Goal: Task Accomplishment & Management: Complete application form

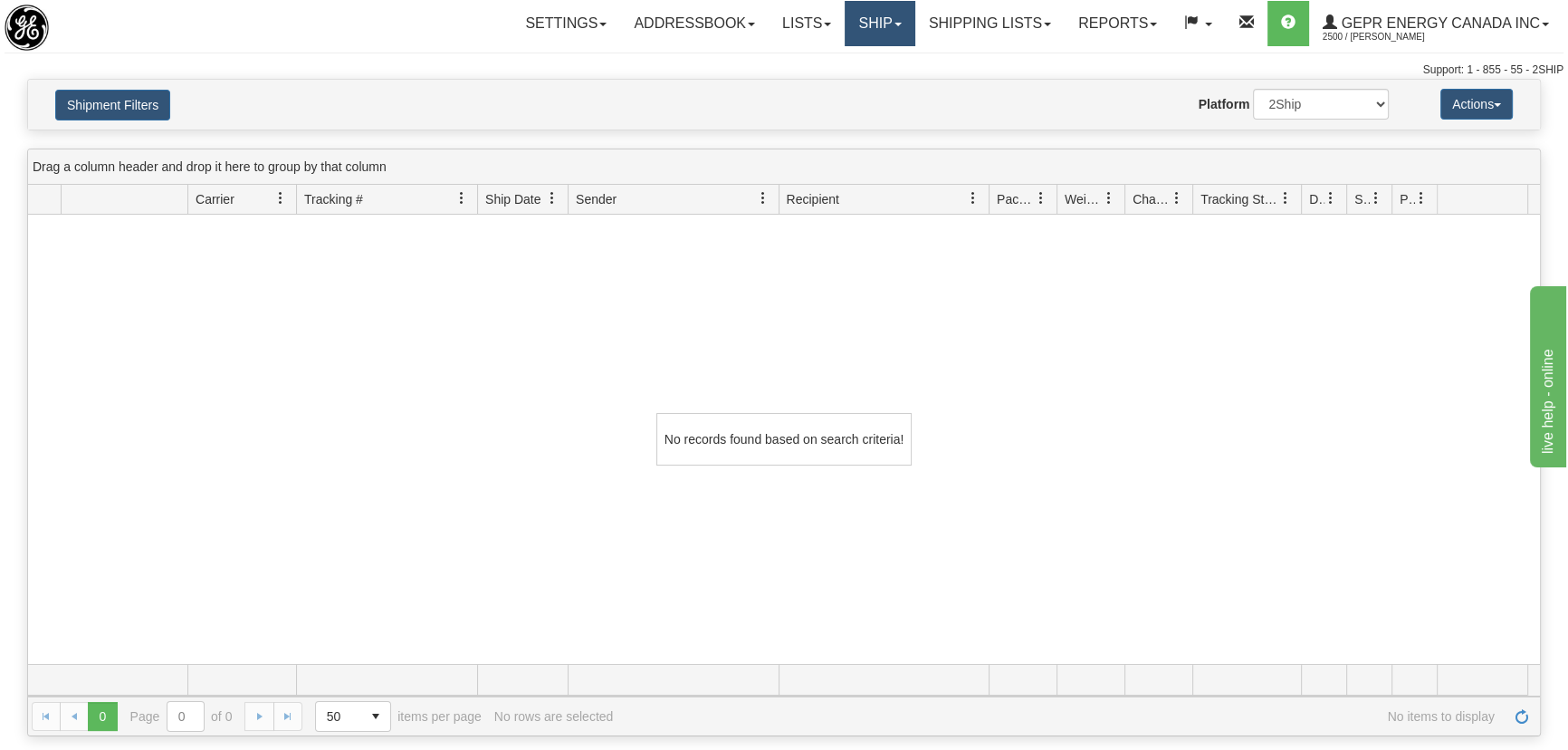
click at [866, 23] on link "Ship" at bounding box center [879, 24] width 70 height 46
click at [843, 58] on link "Ship Screen" at bounding box center [832, 64] width 164 height 24
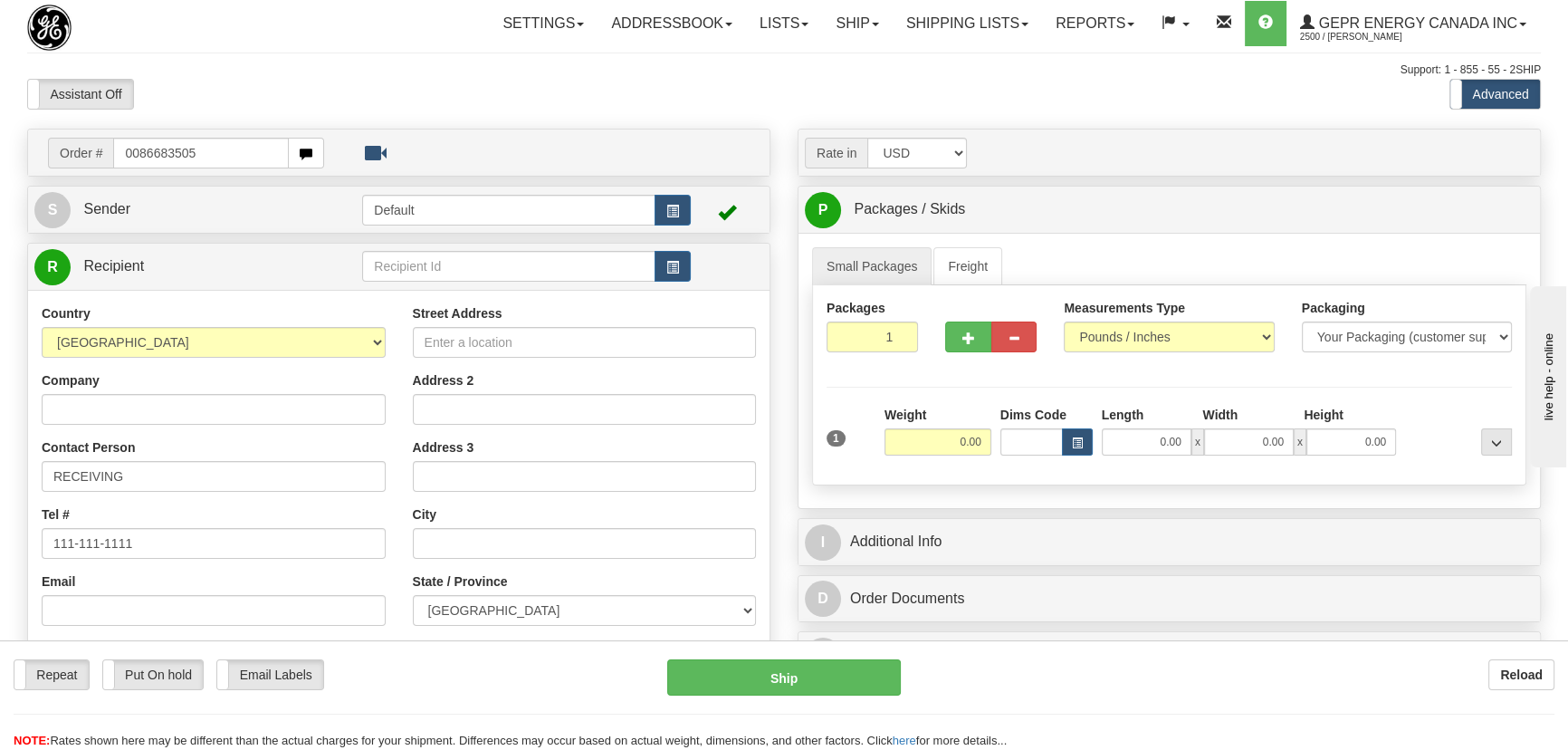
click at [136, 161] on input "0086683505" at bounding box center [201, 152] width 176 height 31
type input "86683505"
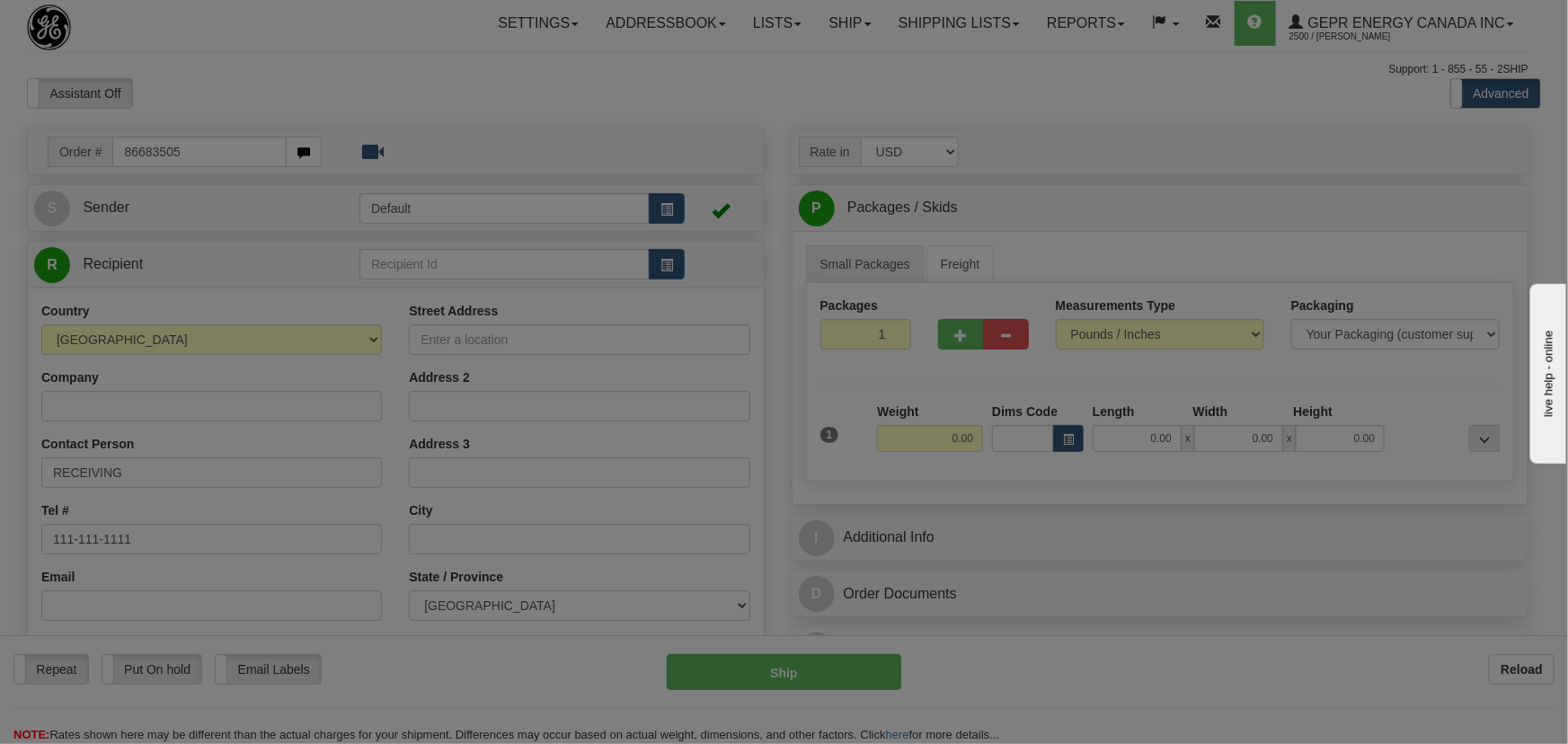
drag, startPoint x: 380, startPoint y: 75, endPoint x: 397, endPoint y: 96, distance: 27.0
click at [381, 75] on body "Training Course Close Toggle navigation Settings Shipping Preferences New Recip…" at bounding box center [784, 372] width 1568 height 744
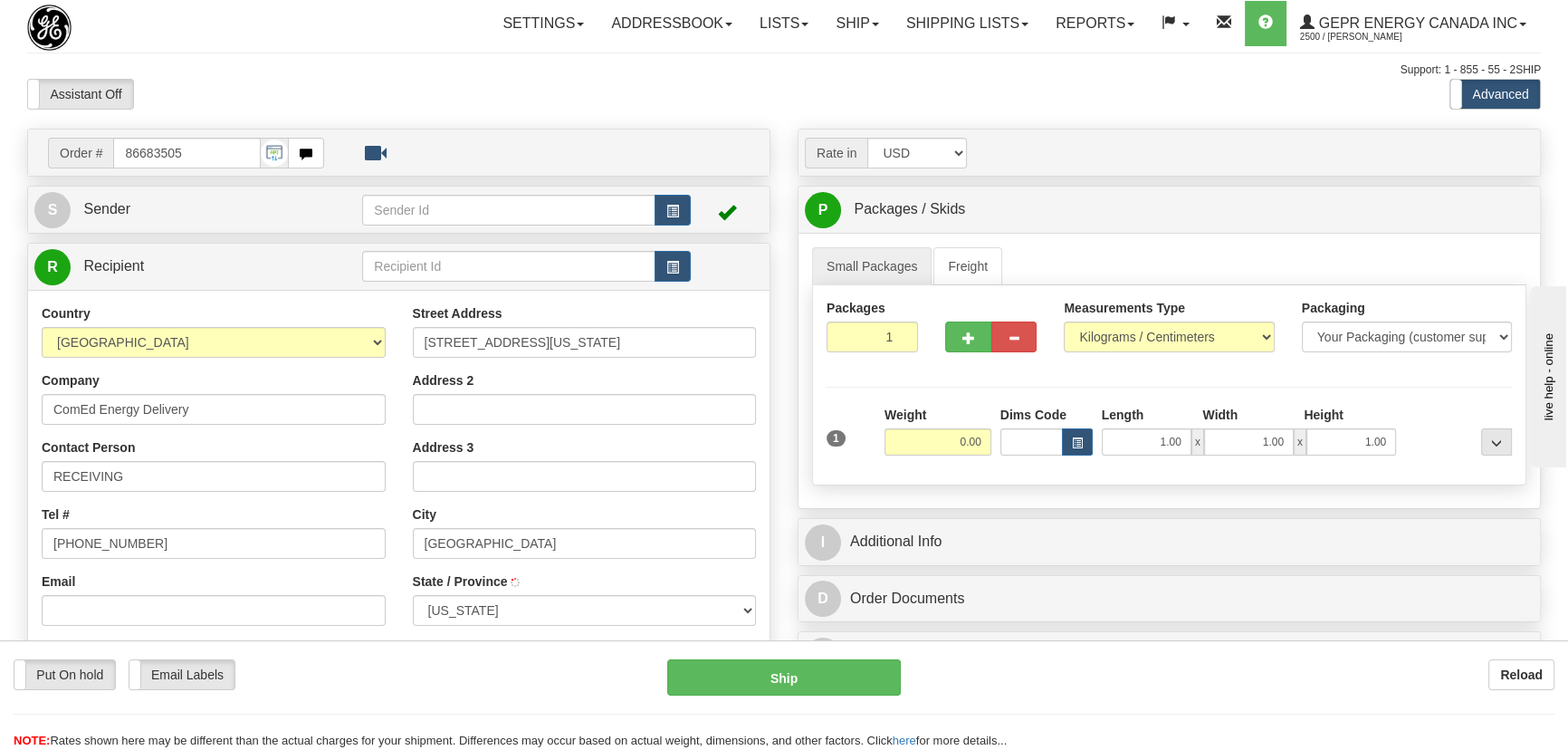
type input "CHICAGO"
click at [932, 444] on input "0.00" at bounding box center [937, 442] width 106 height 27
type input "7.00"
click at [1096, 343] on select "Pounds / Inches Kilograms / Centimeters" at bounding box center [1168, 336] width 210 height 31
select select "0"
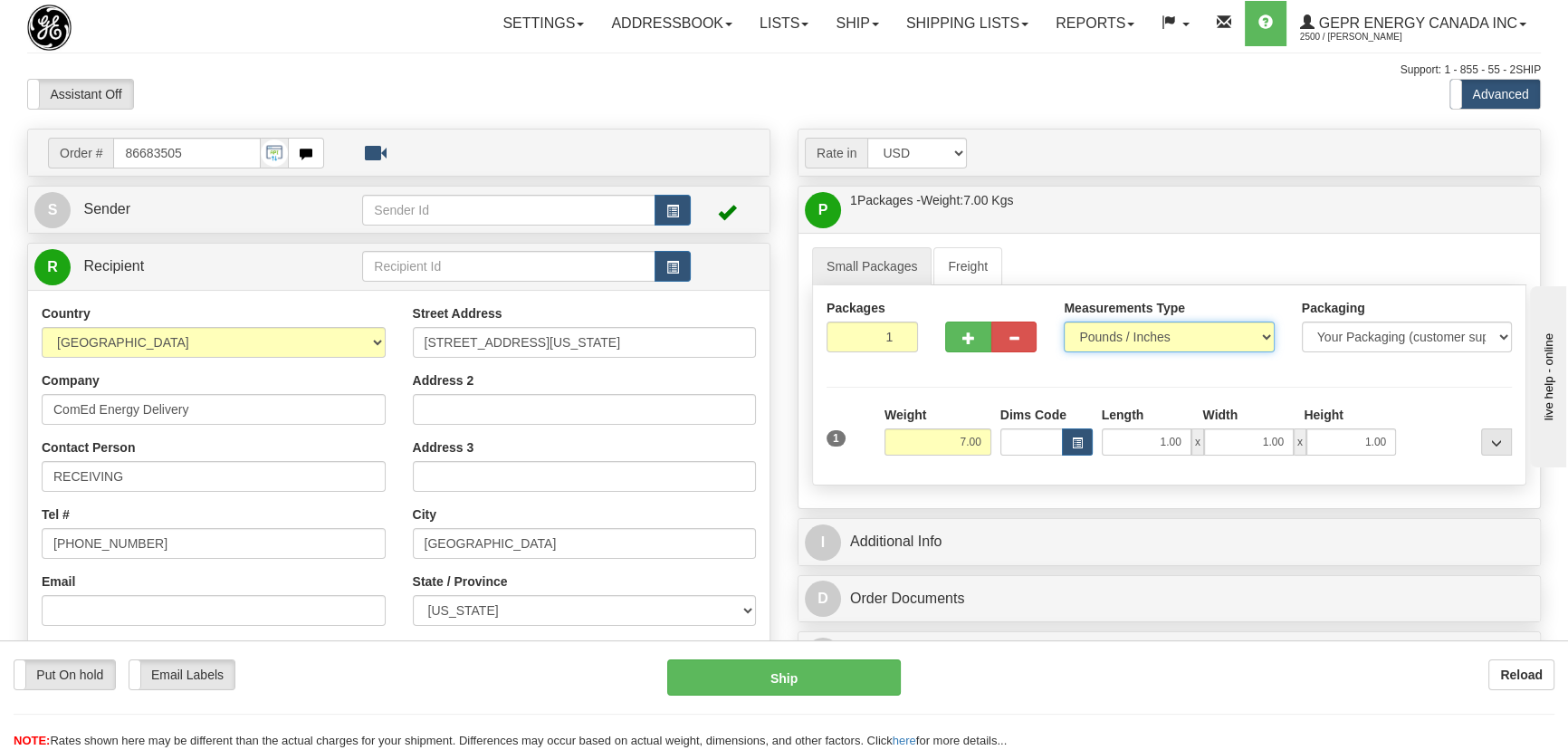
click at [1064, 321] on select "Pounds / Inches Kilograms / Centimeters" at bounding box center [1168, 336] width 210 height 31
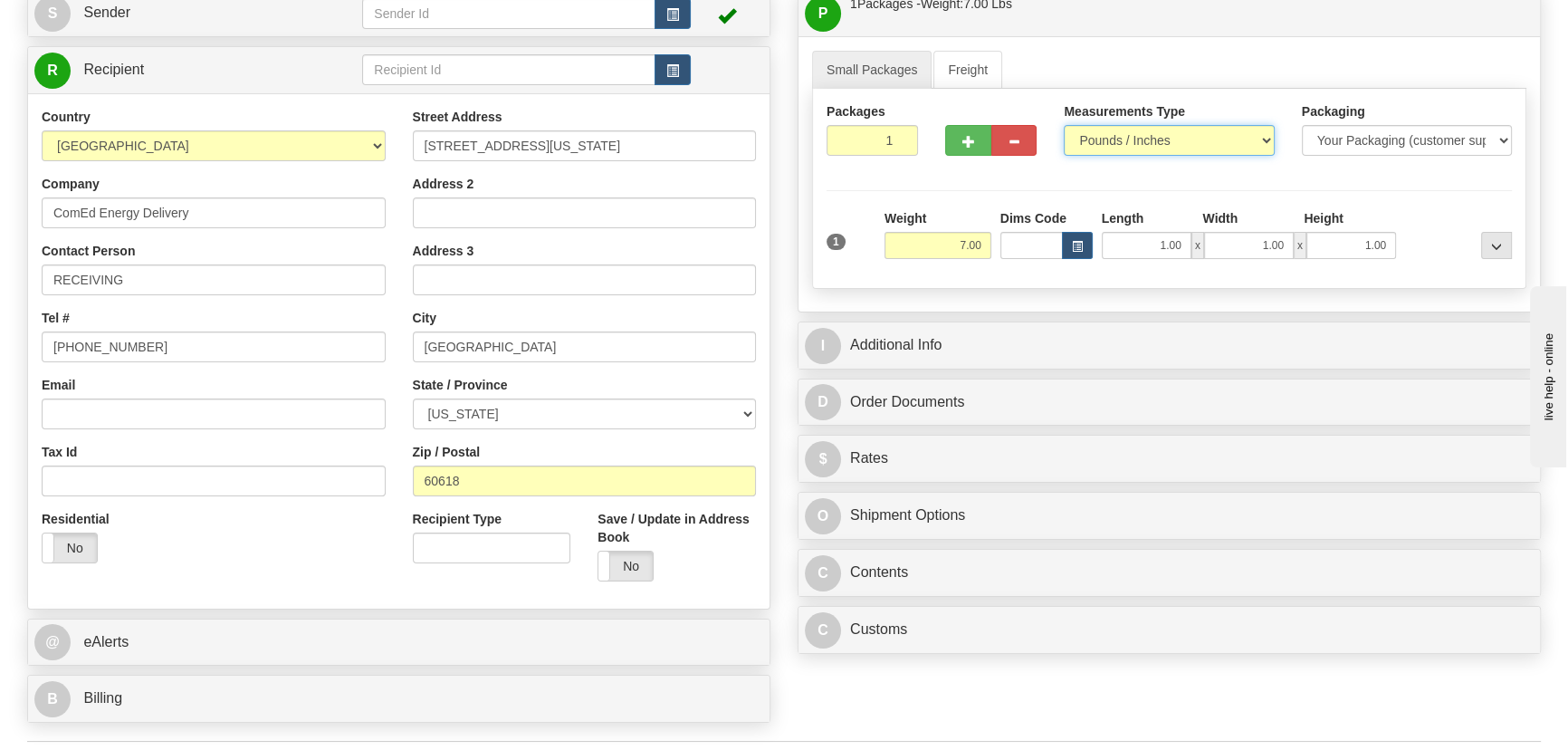
scroll to position [328, 0]
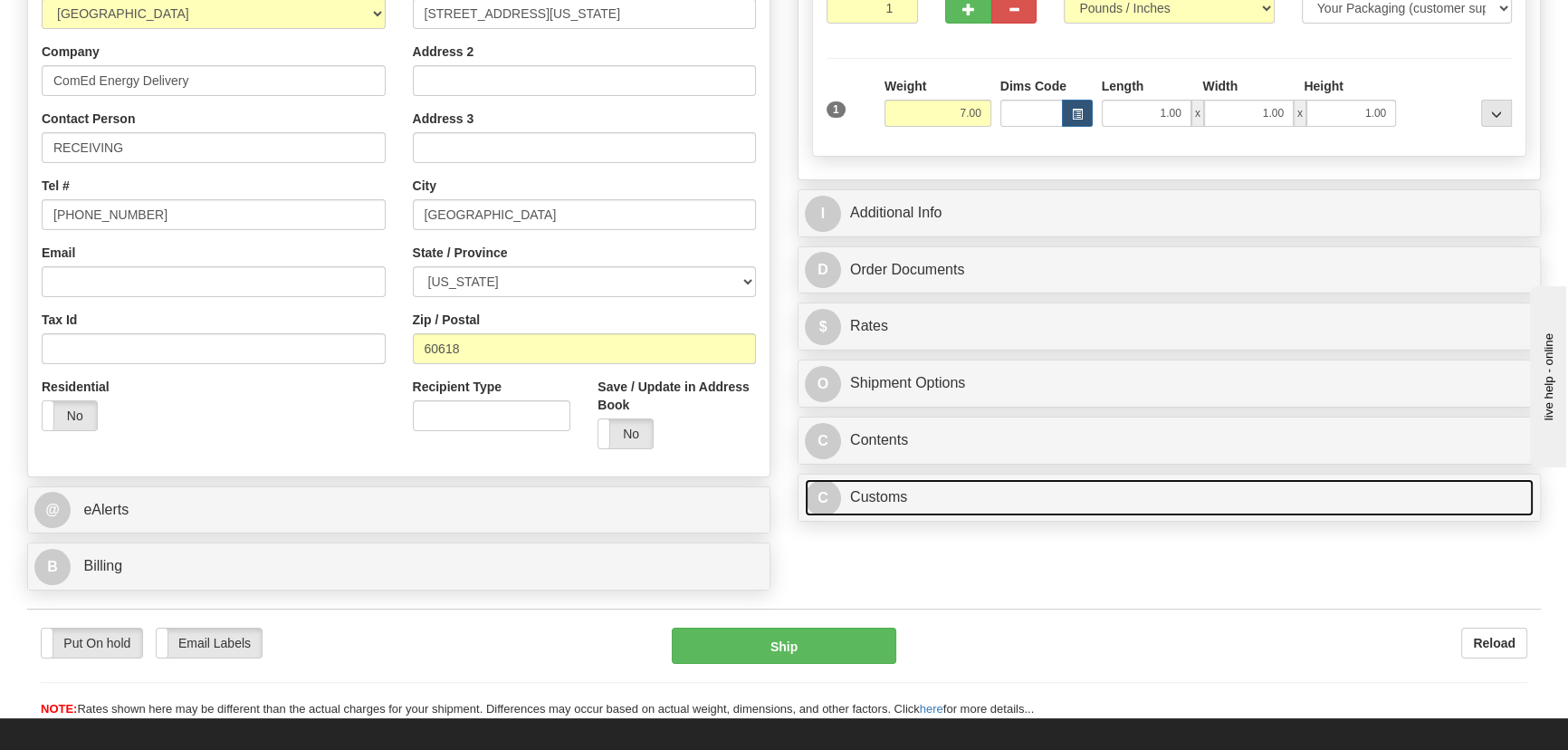
click at [1050, 489] on link "C Customs" at bounding box center [1168, 497] width 729 height 37
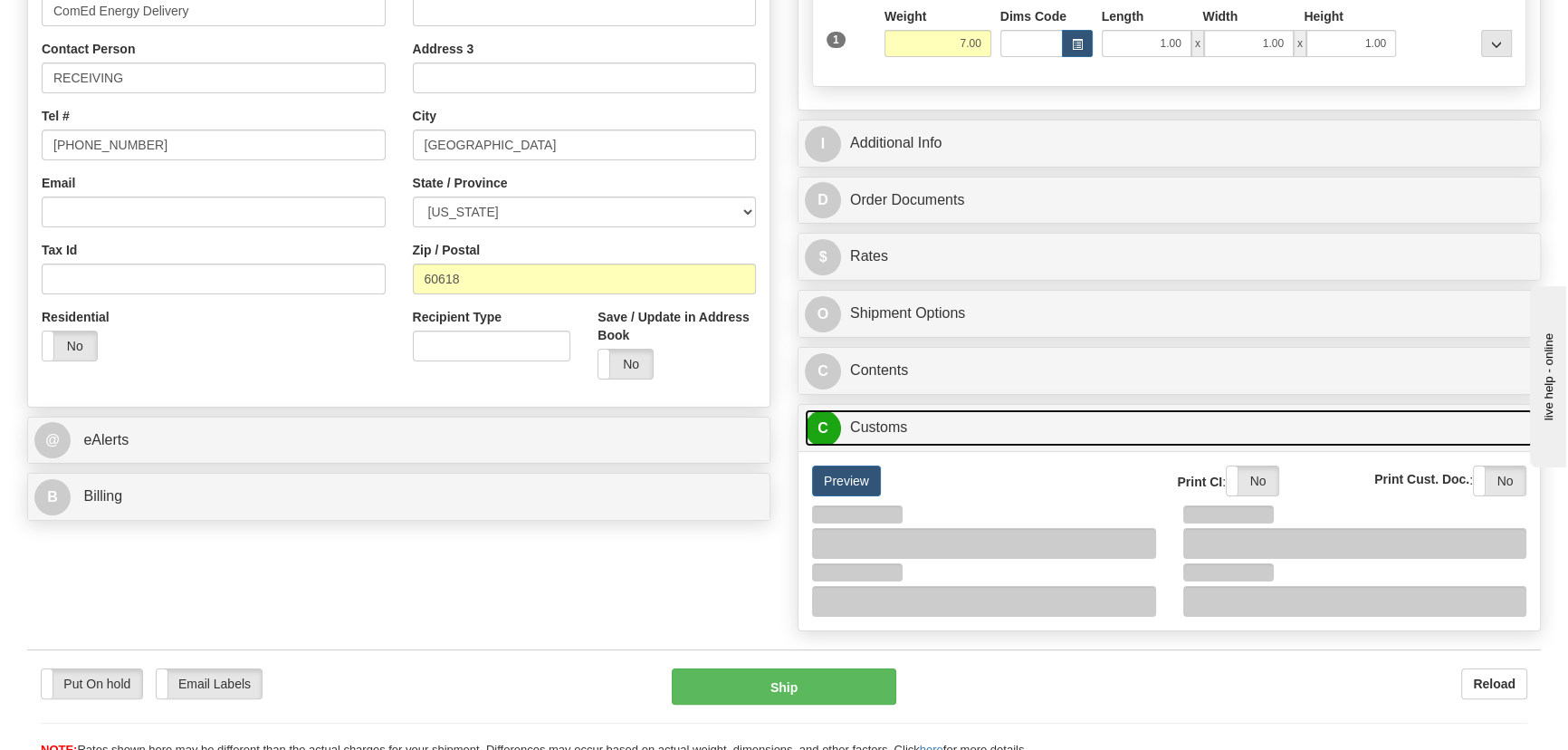
scroll to position [493, 0]
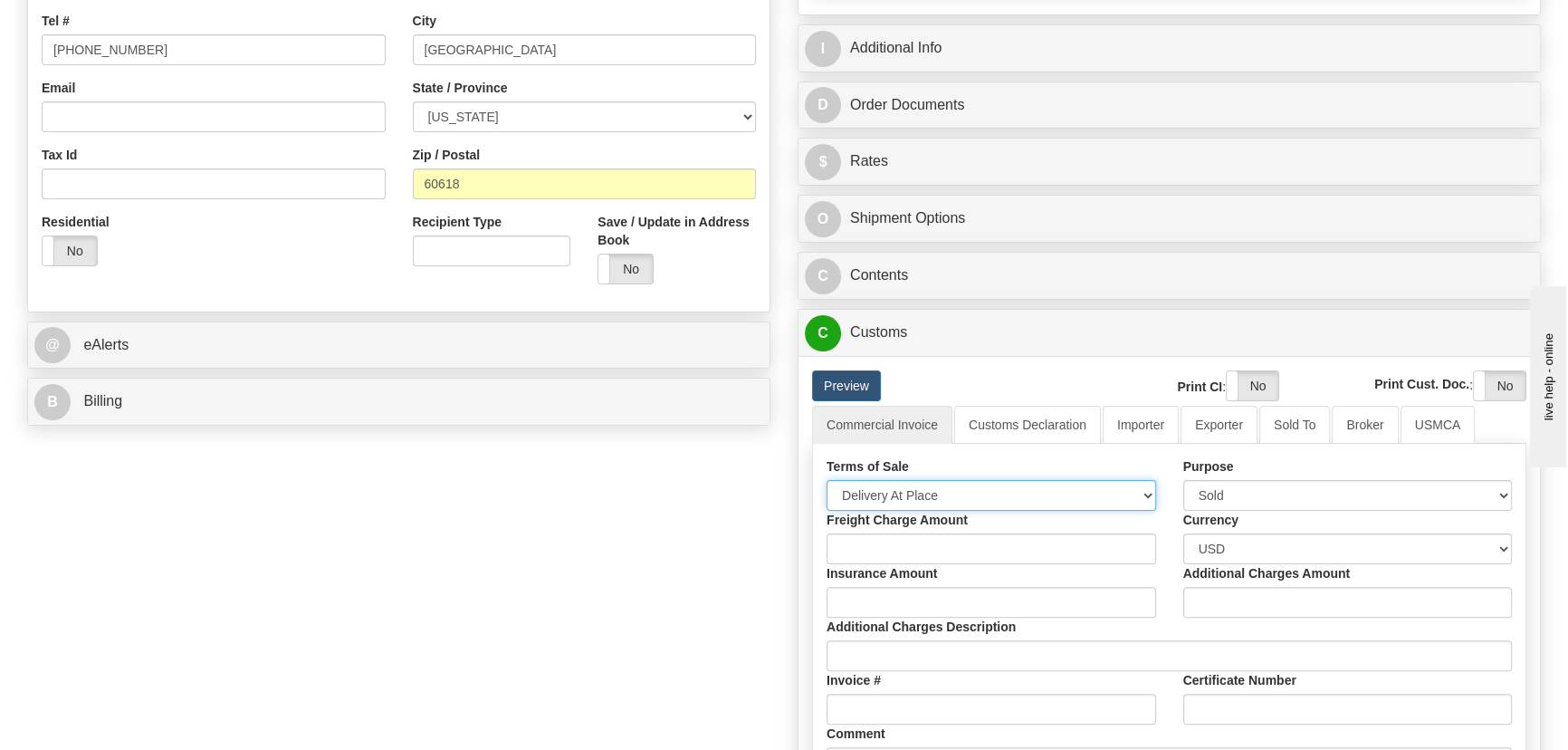
click at [970, 491] on select "Free Carrier Free On Board Ex Works Delivered Duty Unpaid Delivered Duty Paid C…" at bounding box center [990, 494] width 329 height 31
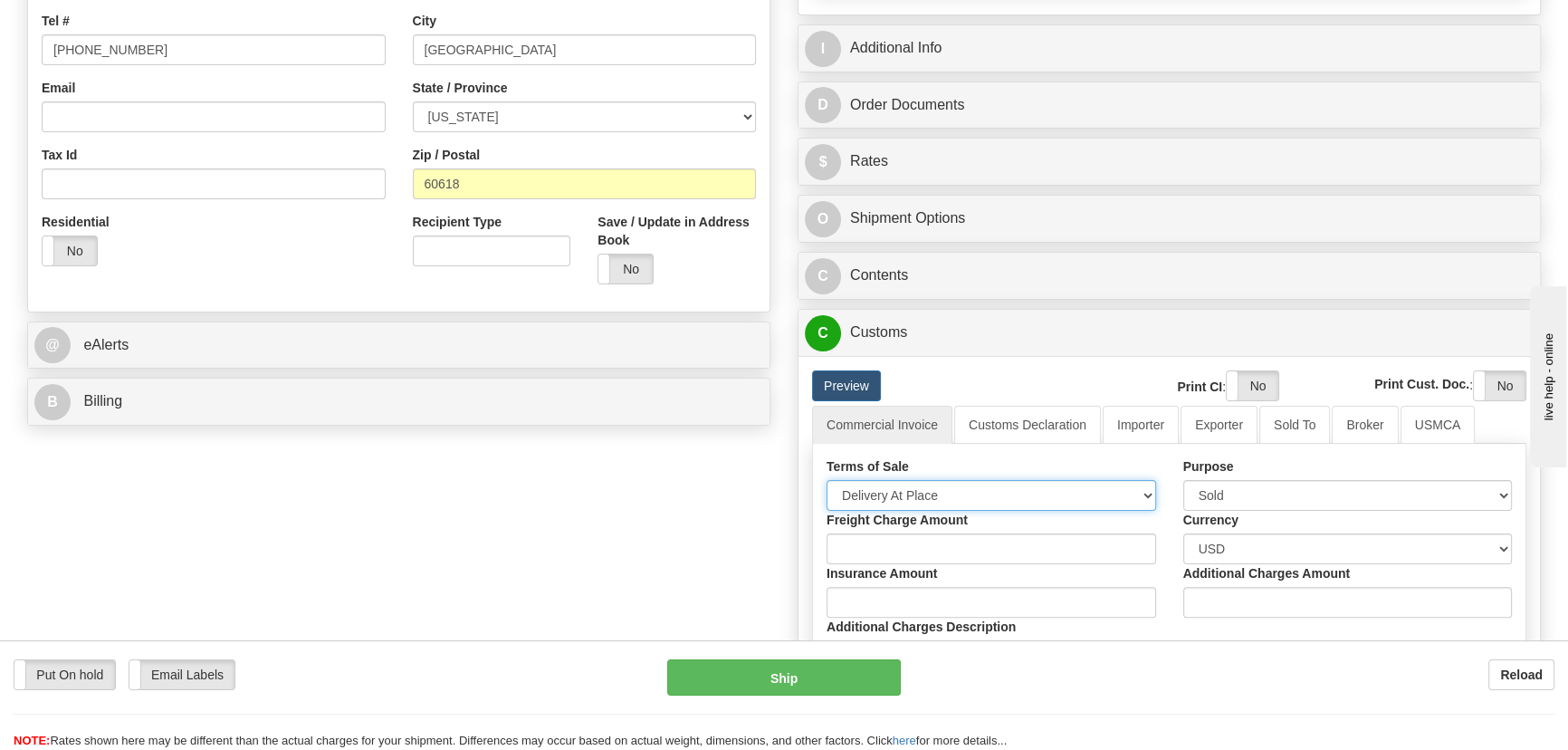
select select "7"
click at [826, 479] on select "Free Carrier Free On Board Ex Works Delivered Duty Unpaid Delivered Duty Paid C…" at bounding box center [990, 494] width 329 height 31
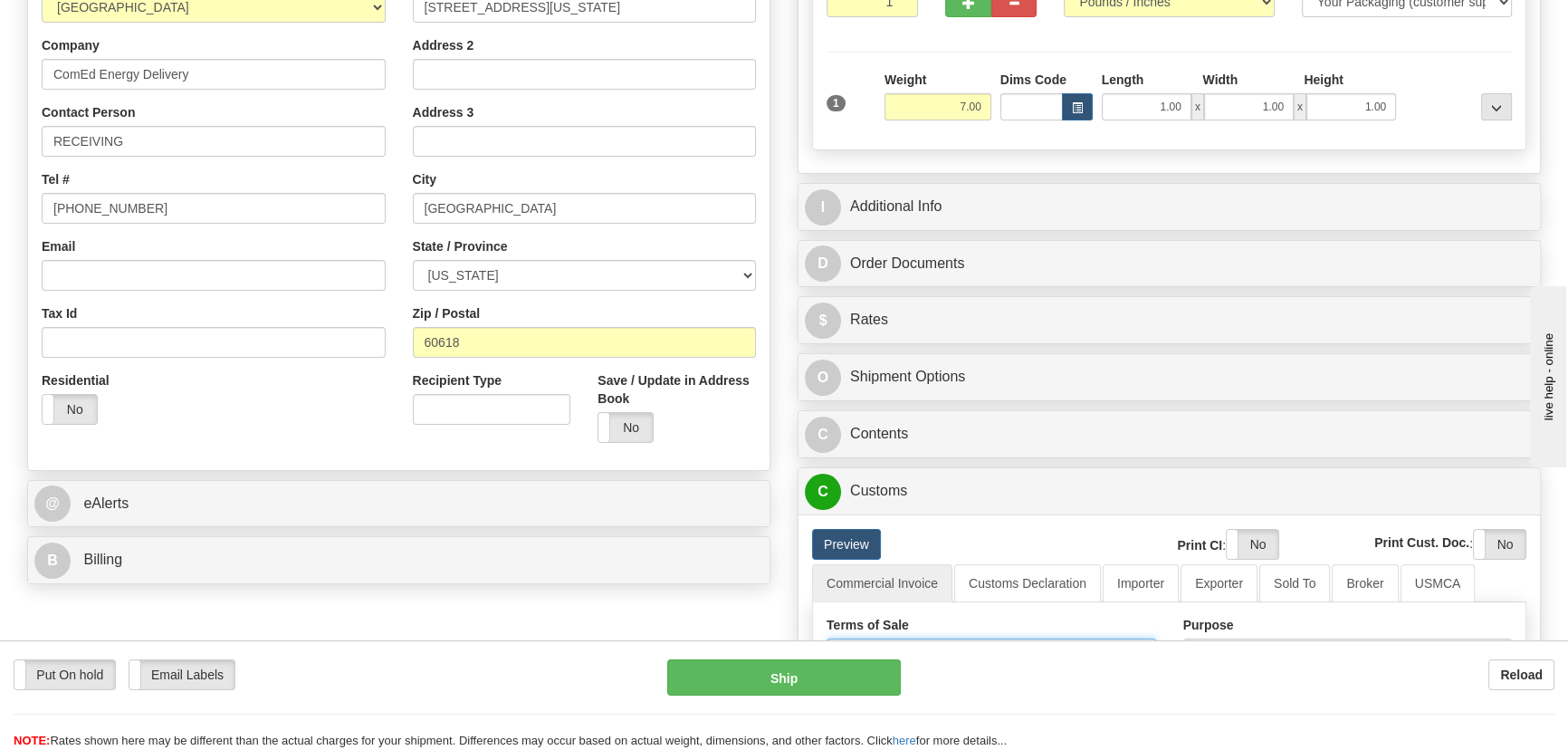
scroll to position [328, 0]
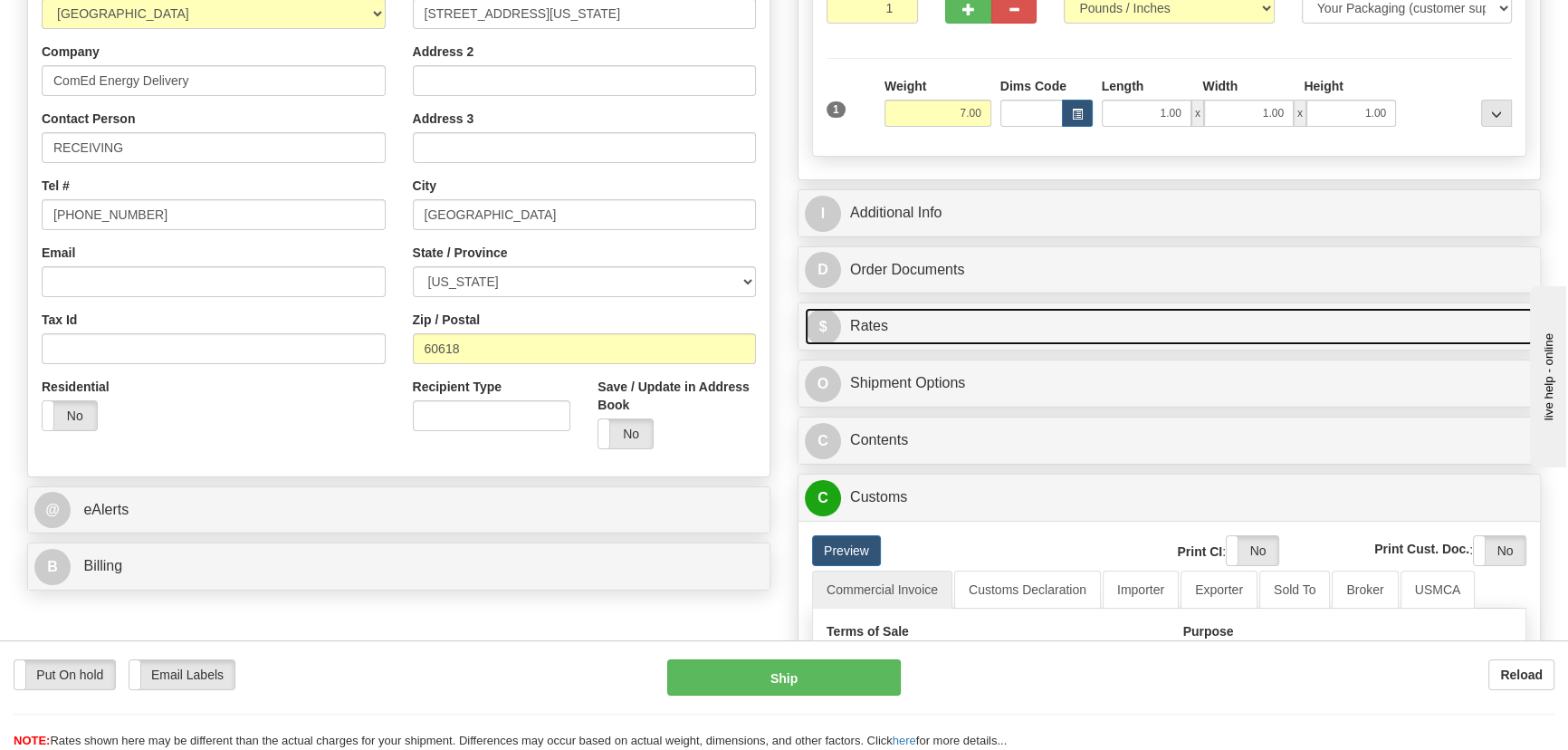
click at [1080, 334] on link "$ Rates" at bounding box center [1168, 326] width 729 height 37
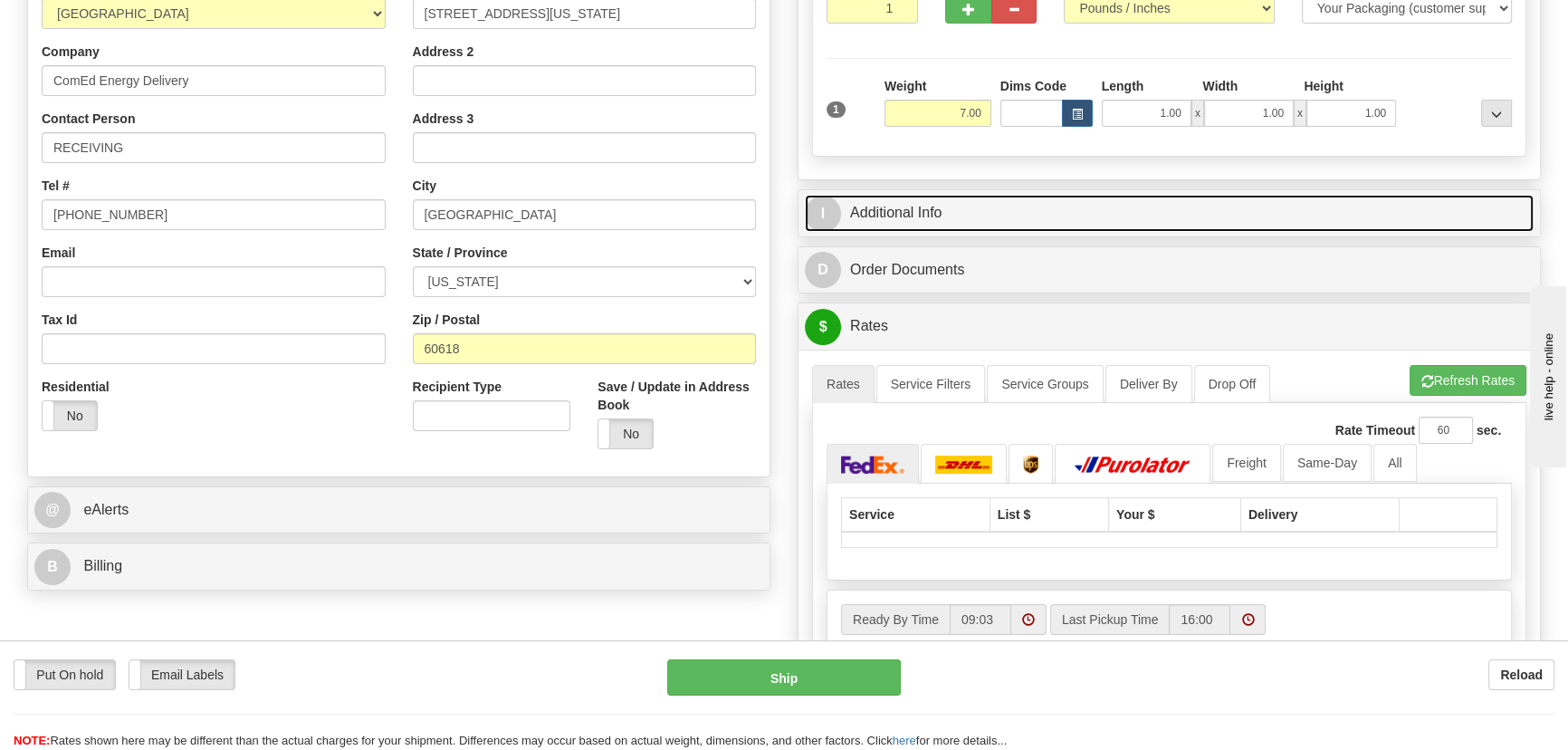
click at [1181, 205] on link "I Additional Info" at bounding box center [1168, 213] width 729 height 37
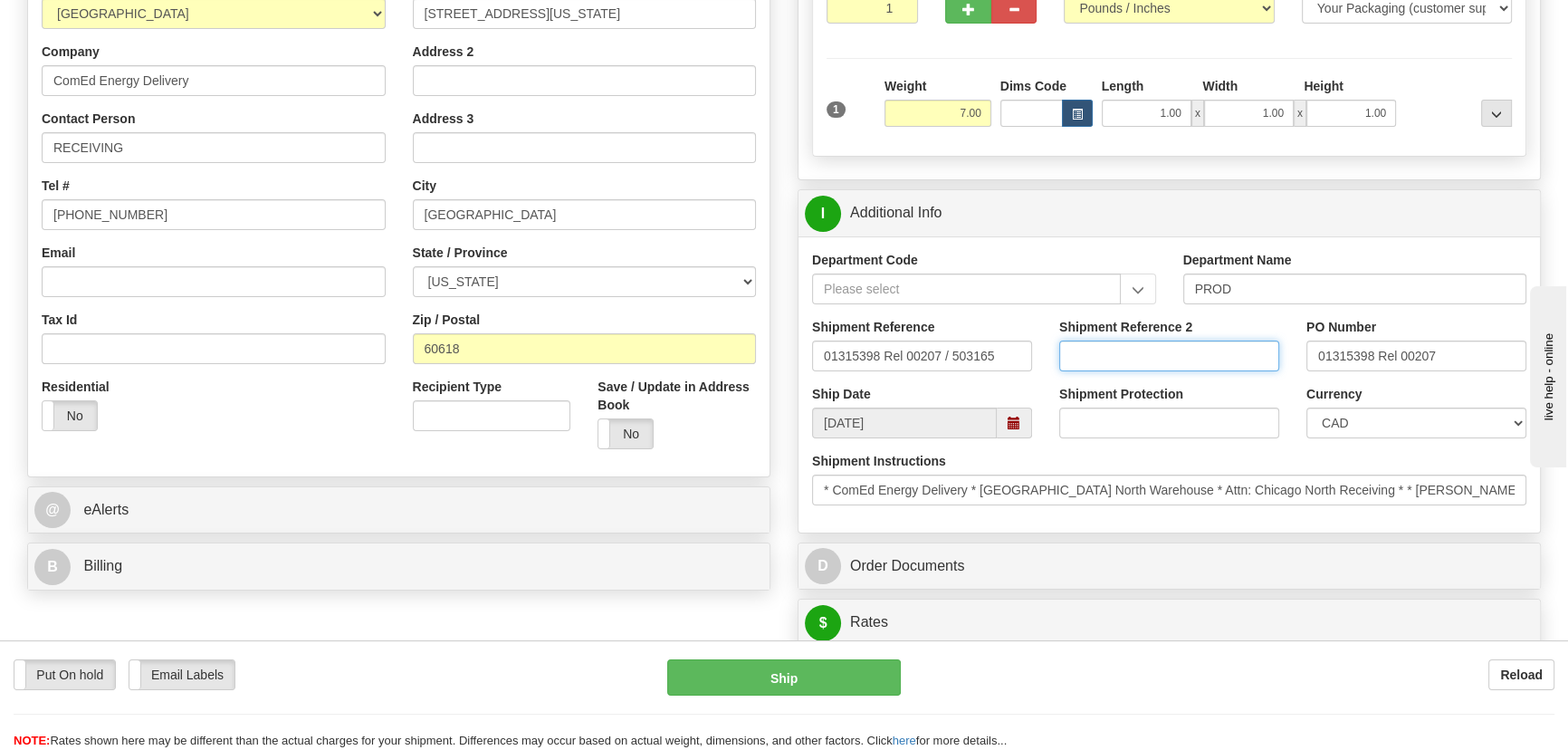
click at [1117, 357] on input "Shipment Reference 2" at bounding box center [1168, 355] width 220 height 31
drag, startPoint x: 1154, startPoint y: 358, endPoint x: 1008, endPoint y: 344, distance: 146.7
click at [1008, 344] on div "Shipment Reference 01315398 Rel 00207 / 503165 Shipment Reference 2 5399002305 …" at bounding box center [1169, 351] width 742 height 67
type input "5399002305"
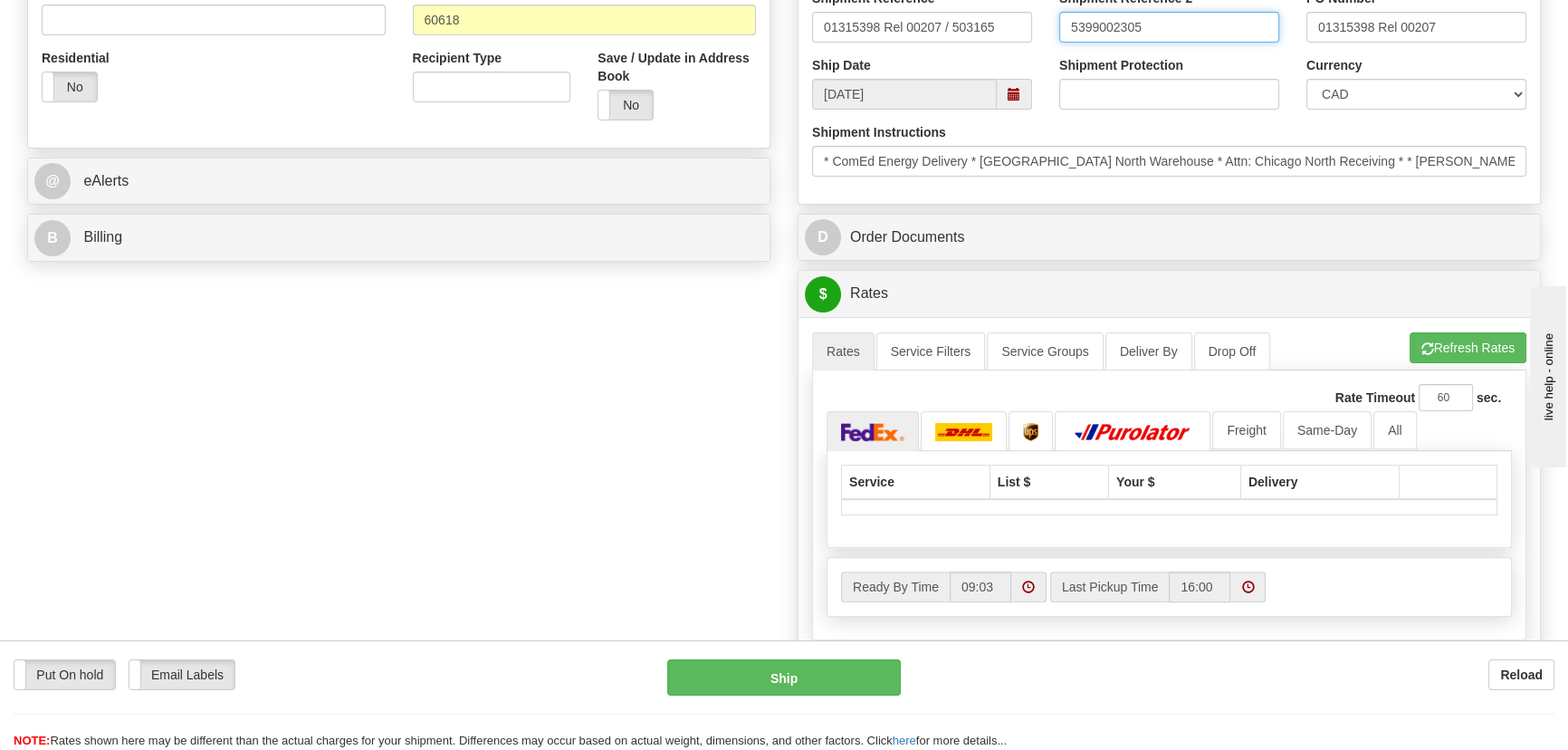
scroll to position [658, 0]
click at [663, 258] on div "B Billing" at bounding box center [399, 237] width 742 height 46
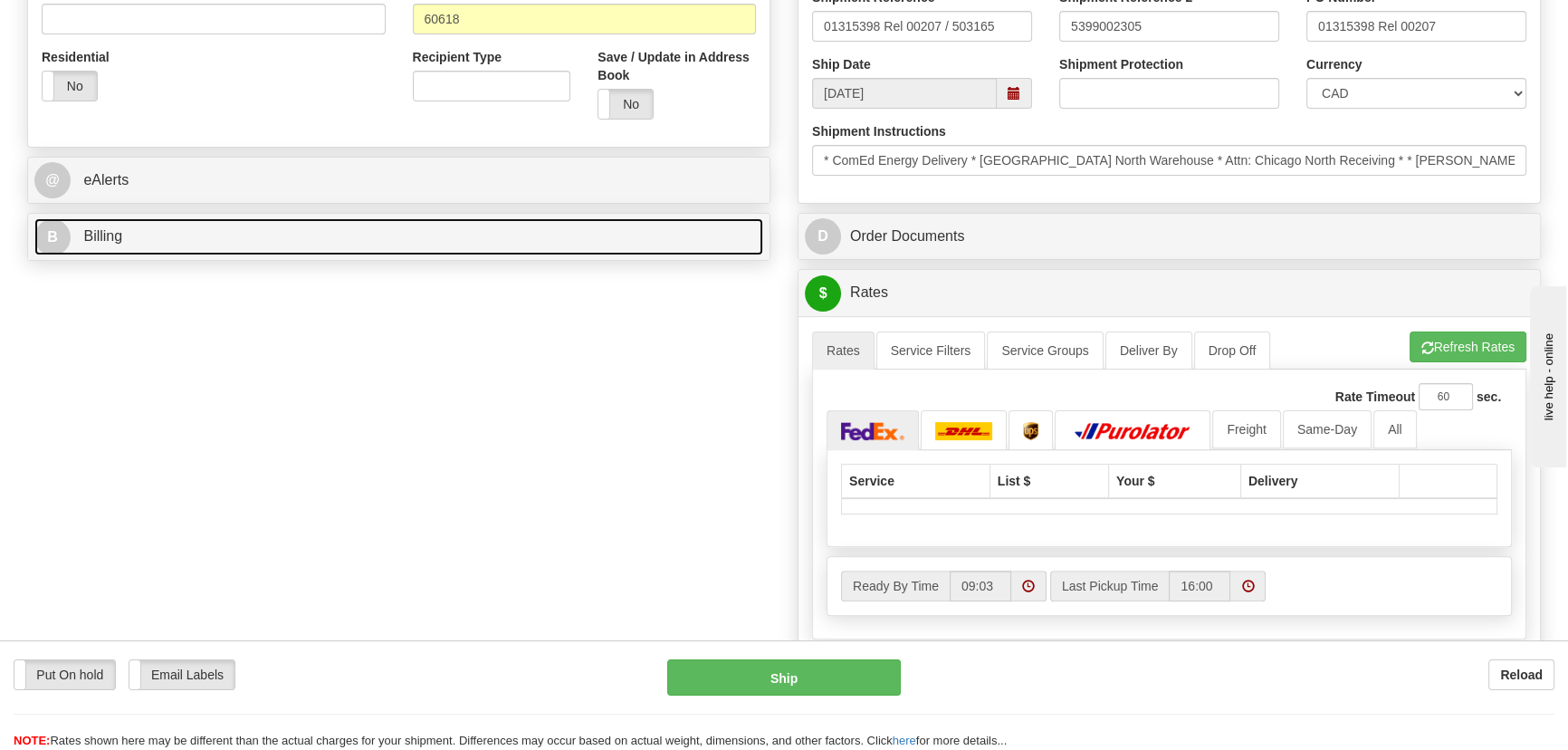
click at [668, 245] on link "B Billing" at bounding box center [399, 236] width 729 height 37
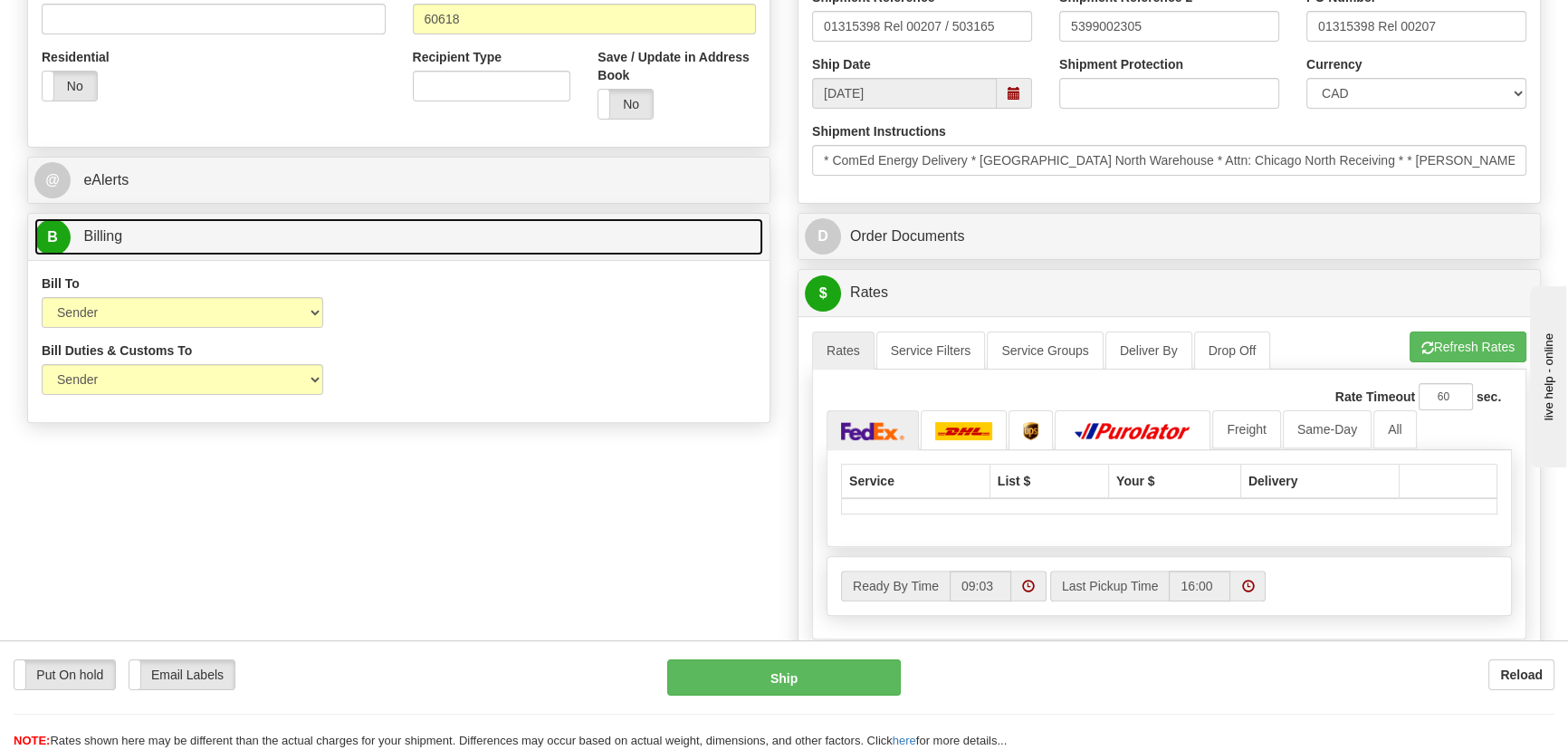
click at [668, 245] on link "B Billing" at bounding box center [399, 236] width 729 height 37
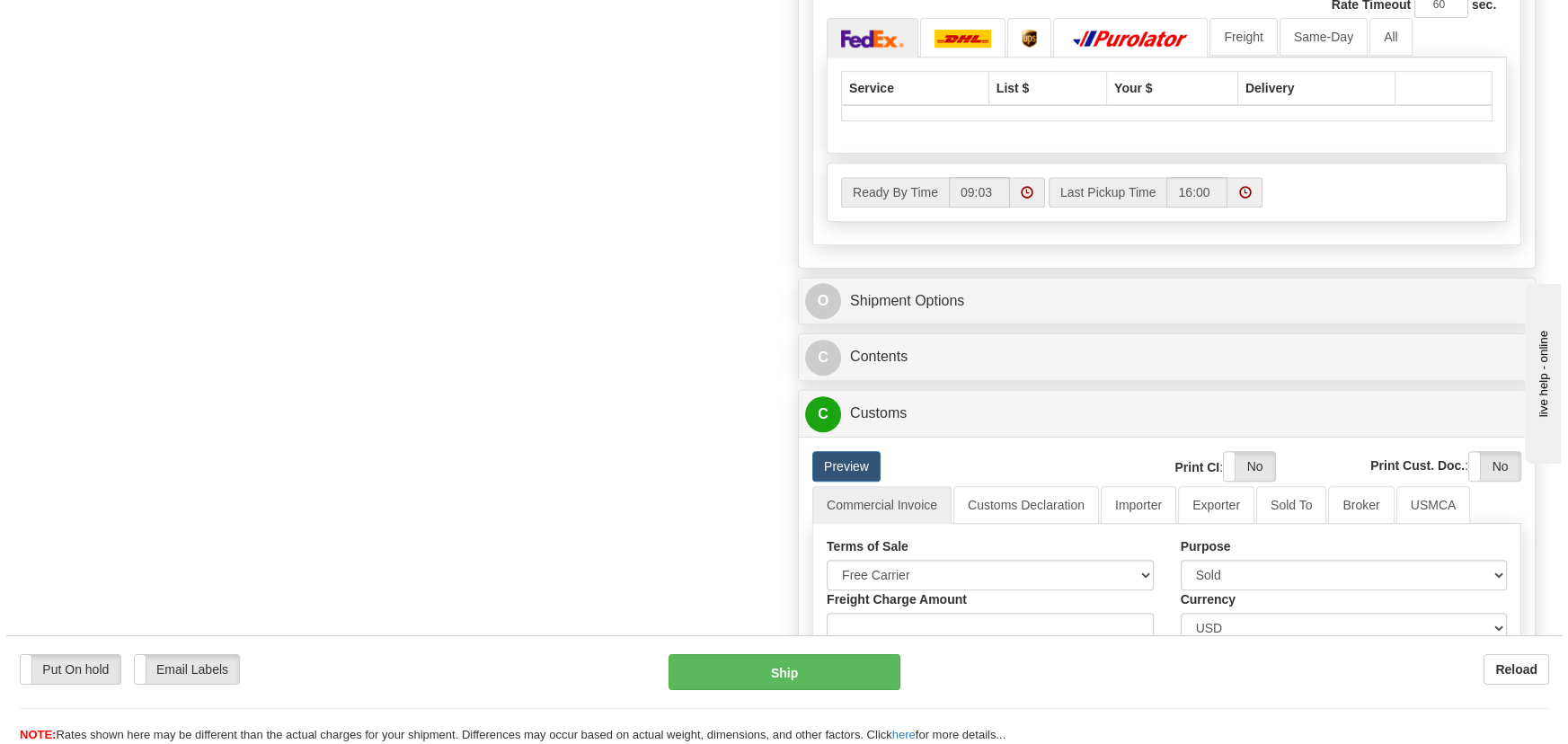
scroll to position [1061, 0]
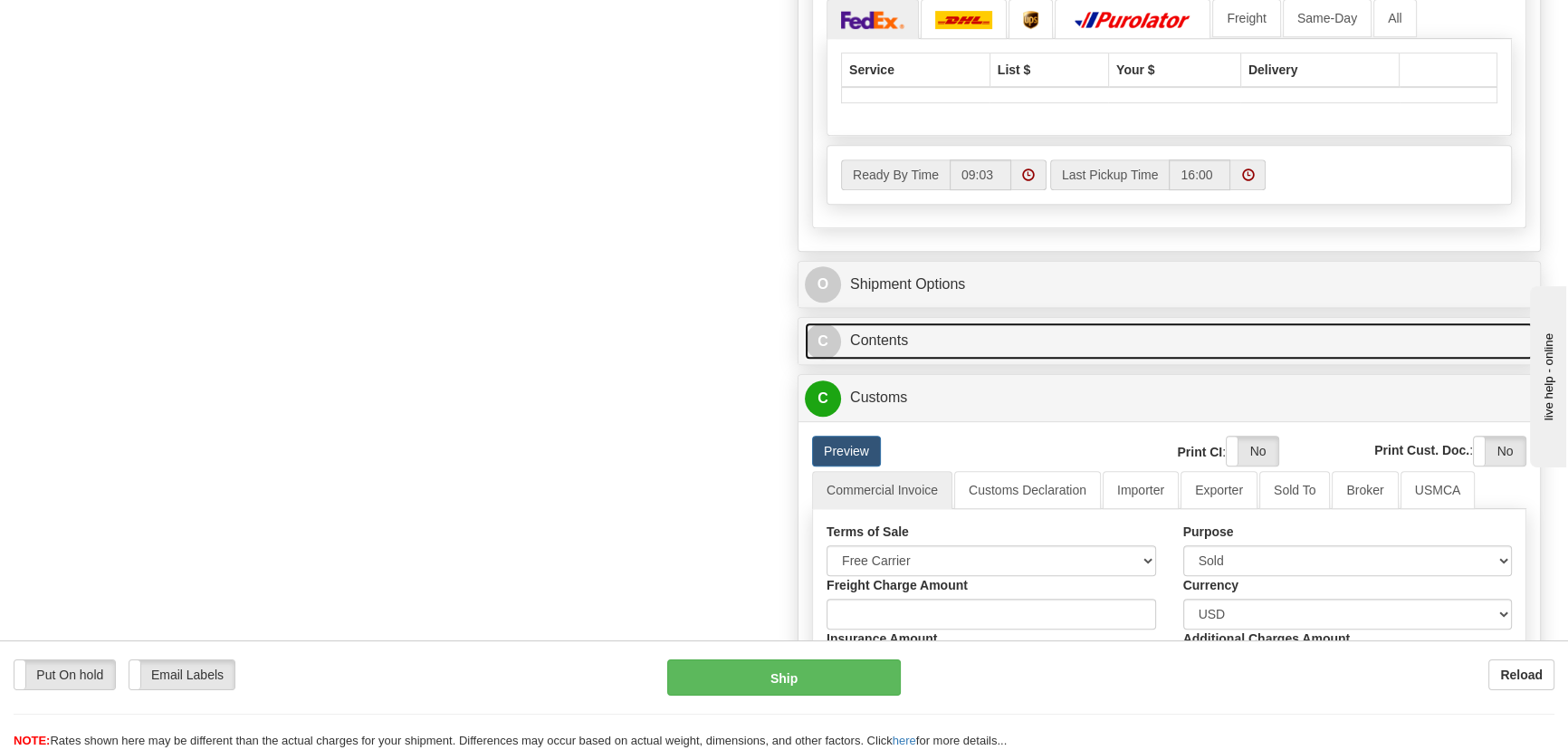
click at [1233, 344] on link "C Contents" at bounding box center [1168, 340] width 729 height 37
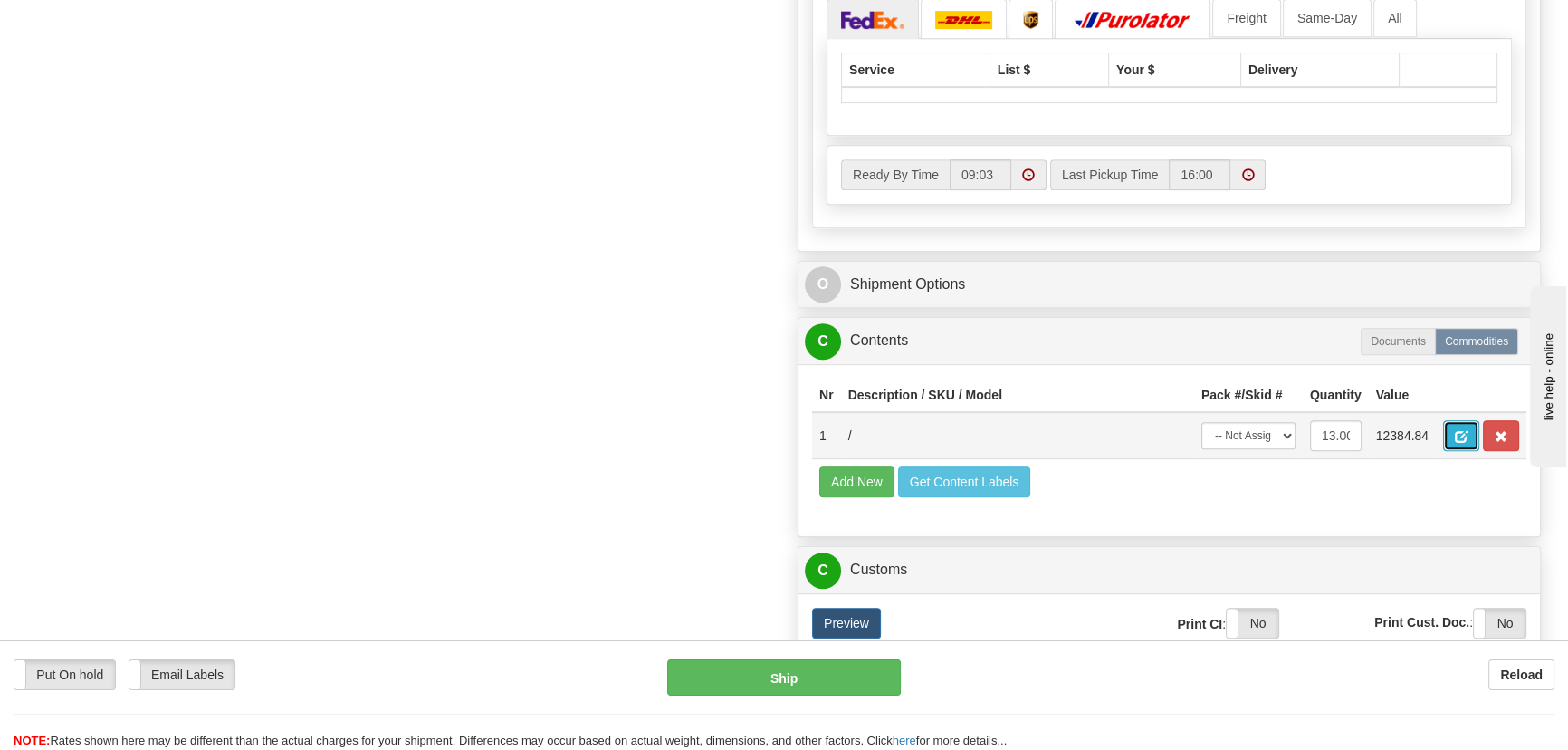
click at [1449, 439] on button "button" at bounding box center [1461, 435] width 36 height 31
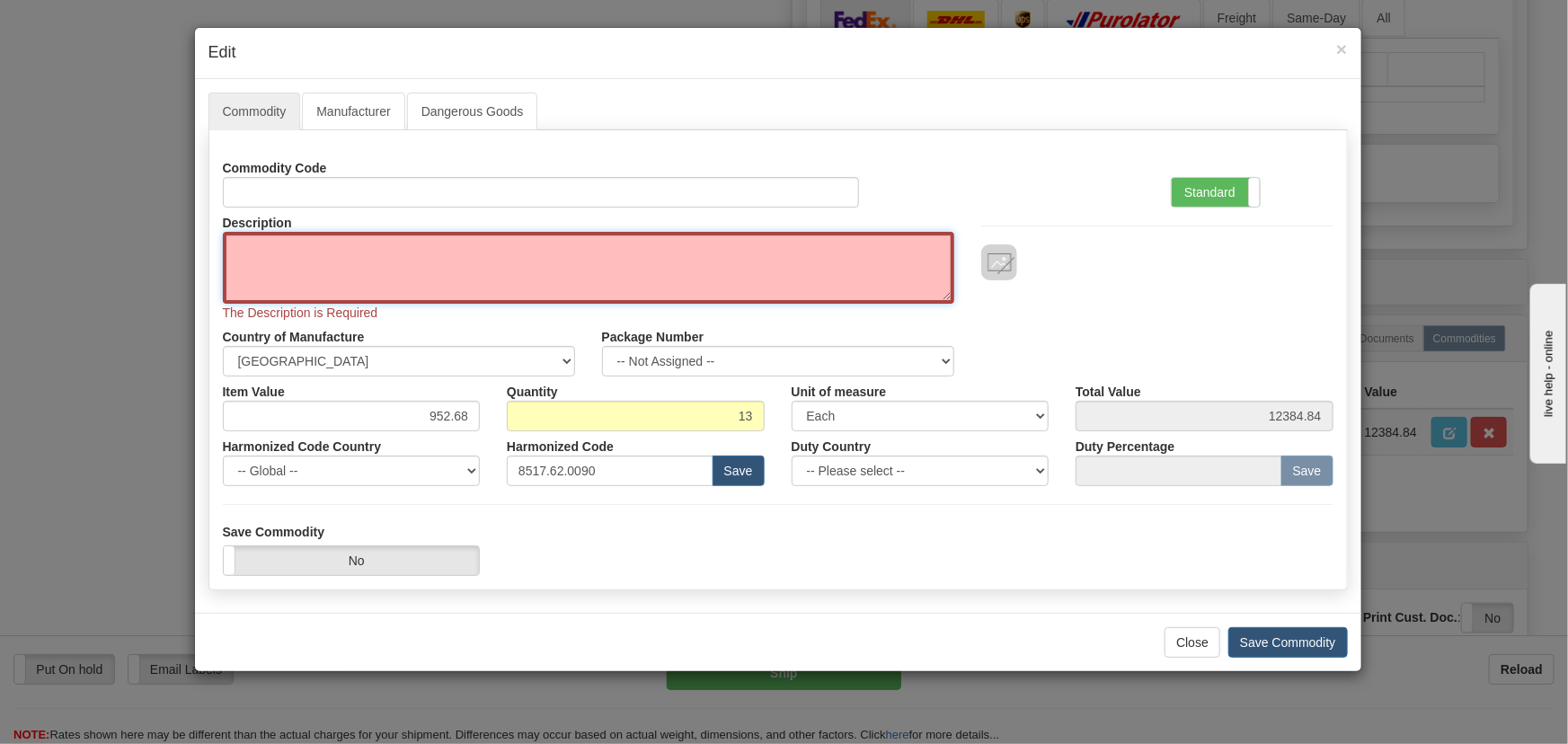
click at [292, 248] on textarea "Description" at bounding box center [588, 267] width 731 height 72
paste textarea "EB86464-02"
click at [265, 249] on textarea "EB86464-02" at bounding box center [588, 267] width 731 height 72
type textarea "EB86464-02"
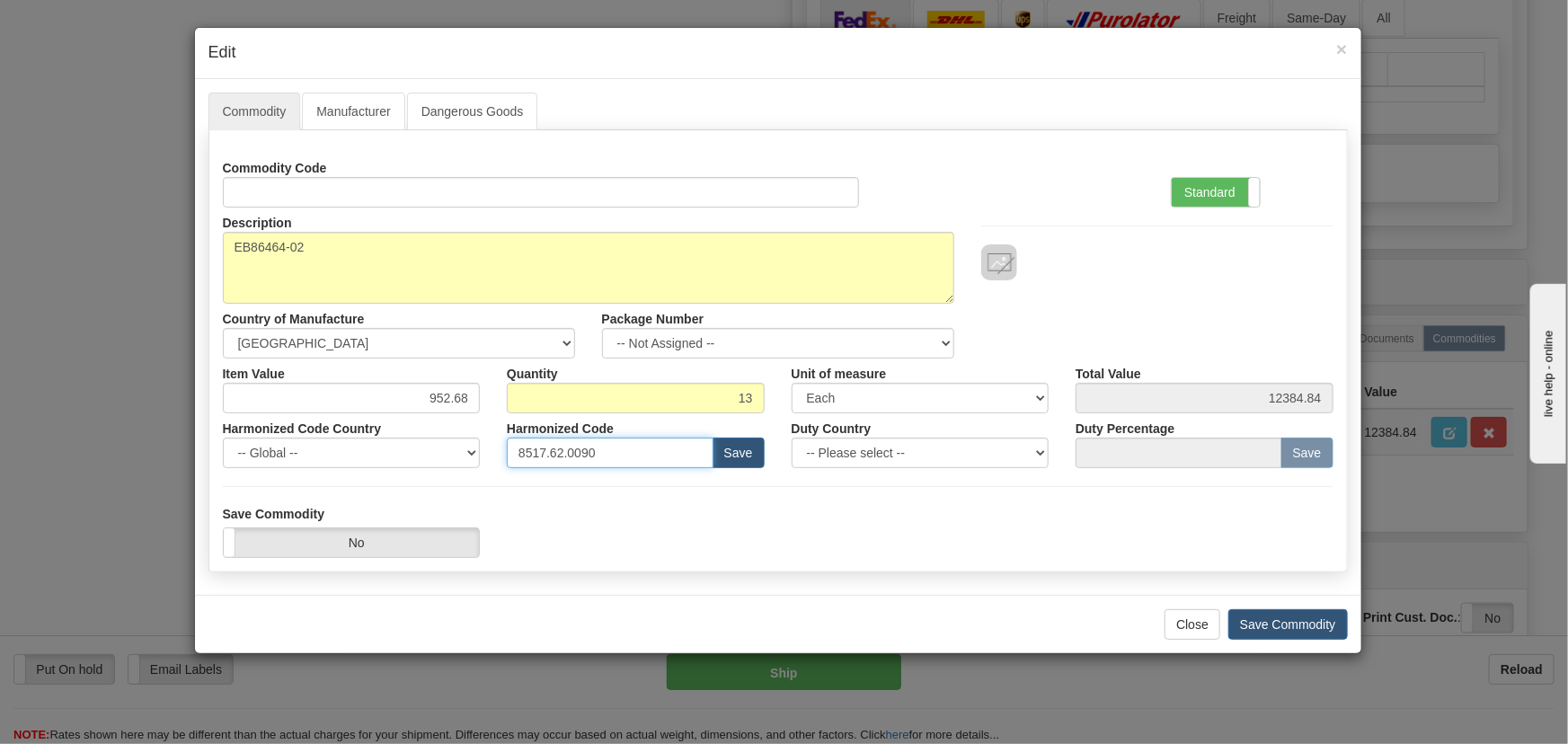
drag, startPoint x: 626, startPoint y: 443, endPoint x: 438, endPoint y: 446, distance: 188.0
click at [438, 446] on div "Harmonized Code Country -- Global -- [GEOGRAPHIC_DATA] [GEOGRAPHIC_DATA] [GEOGR…" at bounding box center [778, 441] width 1137 height 55
paste input "79.000"
type input "8517.79.0000"
click at [1222, 186] on label "Standard" at bounding box center [1215, 191] width 88 height 29
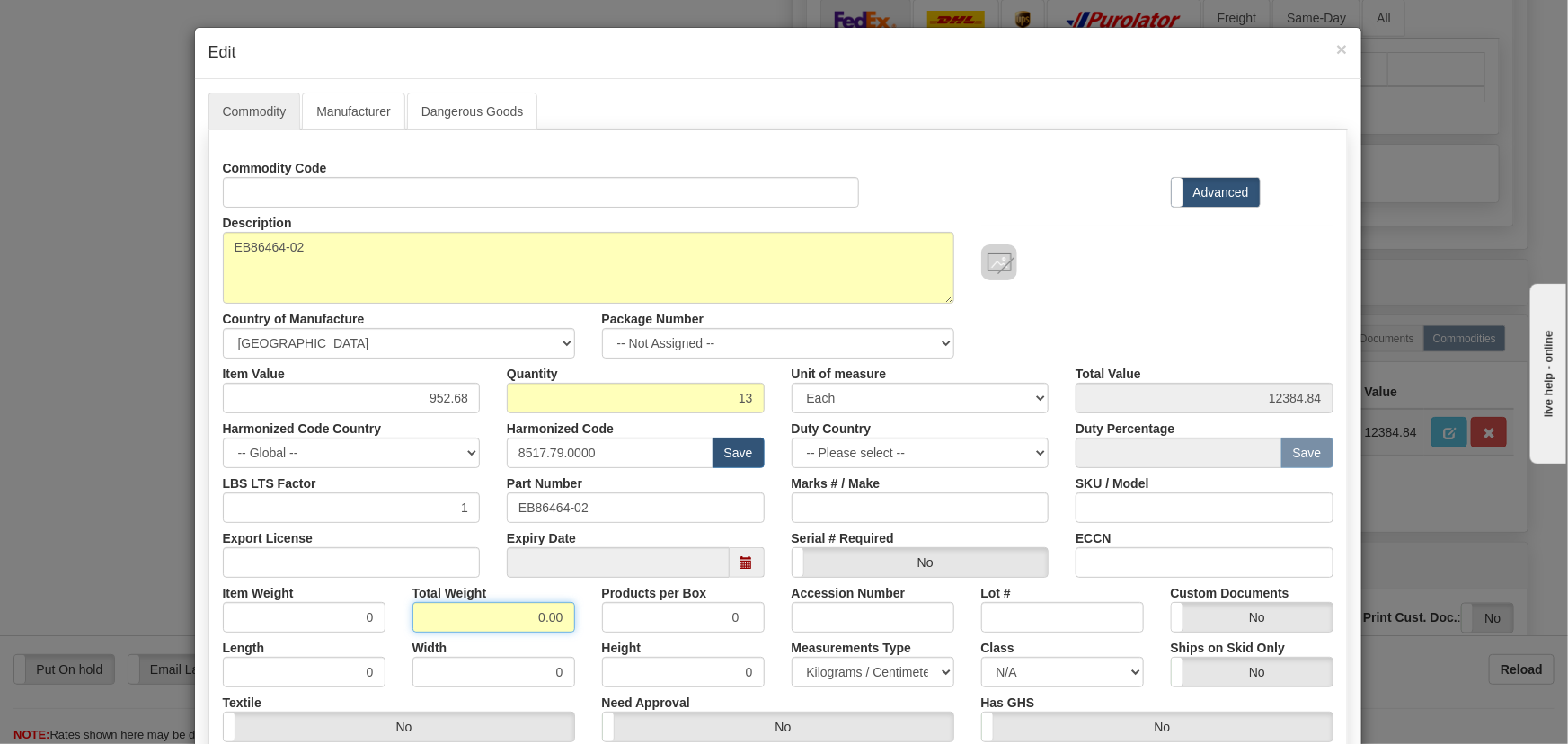
drag, startPoint x: 529, startPoint y: 622, endPoint x: 576, endPoint y: 632, distance: 48.1
click at [576, 632] on div "Commodity Code Standard Advanced Description EB86464-02 Country of Manufacture …" at bounding box center [778, 475] width 1110 height 644
type input "13"
type input "1.0000"
click at [1085, 266] on div at bounding box center [1157, 262] width 352 height 36
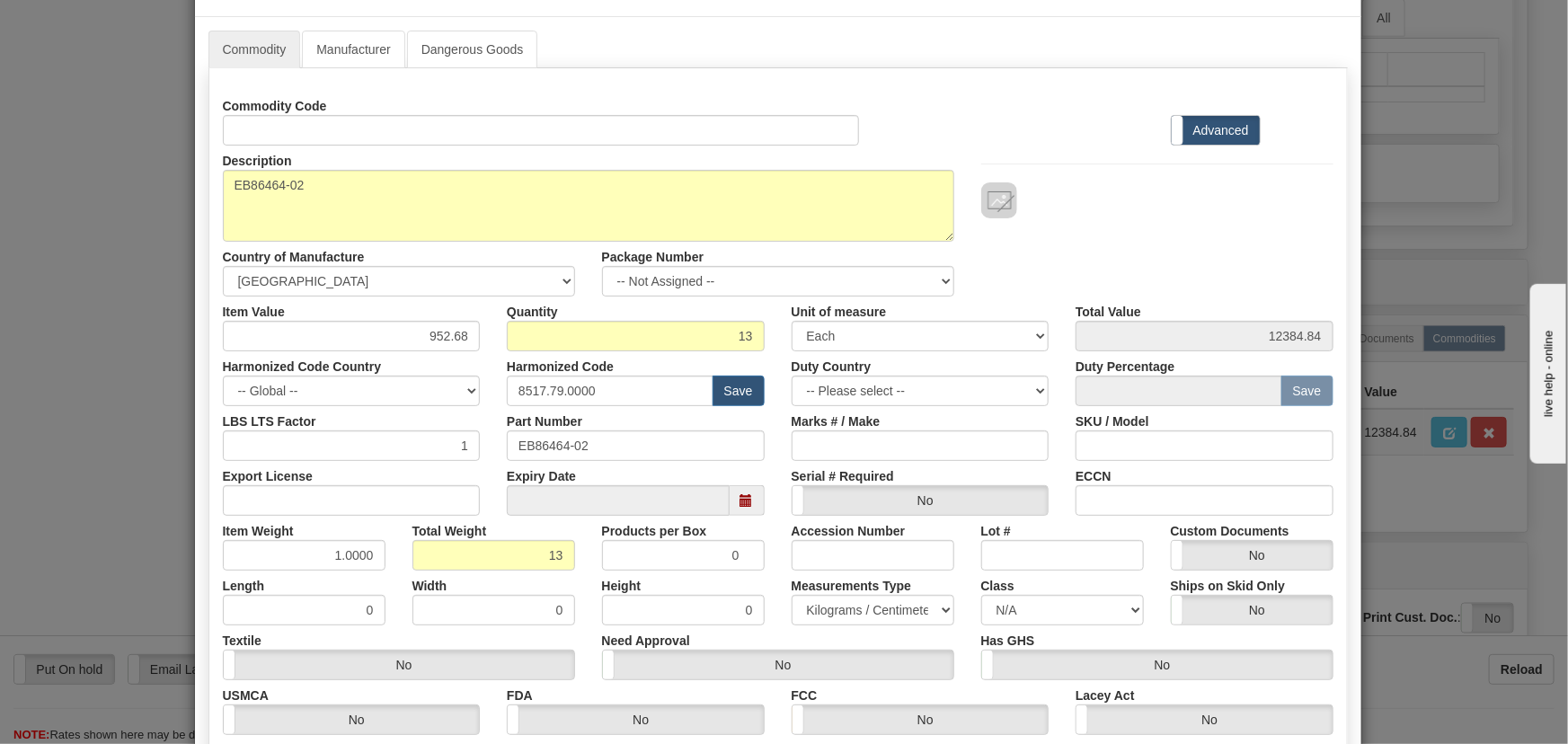
scroll to position [163, 0]
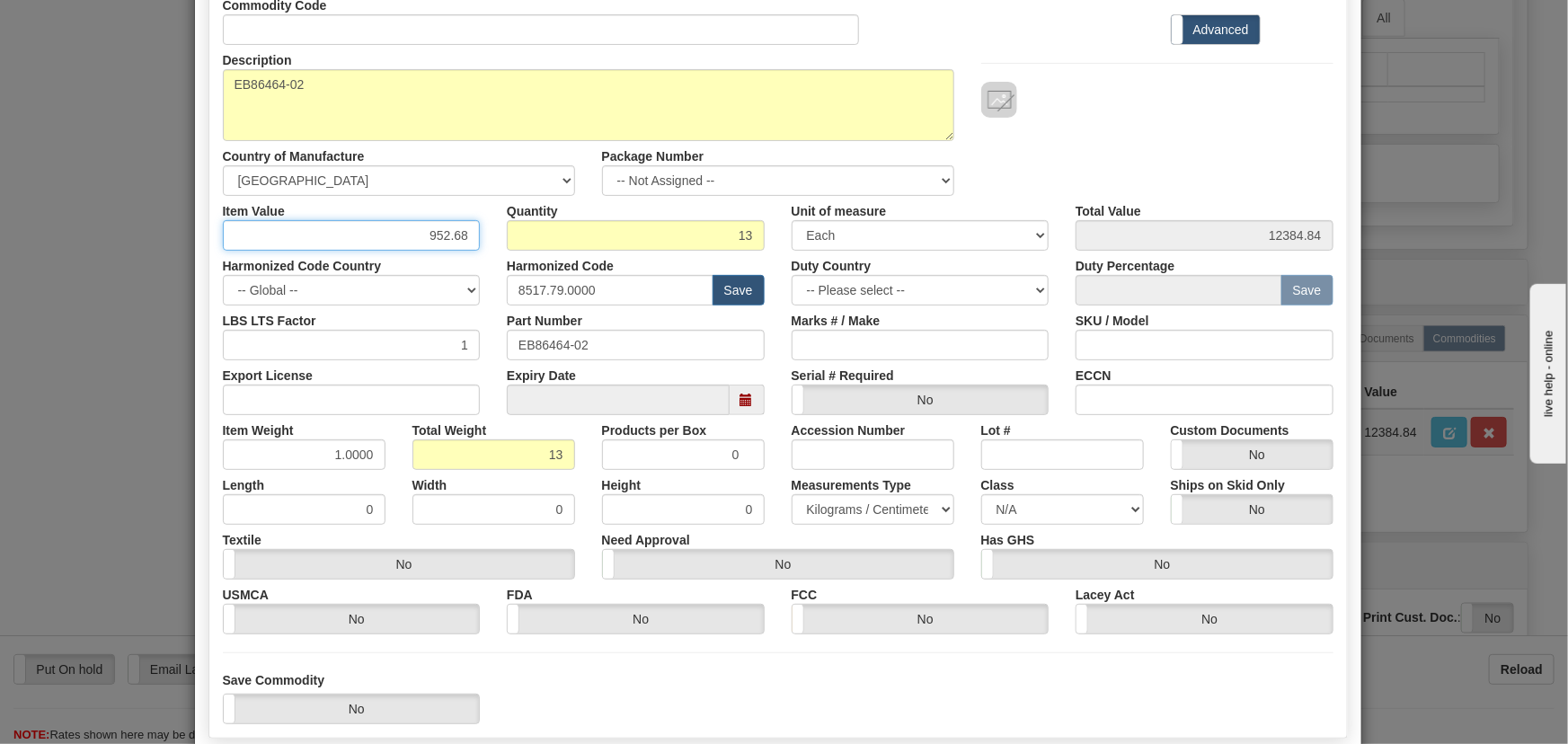
drag, startPoint x: 417, startPoint y: 232, endPoint x: 482, endPoint y: 236, distance: 65.1
click at [477, 238] on div "Item Value 952.68" at bounding box center [351, 223] width 285 height 55
paste input "303,64"
type input "303.64"
type input "3947.32"
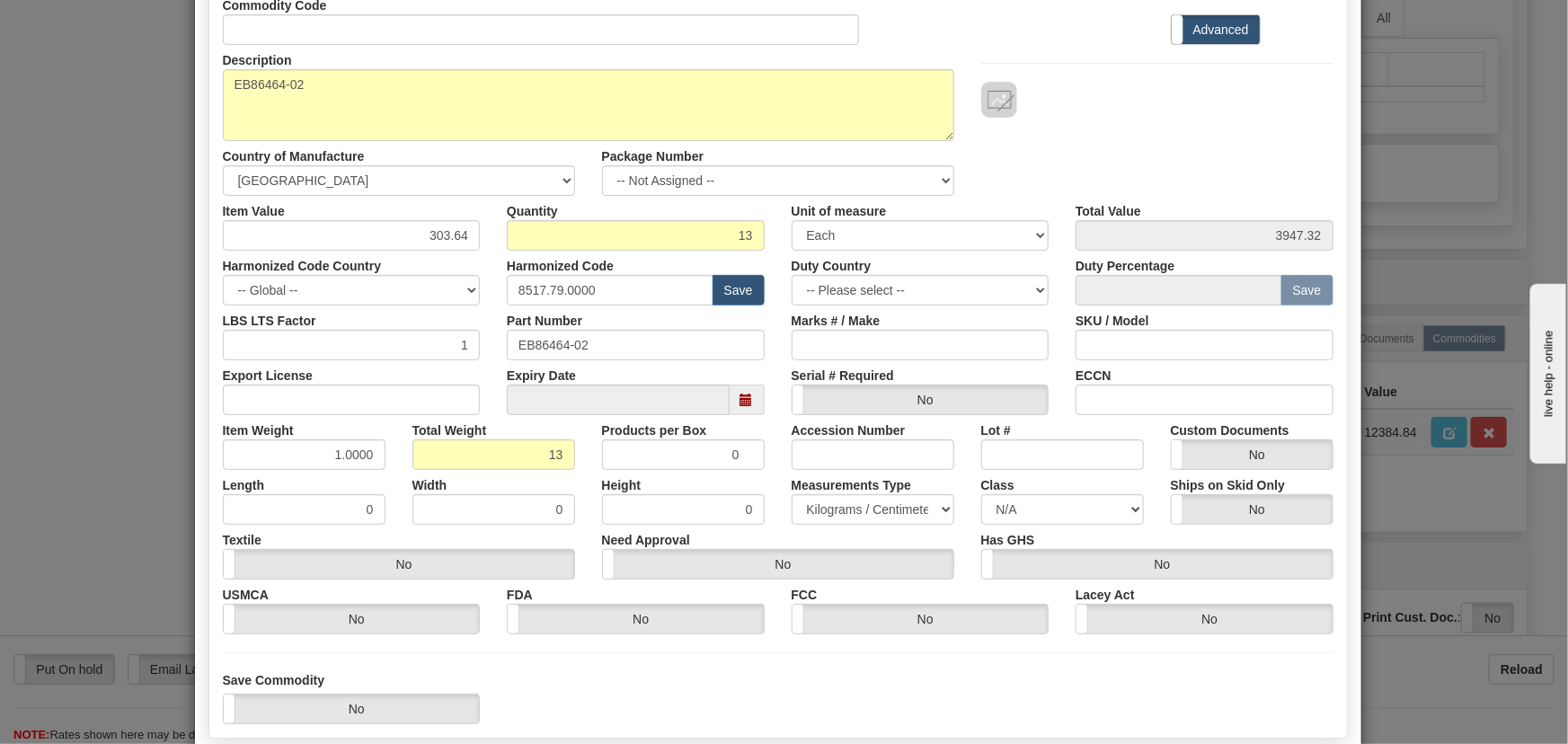
click at [1167, 152] on div "Description EB86464-02 Country of Manufacture -- Unknown -- AFGHANISTAN ALAND I…" at bounding box center [778, 120] width 1137 height 151
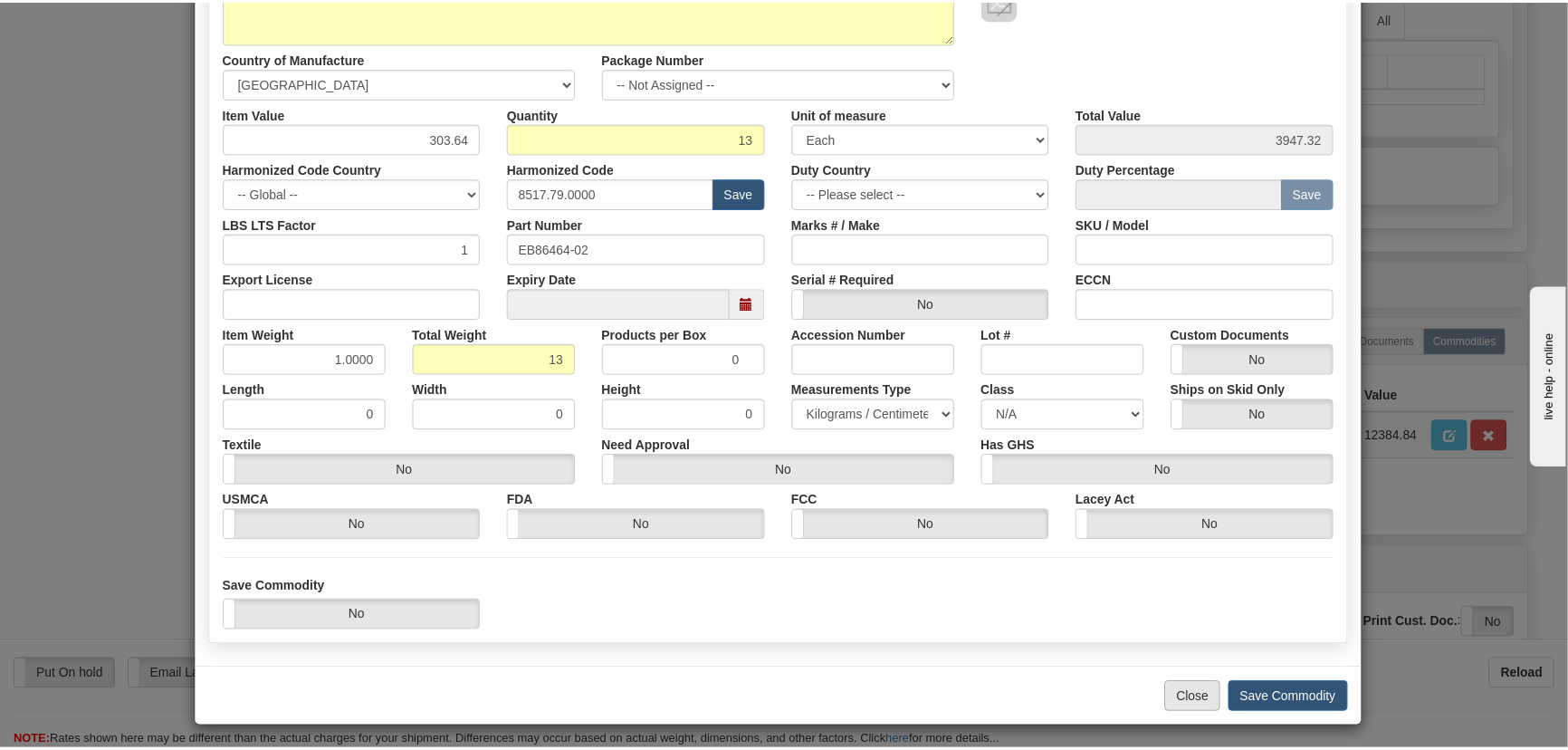
scroll to position [267, 0]
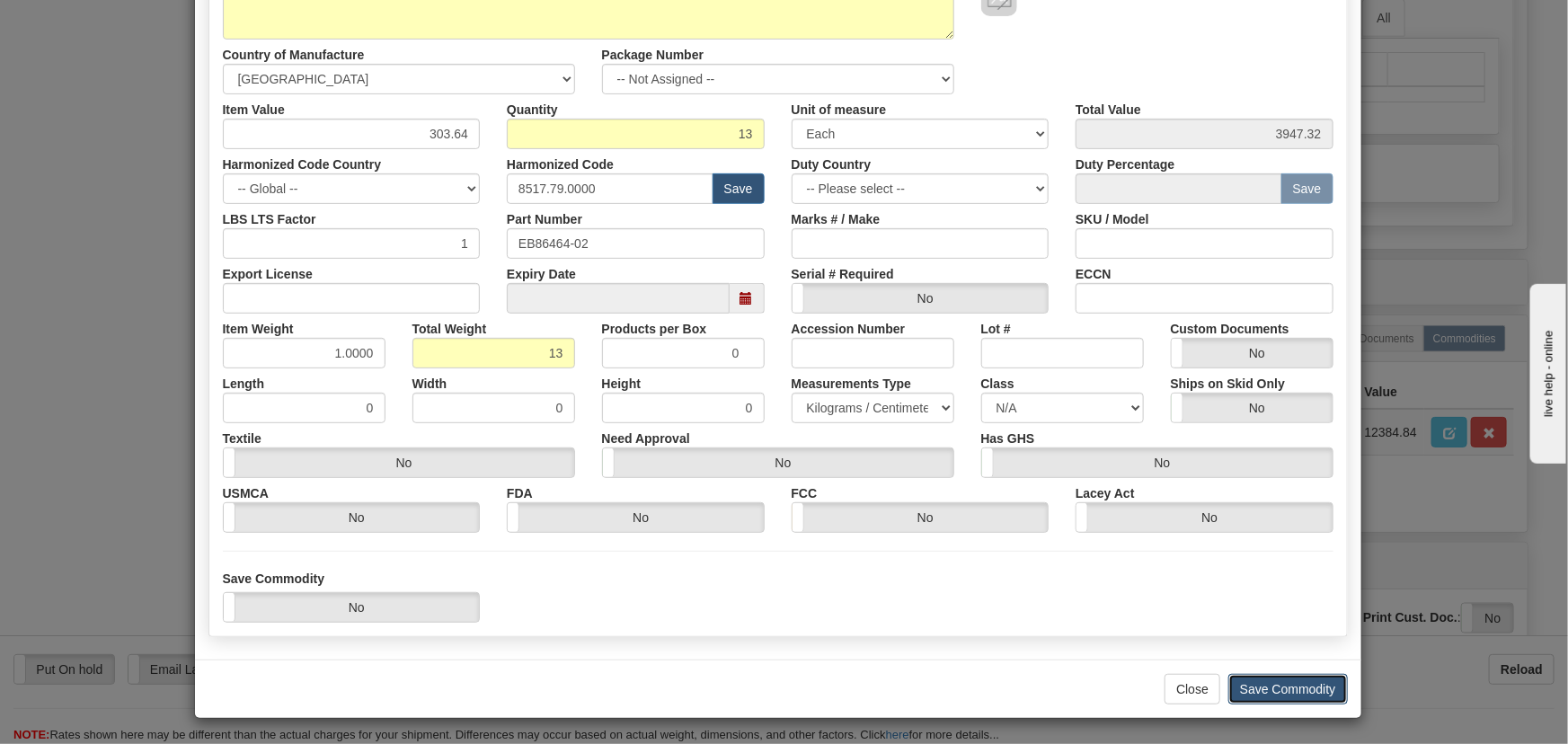
click at [1293, 695] on button "Save Commodity" at bounding box center [1287, 689] width 119 height 31
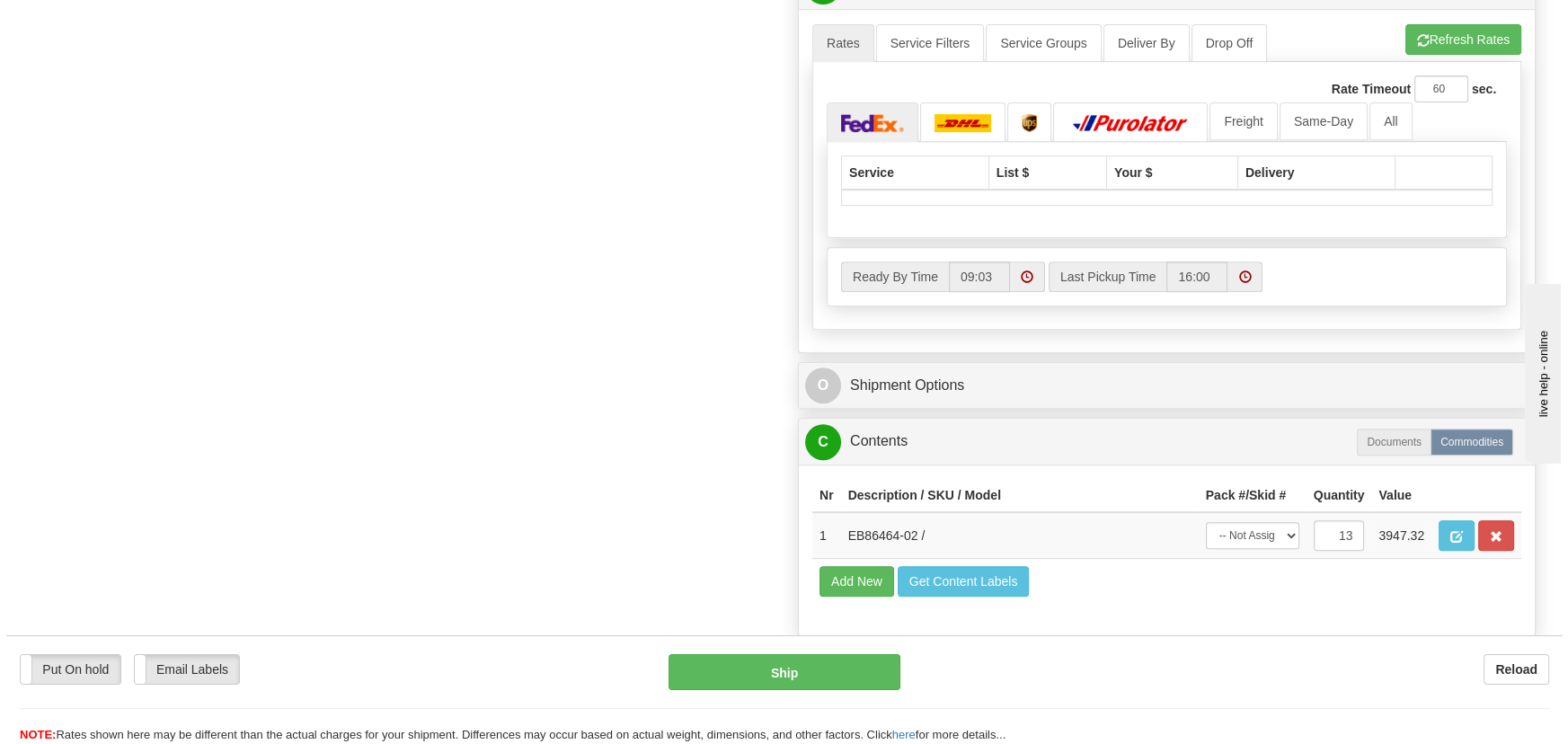
scroll to position [816, 0]
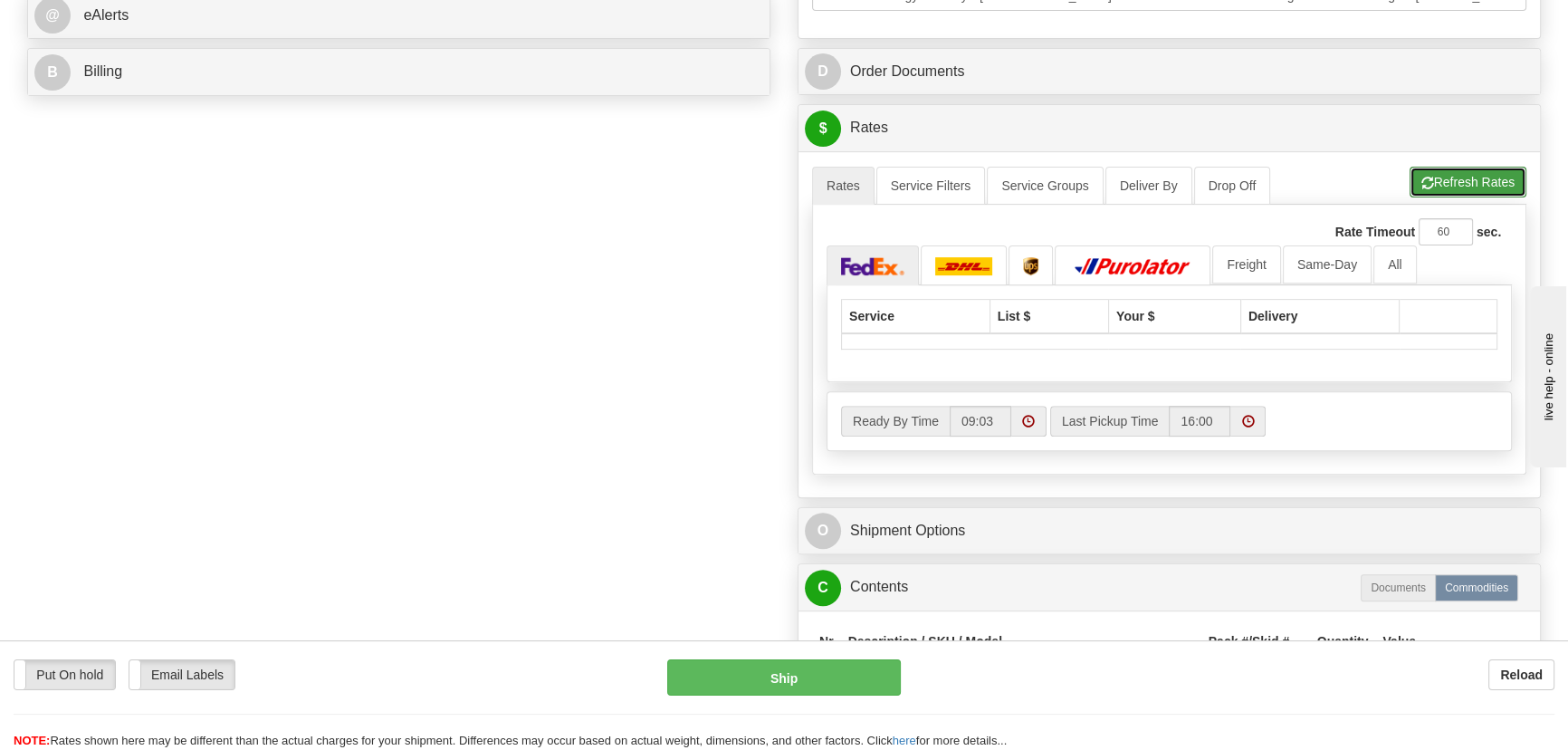
drag, startPoint x: 1466, startPoint y: 172, endPoint x: 1451, endPoint y: 183, distance: 18.6
click at [1466, 172] on button "Refresh Rates" at bounding box center [1467, 182] width 116 height 31
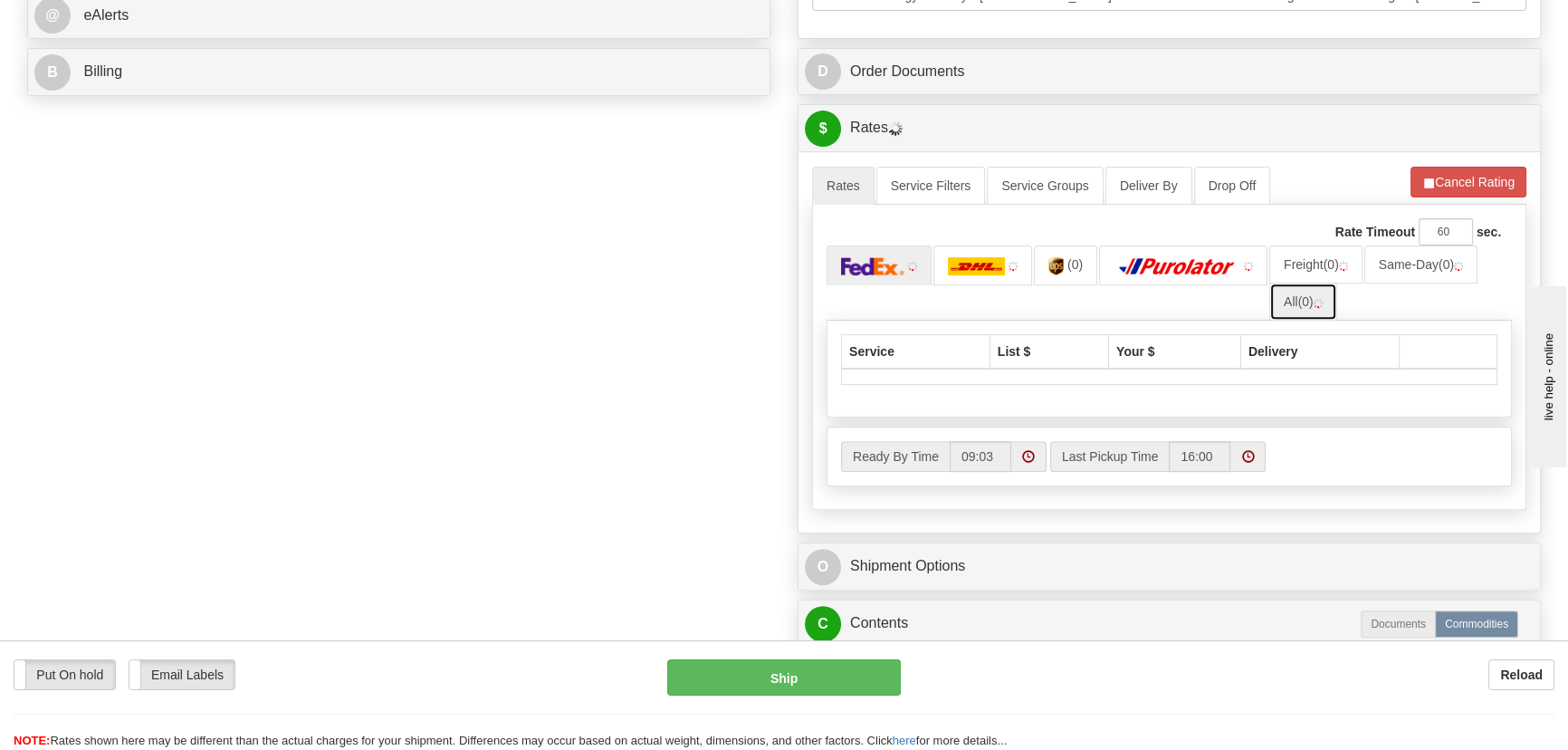
click at [1298, 312] on link "All (0)" at bounding box center [1303, 301] width 68 height 38
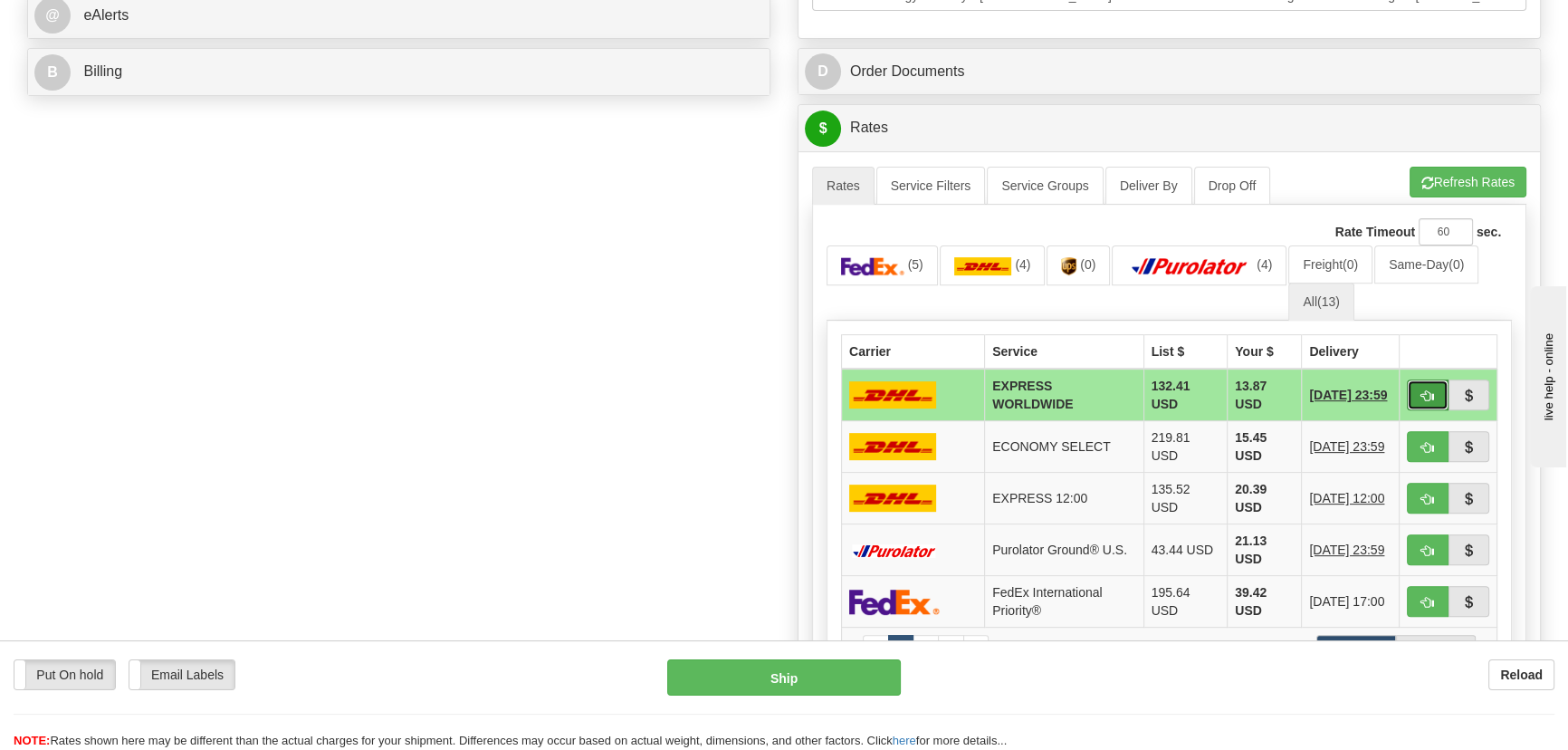
click at [1423, 394] on span "button" at bounding box center [1427, 396] width 13 height 12
type input "P"
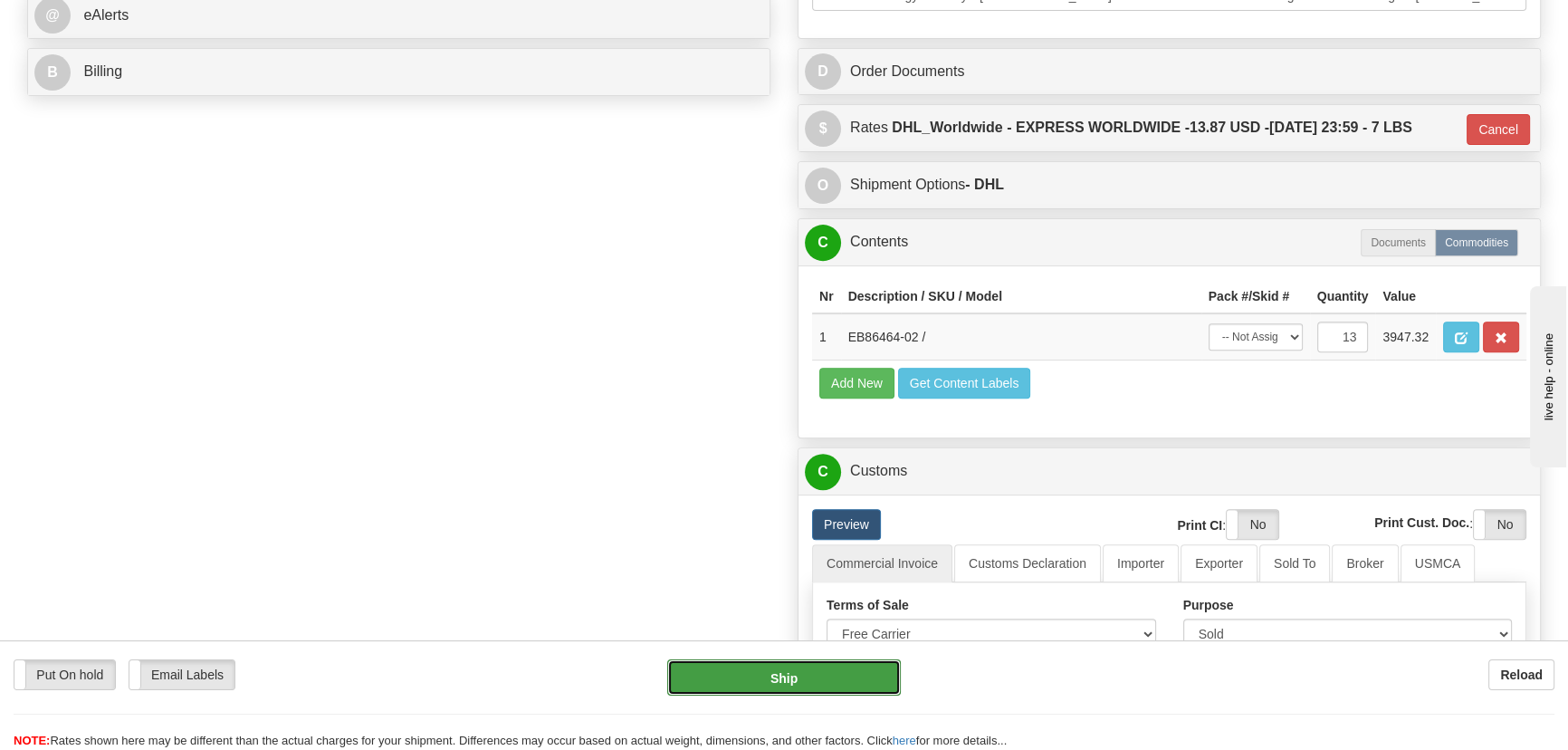
click at [804, 675] on button "Ship" at bounding box center [784, 677] width 235 height 36
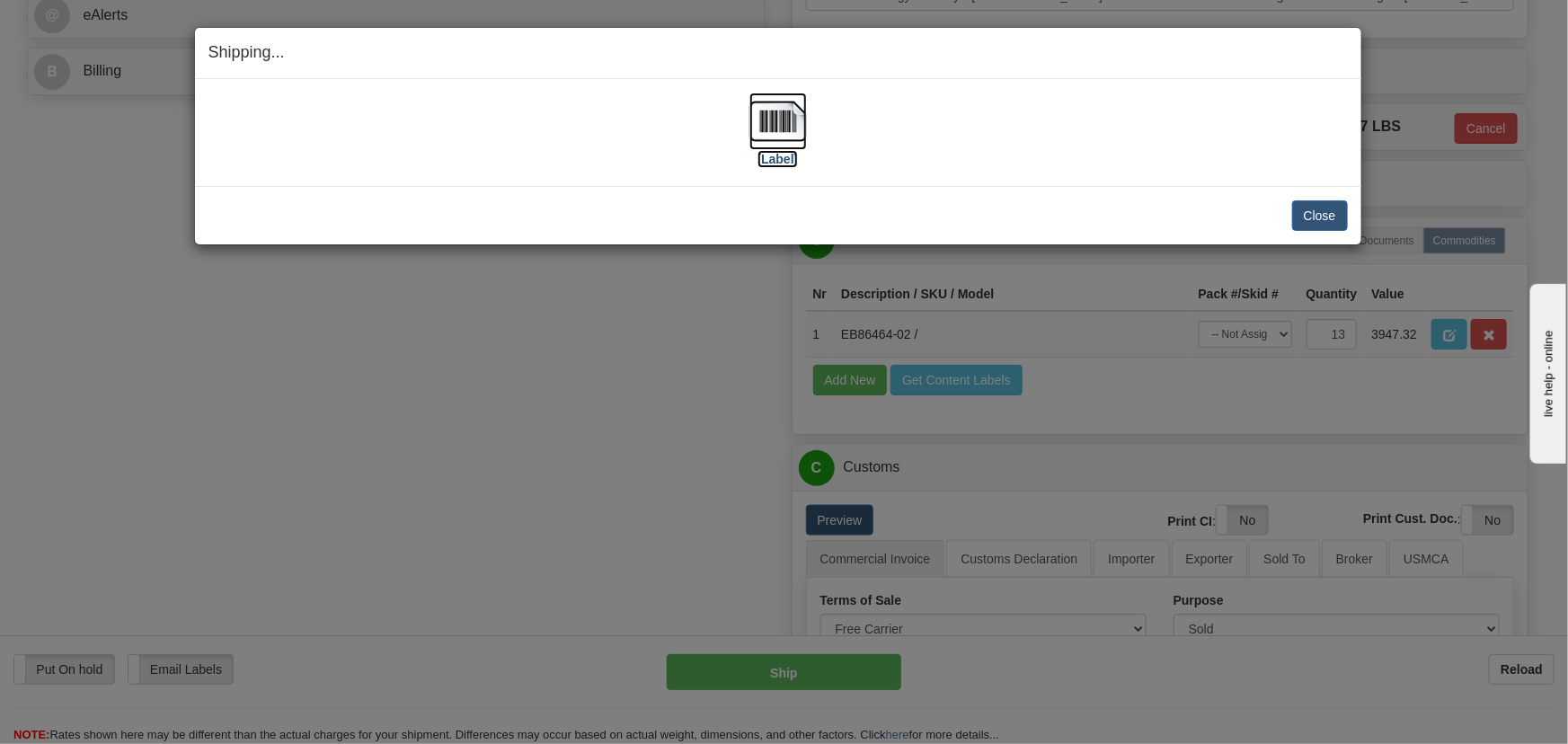
click at [773, 126] on img at bounding box center [778, 121] width 57 height 57
click at [1329, 218] on button "Close" at bounding box center [1319, 215] width 55 height 31
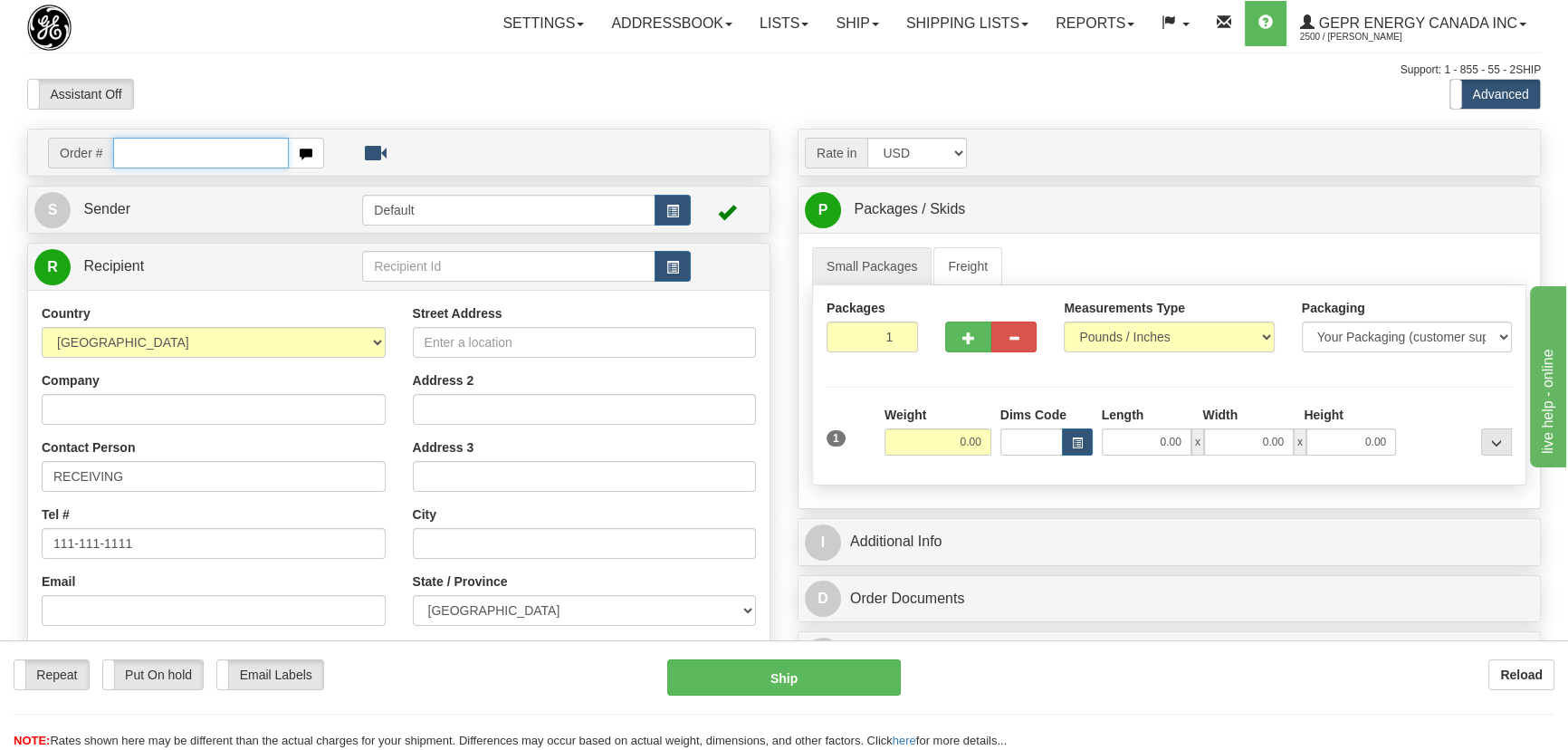
paste input "0086683498"
click at [136, 153] on input "0086683498" at bounding box center [201, 152] width 176 height 31
type input "86683498"
click at [343, 85] on body "Training Course Close Toggle navigation Settings Shipping Preferences New Recip…" at bounding box center [784, 375] width 1568 height 750
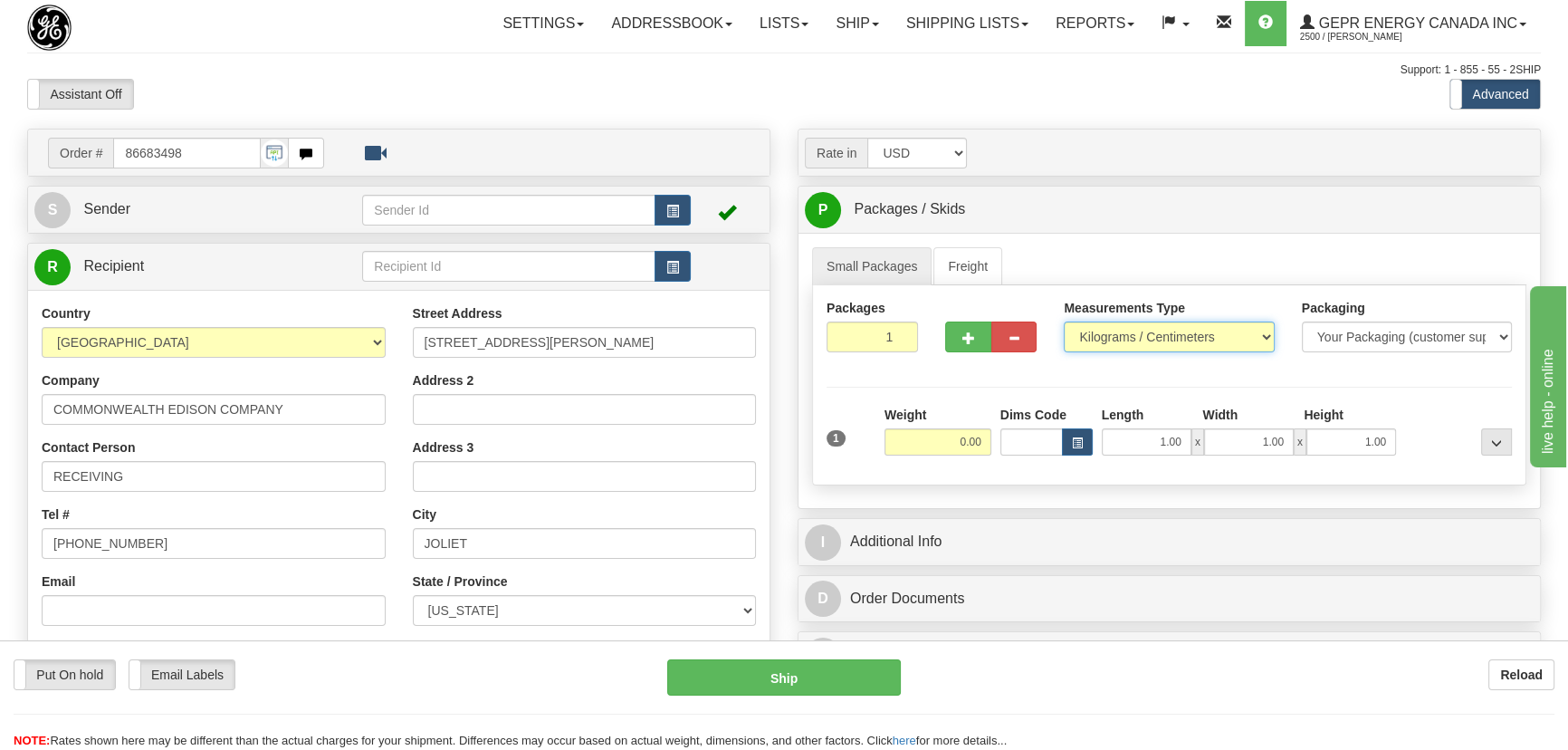
click at [1138, 324] on select "Pounds / Inches Kilograms / Centimeters" at bounding box center [1168, 336] width 210 height 31
select select "0"
click at [1064, 321] on select "Pounds / Inches Kilograms / Centimeters" at bounding box center [1168, 336] width 210 height 31
drag, startPoint x: 948, startPoint y: 443, endPoint x: 995, endPoint y: 459, distance: 49.6
click at [995, 459] on div "1 Weight 0.00 Dims Code 1.00" at bounding box center [1169, 438] width 694 height 65
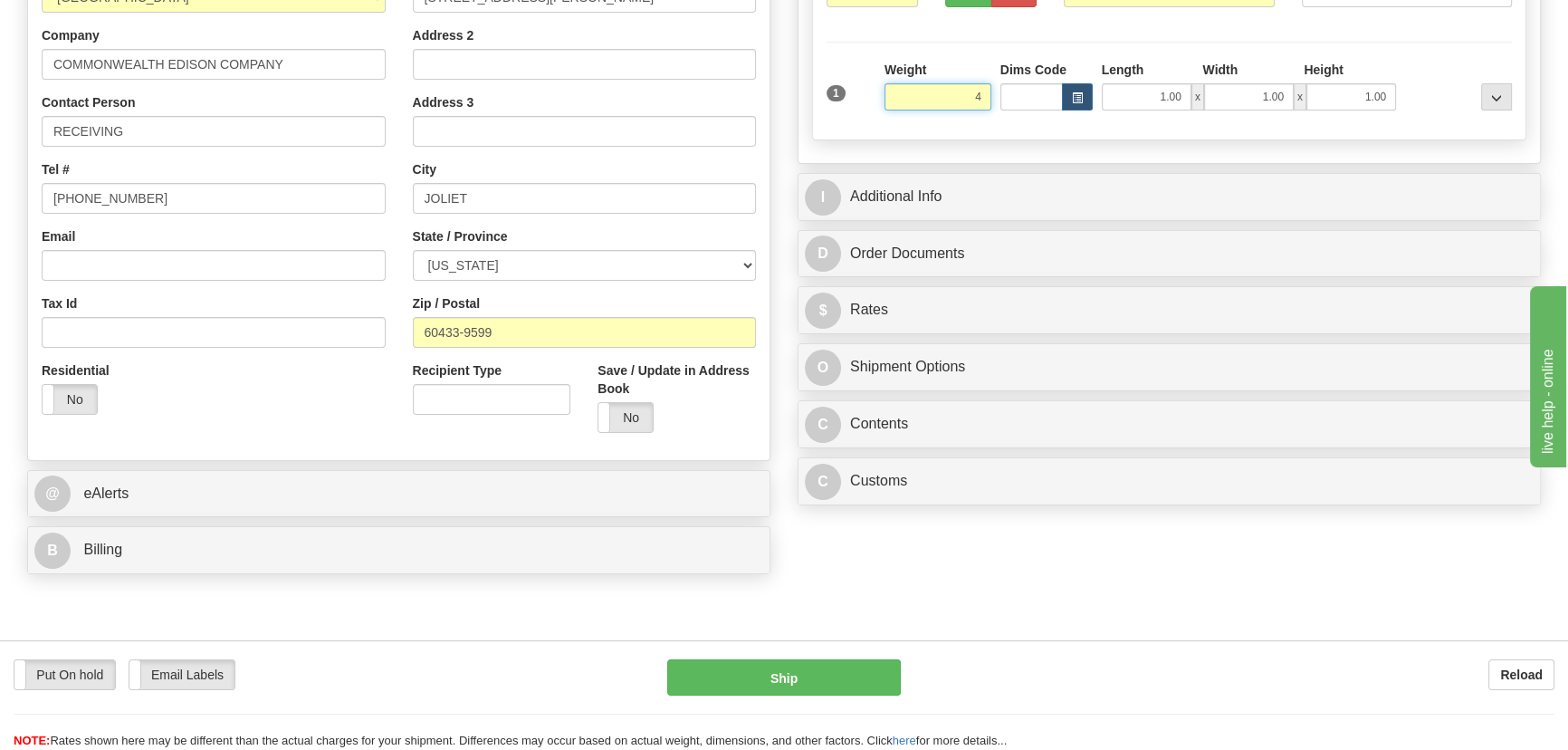
scroll to position [411, 0]
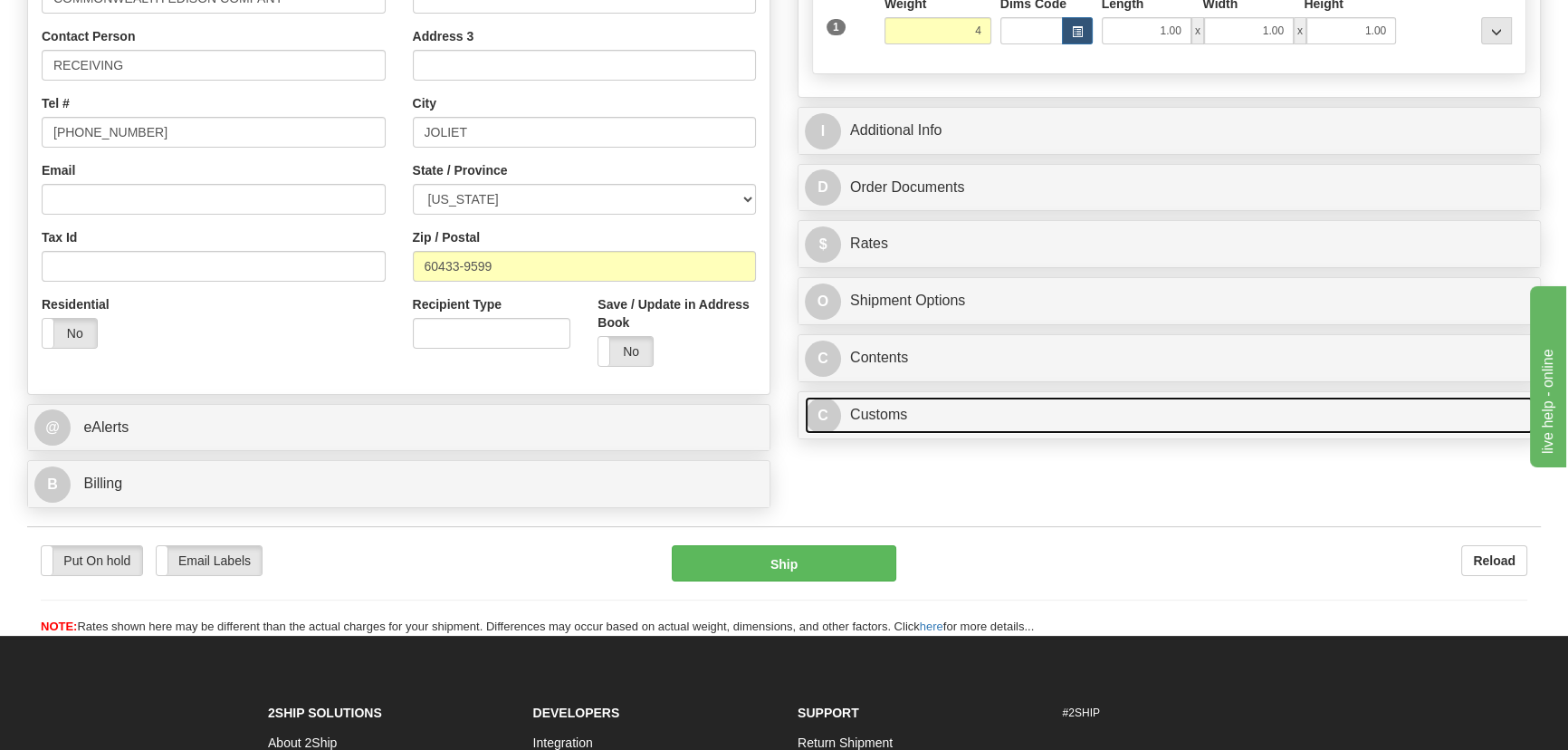
type input "4.00"
click at [1183, 418] on link "C Customs" at bounding box center [1168, 415] width 729 height 37
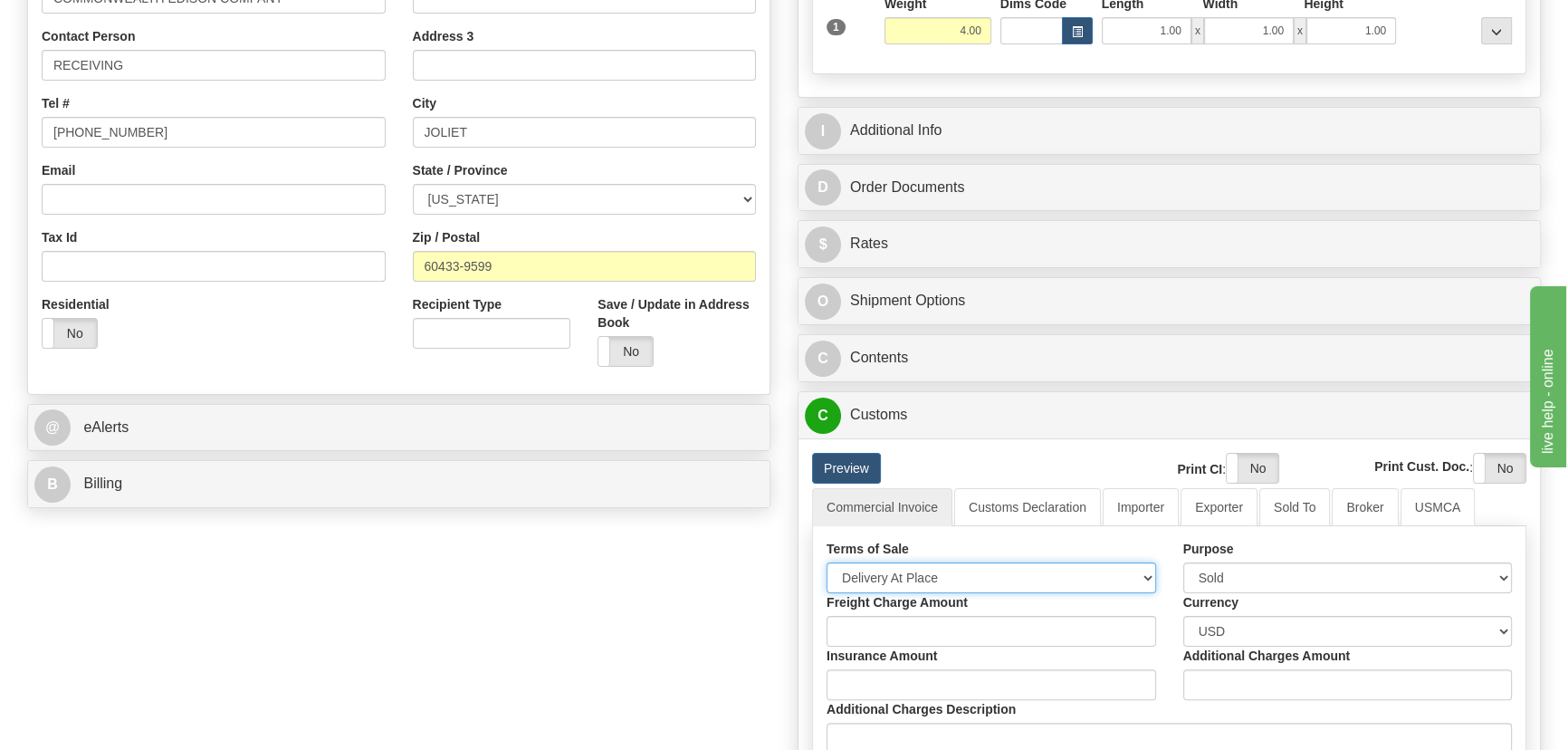
click at [959, 571] on select "Free Carrier Free On Board Ex Works Delivered Duty Unpaid Delivered Duty Paid C…" at bounding box center [990, 577] width 329 height 31
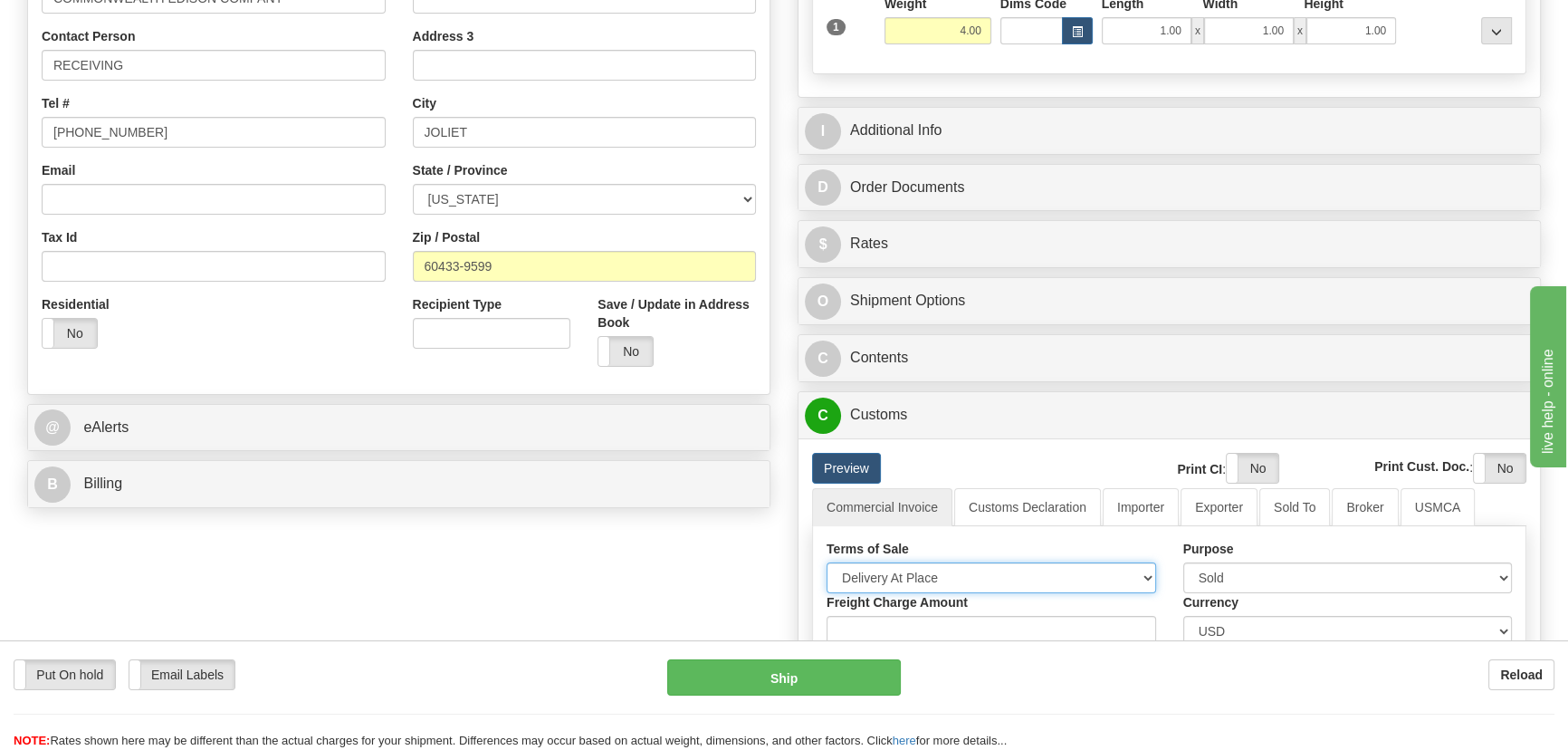
select select "7"
click at [826, 562] on select "Free Carrier Free On Board Ex Works Delivered Duty Unpaid Delivered Duty Paid C…" at bounding box center [990, 577] width 329 height 31
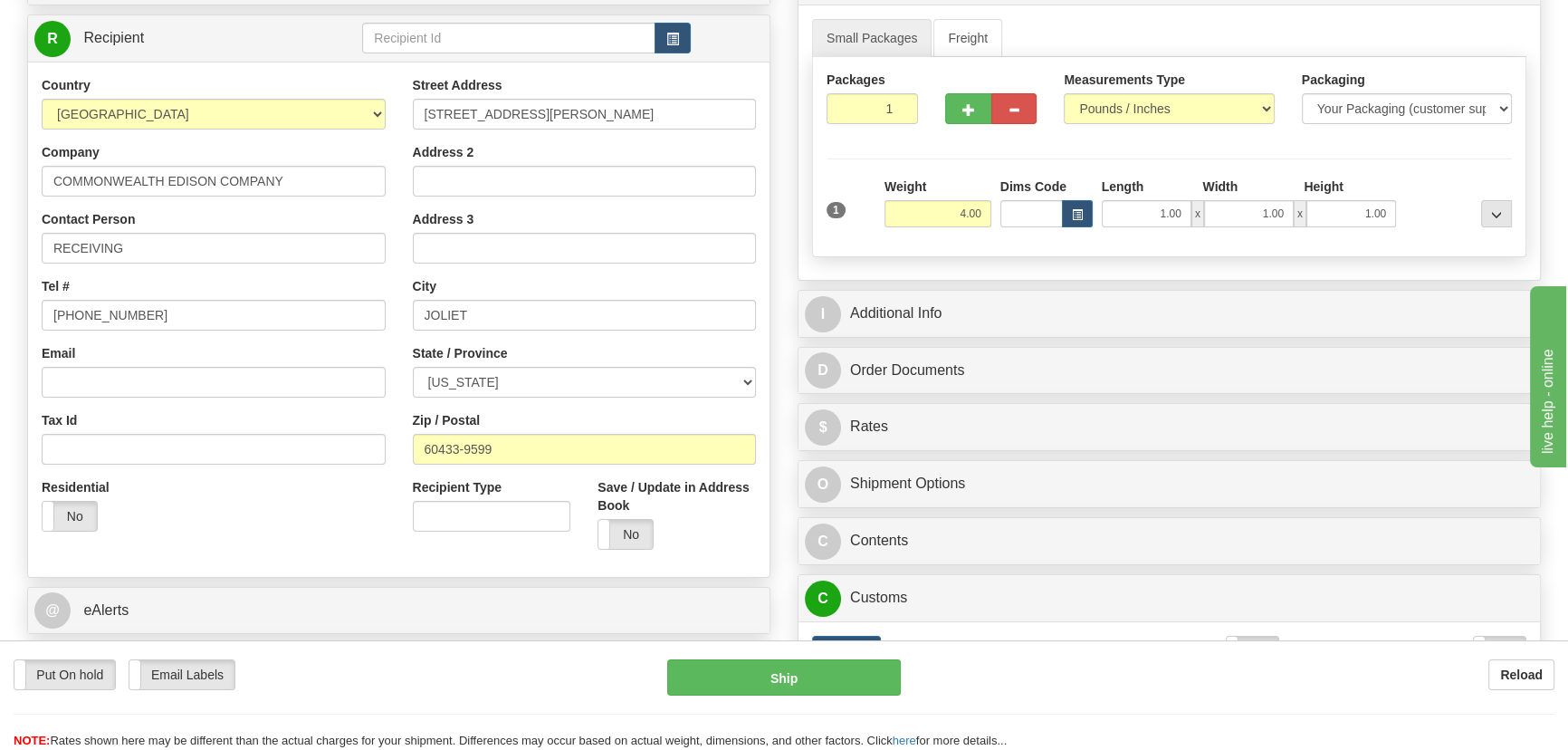
scroll to position [164, 0]
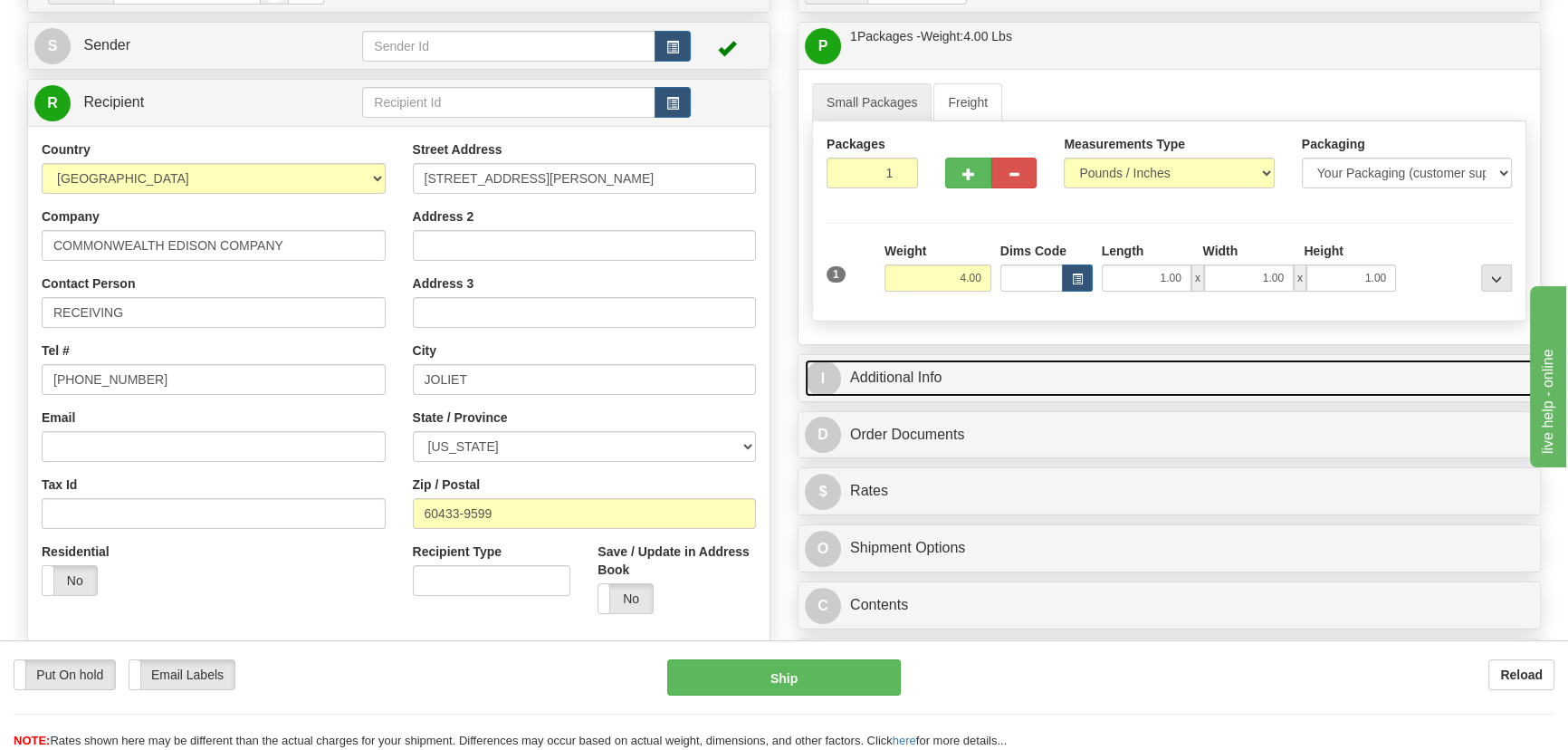
click at [1181, 362] on link "I Additional Info" at bounding box center [1168, 377] width 729 height 37
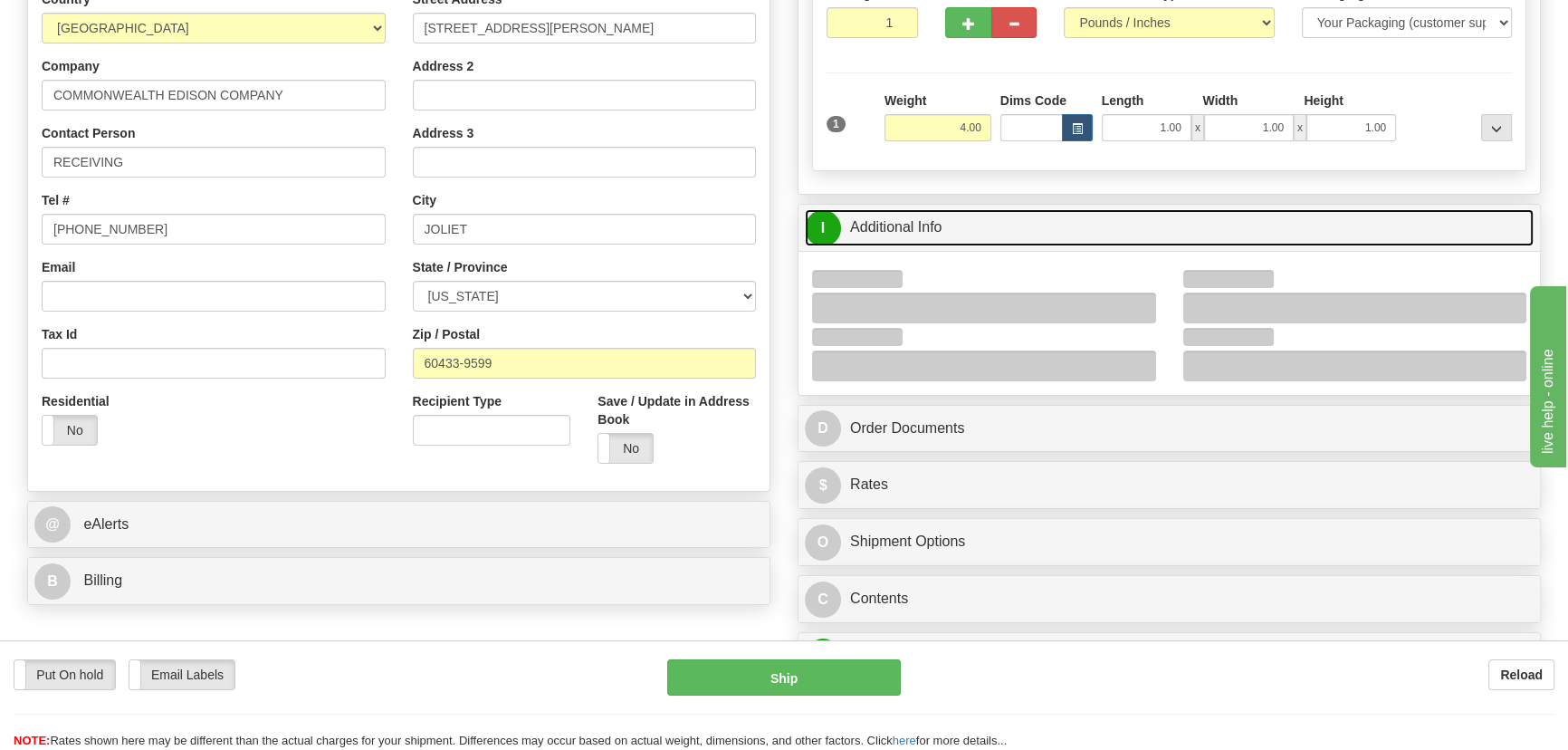
scroll to position [328, 0]
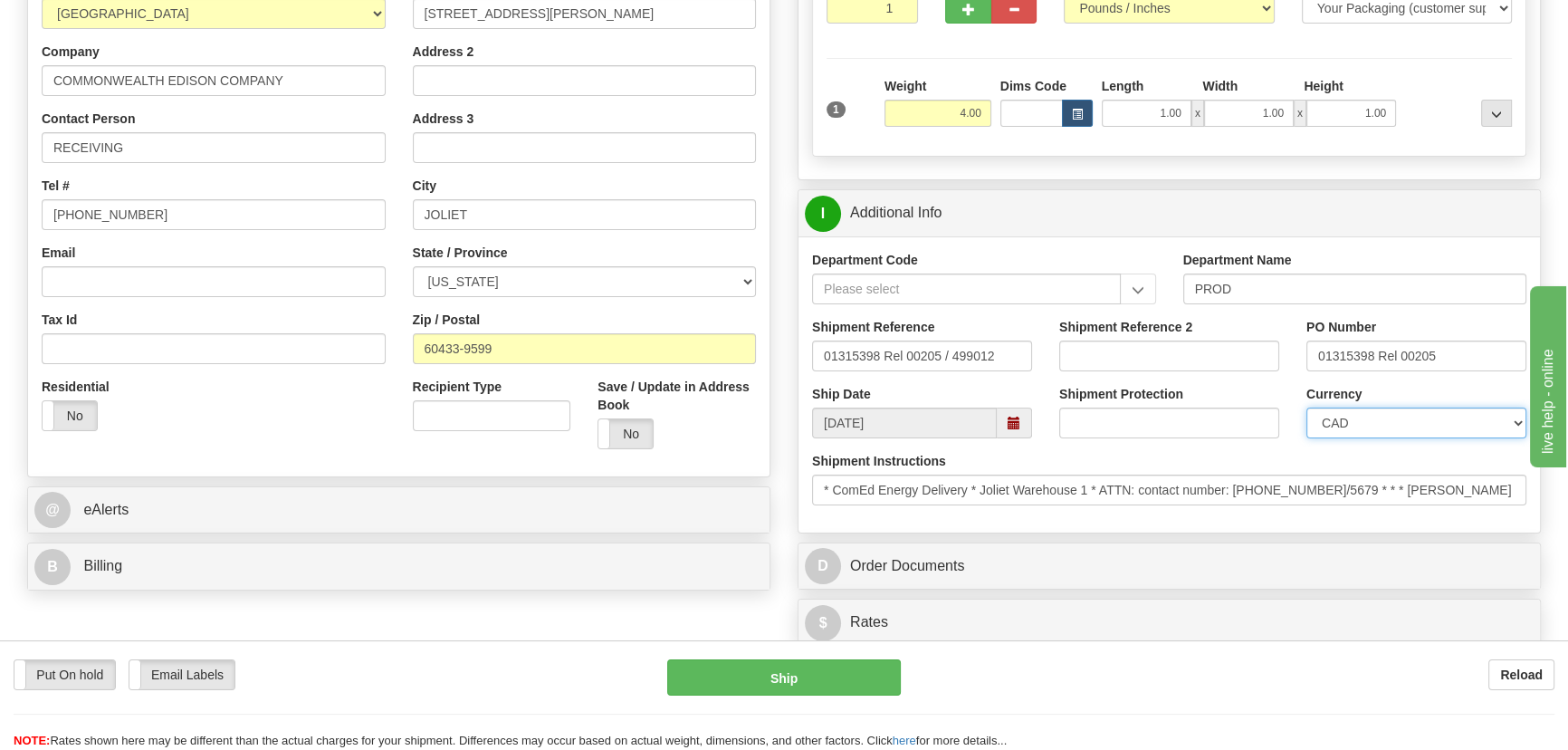
click at [1351, 426] on select "CAD USD EUR ZAR RON ANG ARN AUD AUS AWG BBD BFR BGN BHD BMD BND BRC BRL CHP CKZ…" at bounding box center [1416, 423] width 220 height 31
select select "1"
click at [1307, 408] on select "CAD USD EUR ZAR RON ANG ARN AUD AUS AWG BBD BFR BGN BHD BMD BND BRC BRL CHP CKZ…" at bounding box center [1416, 423] width 220 height 31
click at [1178, 361] on input "Shipment Reference 2" at bounding box center [1168, 355] width 220 height 31
drag, startPoint x: 1178, startPoint y: 361, endPoint x: 1019, endPoint y: 347, distance: 159.6
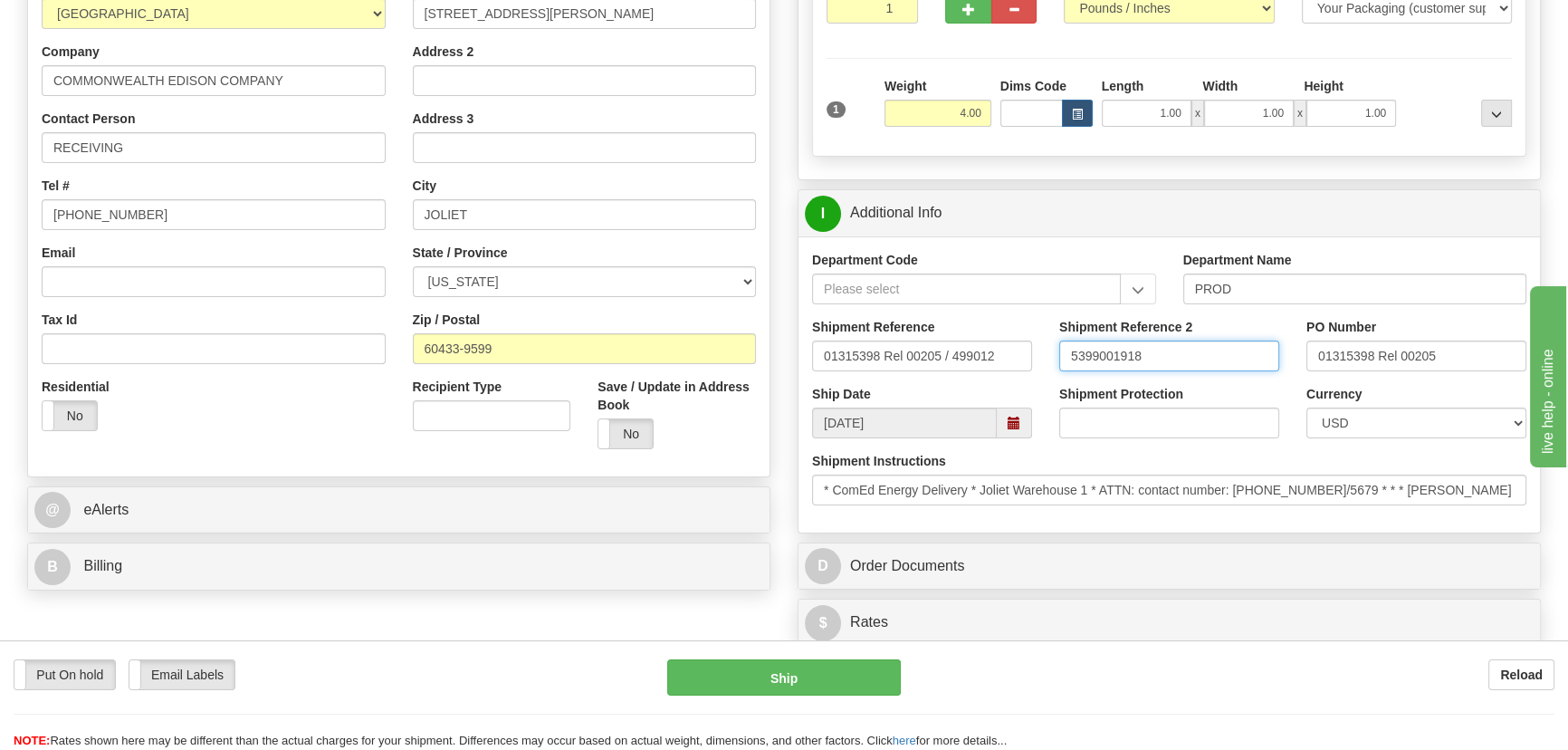
click at [1023, 346] on div "Shipment Reference 01315398 Rel 00205 / 499012 Shipment Reference 2 5399001918 …" at bounding box center [1169, 351] width 742 height 67
type input "5399001918"
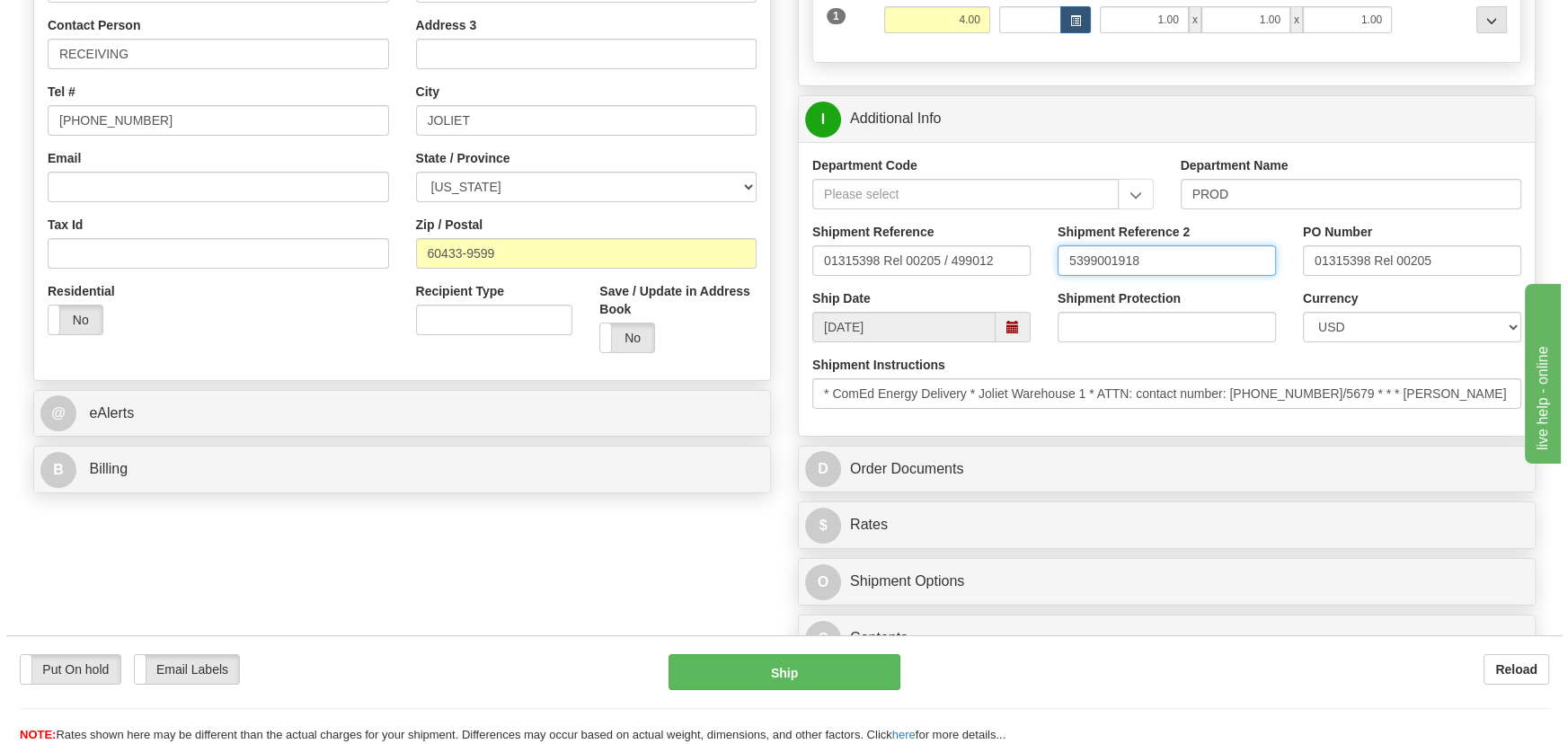
scroll to position [653, 0]
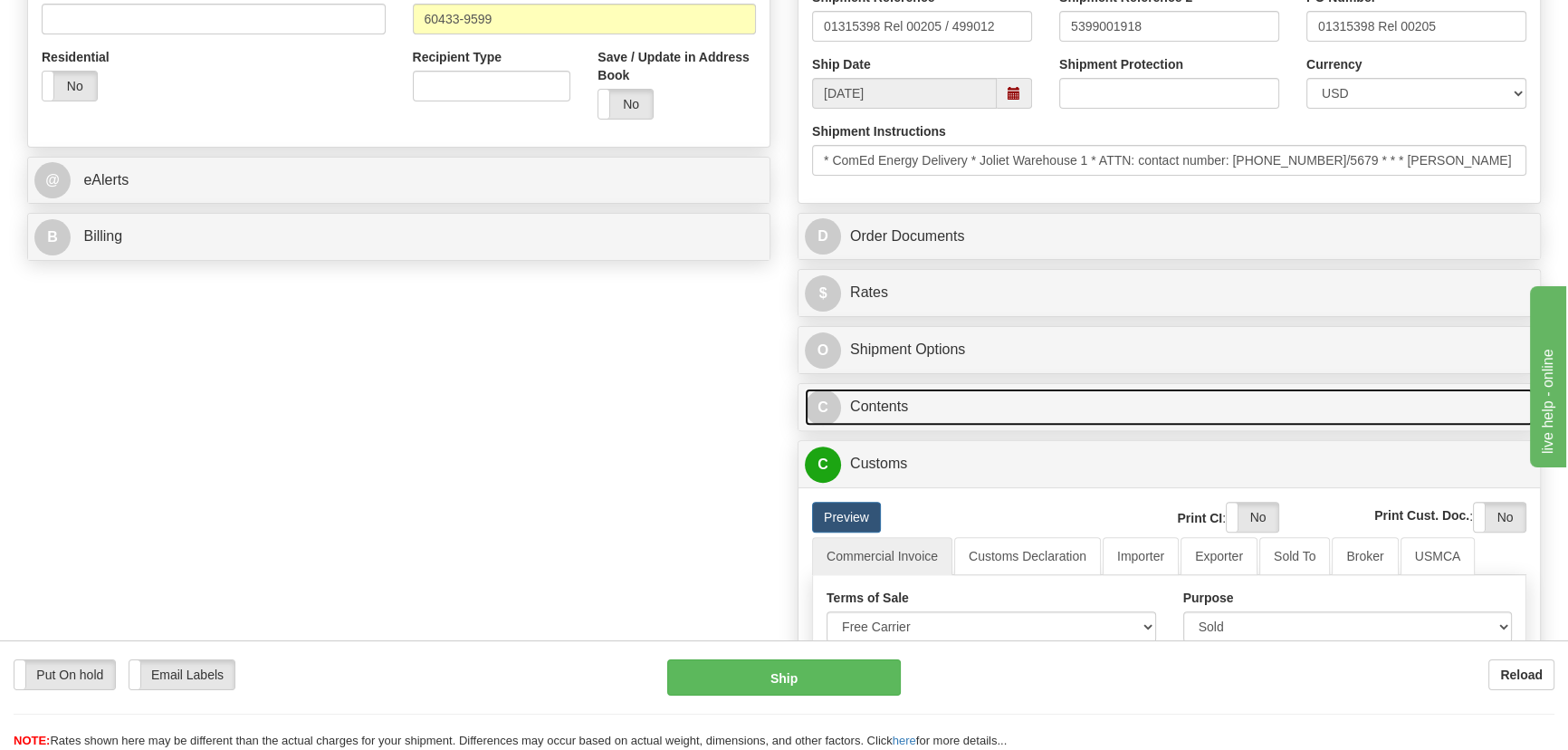
click at [1105, 393] on link "C Contents" at bounding box center [1168, 407] width 729 height 37
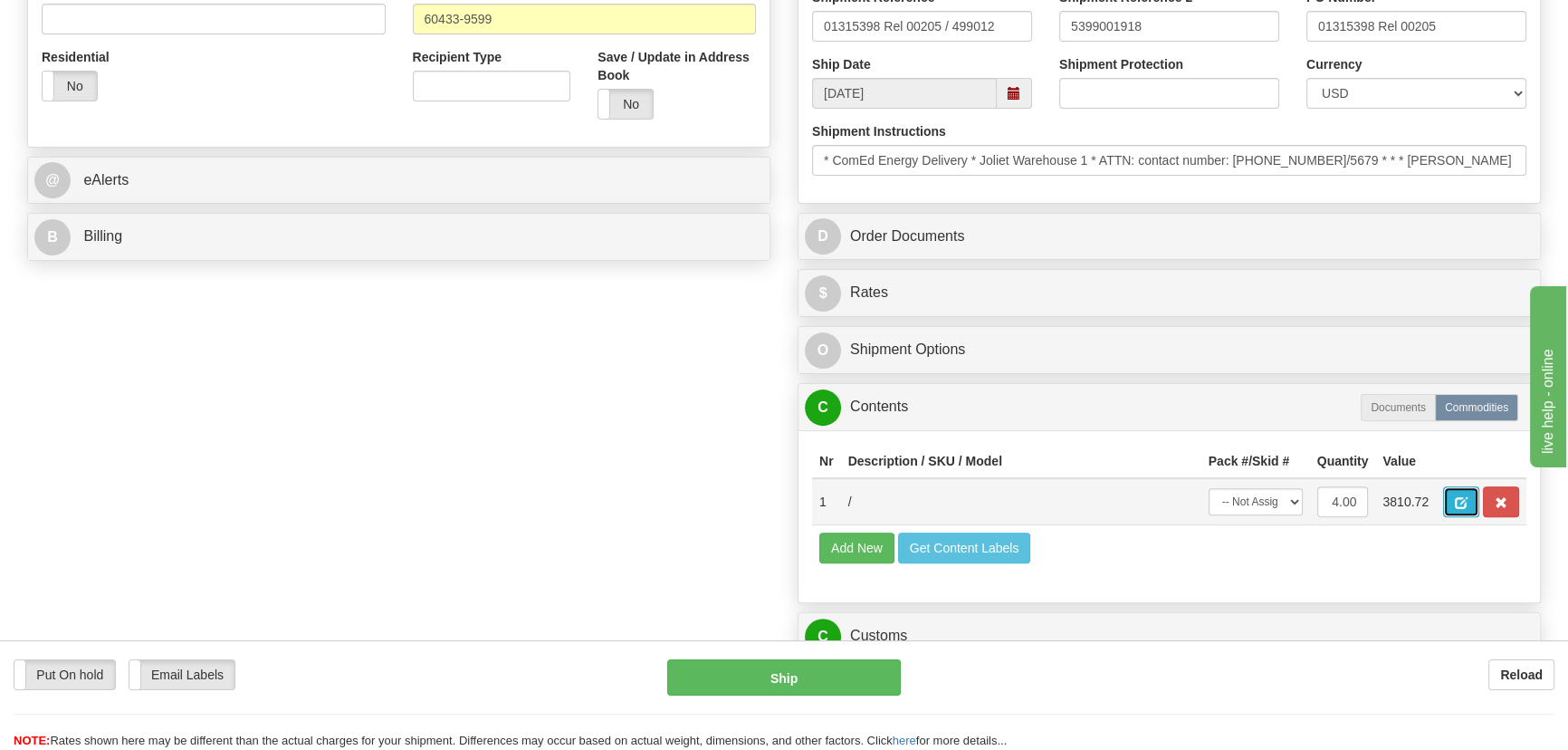
click at [1457, 501] on span "button" at bounding box center [1461, 503] width 13 height 12
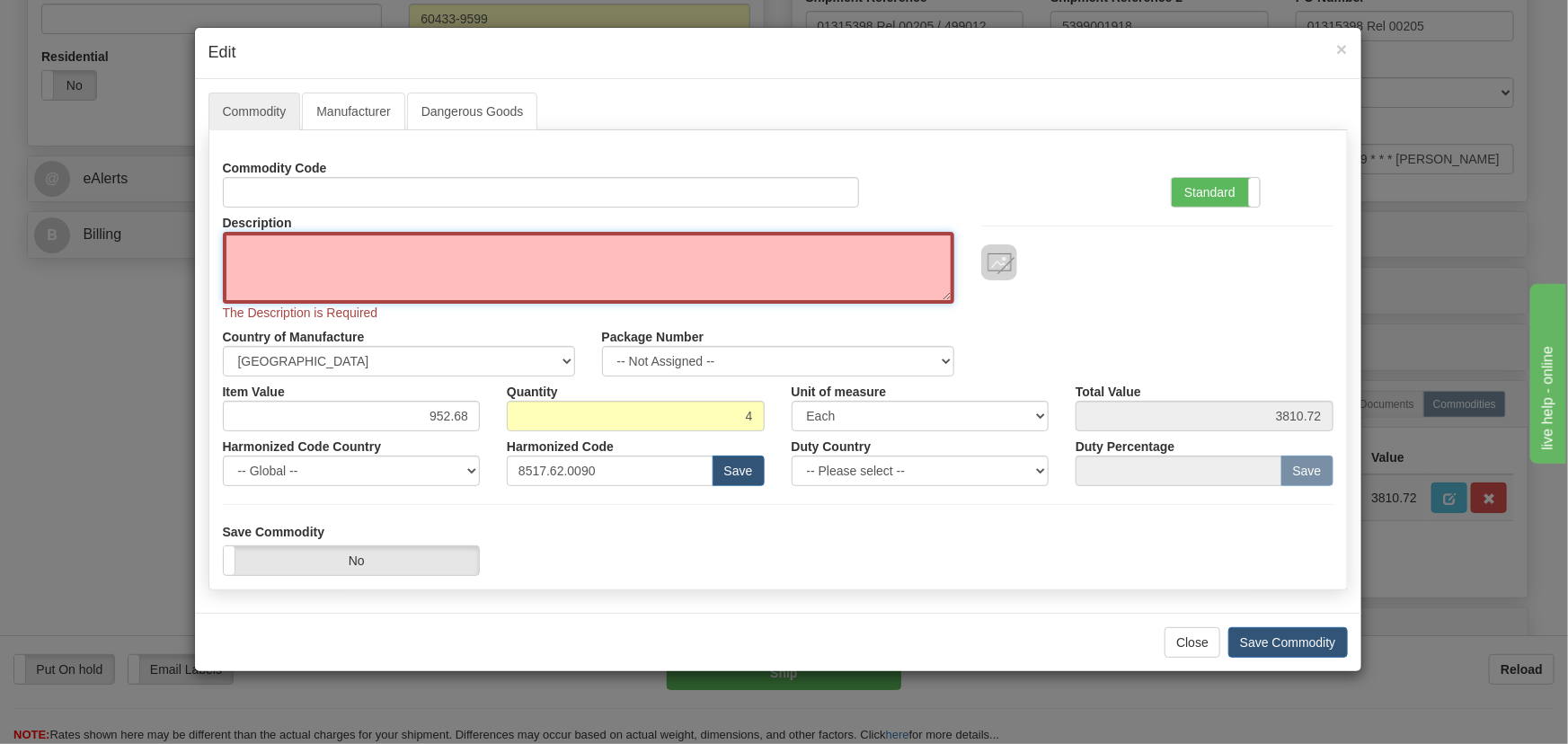
click at [243, 243] on textarea "Description" at bounding box center [588, 267] width 731 height 72
paste textarea "EB86464-02"
click at [266, 251] on textarea "EB86464-02" at bounding box center [588, 267] width 731 height 72
type textarea "EB86464-02"
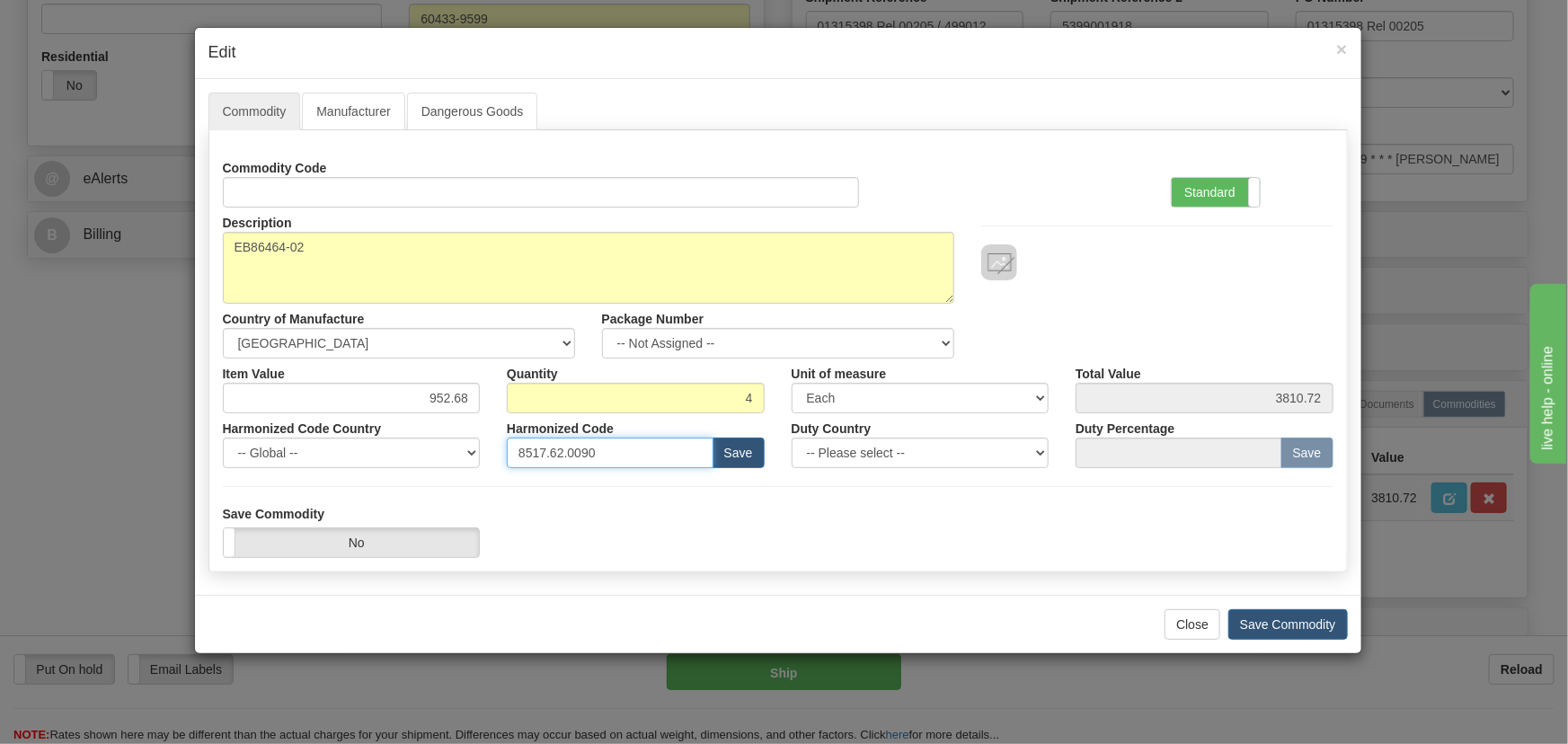
drag, startPoint x: 635, startPoint y: 448, endPoint x: 351, endPoint y: 427, distance: 284.8
click at [351, 427] on div "Harmonized Code Country -- Global -- [GEOGRAPHIC_DATA] [GEOGRAPHIC_DATA] [GEOGR…" at bounding box center [778, 441] width 1137 height 55
paste input "79.000"
type input "8517.79.0000"
click at [1243, 179] on label "Standard" at bounding box center [1215, 191] width 88 height 29
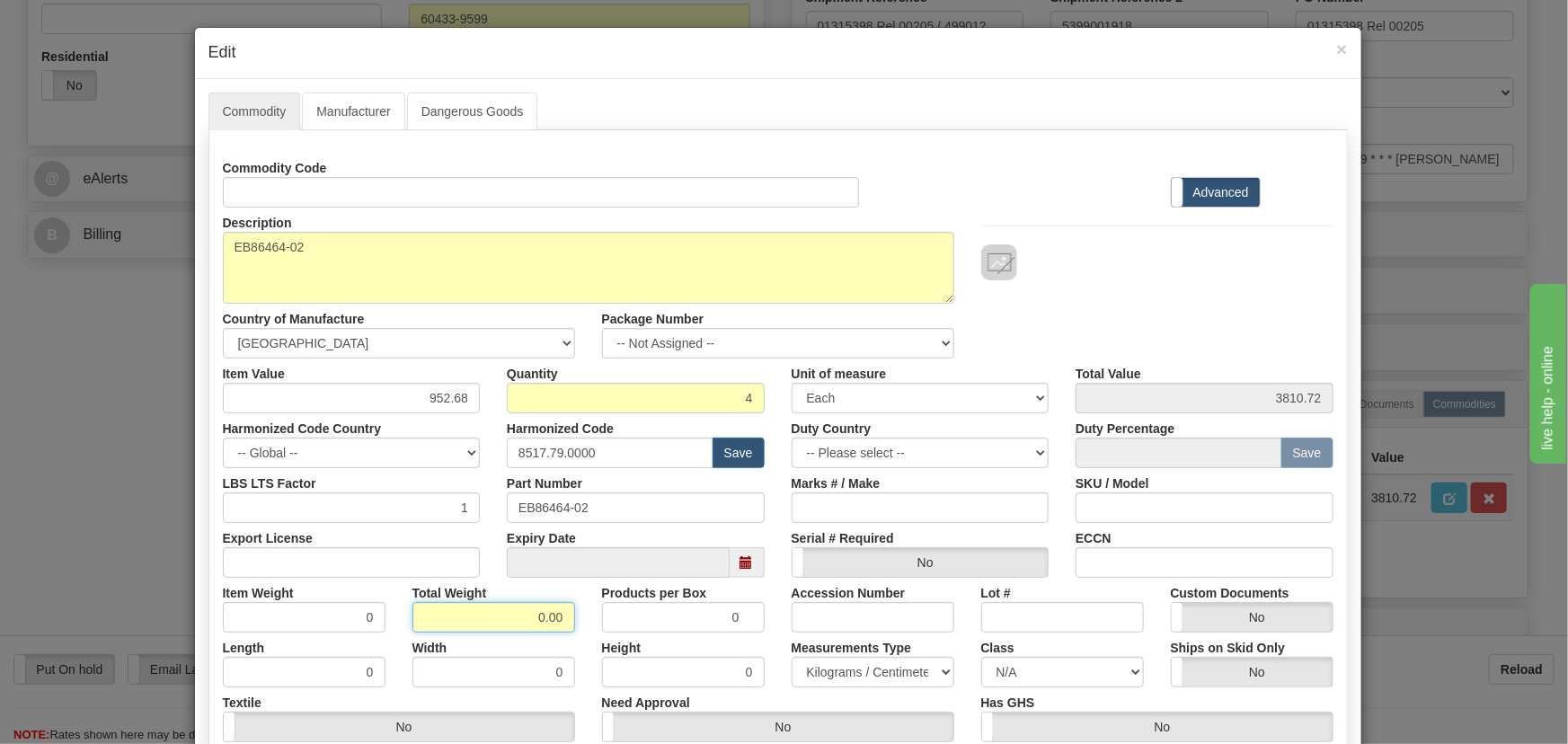
drag, startPoint x: 517, startPoint y: 616, endPoint x: 600, endPoint y: 641, distance: 86.7
click at [600, 641] on div "Commodity Code Standard Advanced Description EB86464-02 Country of Manufacture …" at bounding box center [778, 475] width 1110 height 644
type input "4"
type input "1.0000"
click at [588, 634] on div "Height 0" at bounding box center [683, 660] width 189 height 55
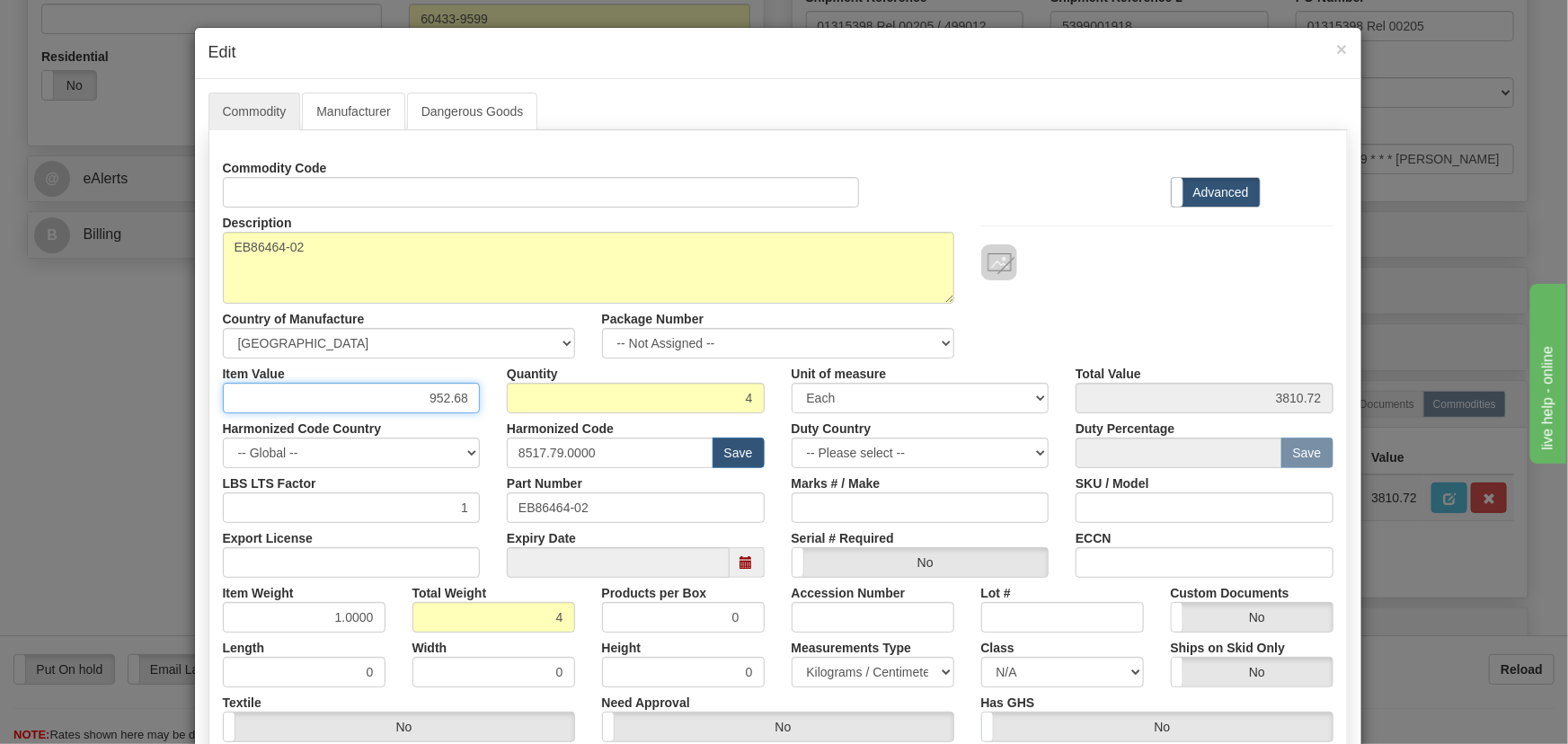
drag, startPoint x: 420, startPoint y: 402, endPoint x: 527, endPoint y: 412, distance: 107.5
click at [490, 433] on div "Commodity Code Standard Advanced Description EB86464-02 Country of Manufacture …" at bounding box center [778, 475] width 1110 height 644
paste input "303,64"
type input "303.64"
type input "1214.56"
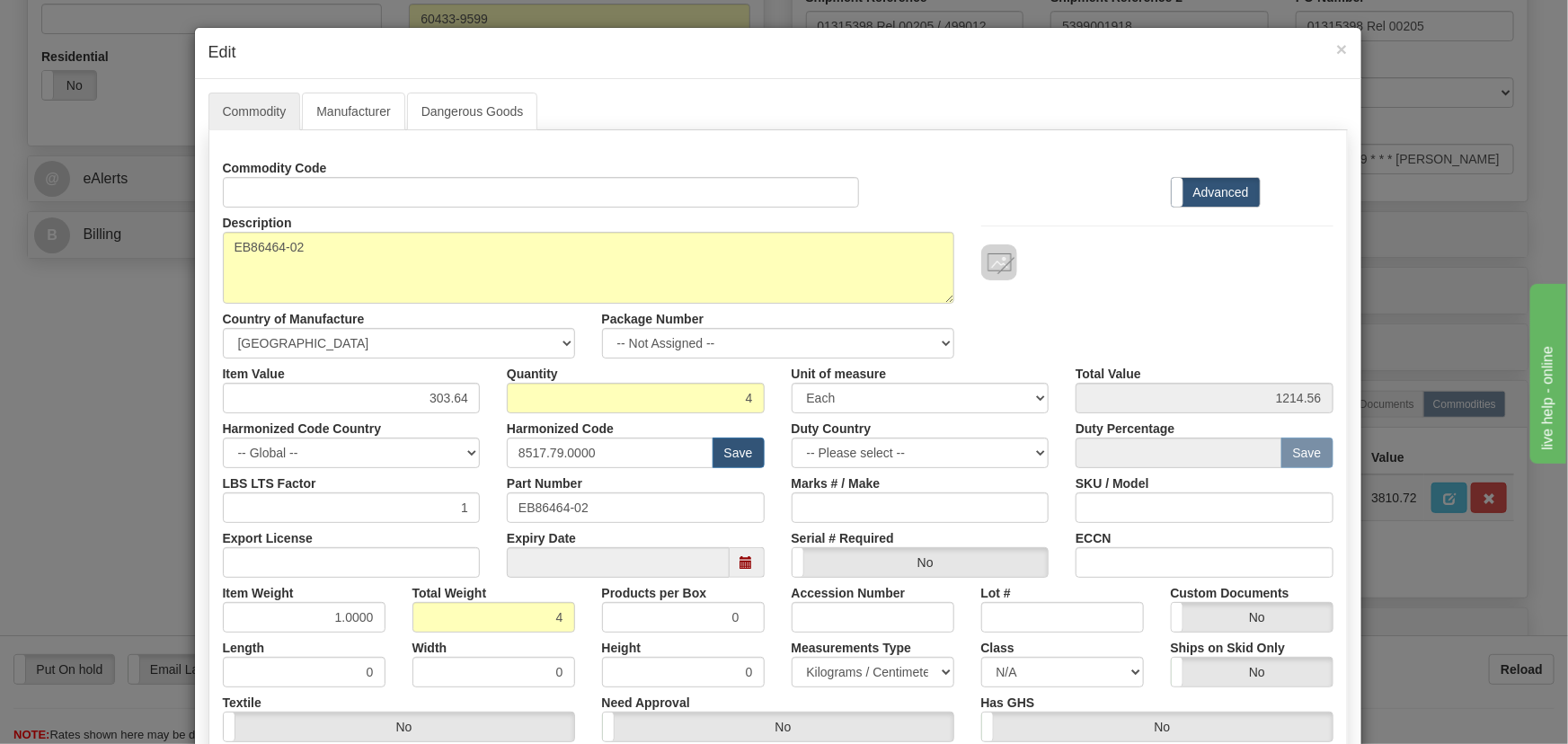
click at [1141, 305] on div "Description EB86464-02 Country of Manufacture -- Unknown -- AFGHANISTAN ALAND I…" at bounding box center [778, 282] width 1137 height 151
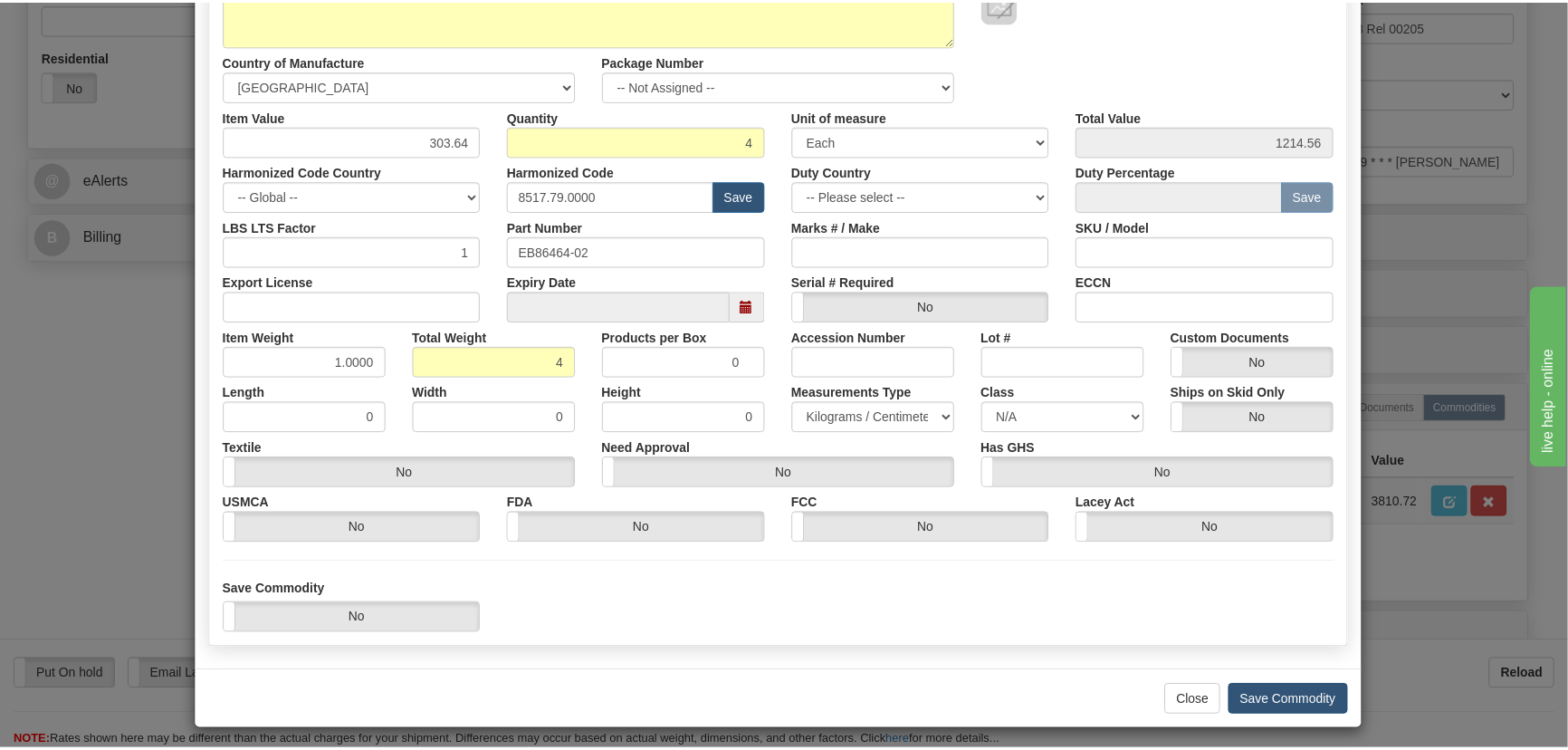
scroll to position [267, 0]
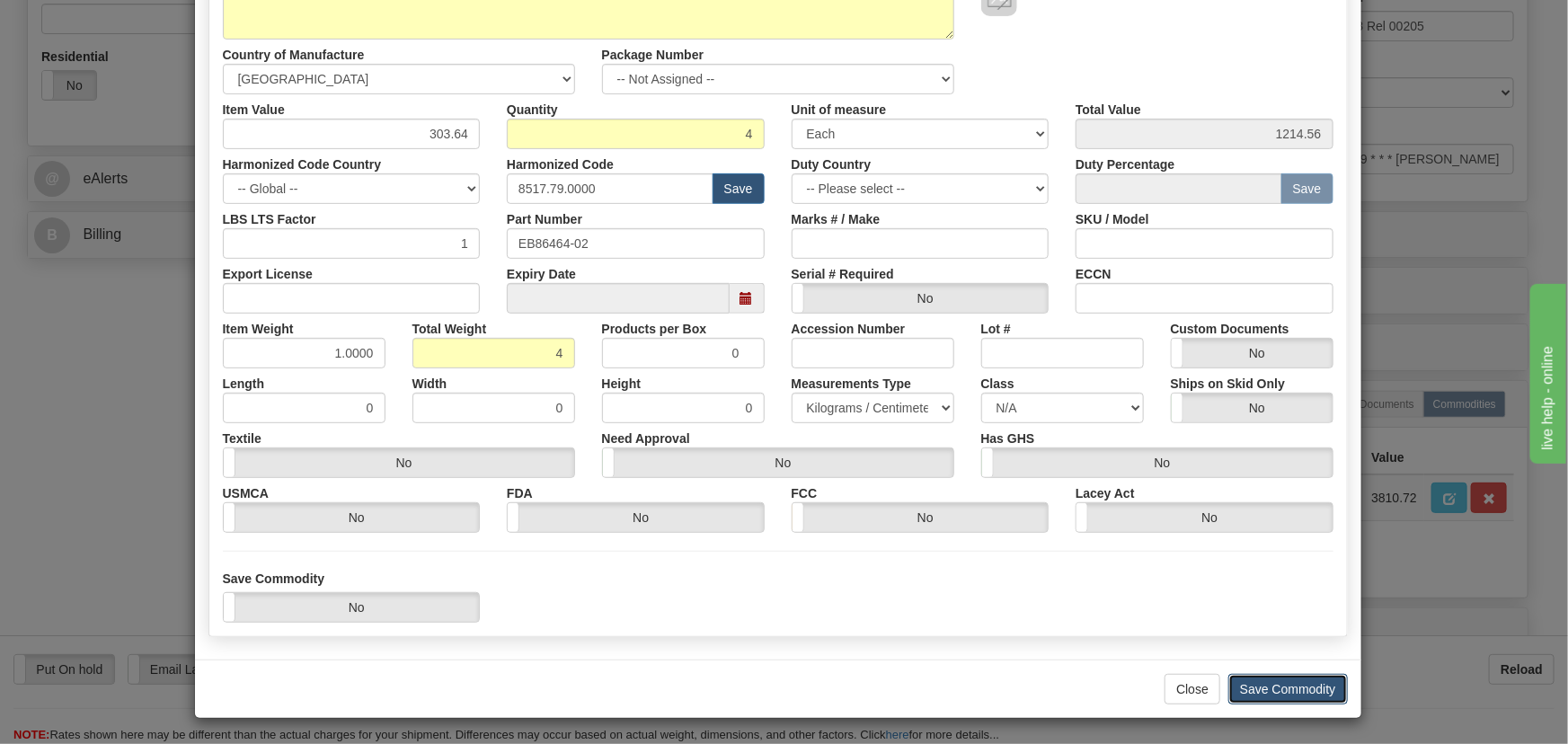
click at [1276, 689] on button "Save Commodity" at bounding box center [1287, 689] width 119 height 31
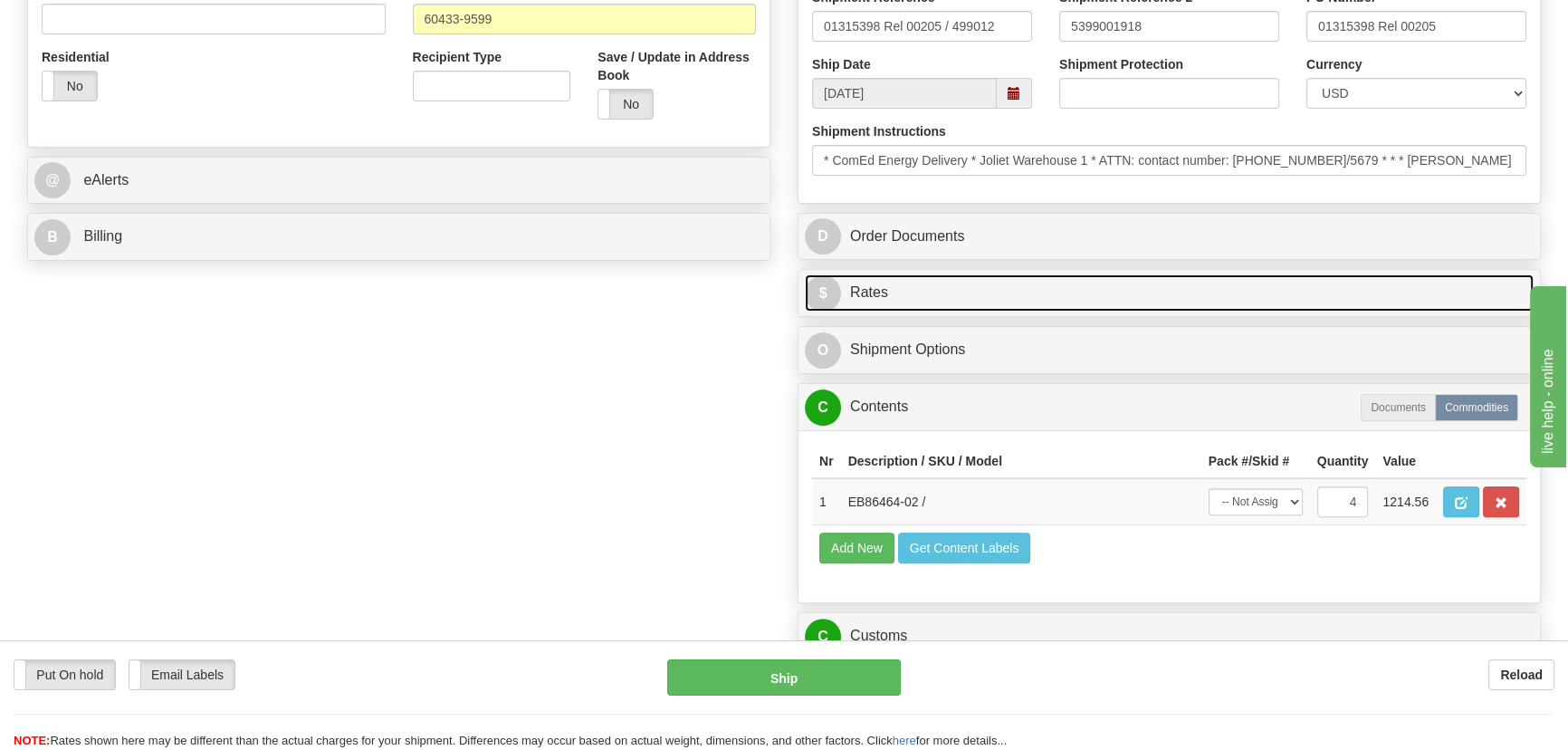
click at [1312, 286] on link "$ Rates" at bounding box center [1168, 292] width 729 height 37
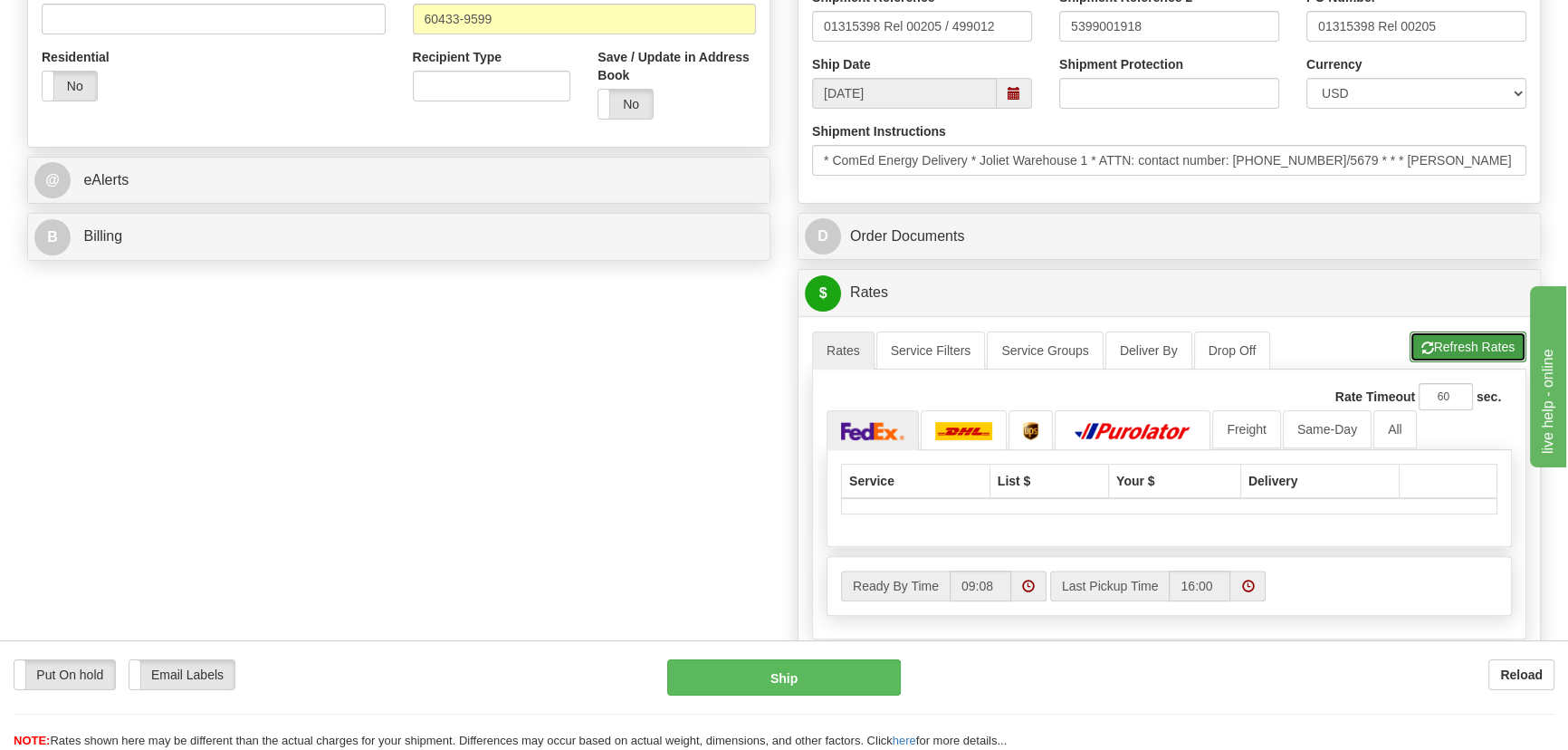
click at [1432, 350] on button "Refresh Rates" at bounding box center [1467, 346] width 116 height 31
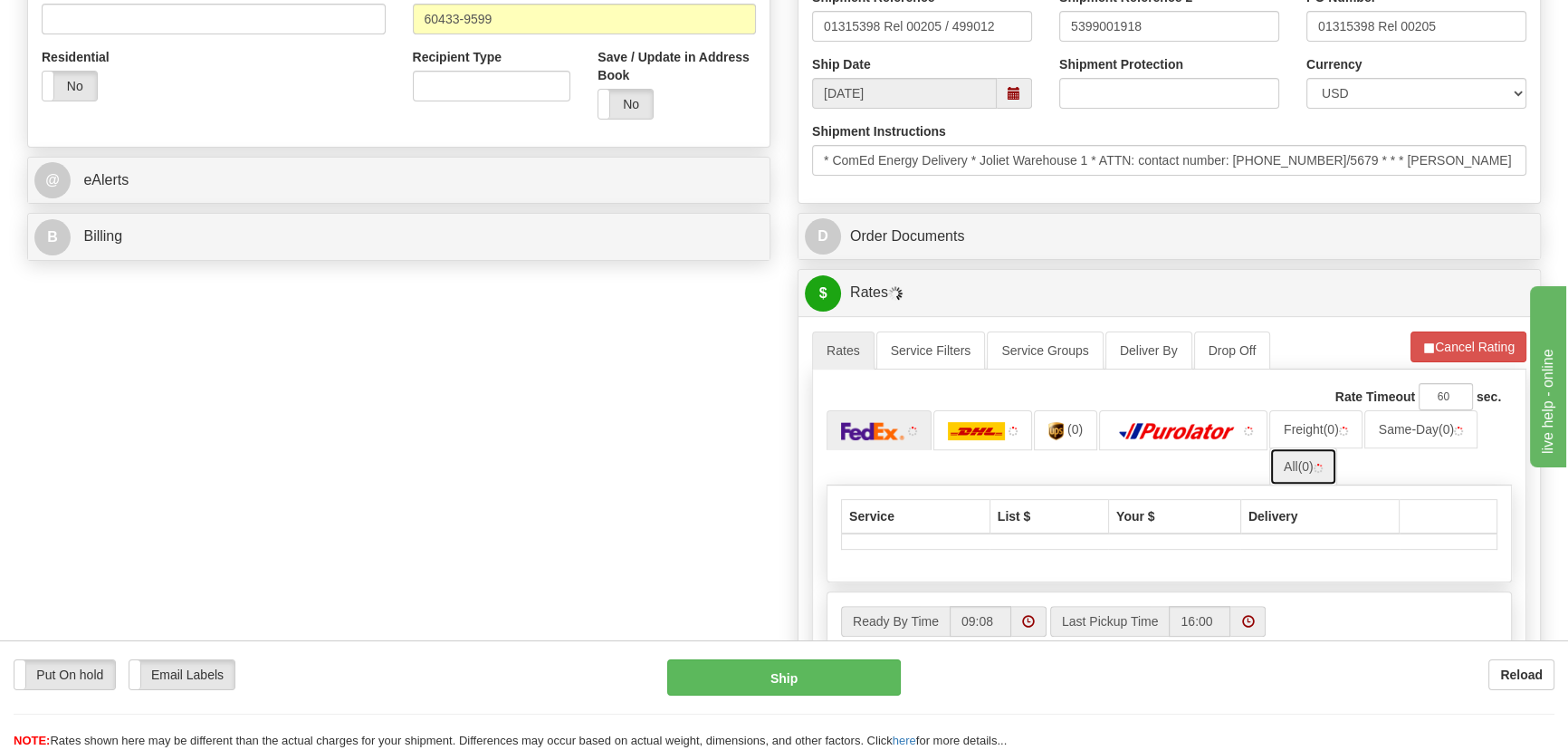
click at [1312, 457] on link "All (0)" at bounding box center [1303, 467] width 68 height 38
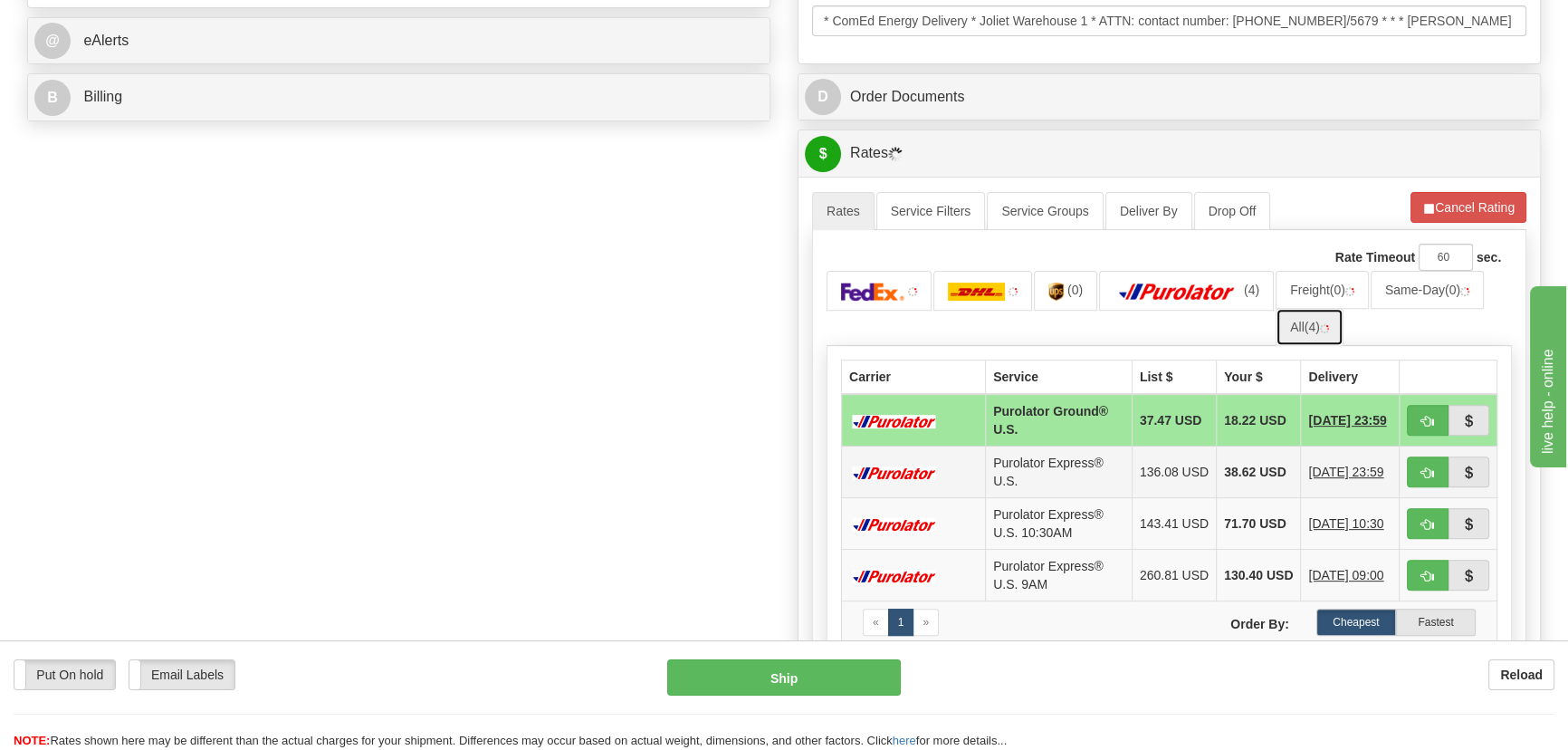
scroll to position [905, 0]
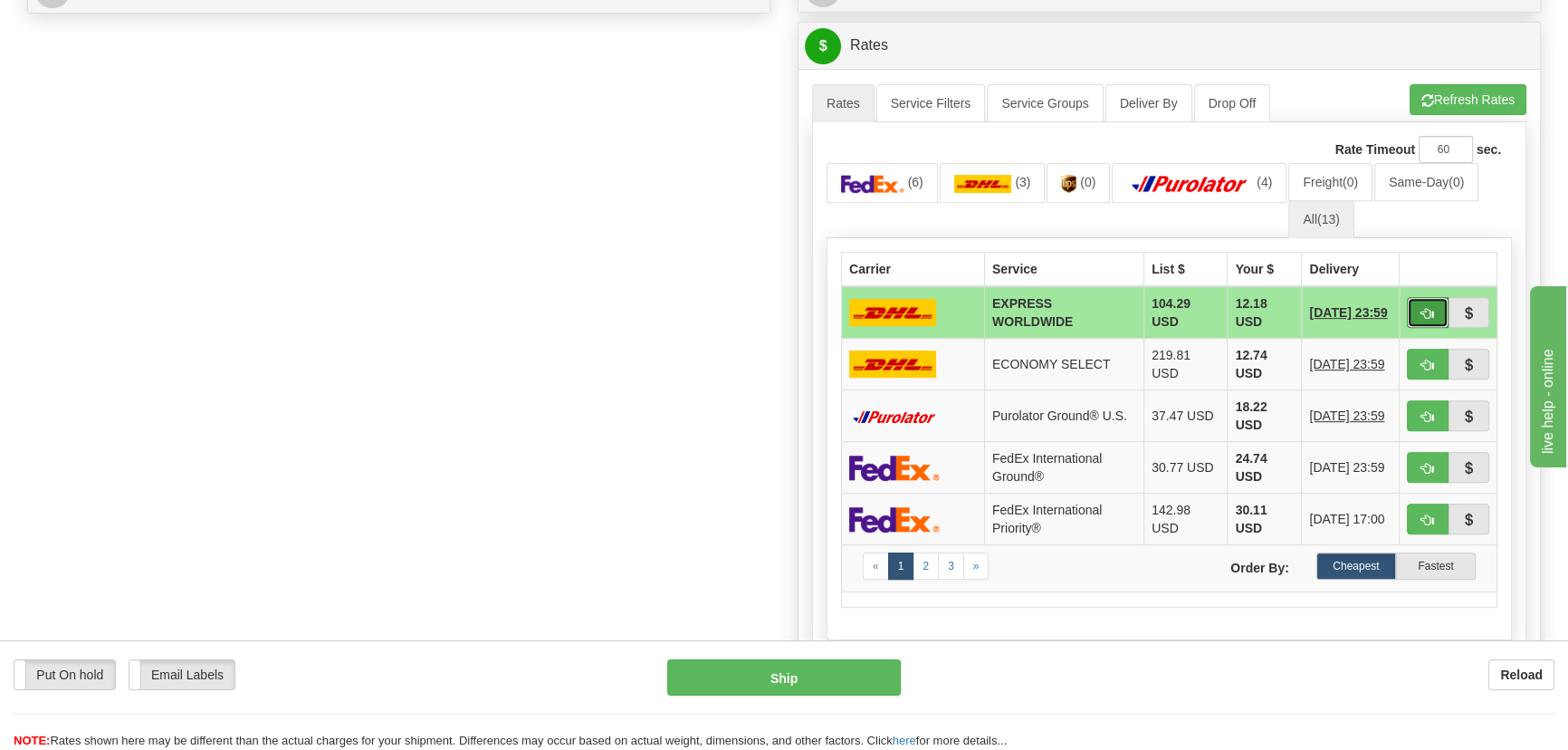
click at [1438, 307] on button "button" at bounding box center [1428, 312] width 42 height 31
type input "P"
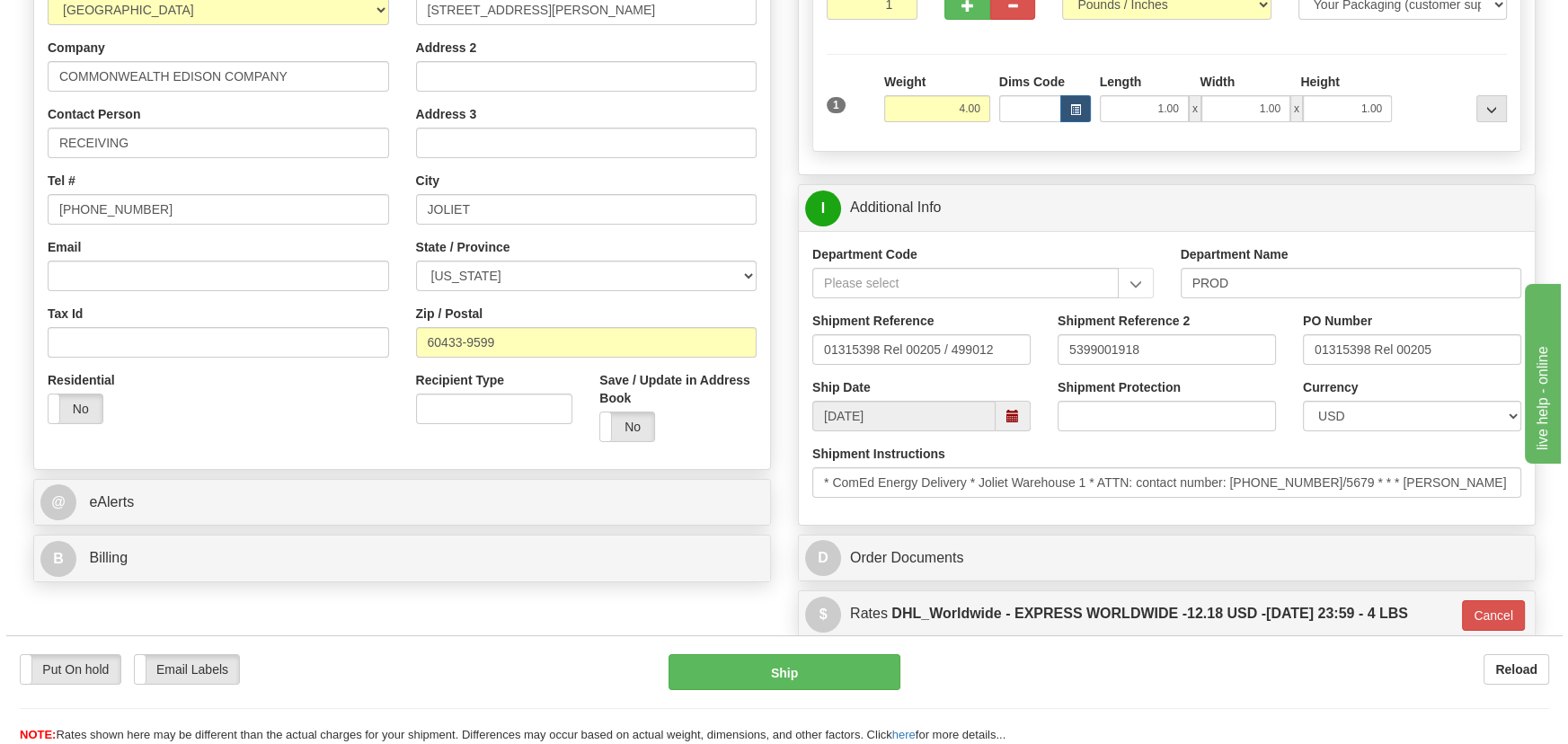
scroll to position [326, 0]
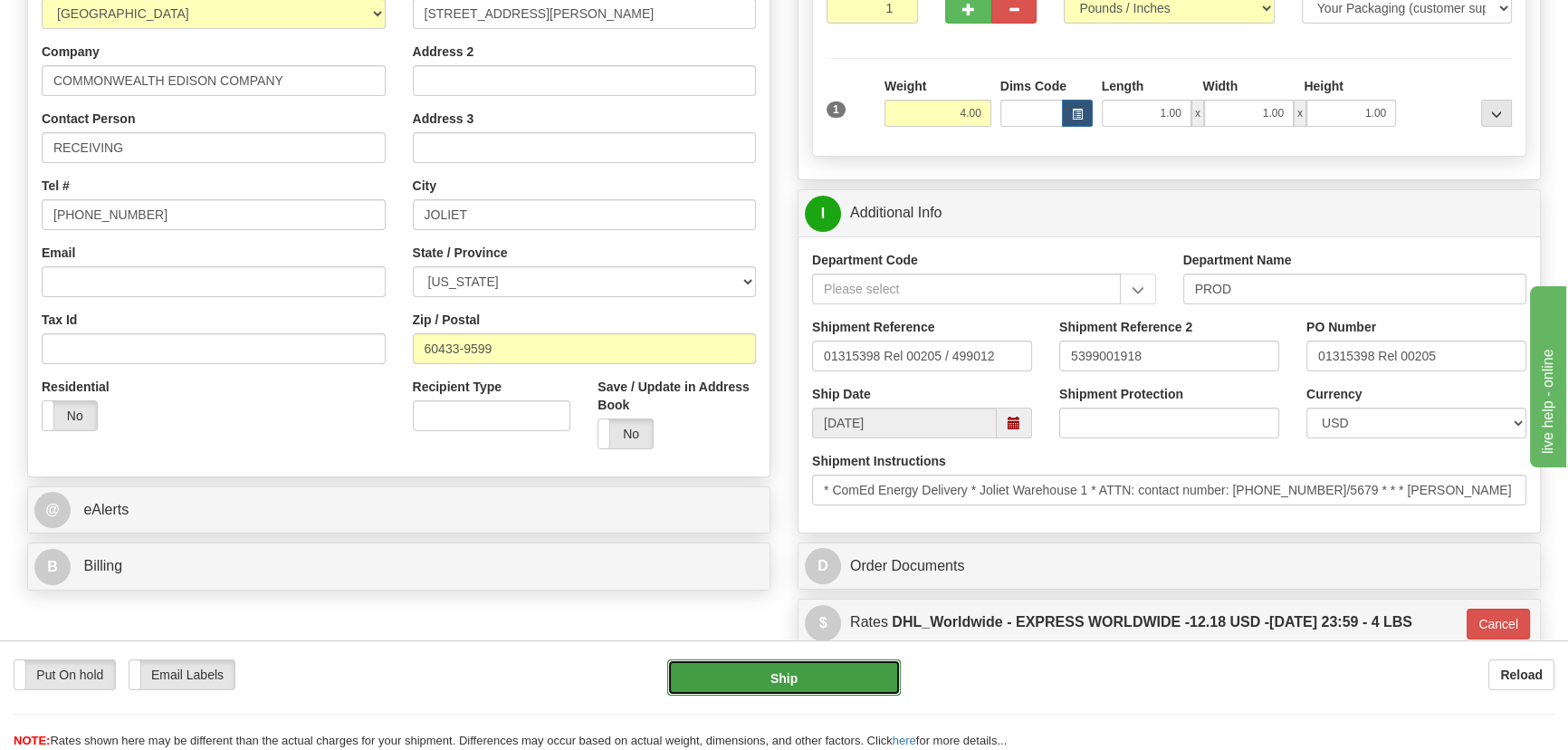
click at [801, 664] on button "Ship" at bounding box center [784, 677] width 235 height 36
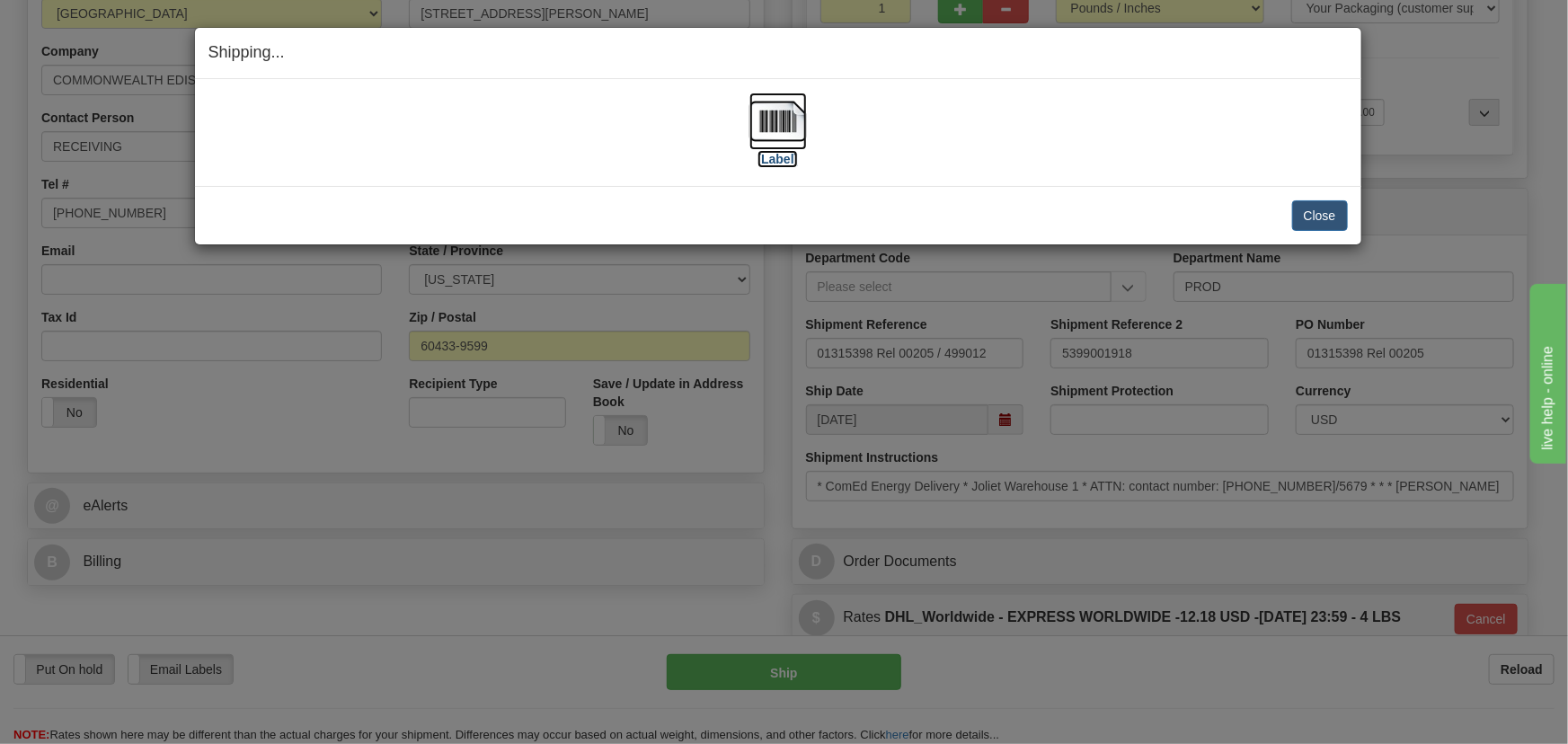
click at [781, 166] on label "[Label]" at bounding box center [778, 159] width 41 height 18
click at [1320, 213] on button "Close" at bounding box center [1319, 215] width 55 height 31
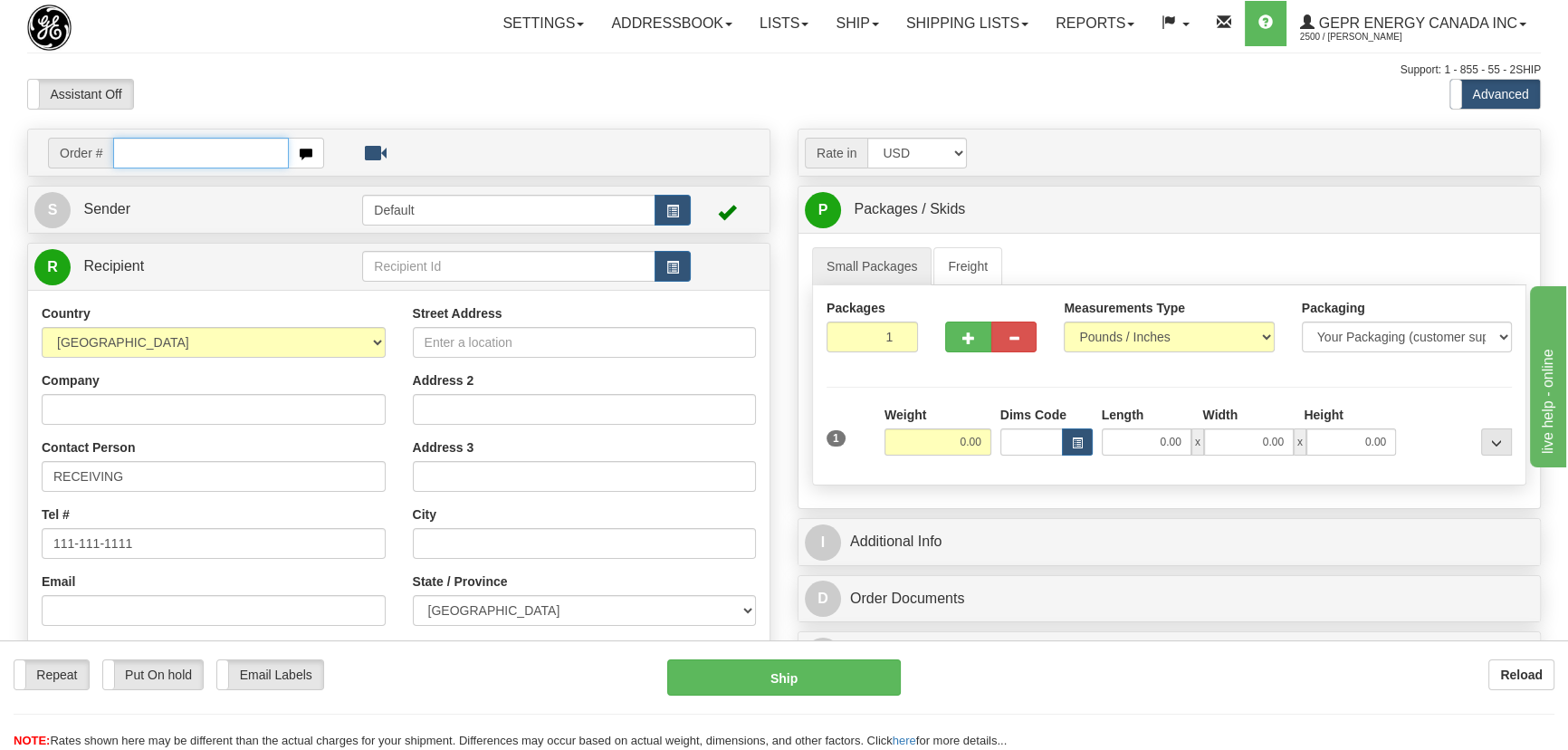
paste input "0086683516"
click at [136, 154] on input "0086683516" at bounding box center [201, 152] width 176 height 31
type input "86683516"
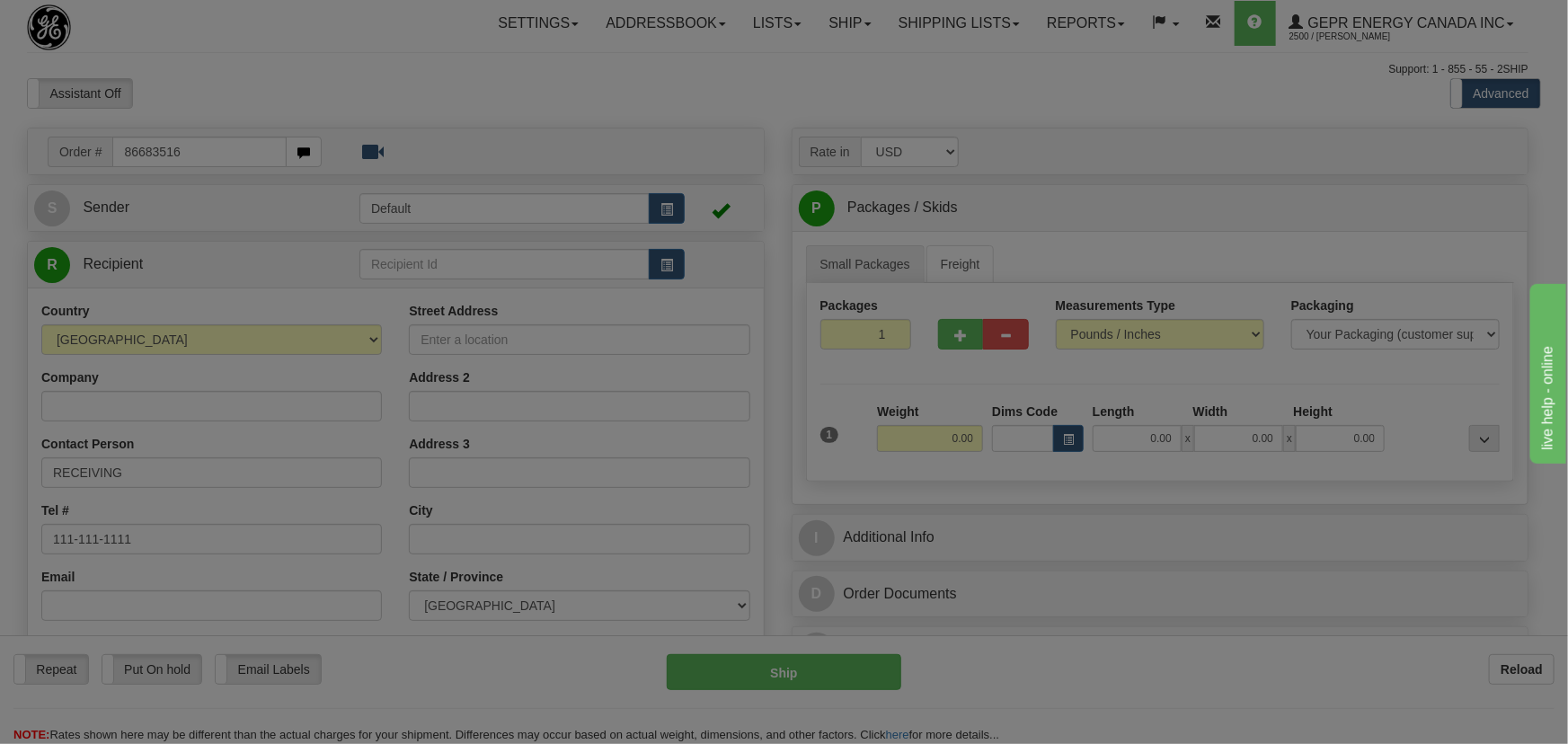
click at [726, 92] on body "Training Course Close Toggle navigation Settings Shipping Preferences New Recip…" at bounding box center [784, 372] width 1568 height 744
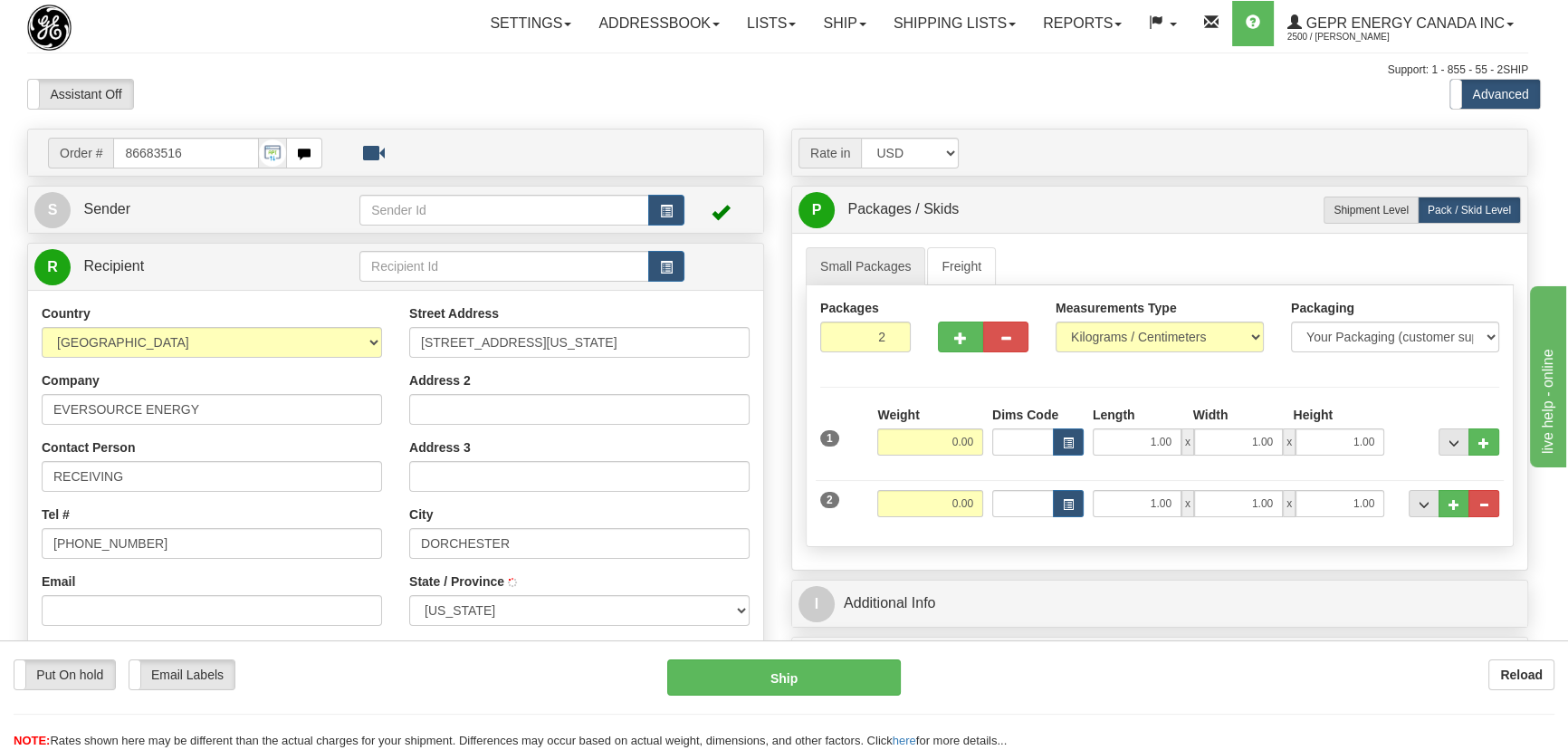
type input "[GEOGRAPHIC_DATA]"
select select "MA"
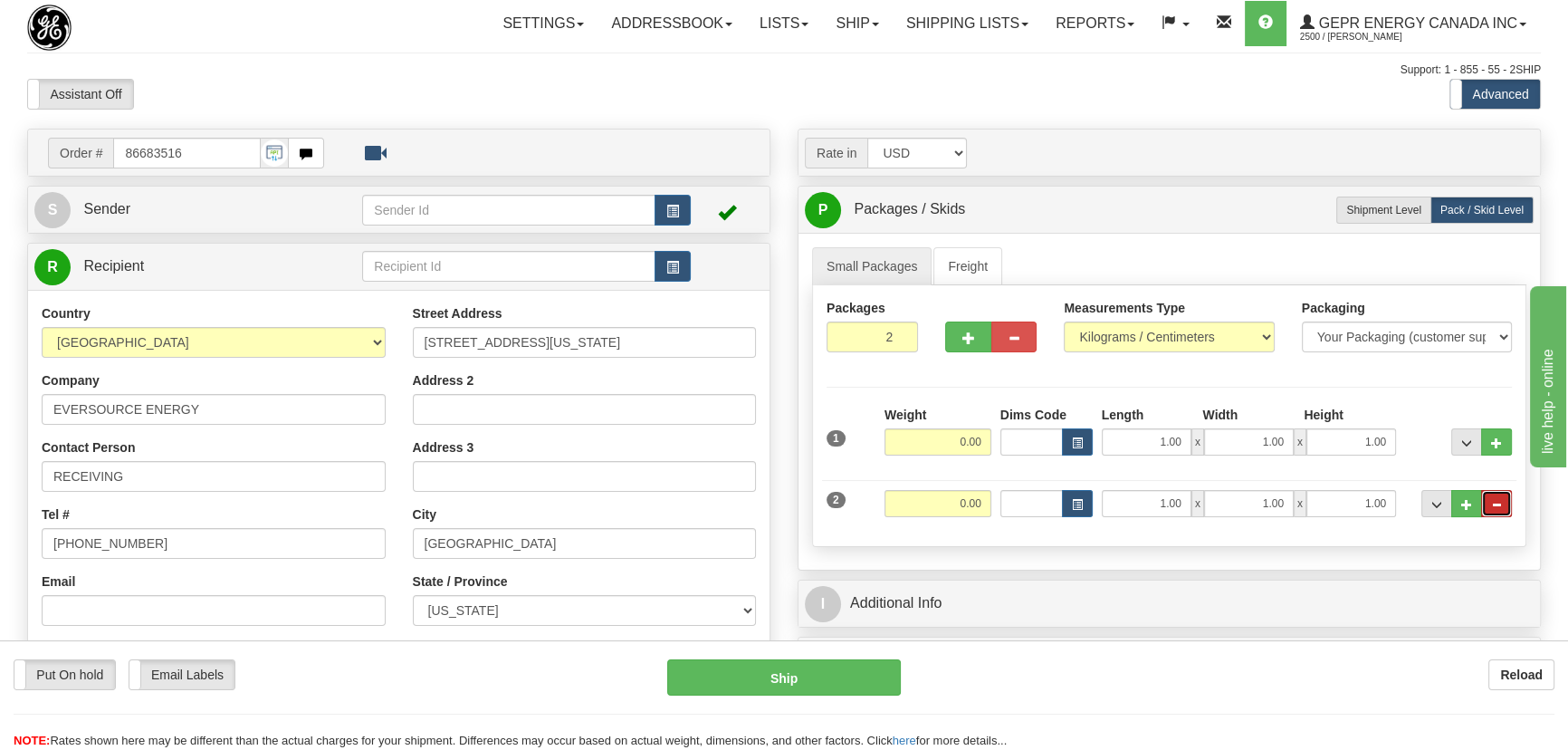
click at [1509, 496] on button "..." at bounding box center [1495, 502] width 31 height 27
radio input "true"
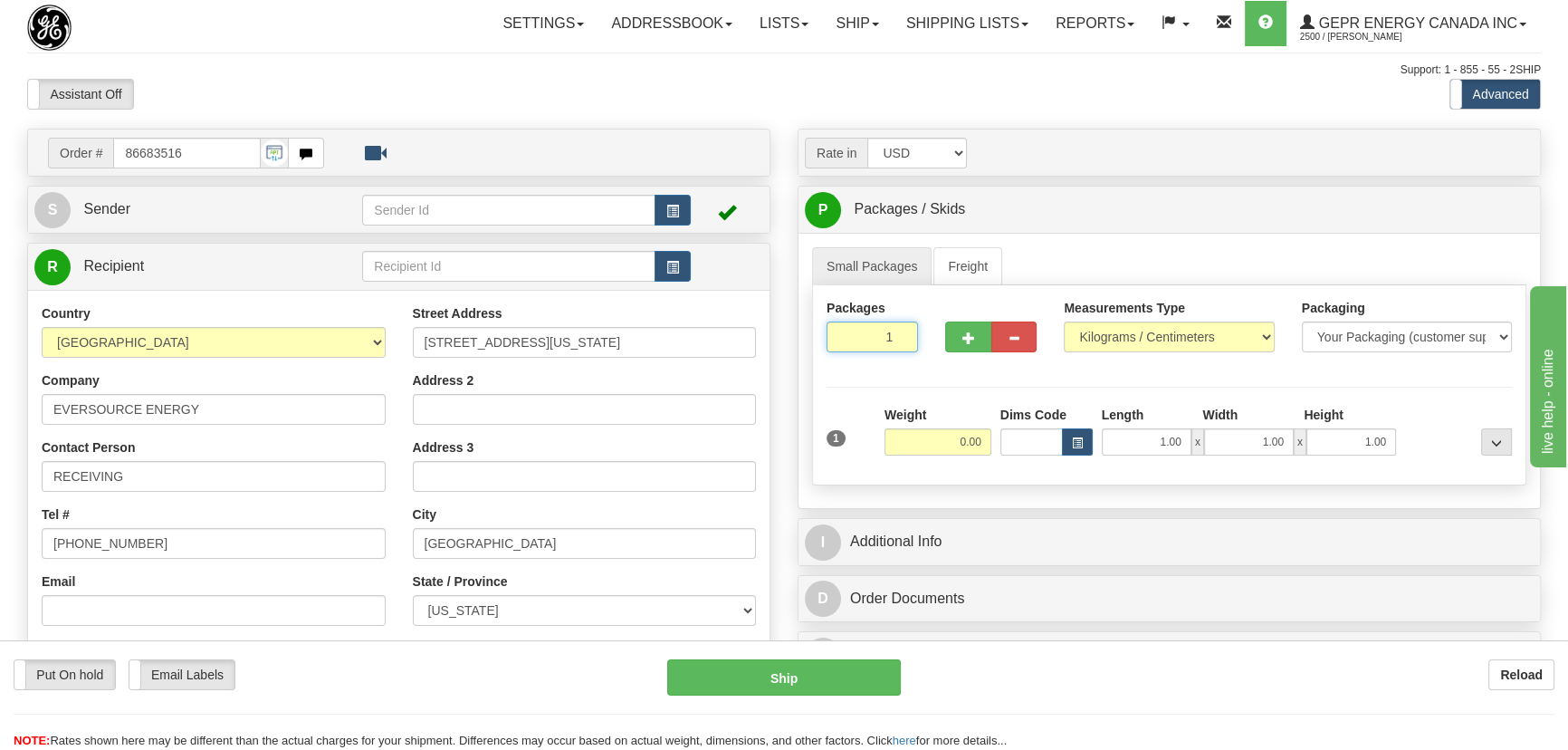
click at [879, 339] on input "1" at bounding box center [872, 336] width 91 height 31
drag, startPoint x: 881, startPoint y: 336, endPoint x: 942, endPoint y: 369, distance: 69.4
click at [942, 369] on div "Packages 1 1 Measurements Type" at bounding box center [1169, 385] width 714 height 200
type input "6"
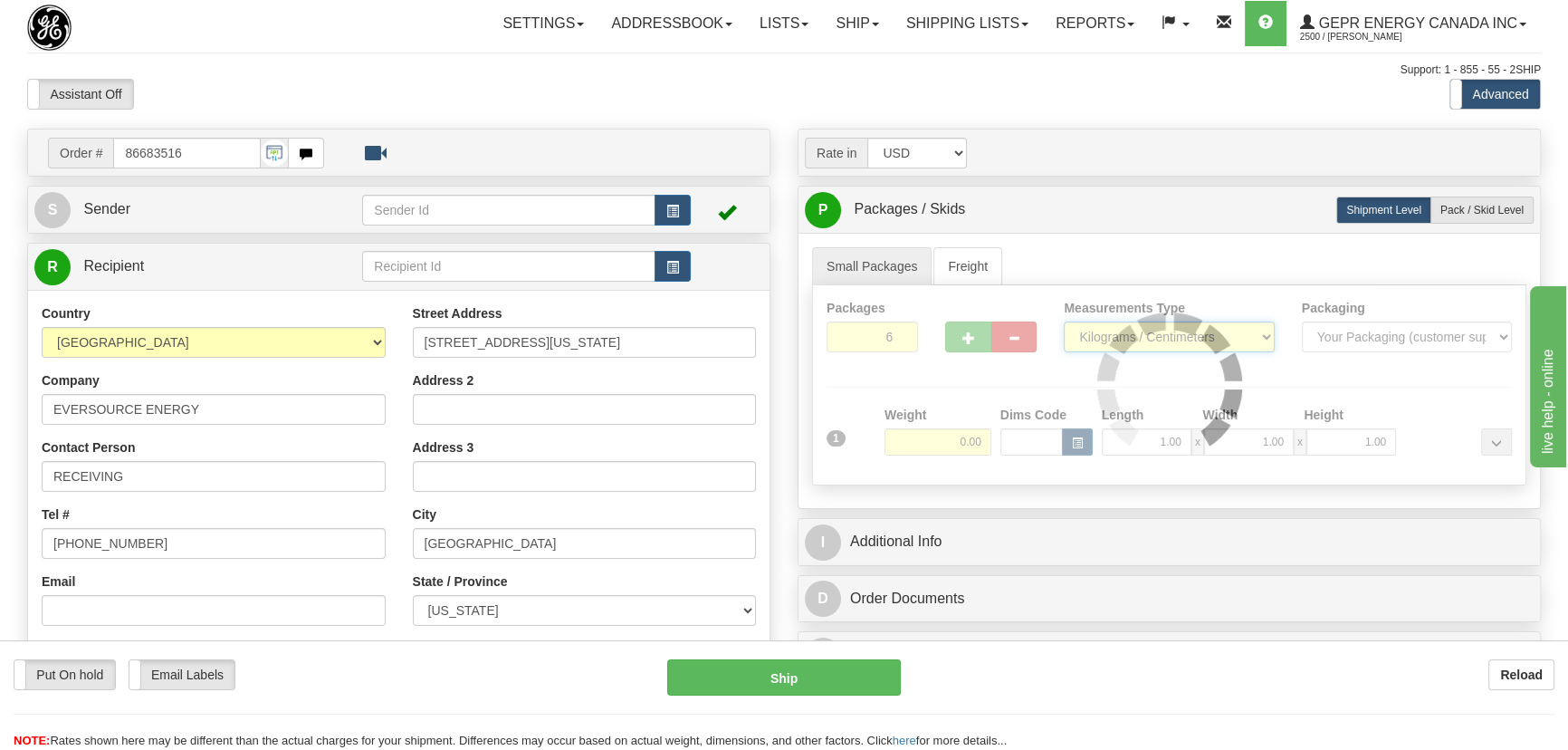
click at [1148, 327] on div "Packages 6 1 Measurements Type" at bounding box center [1169, 385] width 714 height 200
select select "0"
click at [1064, 321] on select "Pounds / Inches Kilograms / Centimeters" at bounding box center [1168, 336] width 210 height 31
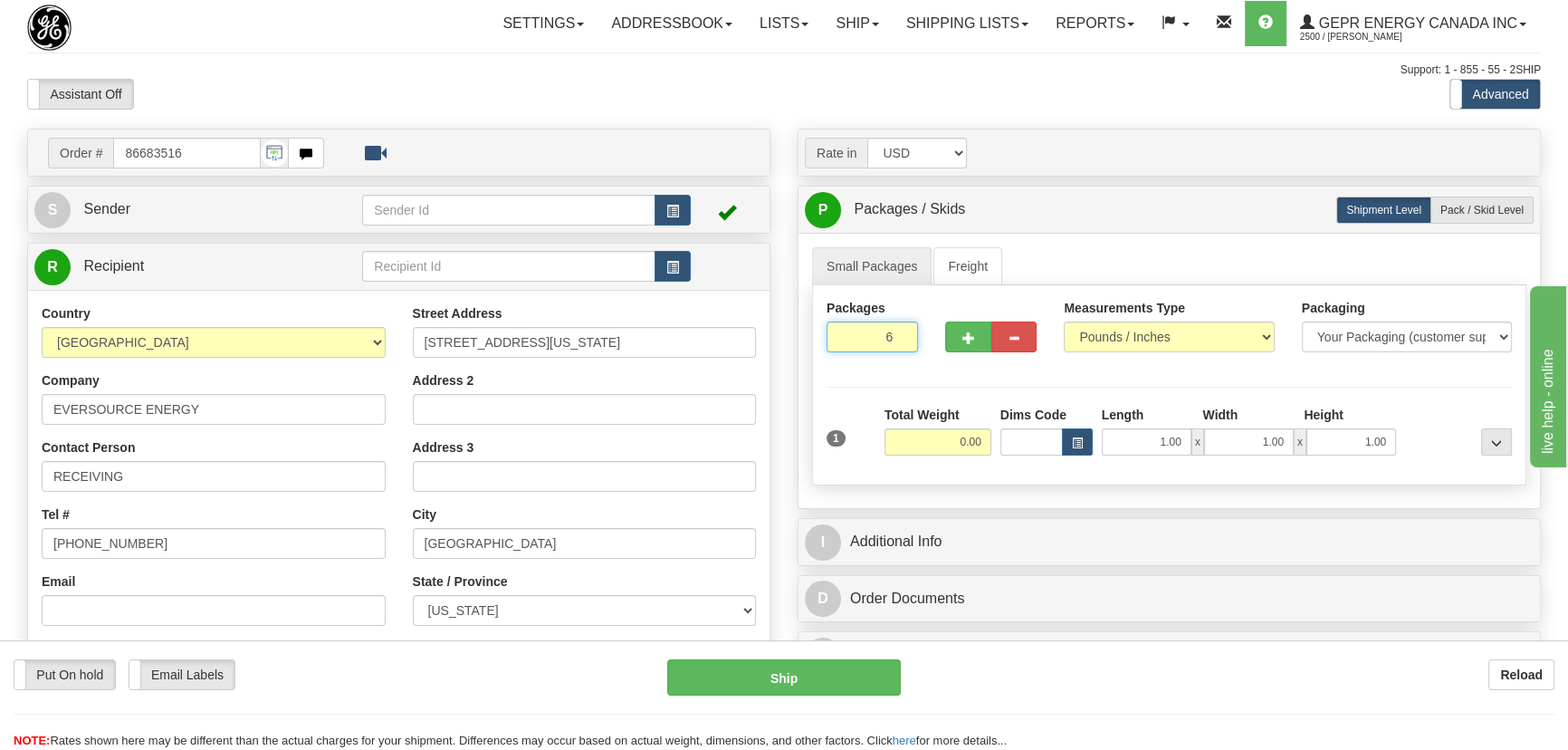
drag, startPoint x: 885, startPoint y: 353, endPoint x: 962, endPoint y: 398, distance: 89.2
click at [962, 398] on div "Packages 6 1 Measurements Type" at bounding box center [1169, 385] width 714 height 200
type input "1"
click at [957, 400] on div "Packages 1 1 Measurements Type" at bounding box center [1169, 385] width 714 height 200
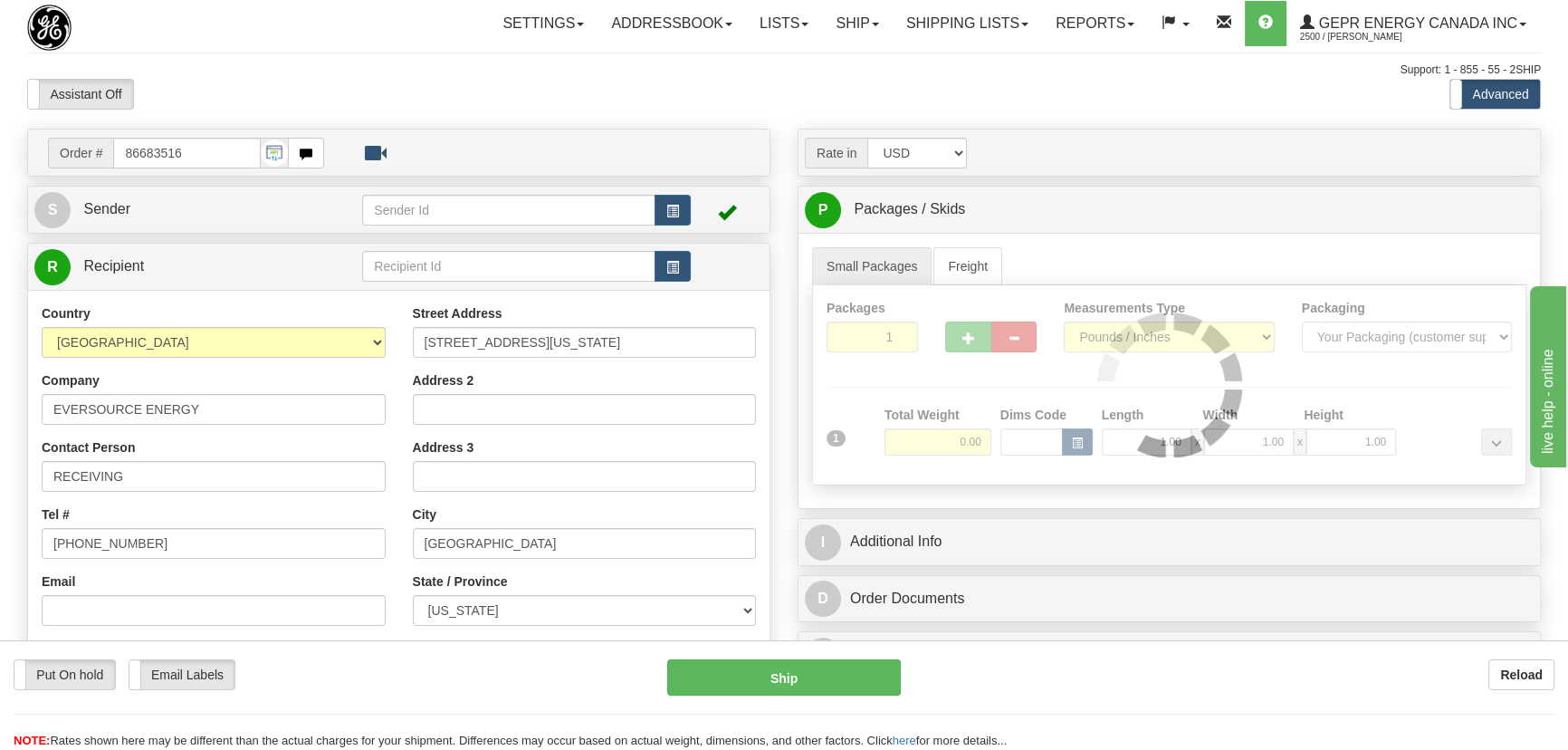
click at [949, 445] on div "Packages 1 1 Measurements Type" at bounding box center [1169, 385] width 714 height 200
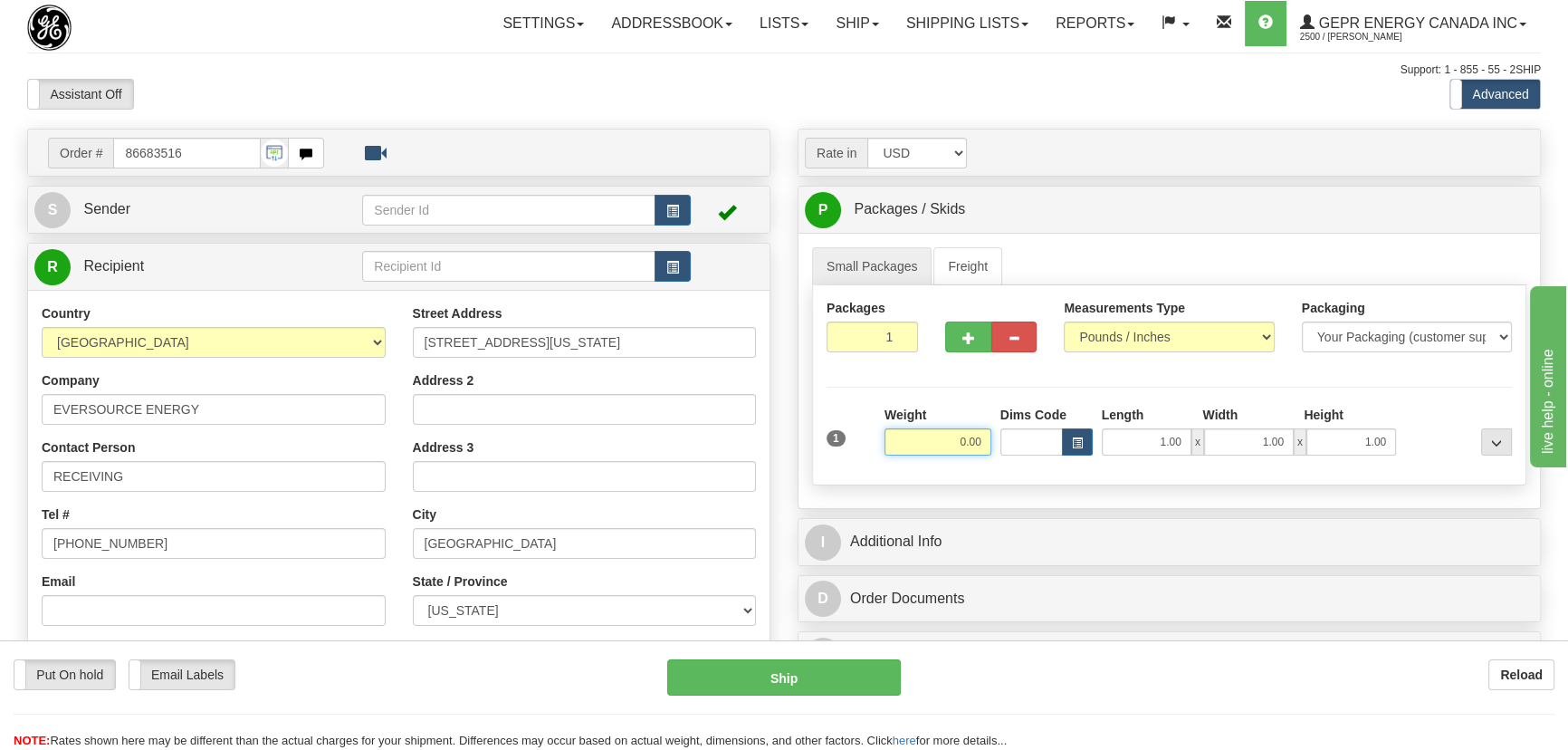
drag, startPoint x: 949, startPoint y: 445, endPoint x: 994, endPoint y: 461, distance: 47.8
click at [994, 461] on div "Weight 0.00" at bounding box center [938, 438] width 116 height 64
type input "6.00"
click at [1449, 402] on div "Packages 1 1 Measurements Type" at bounding box center [1169, 385] width 714 height 200
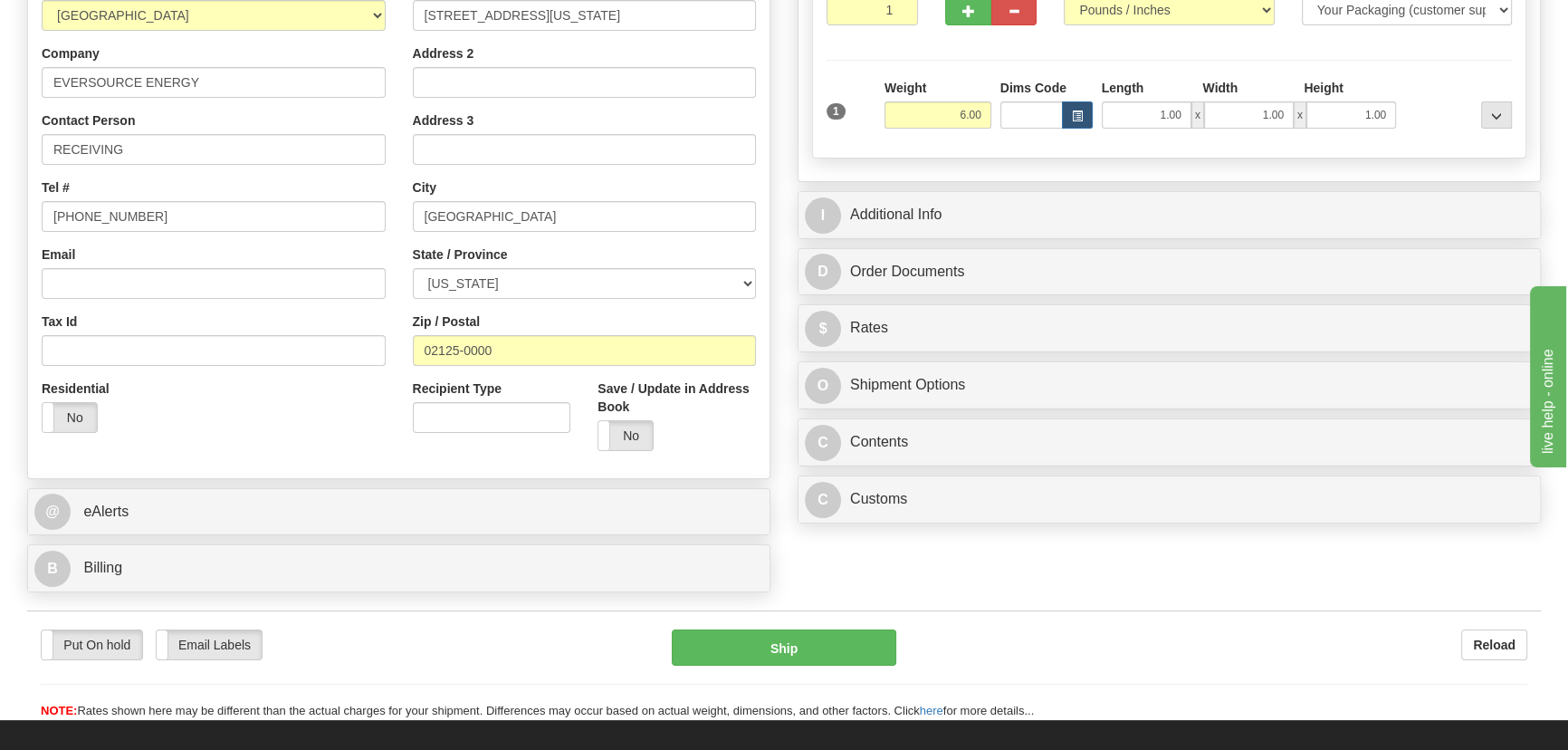
scroll to position [328, 0]
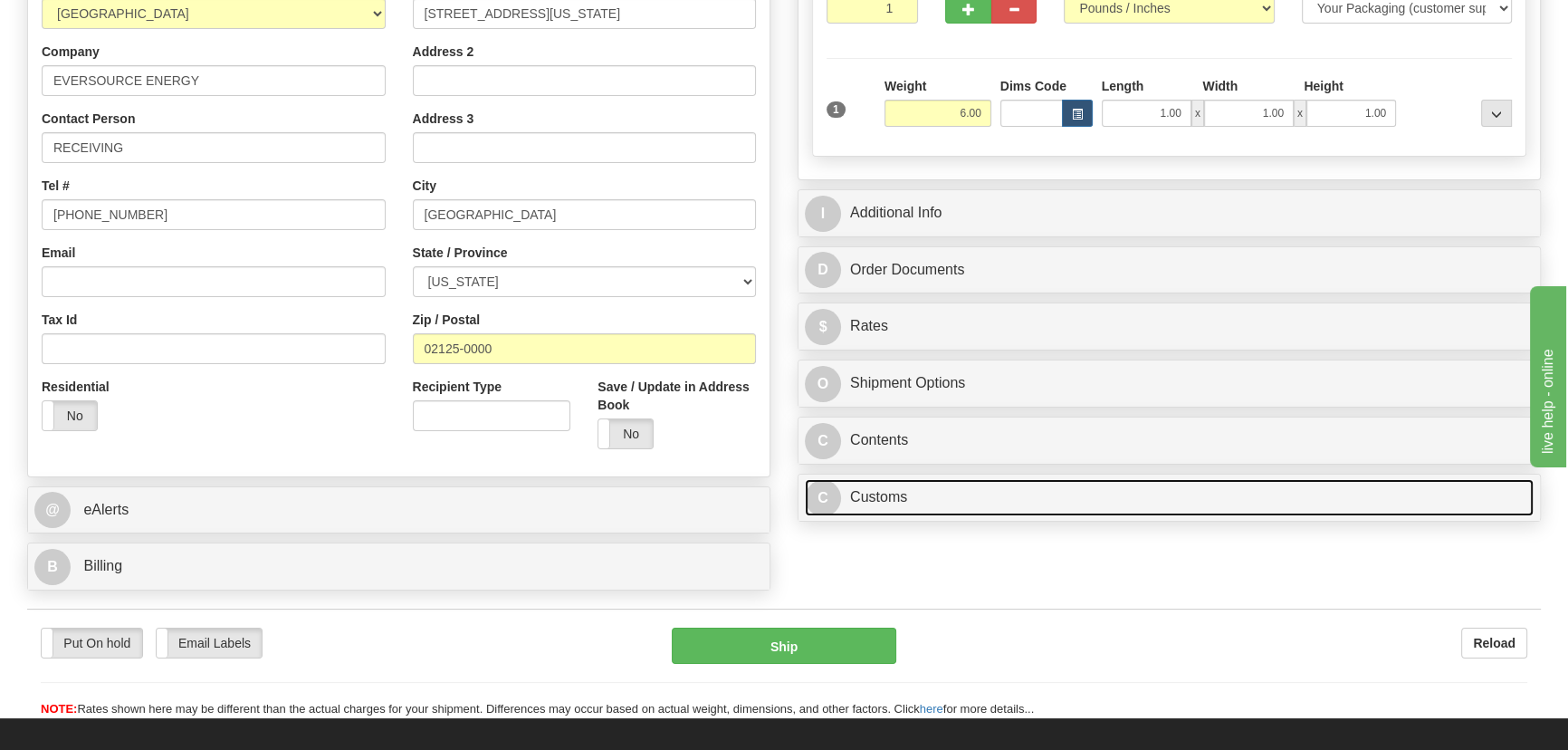
click at [1151, 494] on link "C Customs" at bounding box center [1168, 497] width 729 height 37
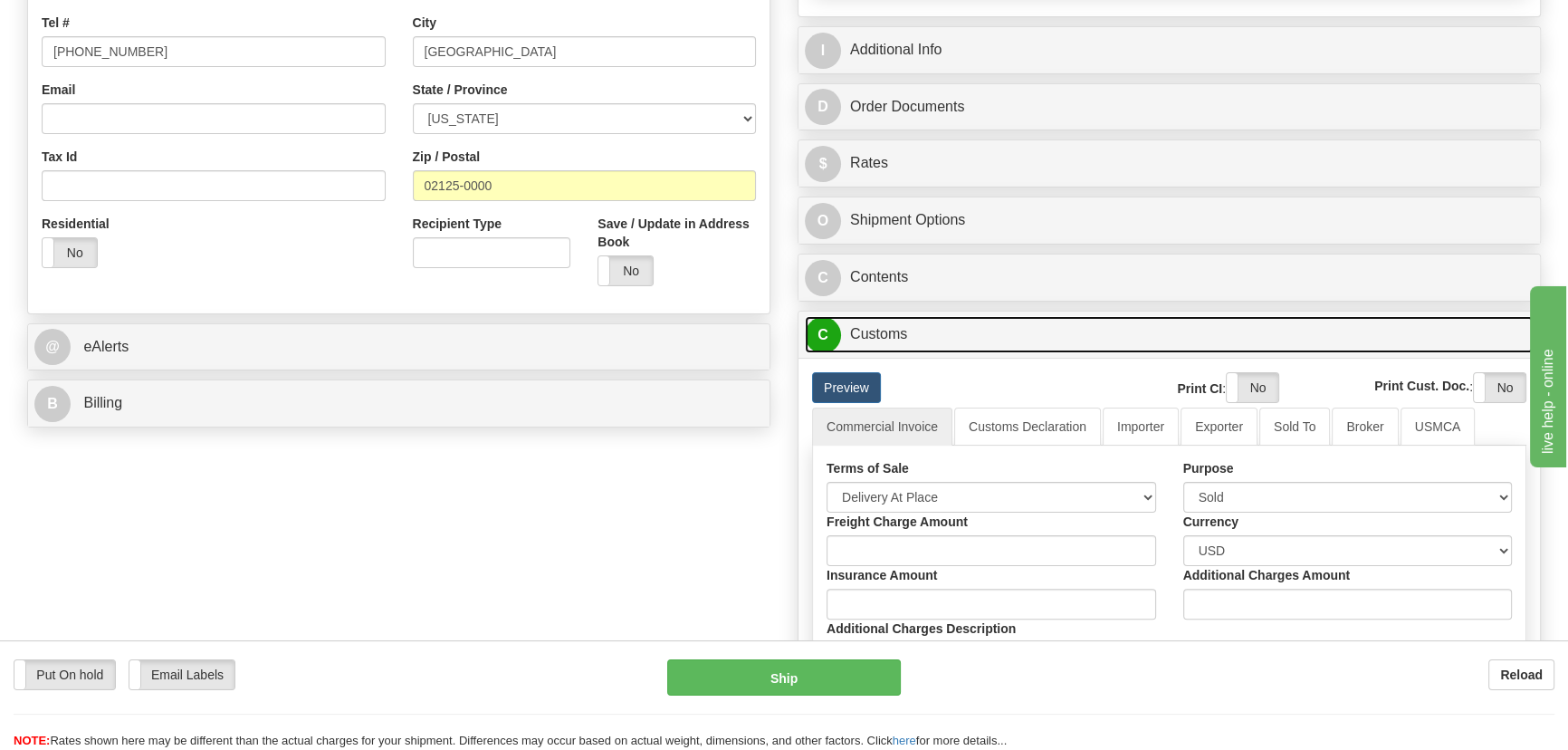
scroll to position [493, 0]
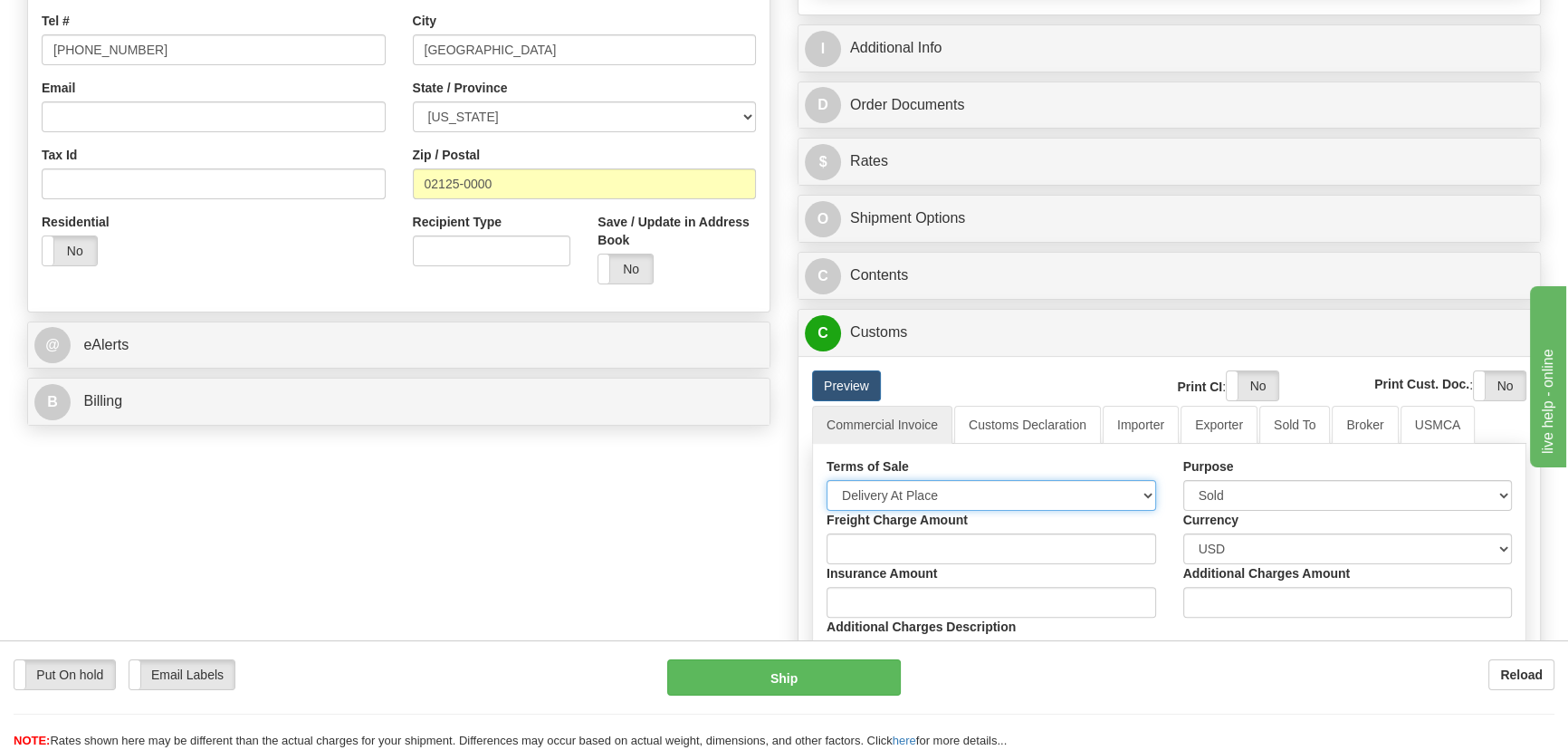
click at [914, 498] on select "Free Carrier Free On Board Ex Works Delivered Duty Unpaid Delivered Duty Paid C…" at bounding box center [990, 494] width 329 height 31
select select "7"
click at [826, 479] on select "Free Carrier Free On Board Ex Works Delivered Duty Unpaid Delivered Duty Paid C…" at bounding box center [990, 494] width 329 height 31
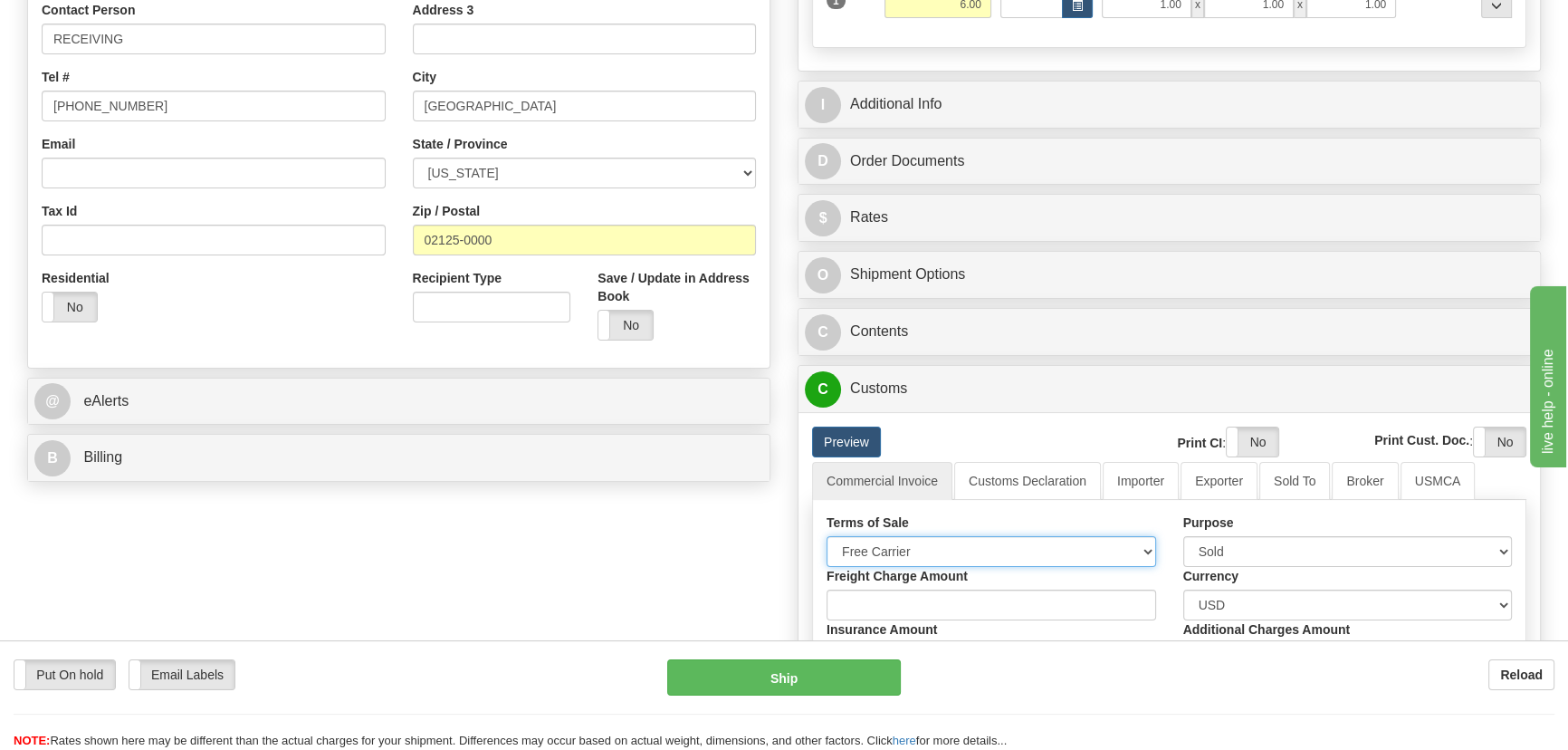
scroll to position [411, 0]
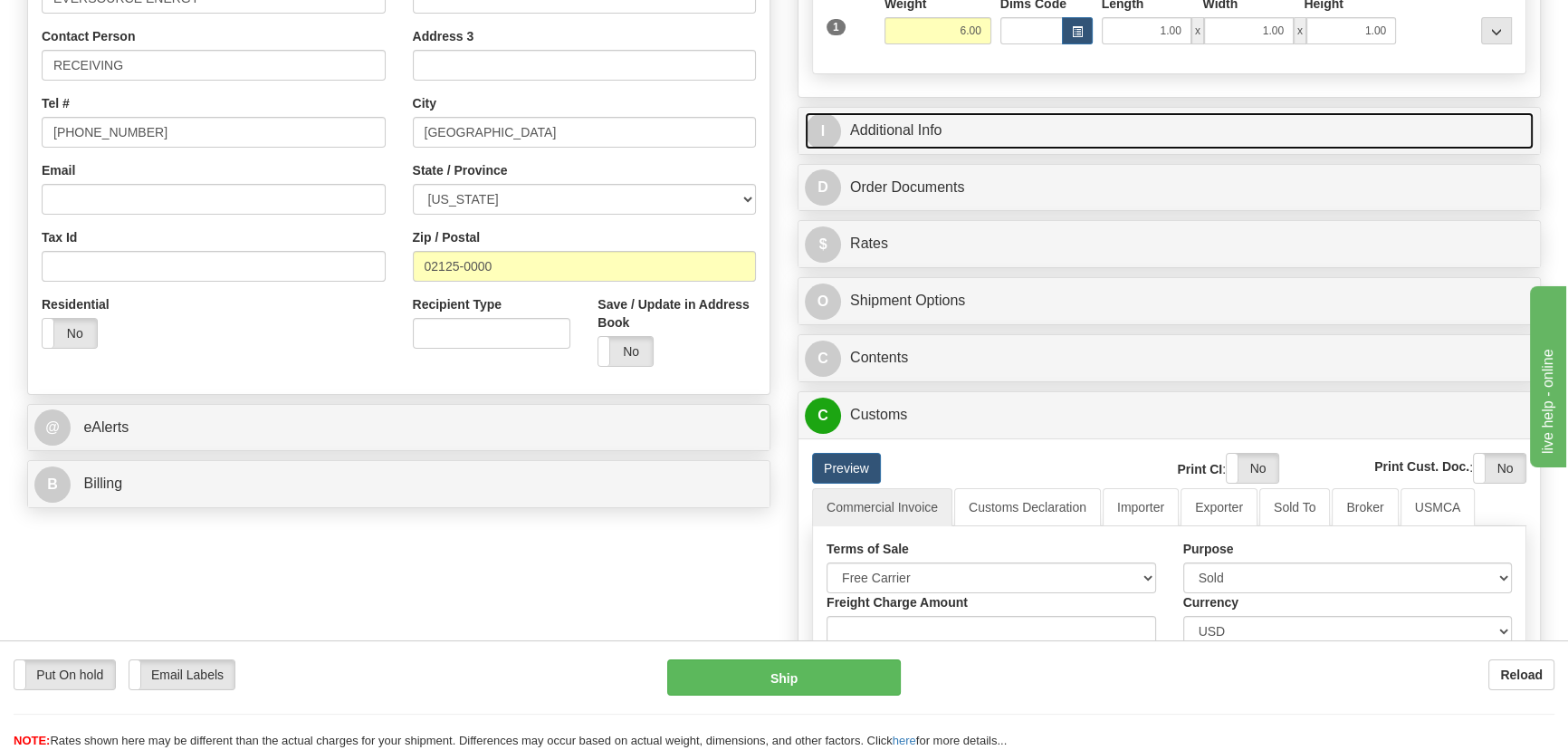
click at [1289, 112] on link "I Additional Info" at bounding box center [1168, 130] width 729 height 37
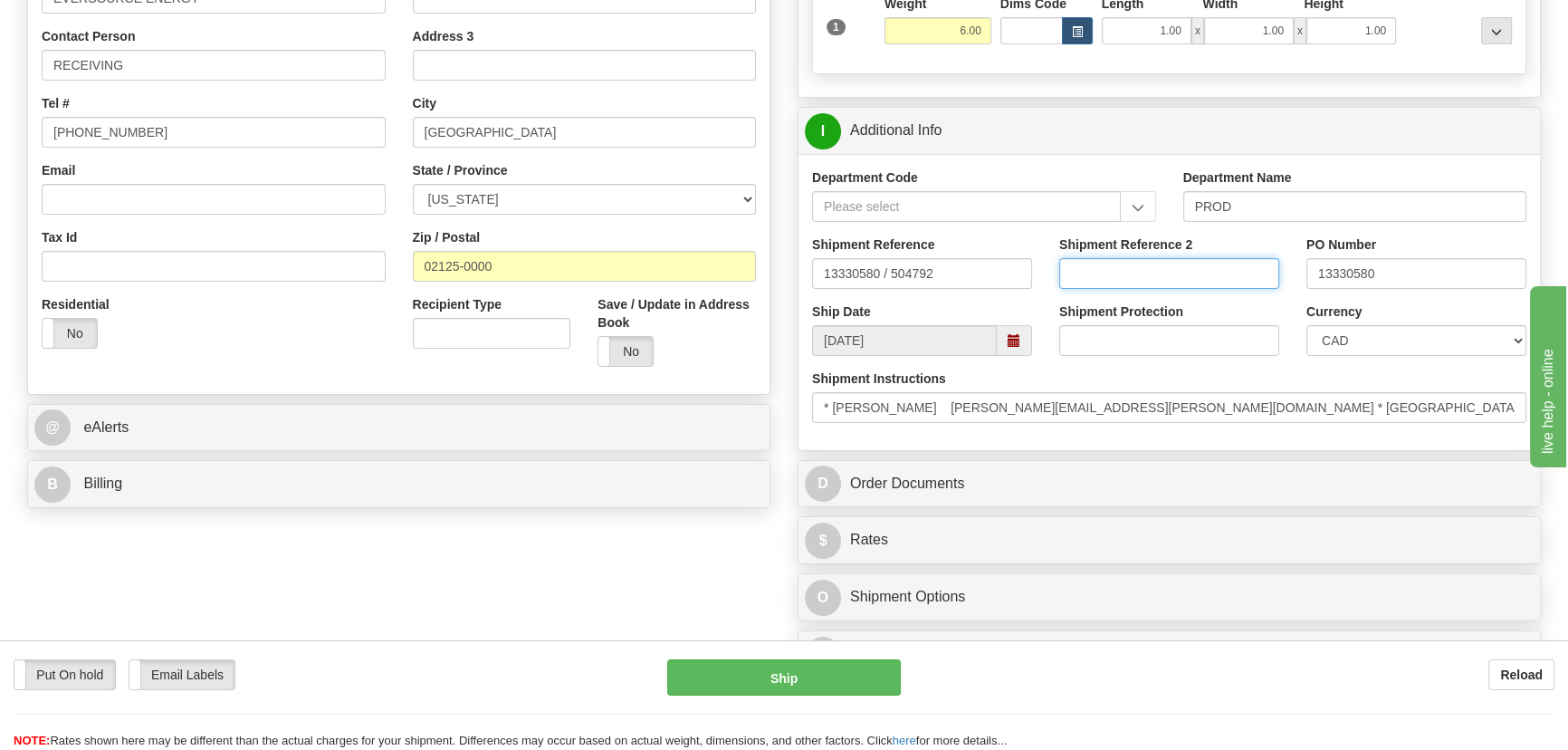
click at [1216, 274] on input "Shipment Reference 2" at bounding box center [1168, 273] width 220 height 31
type input "5399002456"
click at [1307, 337] on select "CAD USD EUR ZAR RON ANG ARN AUD AUS AWG BBD BFR BGN BHD BMD BND BRC BRL CHP CKZ…" at bounding box center [1416, 340] width 220 height 31
select select "1"
click at [1307, 325] on select "CAD USD EUR ZAR RON ANG ARN AUD AUS AWG BBD BFR BGN BHD BMD BND BRC BRL CHP CKZ…" at bounding box center [1416, 340] width 220 height 31
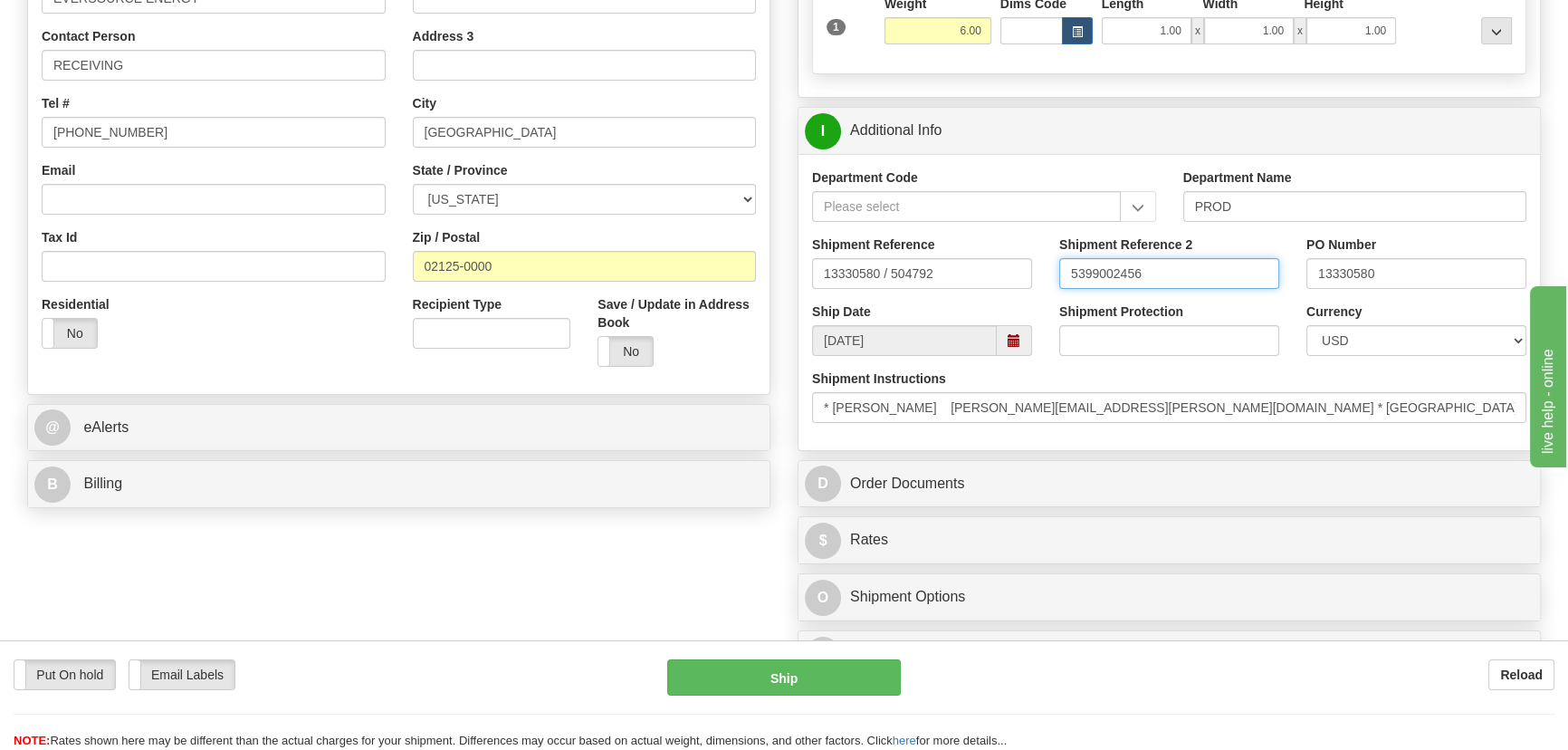
drag, startPoint x: 1155, startPoint y: 274, endPoint x: 968, endPoint y: 272, distance: 187.0
click at [972, 265] on div "Shipment Reference 13330580 / 504792 Shipment Reference 2 5399002456 PO Number …" at bounding box center [1169, 269] width 742 height 67
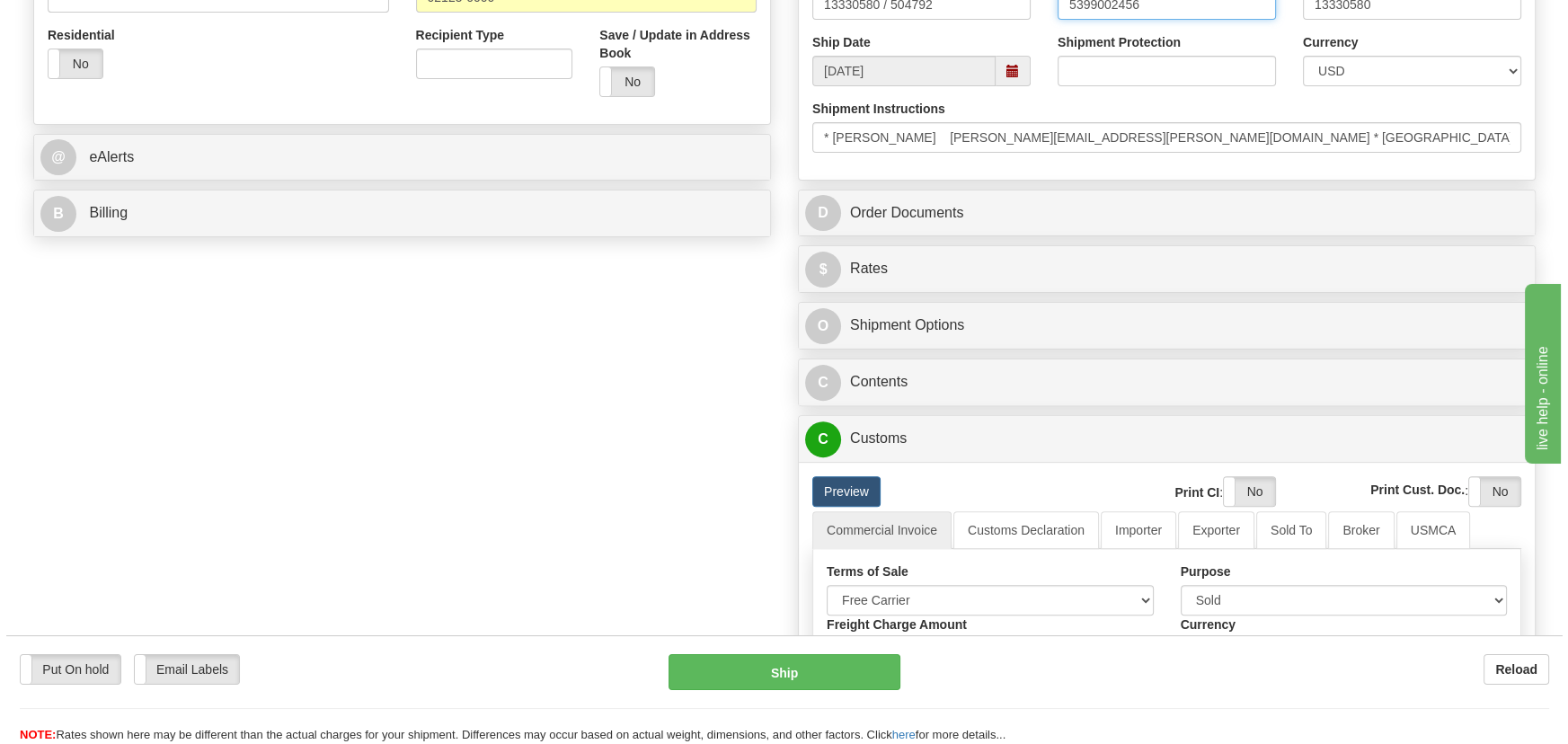
scroll to position [735, 0]
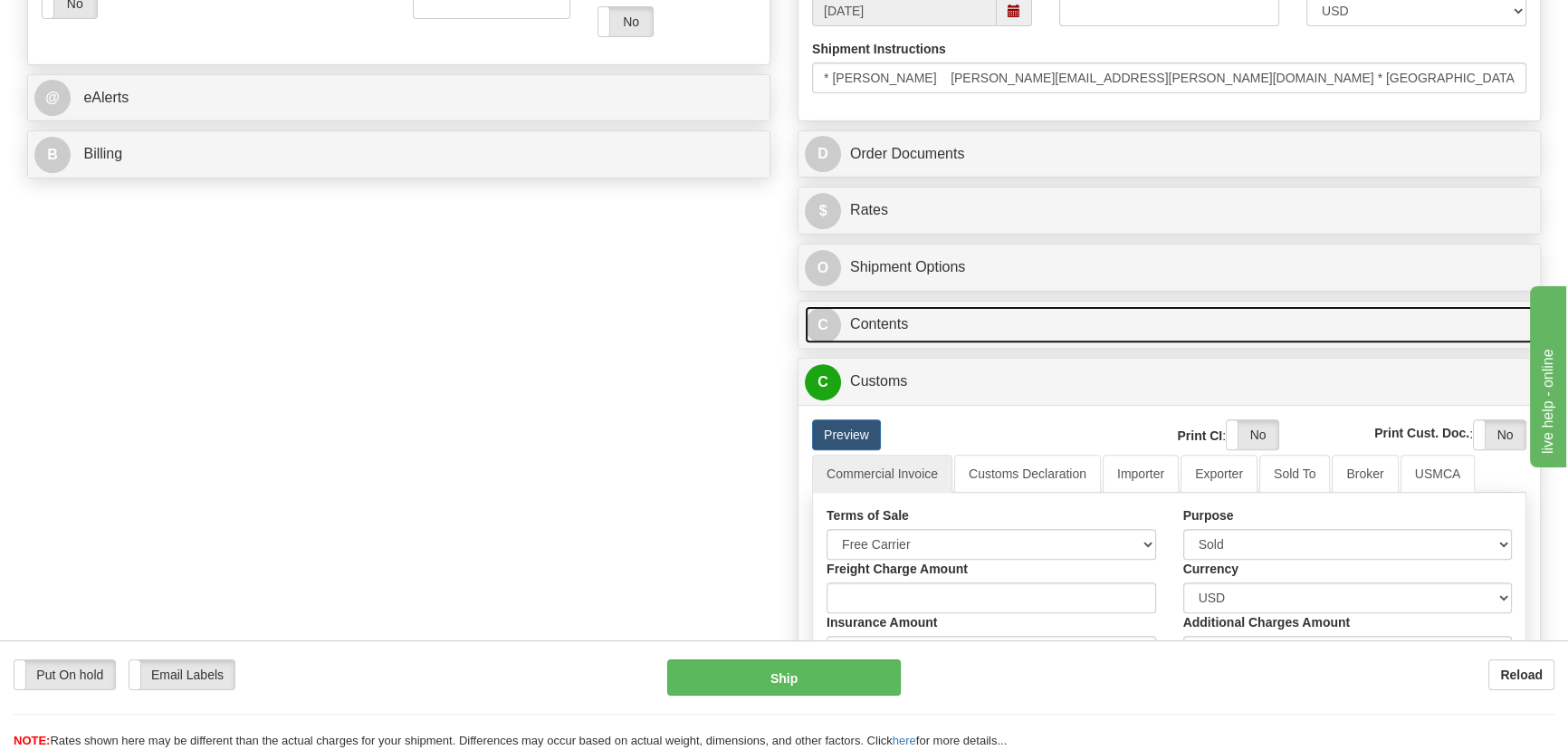
click at [1132, 323] on link "C Contents" at bounding box center [1168, 324] width 729 height 37
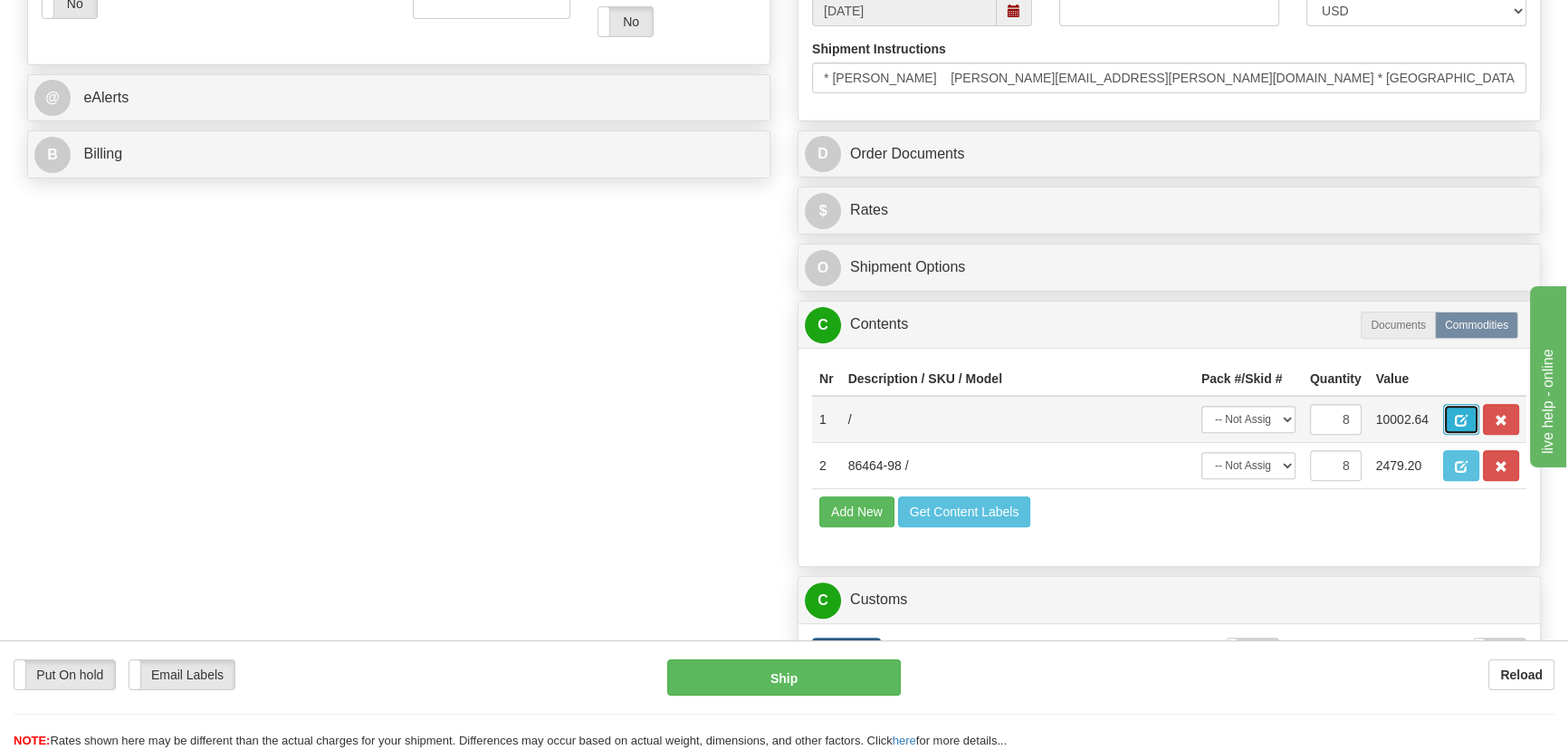
click at [1461, 420] on span "button" at bounding box center [1461, 421] width 13 height 12
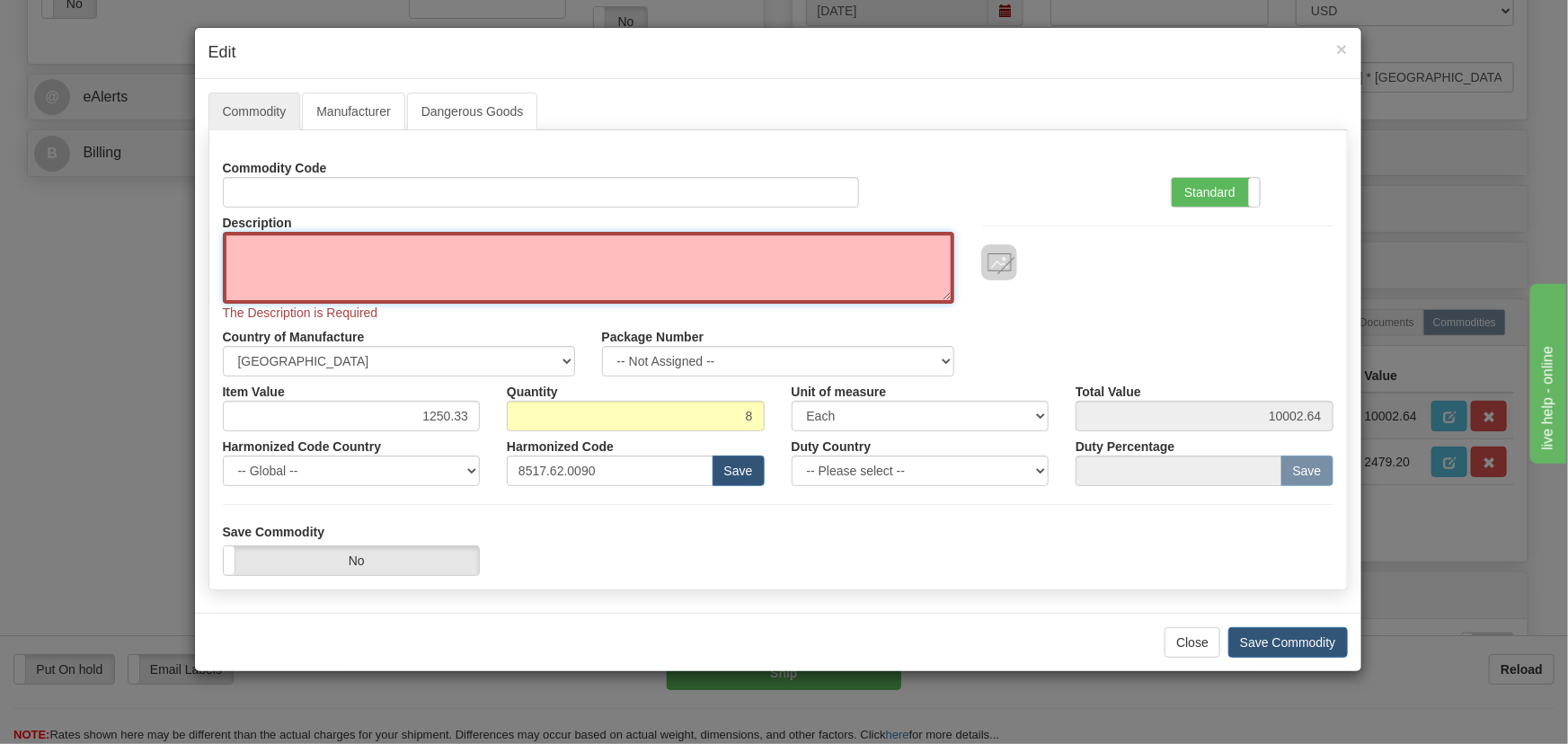
click at [250, 254] on textarea "Description" at bounding box center [588, 267] width 731 height 72
paste textarea "EB86464-02"
type textarea "EB86464-02"
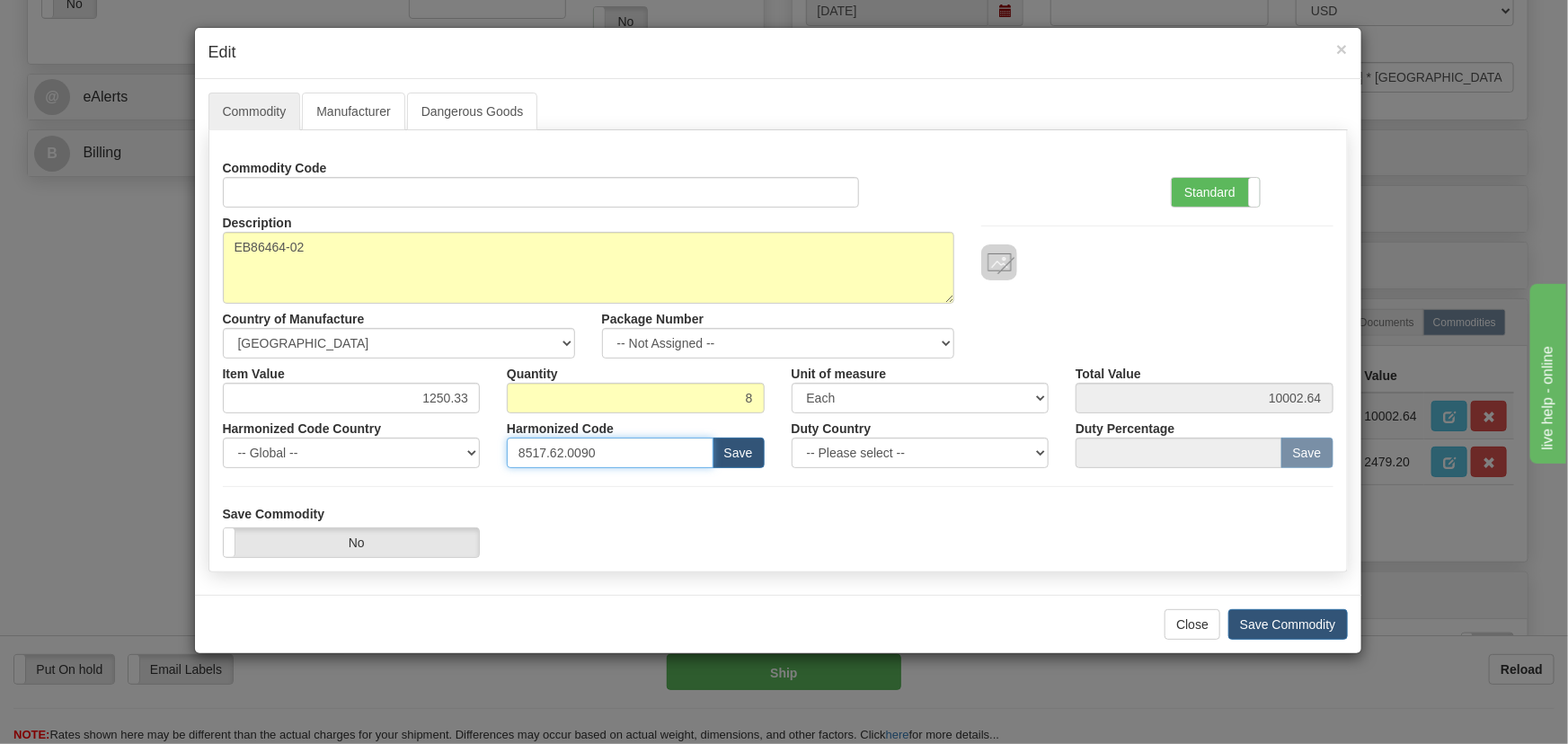
drag, startPoint x: 605, startPoint y: 463, endPoint x: 503, endPoint y: 440, distance: 104.6
click at [487, 448] on div "Harmonized Code Country -- Global -- [GEOGRAPHIC_DATA] [GEOGRAPHIC_DATA] [GEOGR…" at bounding box center [778, 441] width 1137 height 55
paste input "79.000"
type input "8517.79.0000"
click at [1246, 194] on label "Standard" at bounding box center [1215, 191] width 88 height 29
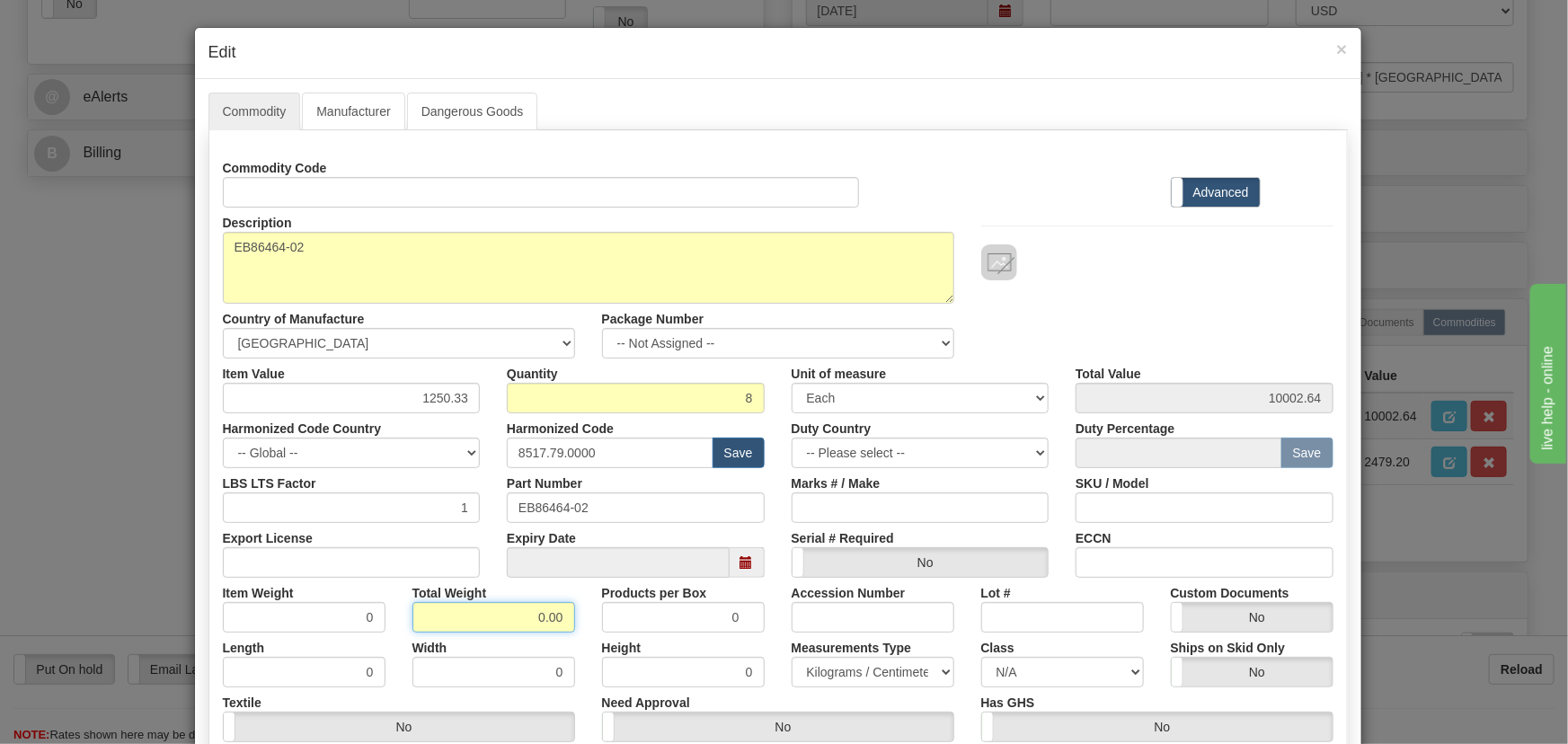
drag, startPoint x: 530, startPoint y: 607, endPoint x: 570, endPoint y: 621, distance: 42.4
click at [566, 621] on input "0.00" at bounding box center [493, 617] width 163 height 31
type input ".8"
type input "0.1000"
click at [473, 406] on input "1250.33" at bounding box center [351, 398] width 258 height 31
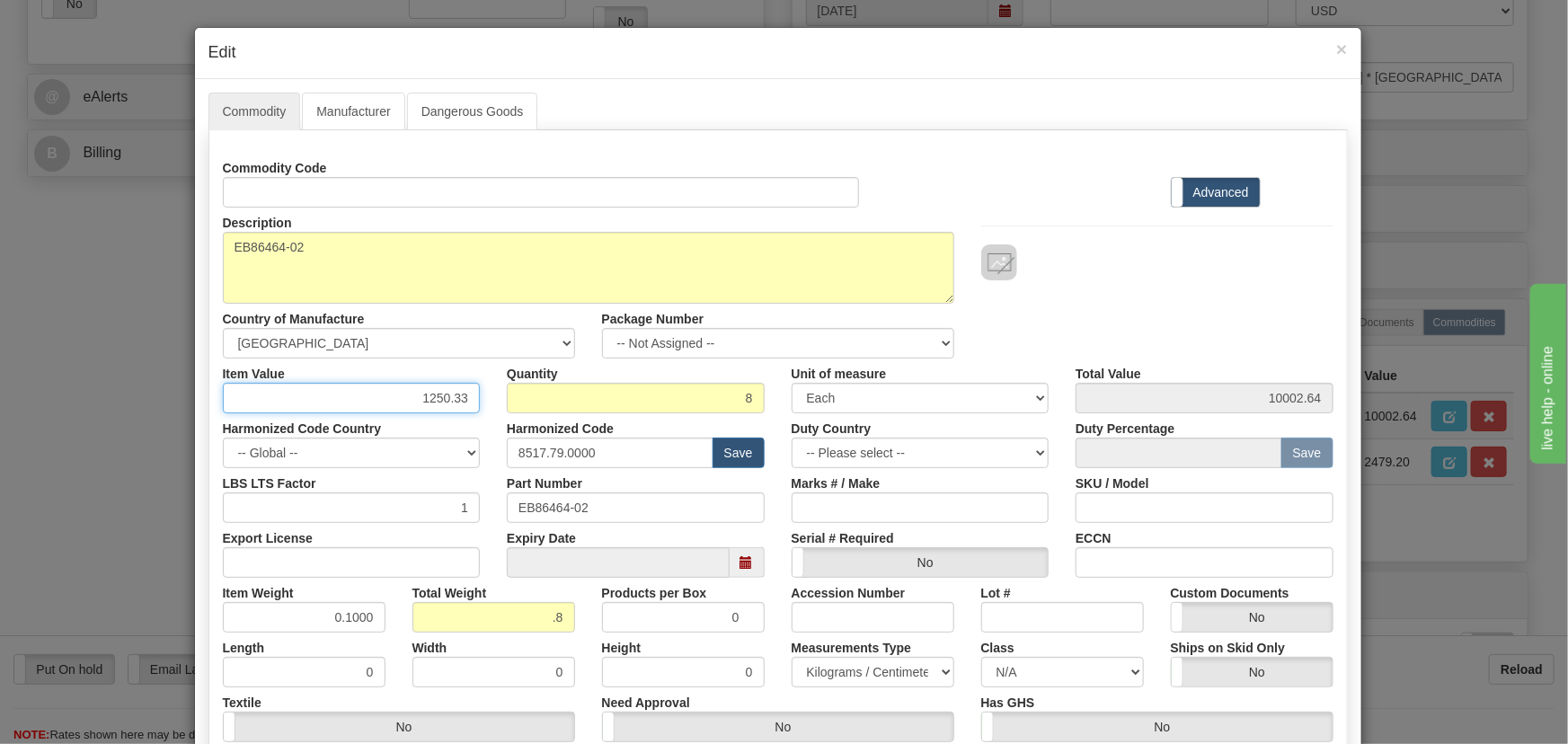
paste input "303,64"
type input "303.64"
type input "2429.12"
click at [1061, 248] on div at bounding box center [1157, 262] width 352 height 36
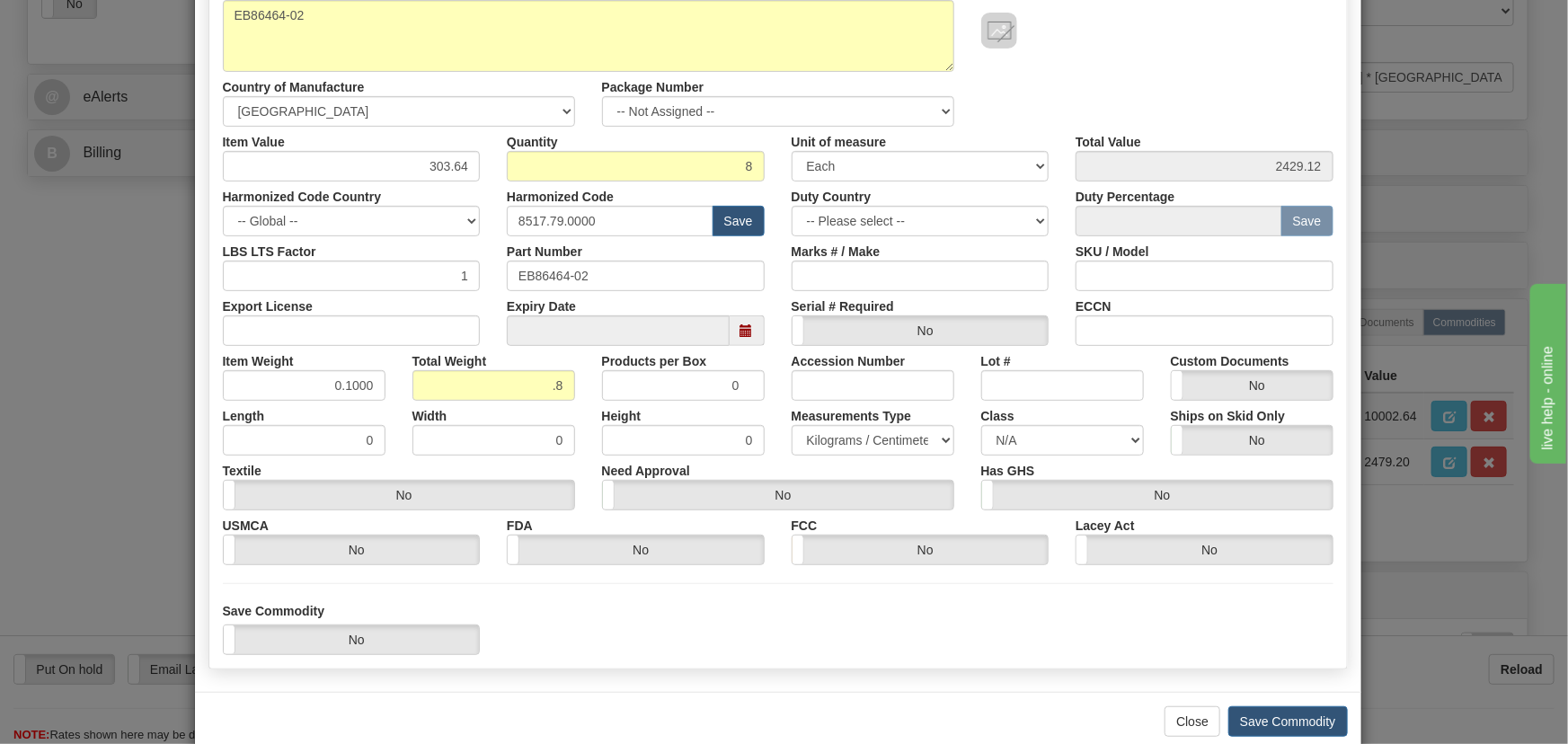
scroll to position [264, 0]
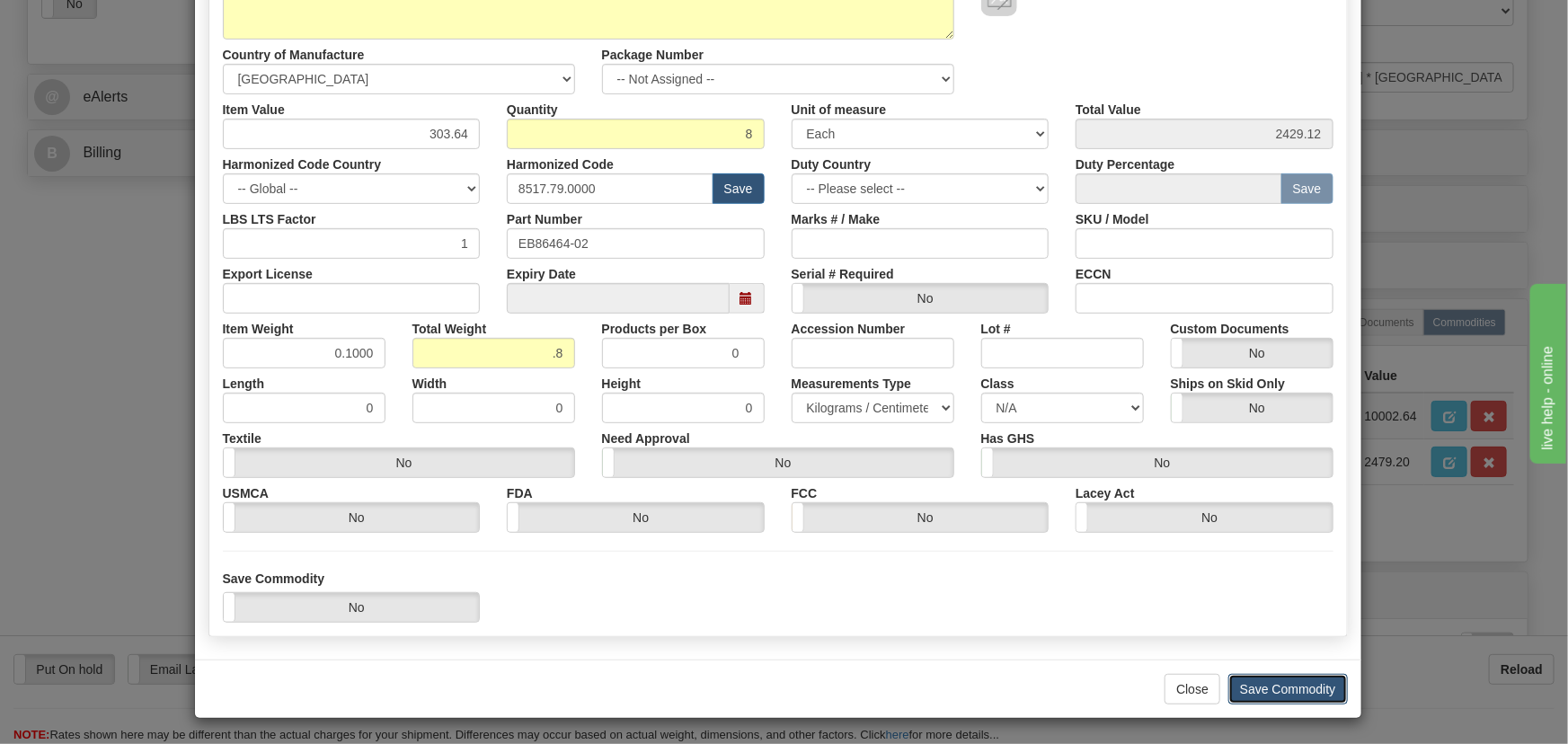
click at [1285, 700] on button "Save Commodity" at bounding box center [1287, 689] width 119 height 31
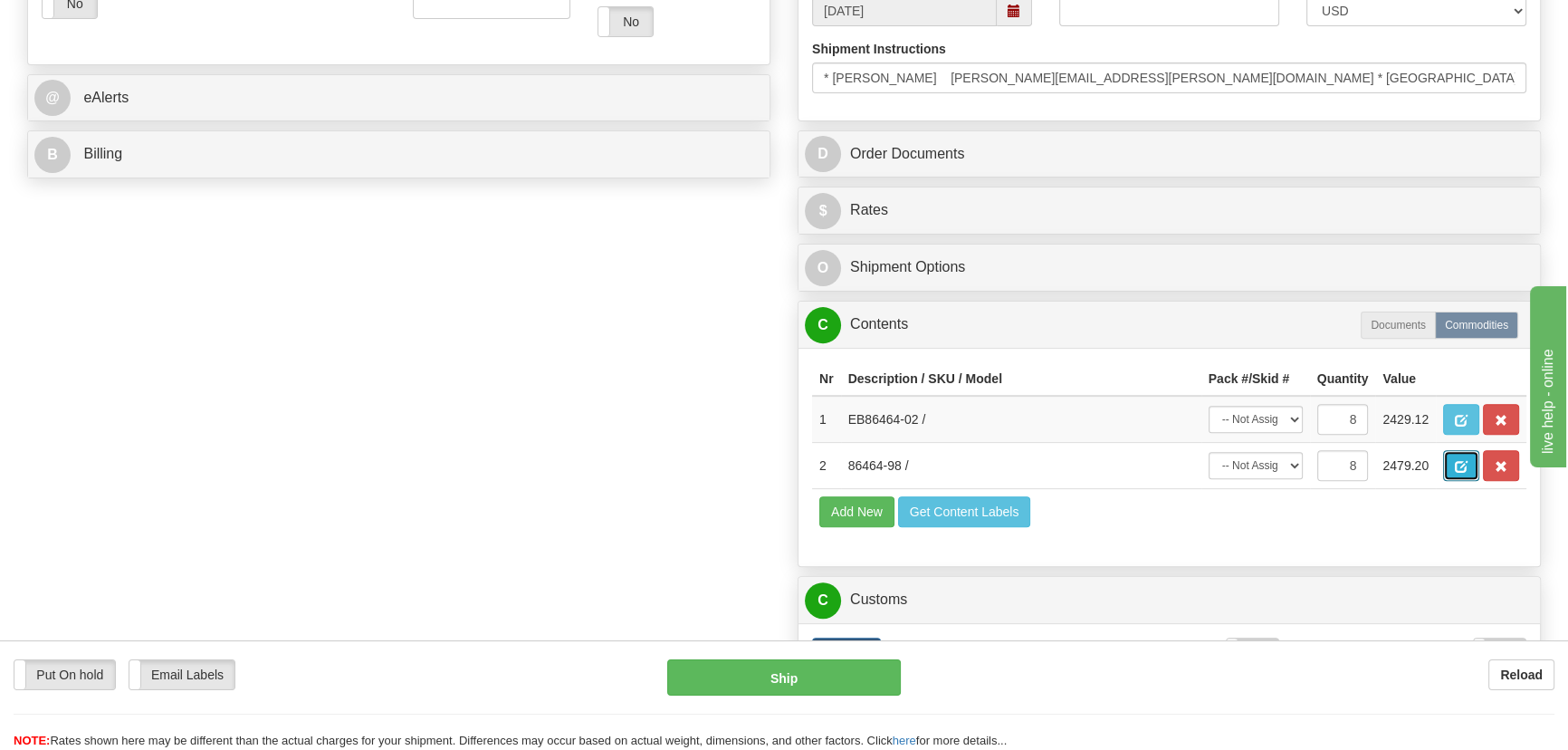
click at [1462, 464] on span "button" at bounding box center [1461, 467] width 13 height 12
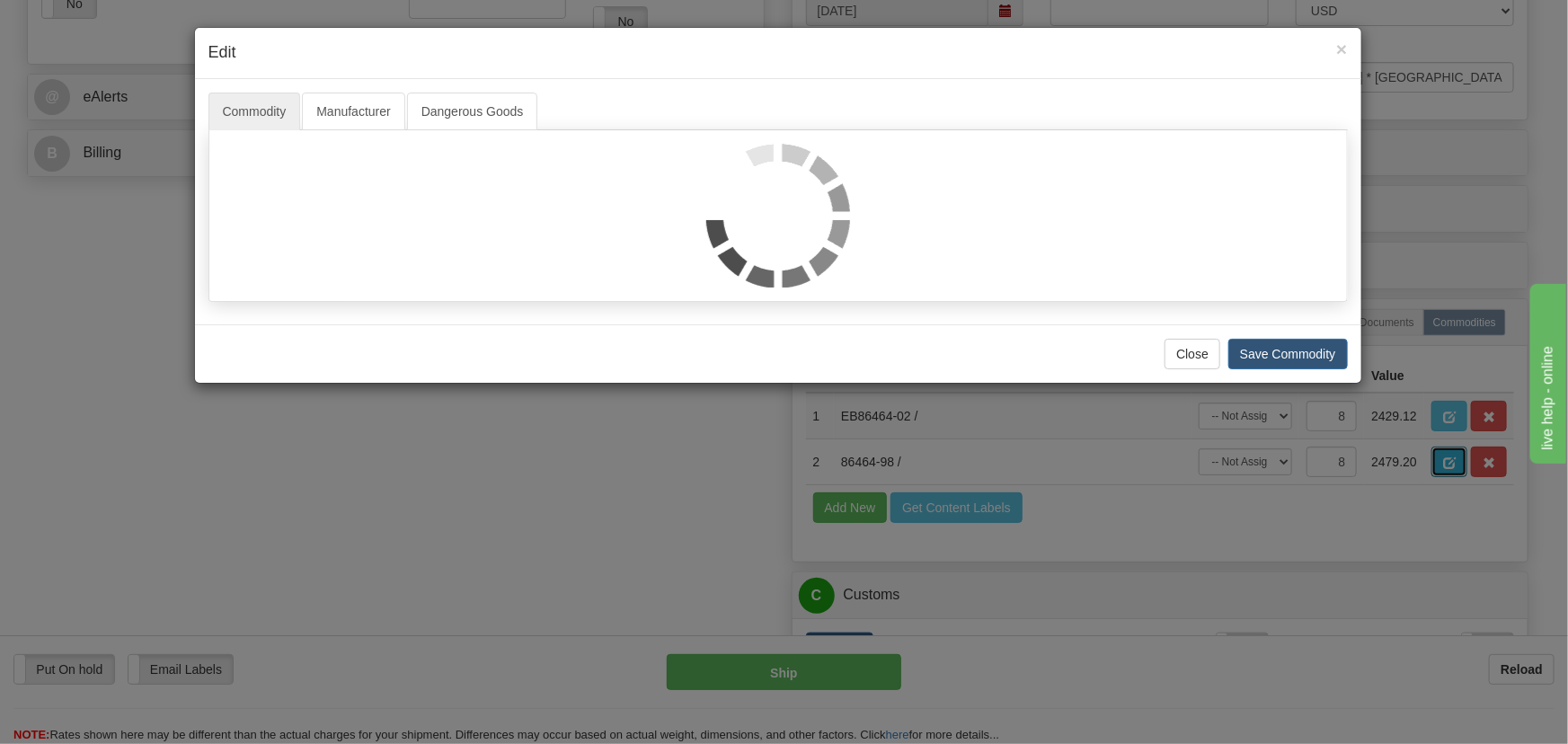
scroll to position [0, 0]
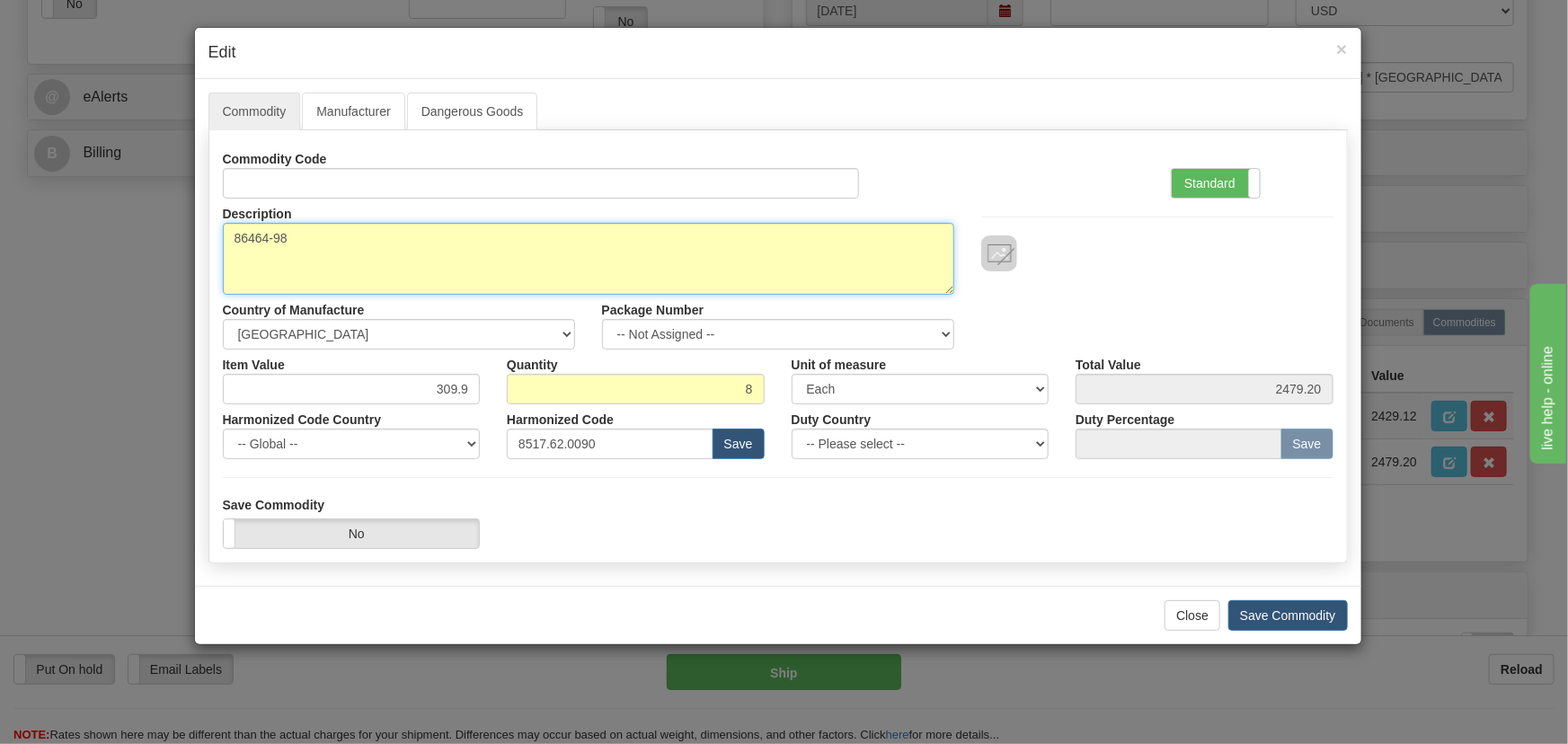
drag, startPoint x: 306, startPoint y: 243, endPoint x: 205, endPoint y: 239, distance: 101.1
click at [205, 239] on div "Commodity Manufacturer Dangerous Goods Commodity Code Standard Advanced Descrip…" at bounding box center [779, 332] width 1166 height 506
paste textarea "E"
drag, startPoint x: 260, startPoint y: 241, endPoint x: 396, endPoint y: 336, distance: 165.9
click at [260, 243] on textarea "86464-98" at bounding box center [588, 259] width 731 height 72
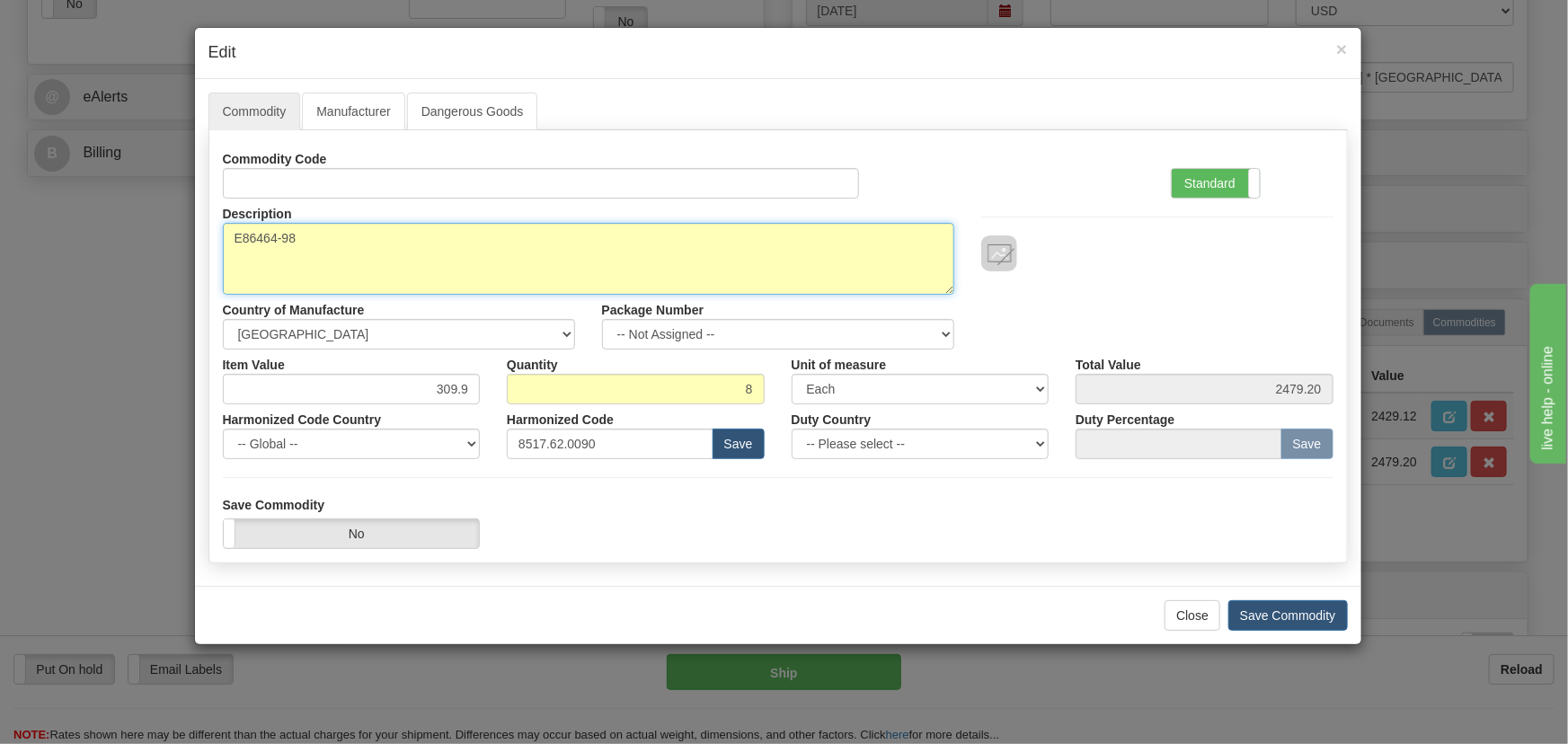
type textarea "E86464-98"
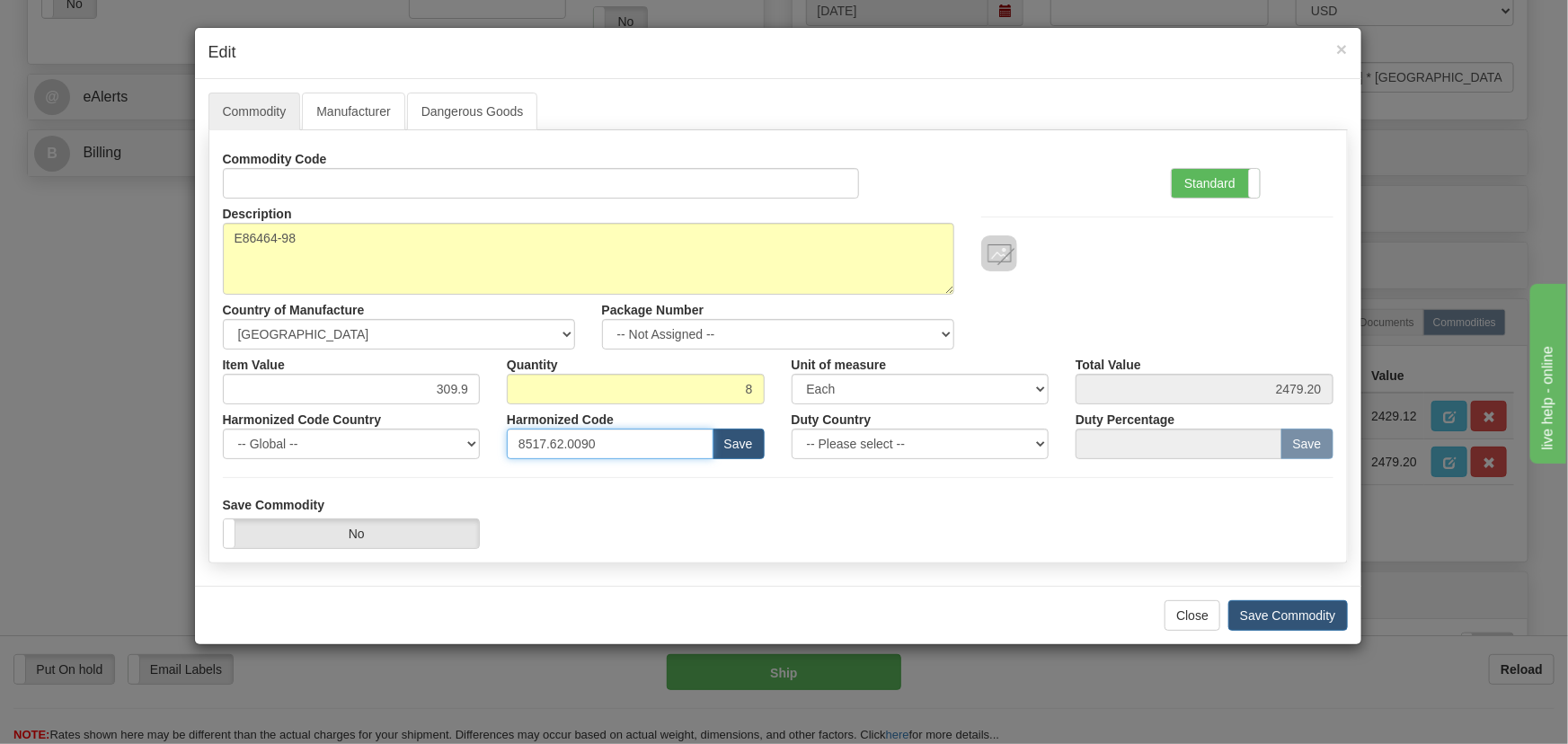
drag, startPoint x: 602, startPoint y: 441, endPoint x: 443, endPoint y: 424, distance: 159.9
click at [444, 424] on div "Harmonized Code Country -- Global -- AFGHANISTAN ALAND ISLANDS ALBANIA ALGERIA …" at bounding box center [778, 432] width 1137 height 55
click at [1242, 183] on label "Standard" at bounding box center [1215, 183] width 88 height 29
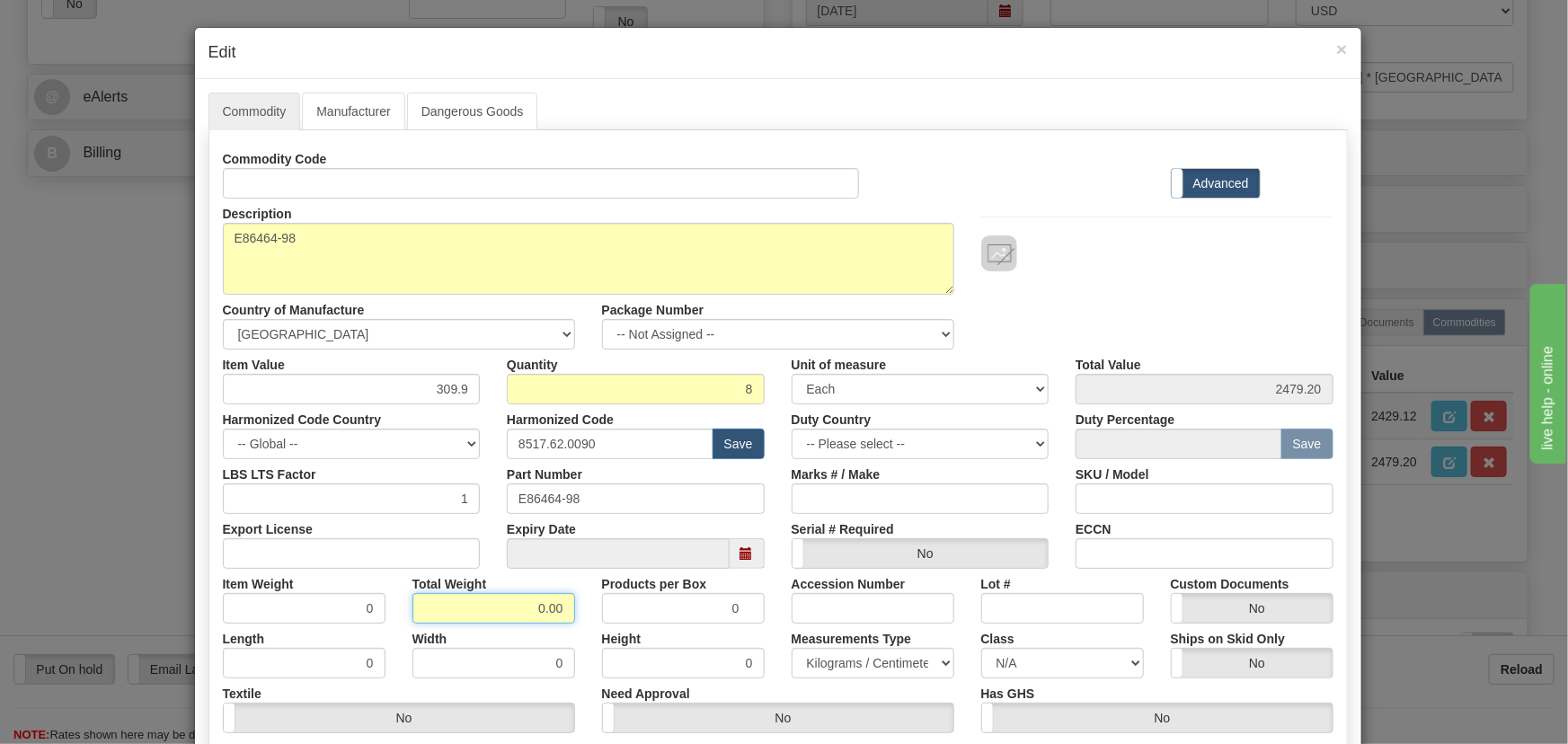
drag, startPoint x: 530, startPoint y: 599, endPoint x: 582, endPoint y: 610, distance: 53.2
click at [578, 611] on div "Total Weight 0.00" at bounding box center [493, 596] width 189 height 55
type input ".8"
type input "0.1000"
drag, startPoint x: 446, startPoint y: 395, endPoint x: 478, endPoint y: 404, distance: 33.2
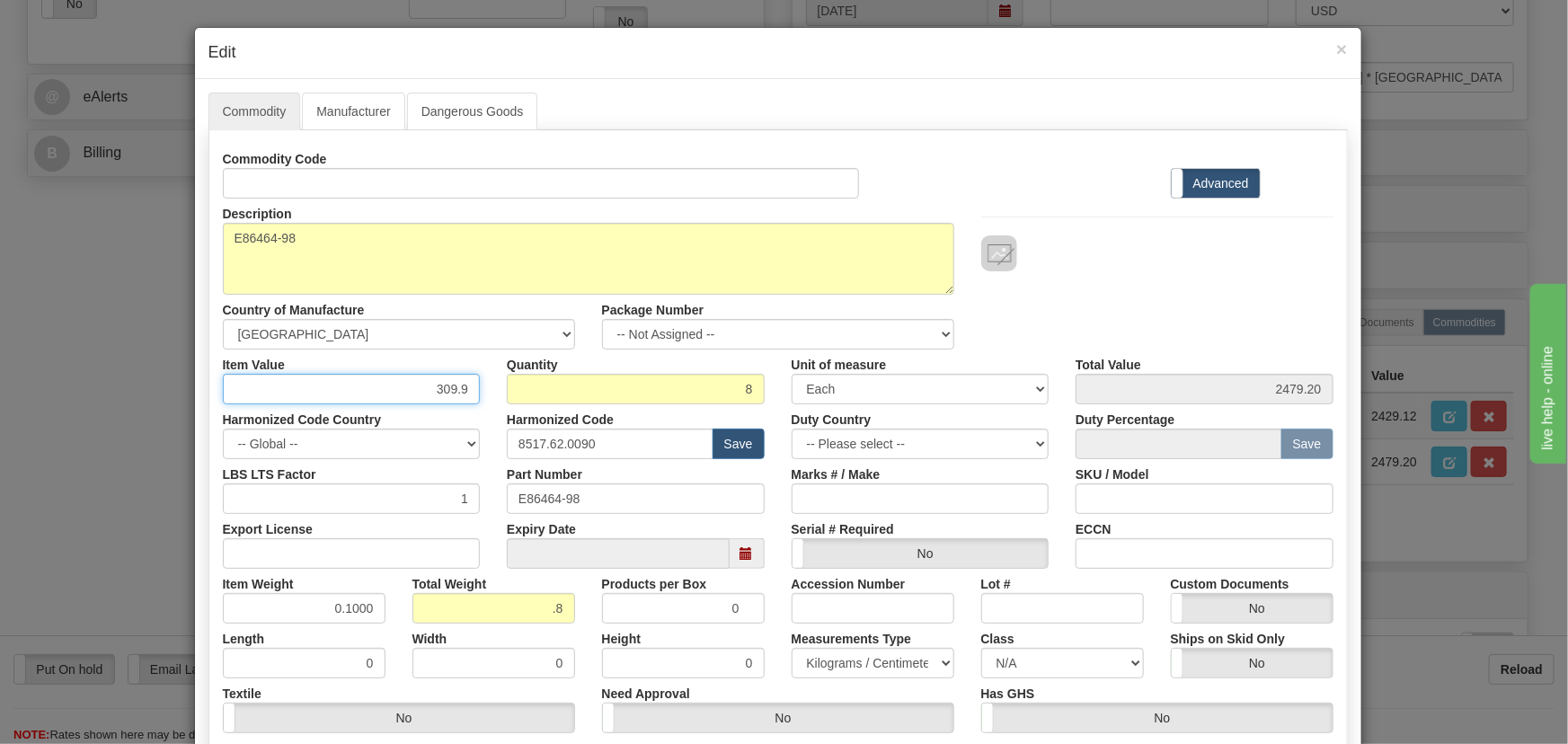
click at [478, 404] on div "Commodity Code Standard Advanced Description 86464-98 Country of Manufacture --…" at bounding box center [778, 466] width 1110 height 644
paste input "566,18"
type input "566.18"
type input "4529.44"
click at [1195, 314] on div "Description 86464-98 Country of Manufacture -- Unknown -- AFGHANISTAN ALAND ISL…" at bounding box center [778, 273] width 1137 height 151
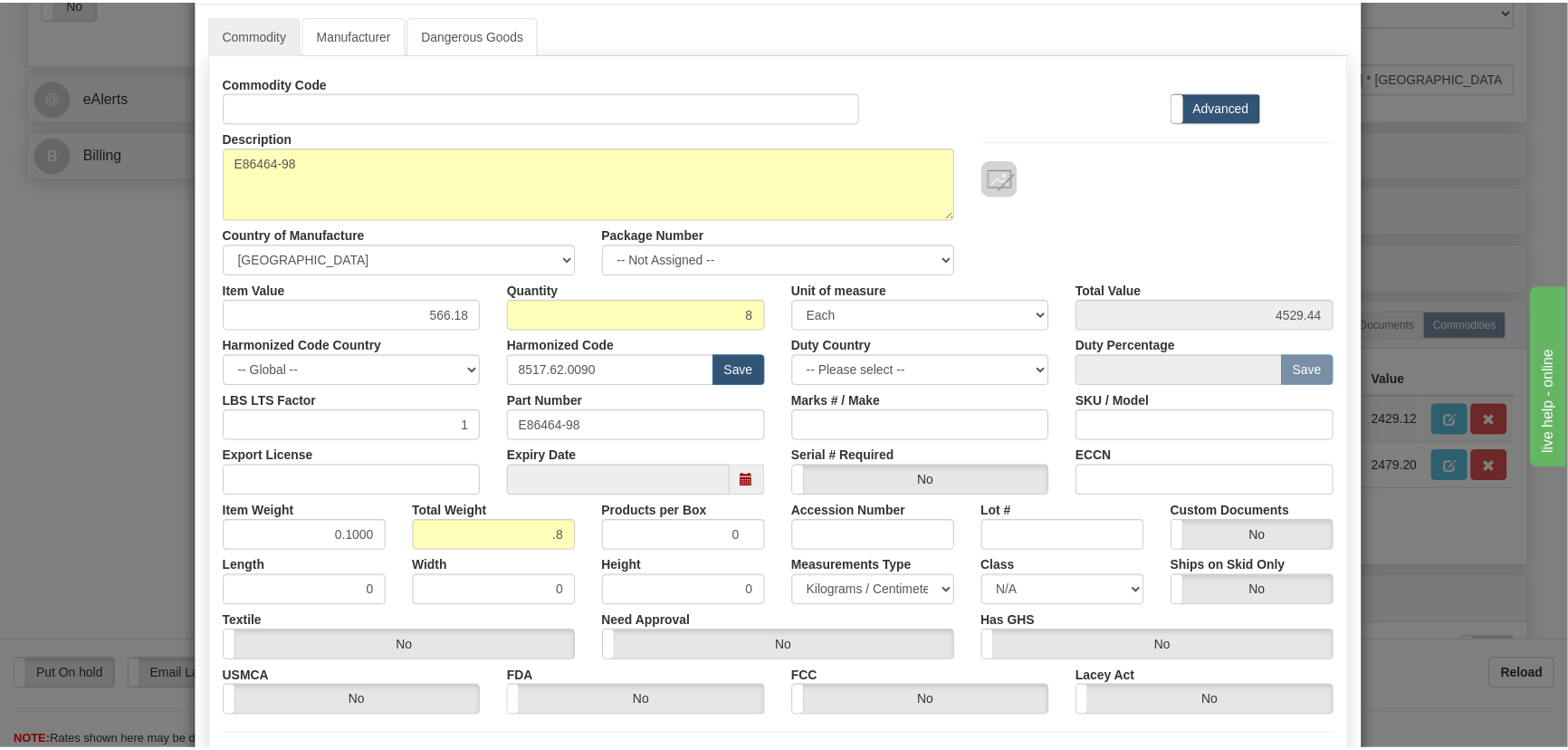
scroll to position [258, 0]
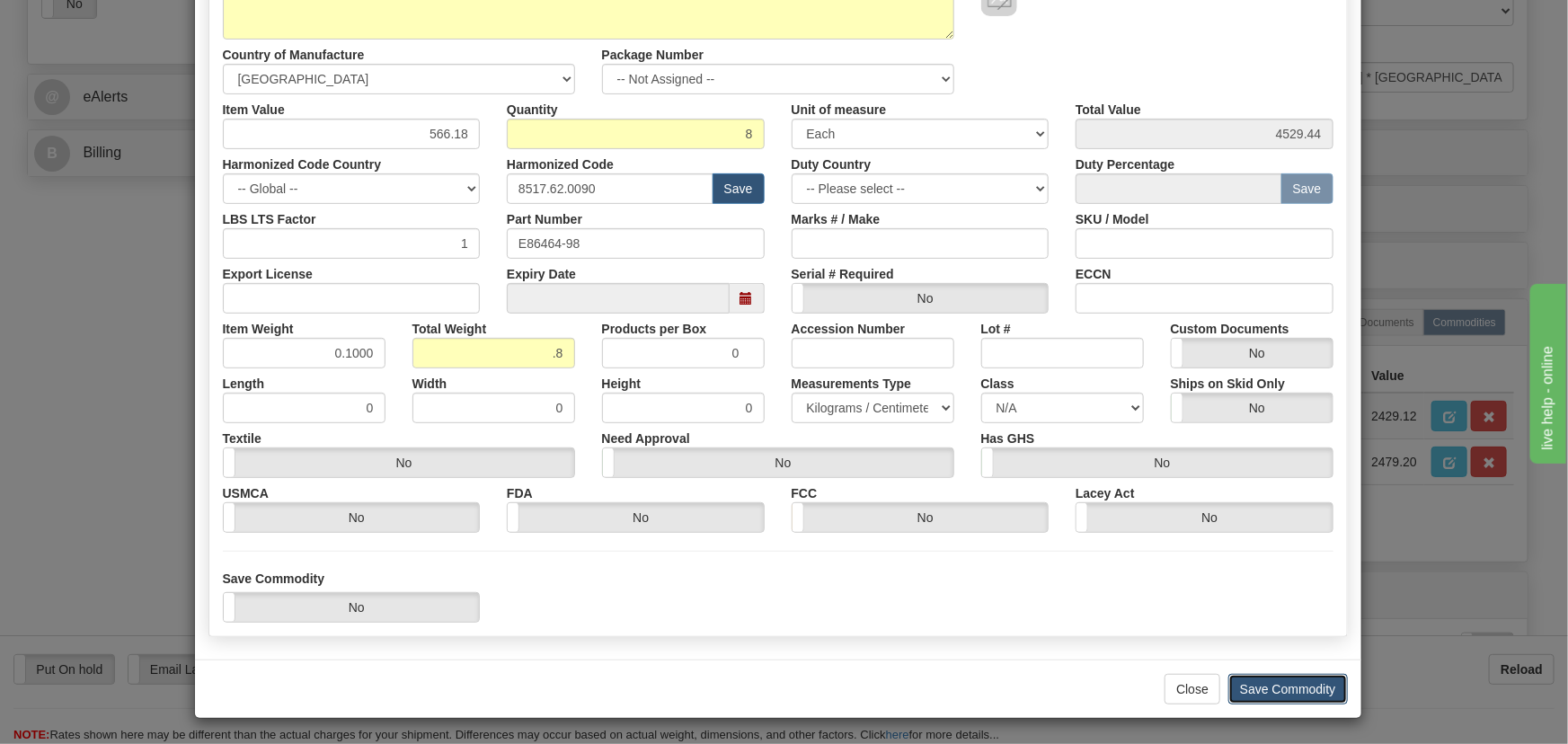
click at [1303, 674] on button "Save Commodity" at bounding box center [1287, 689] width 119 height 31
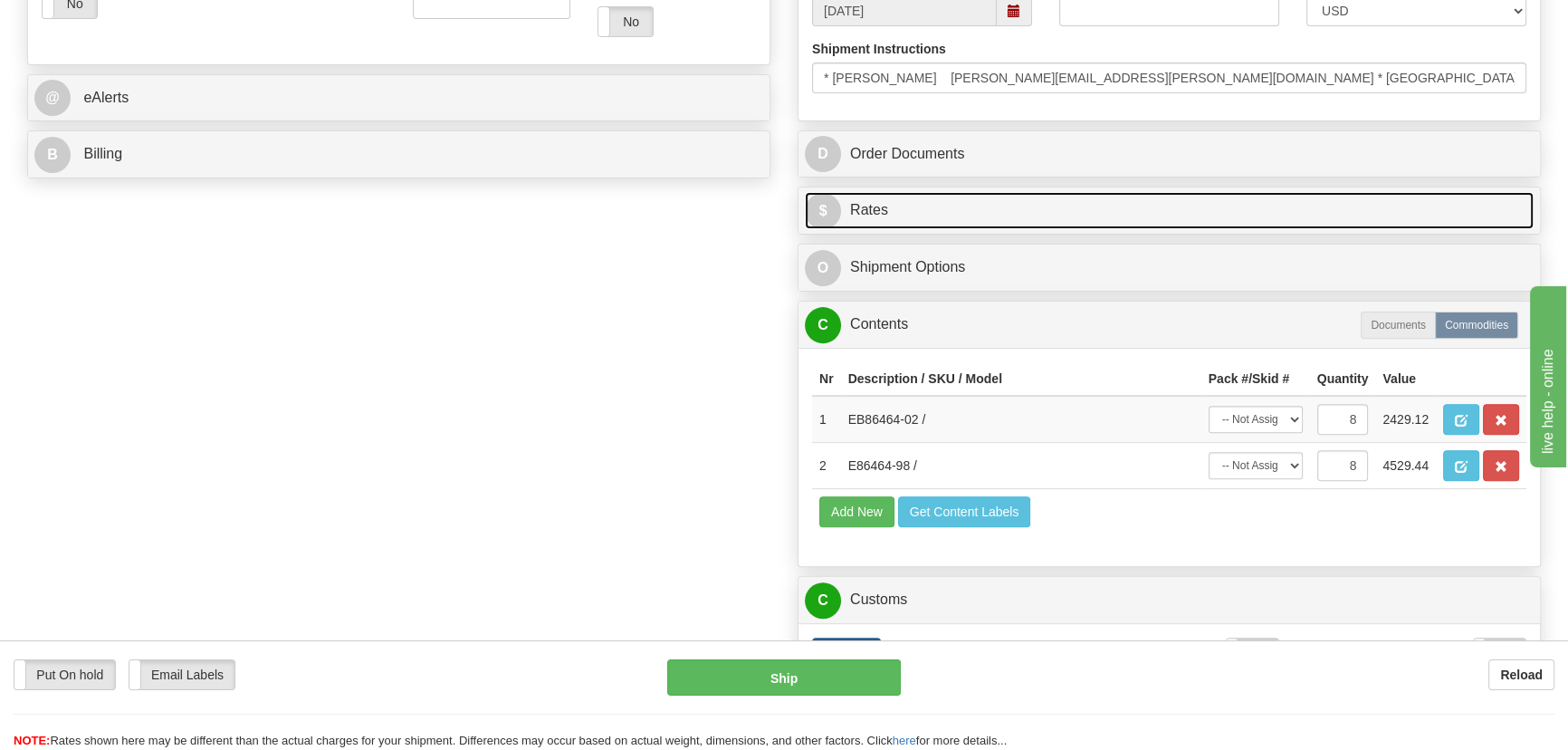
click at [1257, 211] on link "$ Rates" at bounding box center [1168, 210] width 729 height 37
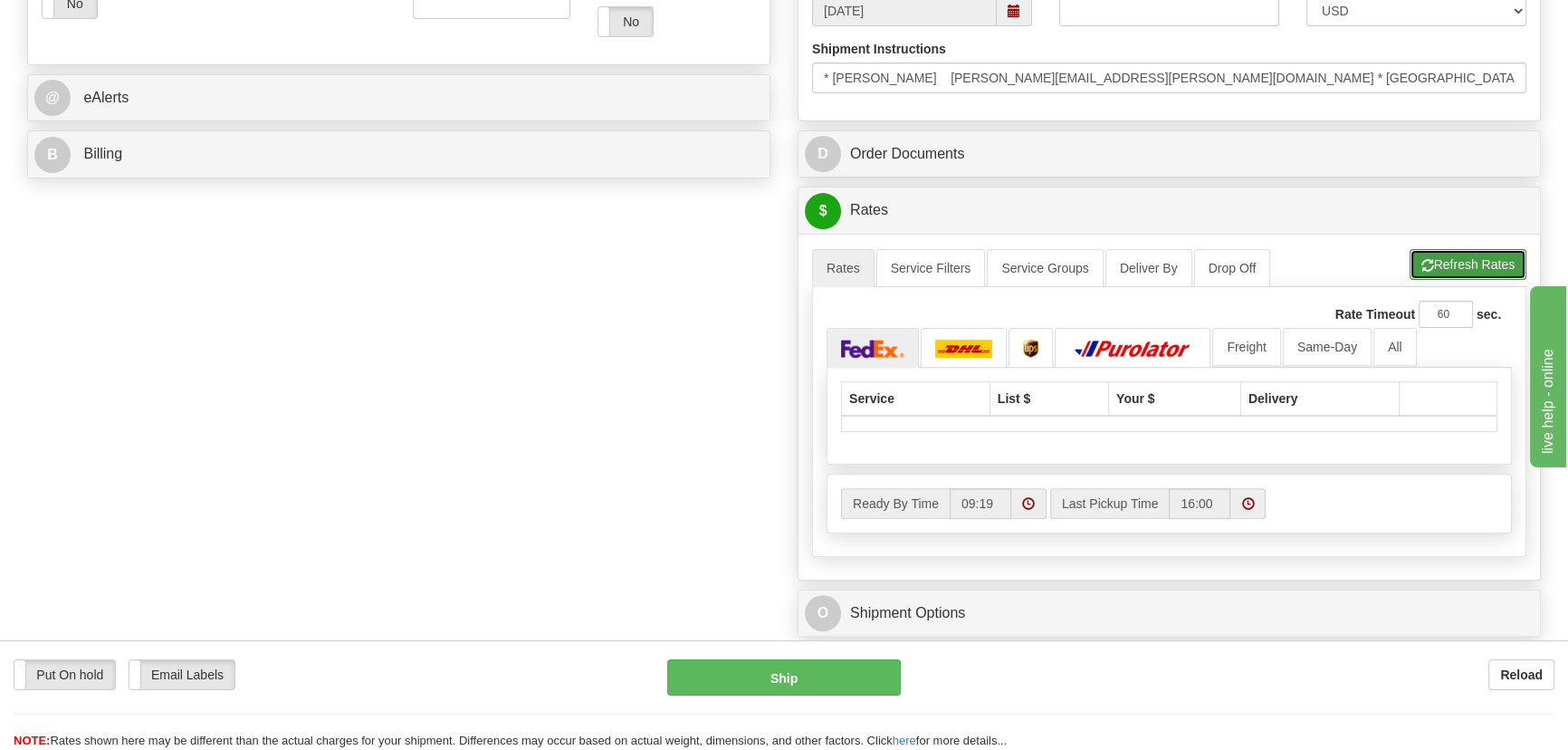
click at [1431, 263] on button "Refresh Rates" at bounding box center [1467, 264] width 116 height 31
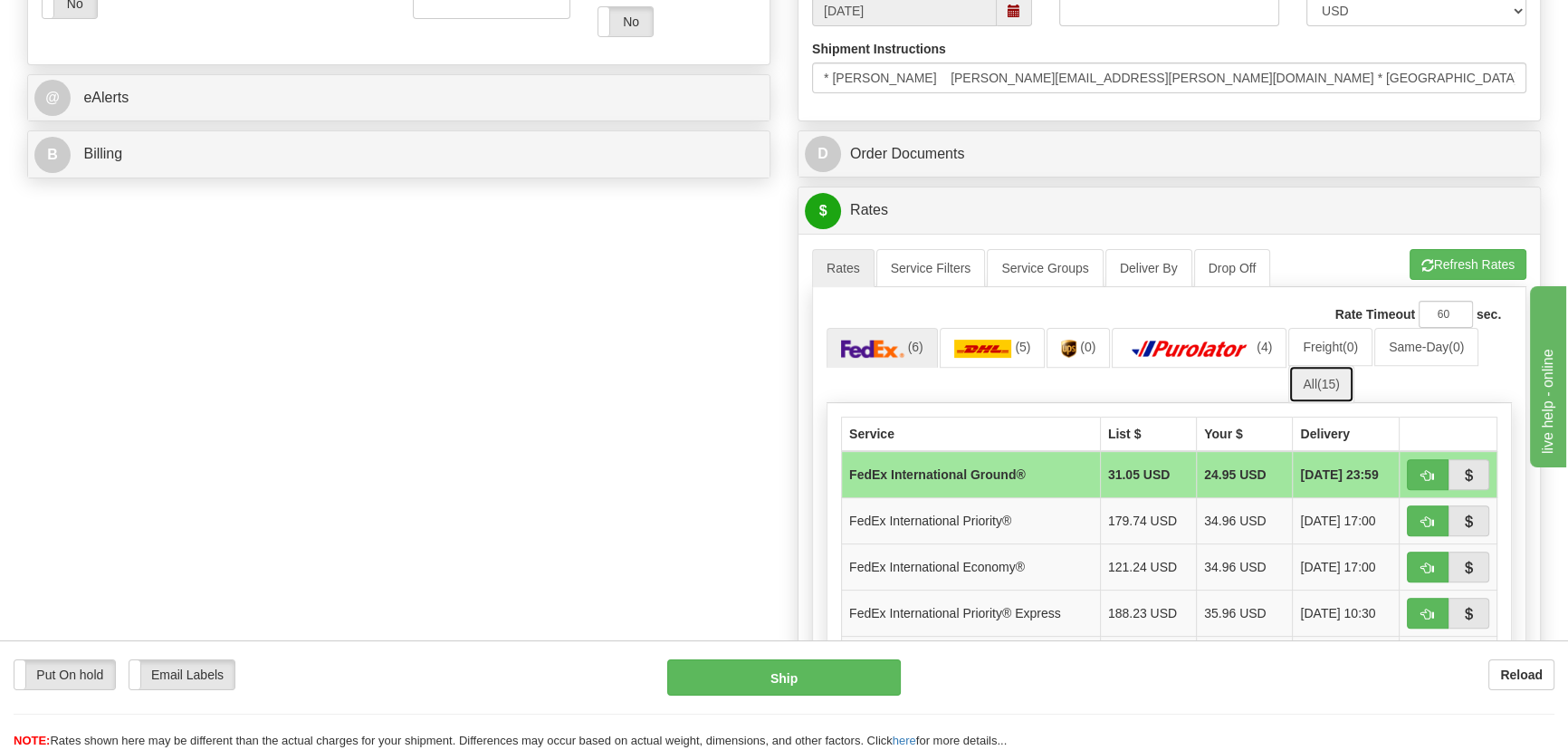
click at [1315, 386] on link "All (15)" at bounding box center [1320, 384] width 66 height 38
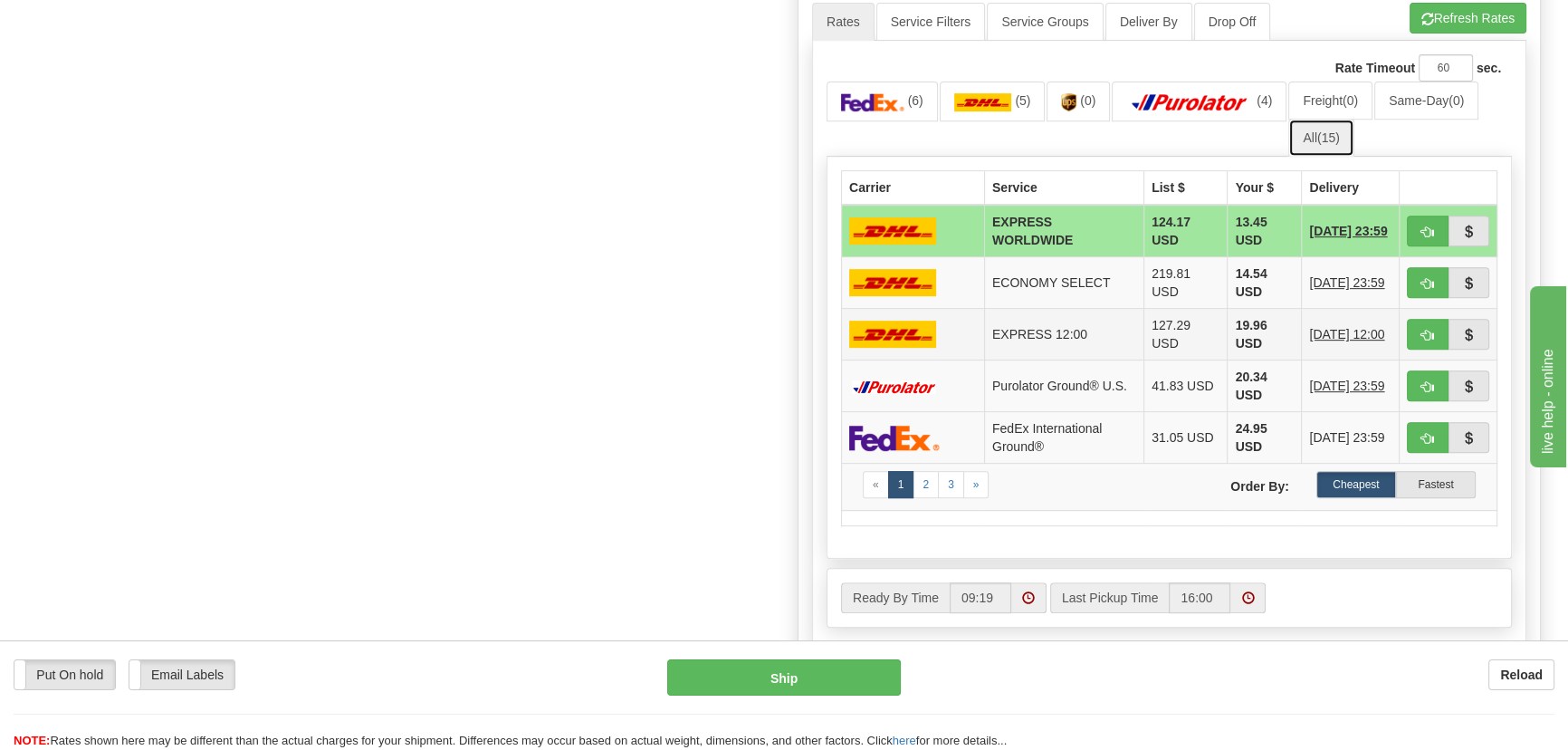
scroll to position [987, 0]
click at [1421, 231] on span "button" at bounding box center [1427, 233] width 13 height 12
type input "P"
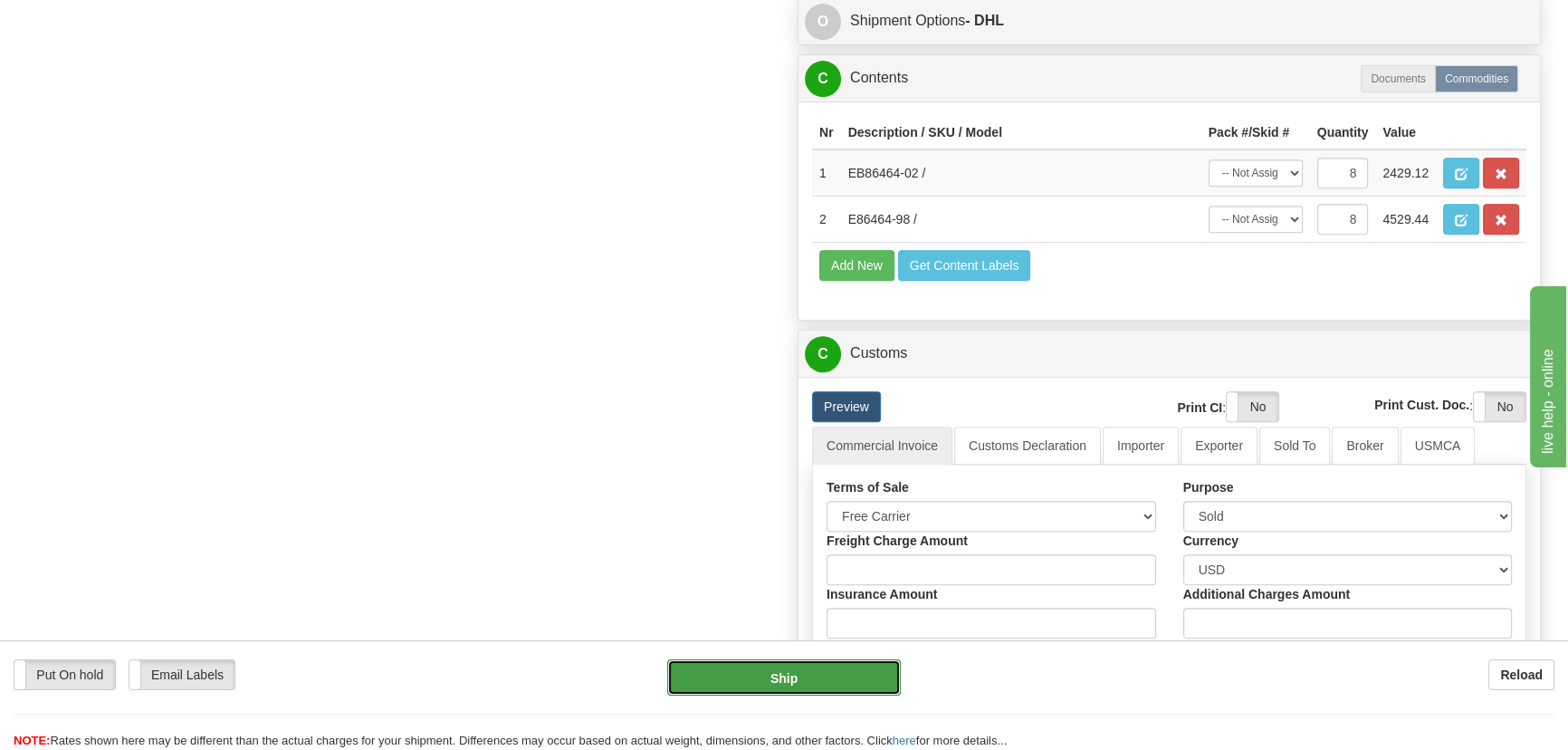
click at [822, 663] on button "Ship" at bounding box center [784, 677] width 235 height 36
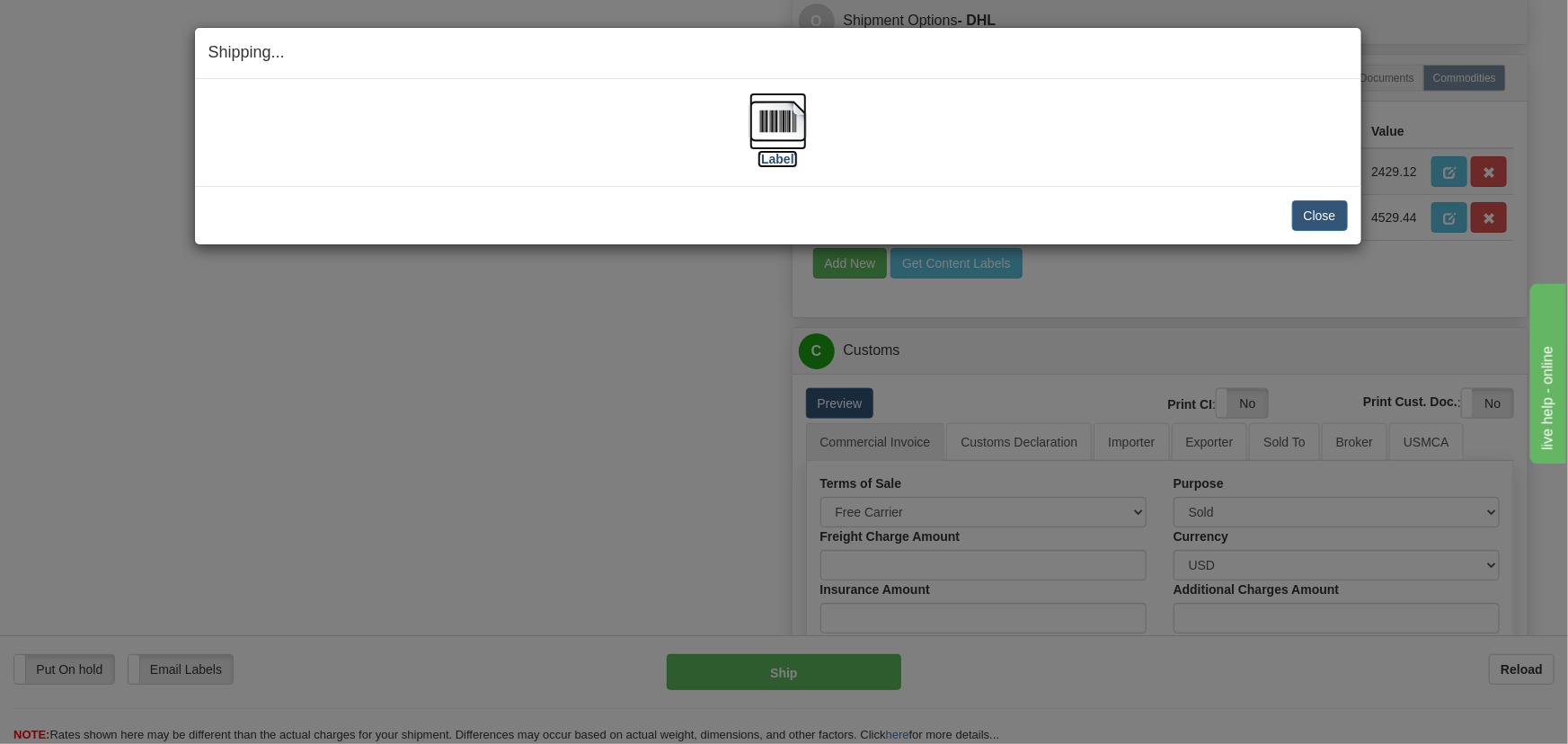
click at [798, 127] on img at bounding box center [778, 121] width 57 height 57
click at [1289, 215] on div "Close Cancel" at bounding box center [778, 215] width 1139 height 31
click at [1307, 214] on button "Close" at bounding box center [1319, 215] width 55 height 31
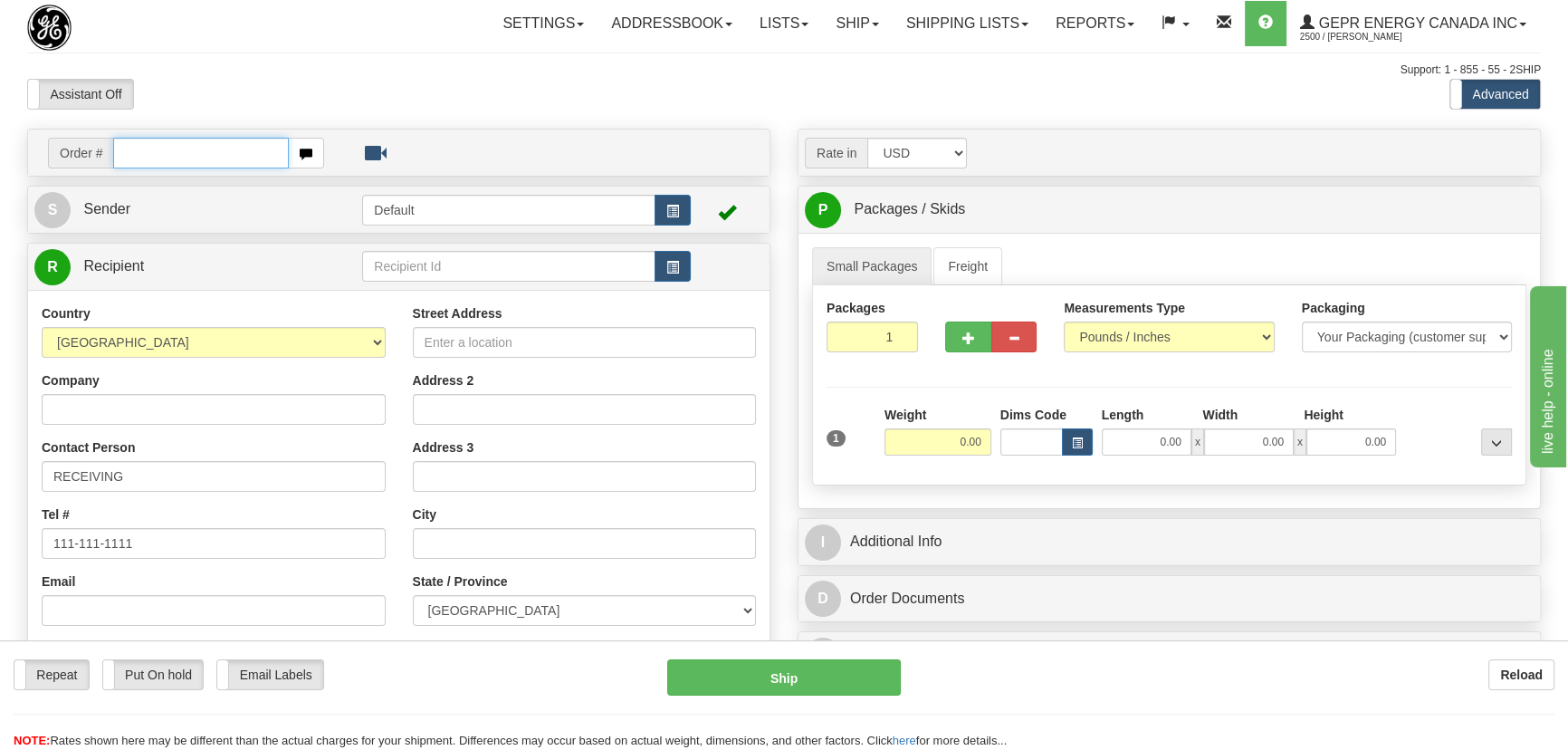
paste input "0086683523"
drag, startPoint x: 137, startPoint y: 154, endPoint x: 138, endPoint y: 163, distance: 9.1
click at [137, 154] on input "0086683523" at bounding box center [201, 152] width 176 height 31
type input "86683523"
click at [655, 103] on body "Training Course Close Toggle navigation Settings Shipping Preferences New Recip…" at bounding box center [789, 375] width 1580 height 750
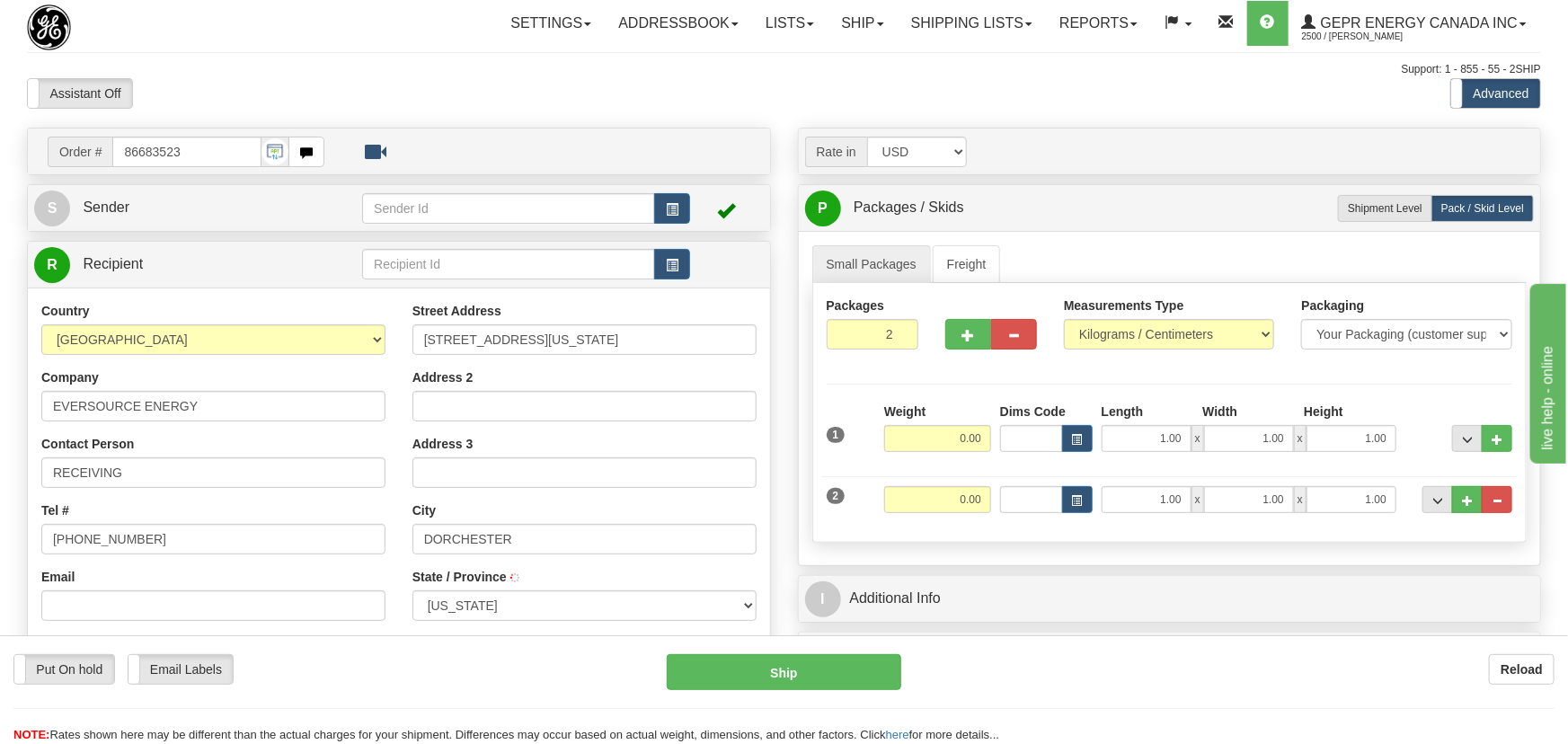
type input "[GEOGRAPHIC_DATA]"
select select "MA"
click at [1485, 503] on span "..." at bounding box center [1484, 501] width 11 height 10
type input "1"
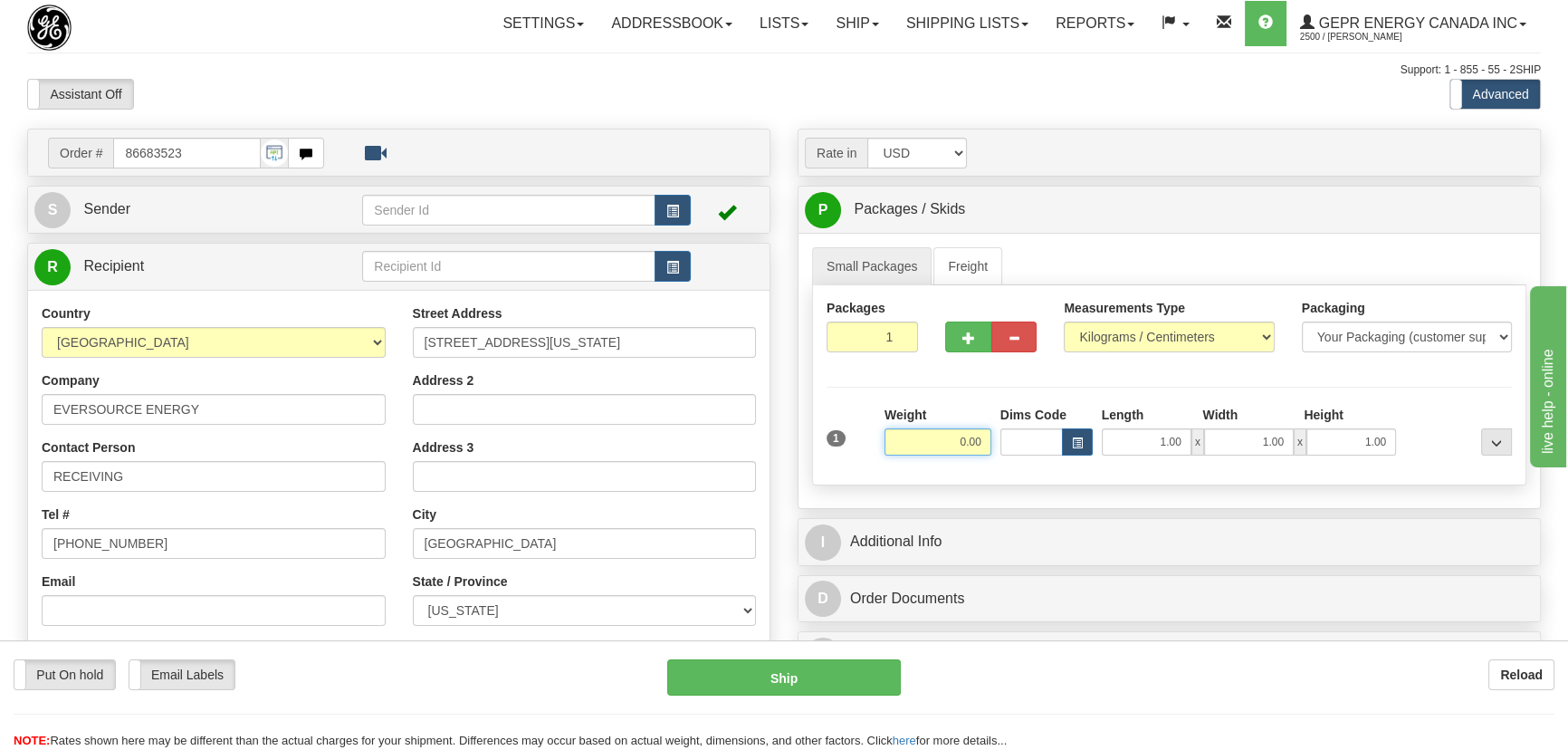
drag, startPoint x: 947, startPoint y: 441, endPoint x: 1055, endPoint y: 449, distance: 108.3
click at [1004, 451] on div "1 Weight 0.00 Dims Code 1.00" at bounding box center [1169, 438] width 694 height 65
type input "1.00"
click at [1213, 330] on select "Pounds / Inches Kilograms / Centimeters" at bounding box center [1168, 336] width 210 height 31
select select "0"
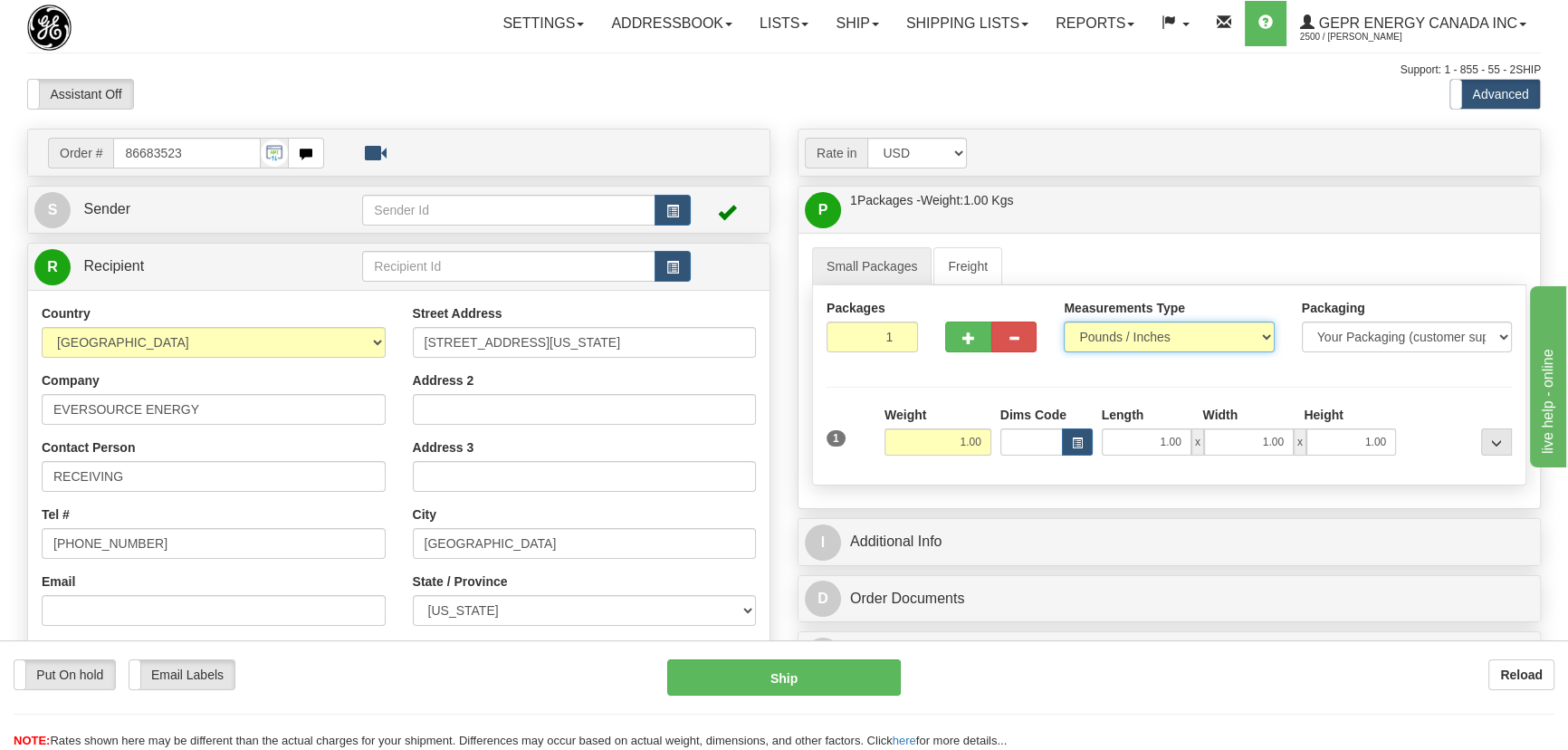
click at [1064, 321] on select "Pounds / Inches Kilograms / Centimeters" at bounding box center [1168, 336] width 210 height 31
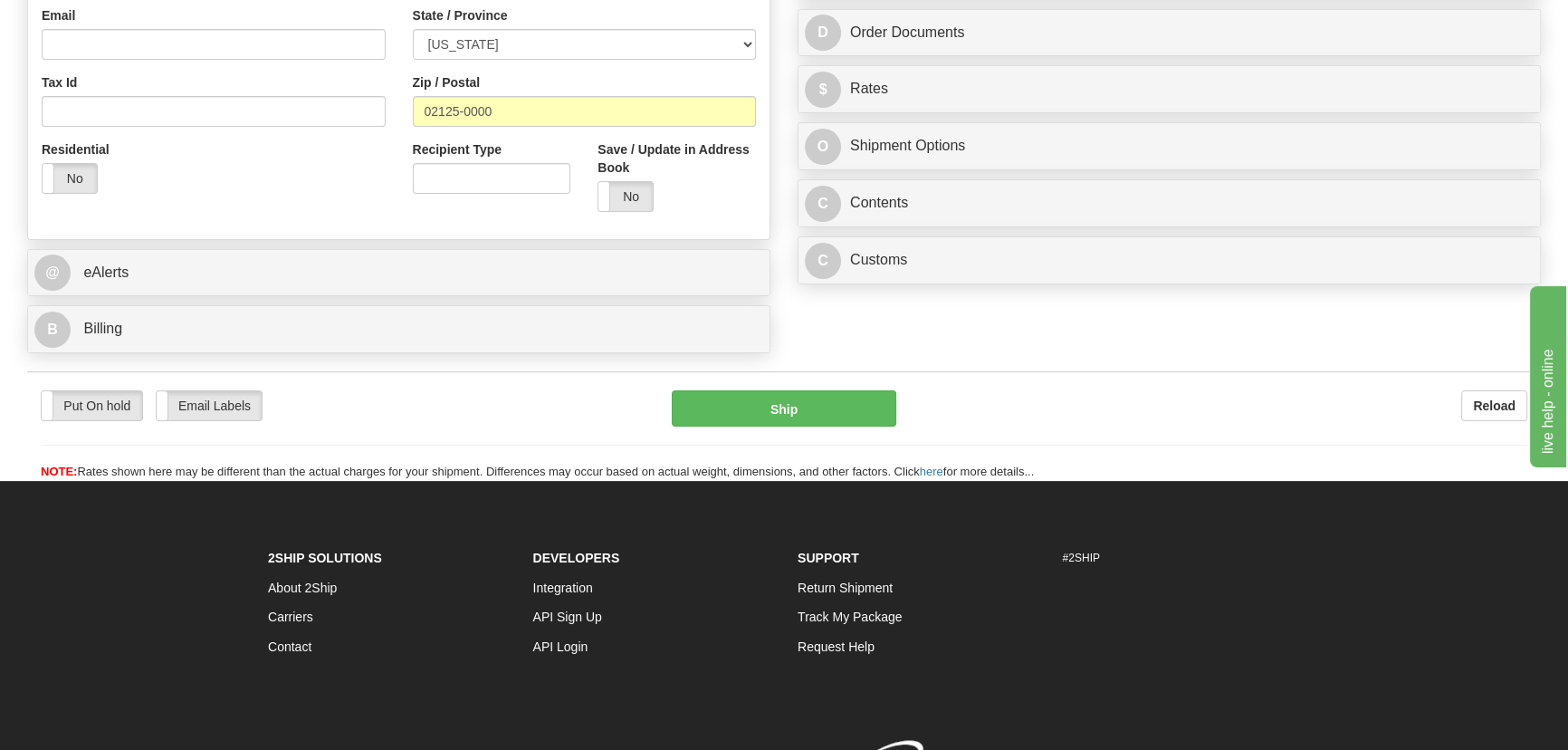
scroll to position [576, 0]
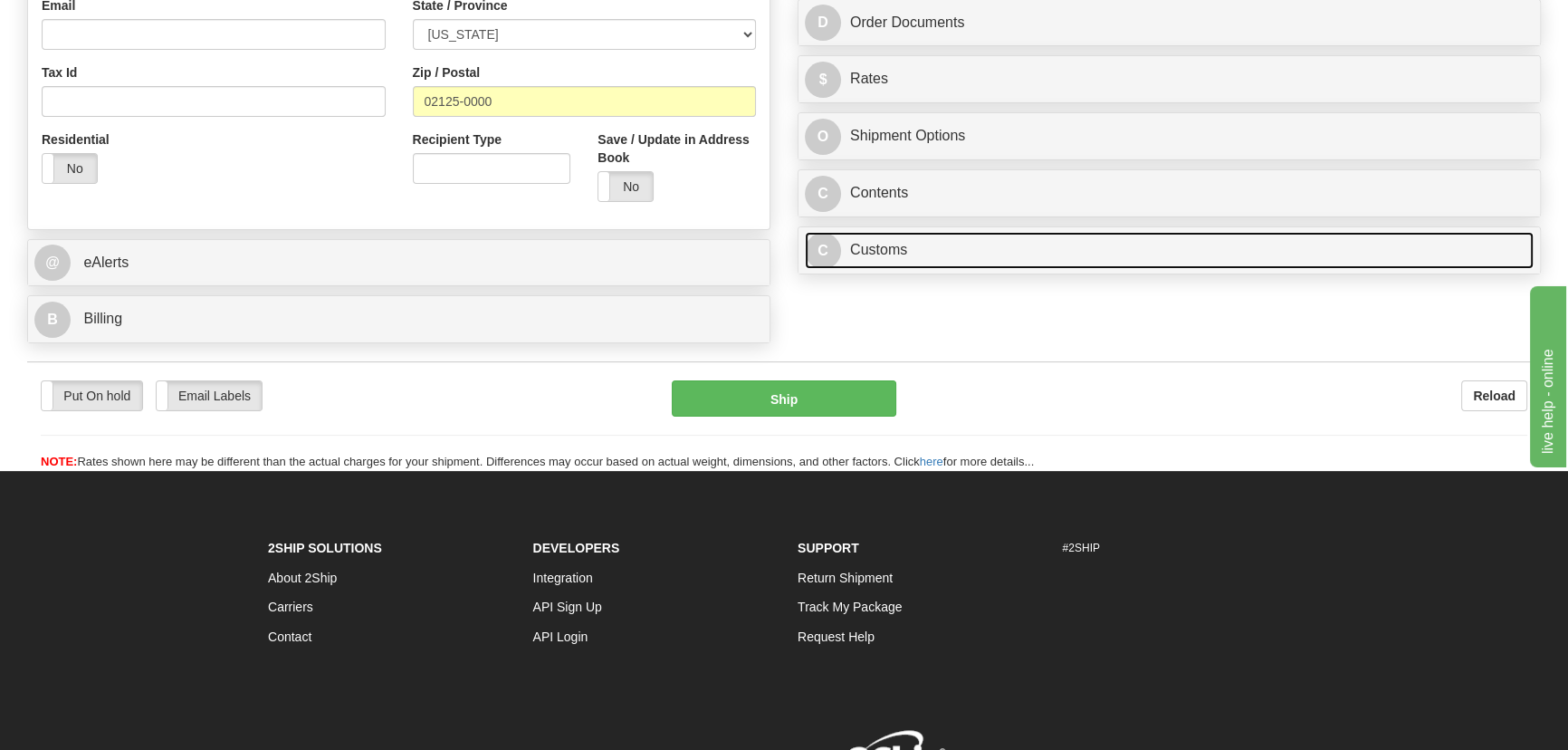
click at [1146, 233] on link "C Customs" at bounding box center [1168, 250] width 729 height 37
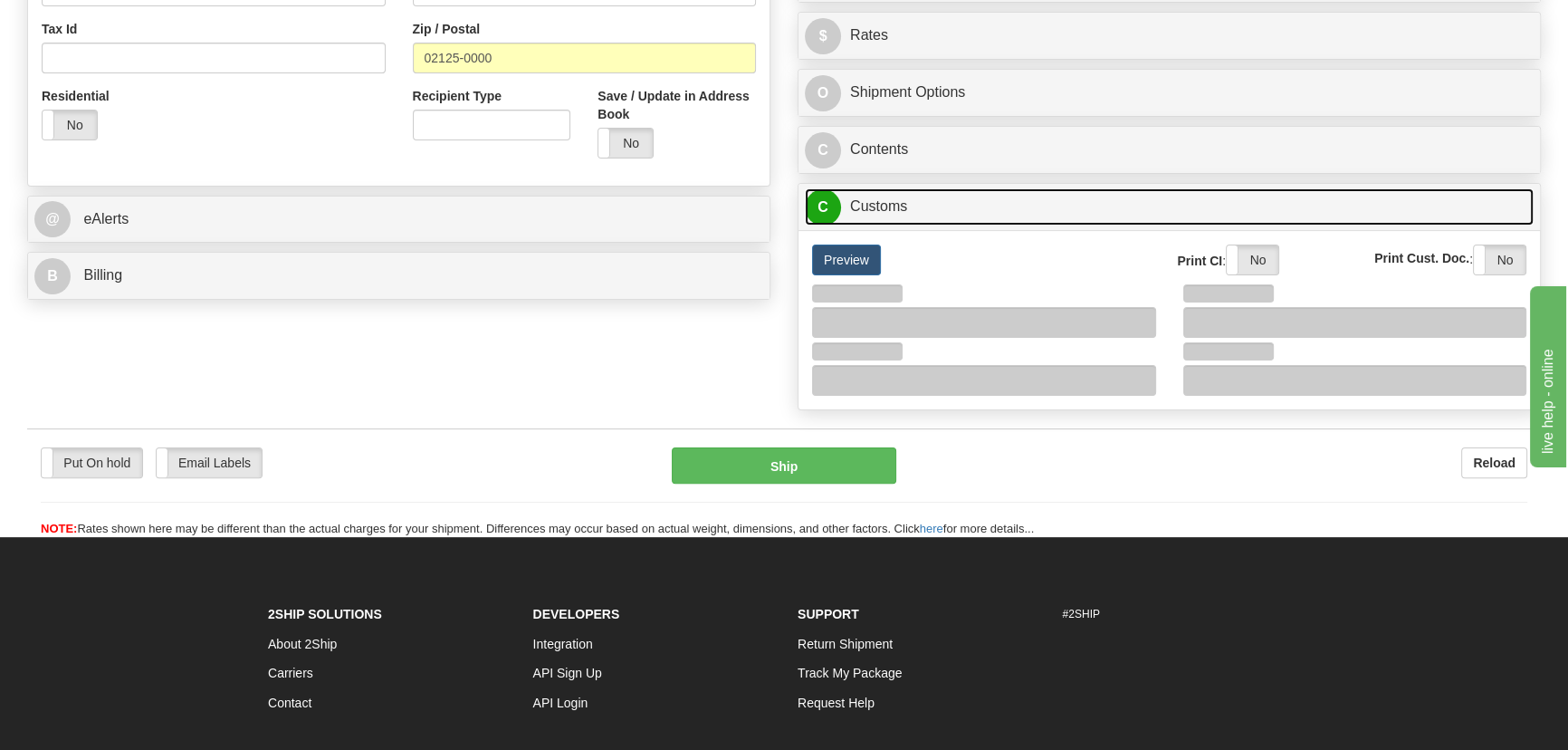
scroll to position [658, 0]
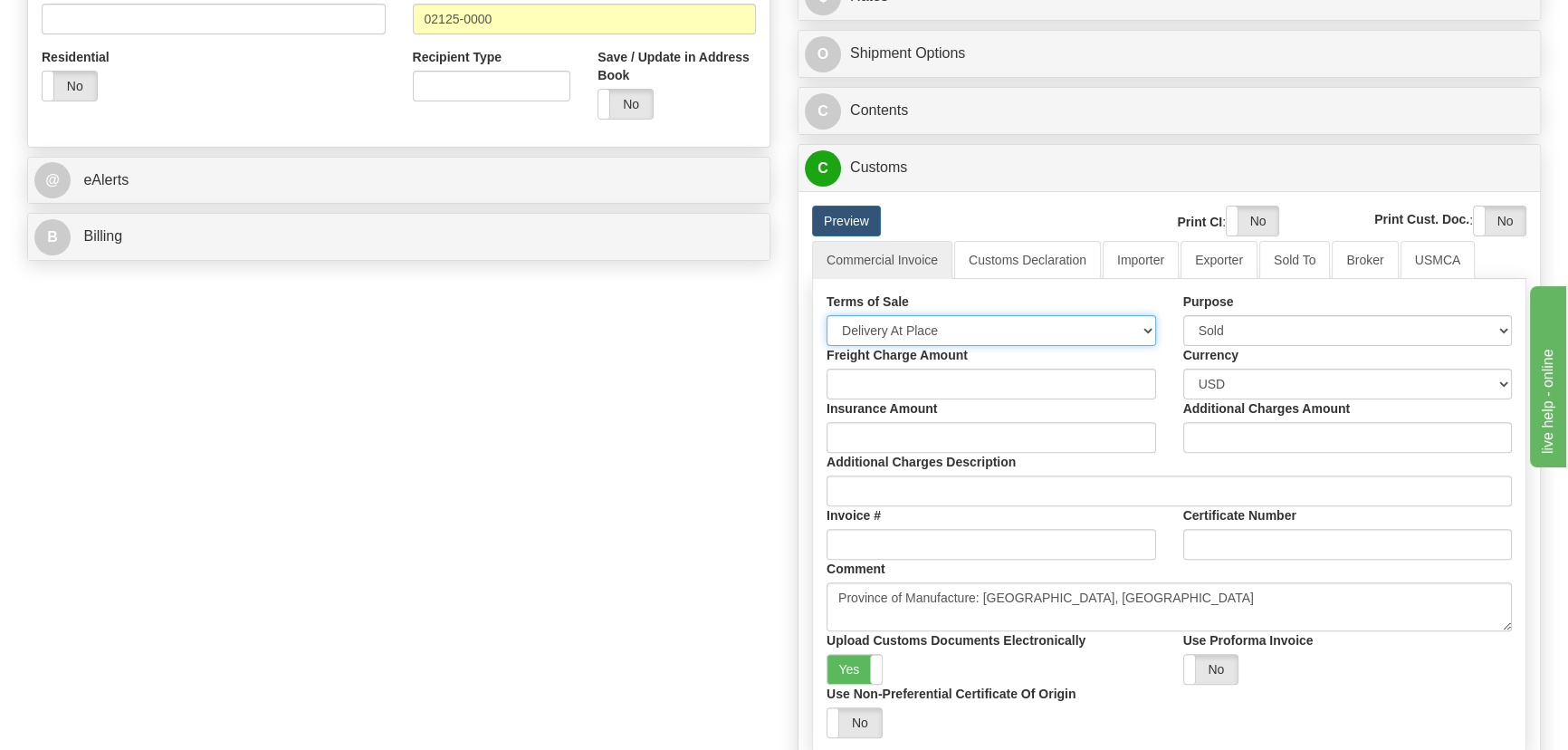
click at [934, 326] on select "Free Carrier Free On Board Ex Works Delivered Duty Unpaid Delivered Duty Paid C…" at bounding box center [990, 330] width 329 height 31
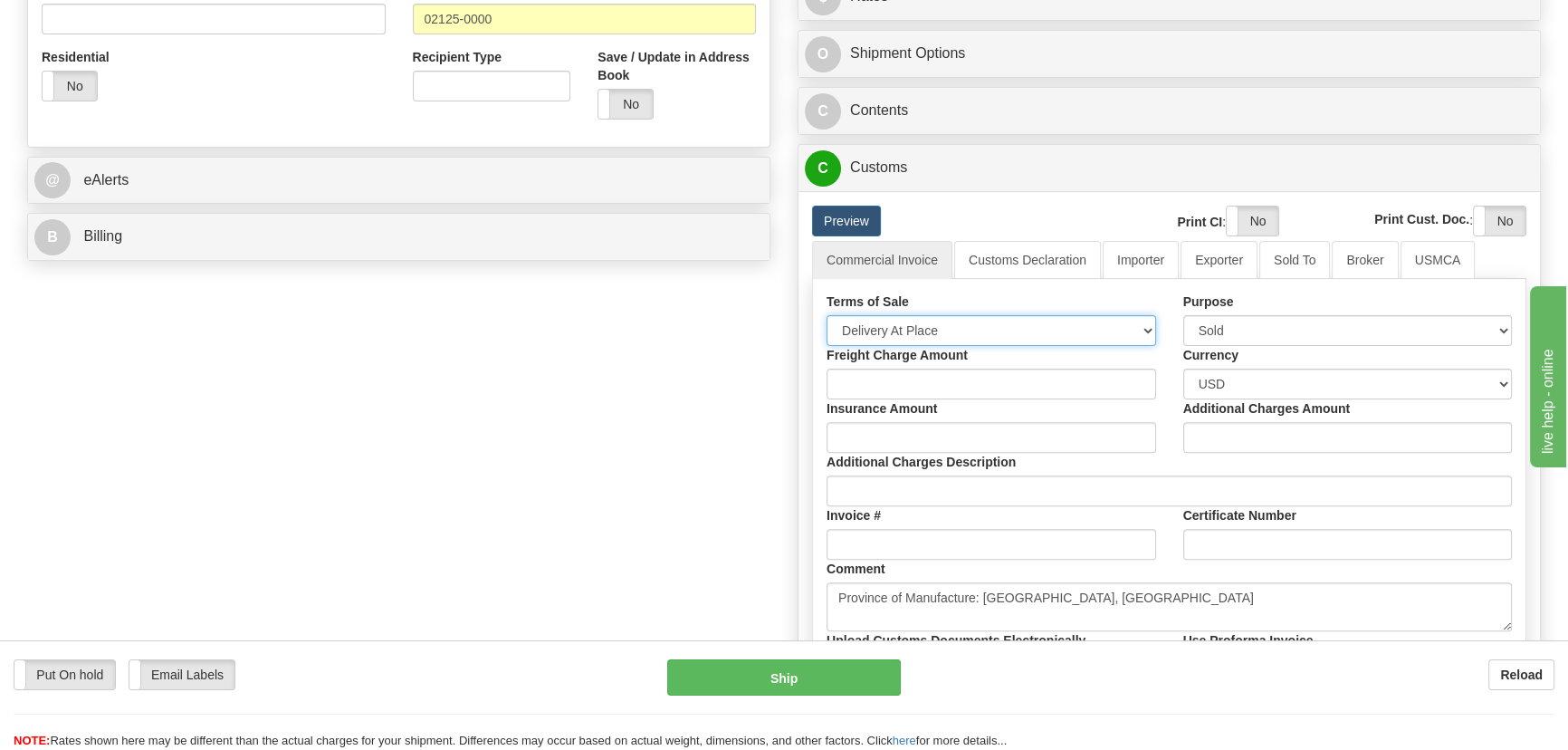
select select "7"
click at [826, 315] on select "Free Carrier Free On Board Ex Works Delivered Duty Unpaid Delivered Duty Paid C…" at bounding box center [990, 330] width 329 height 31
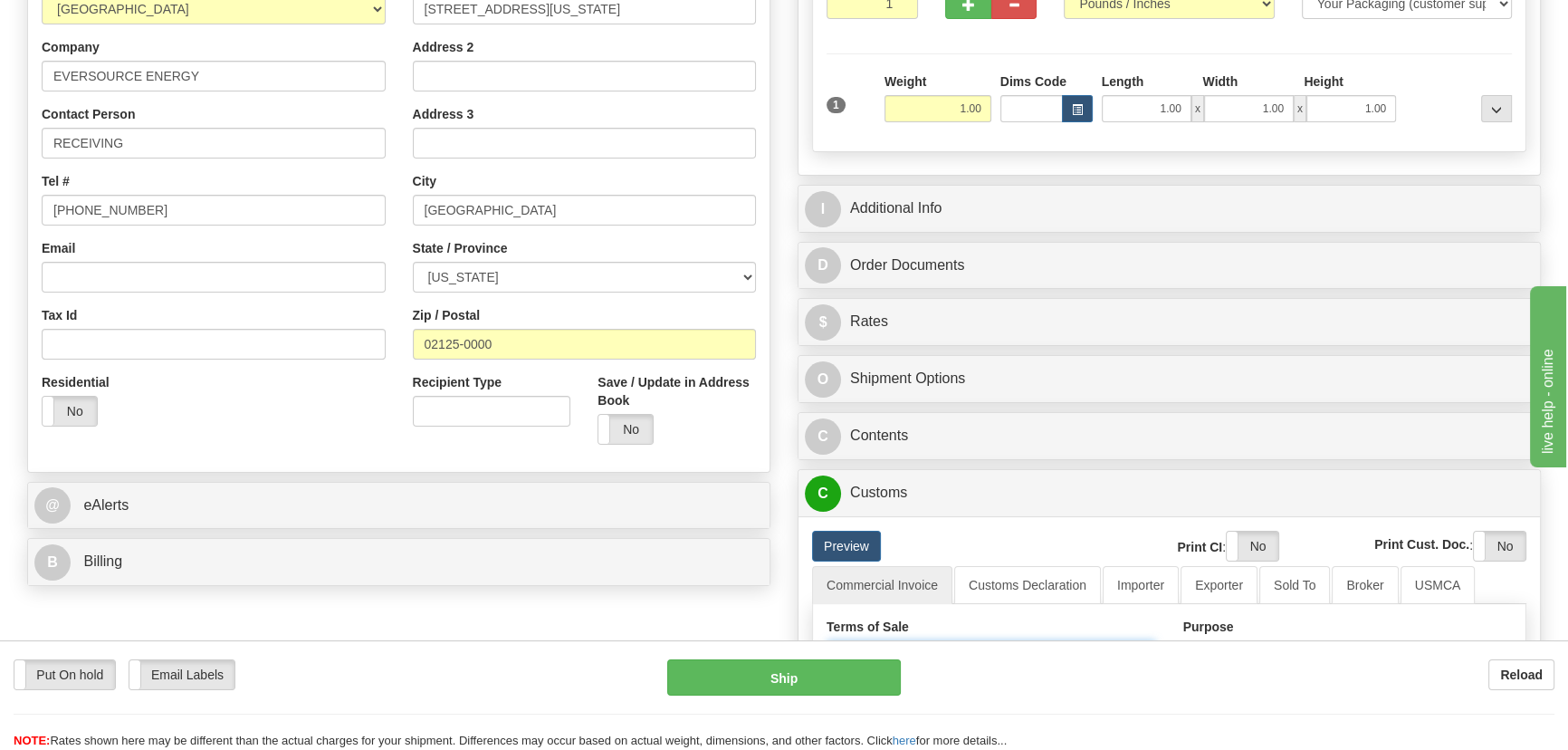
scroll to position [328, 0]
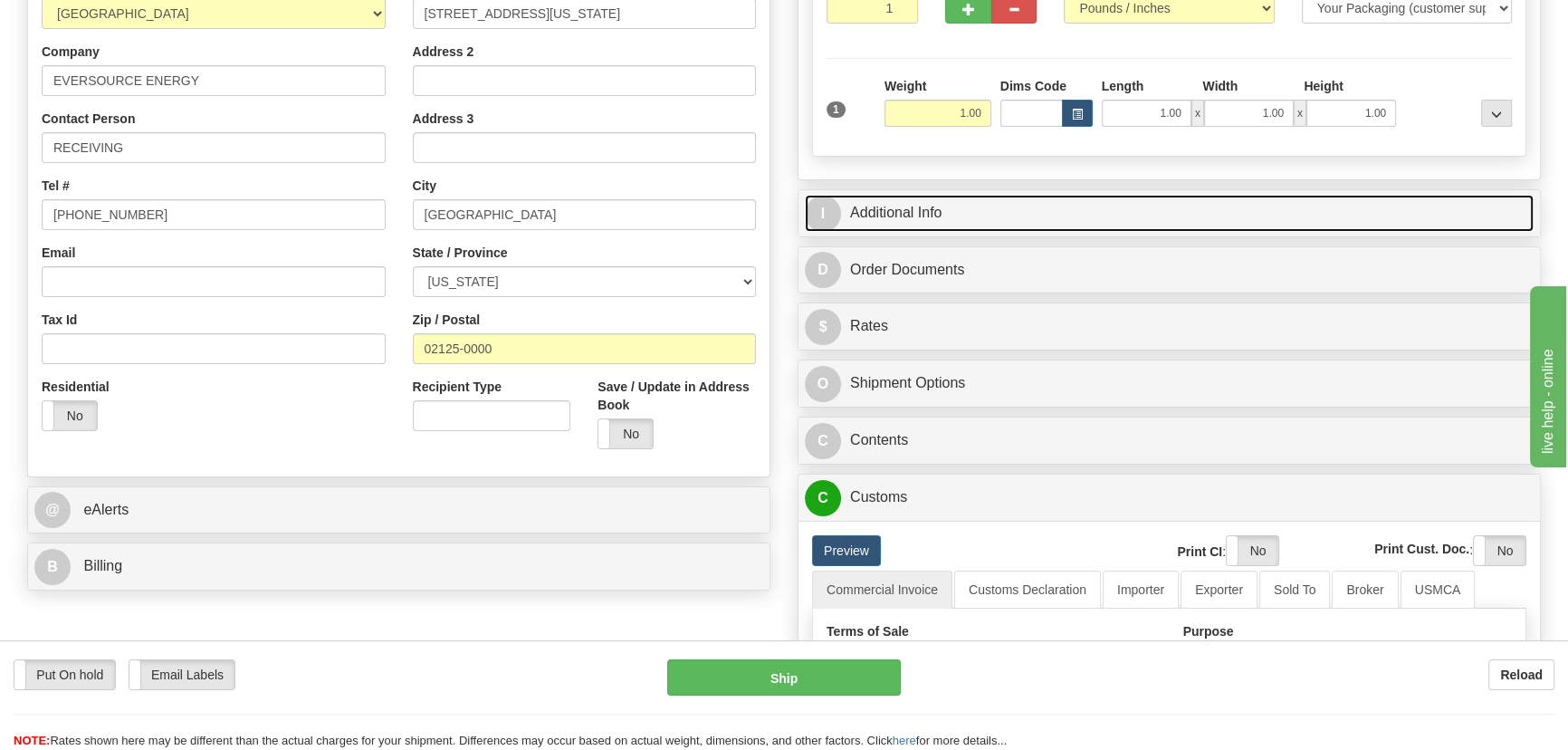
click at [1149, 204] on link "I Additional Info" at bounding box center [1168, 213] width 729 height 37
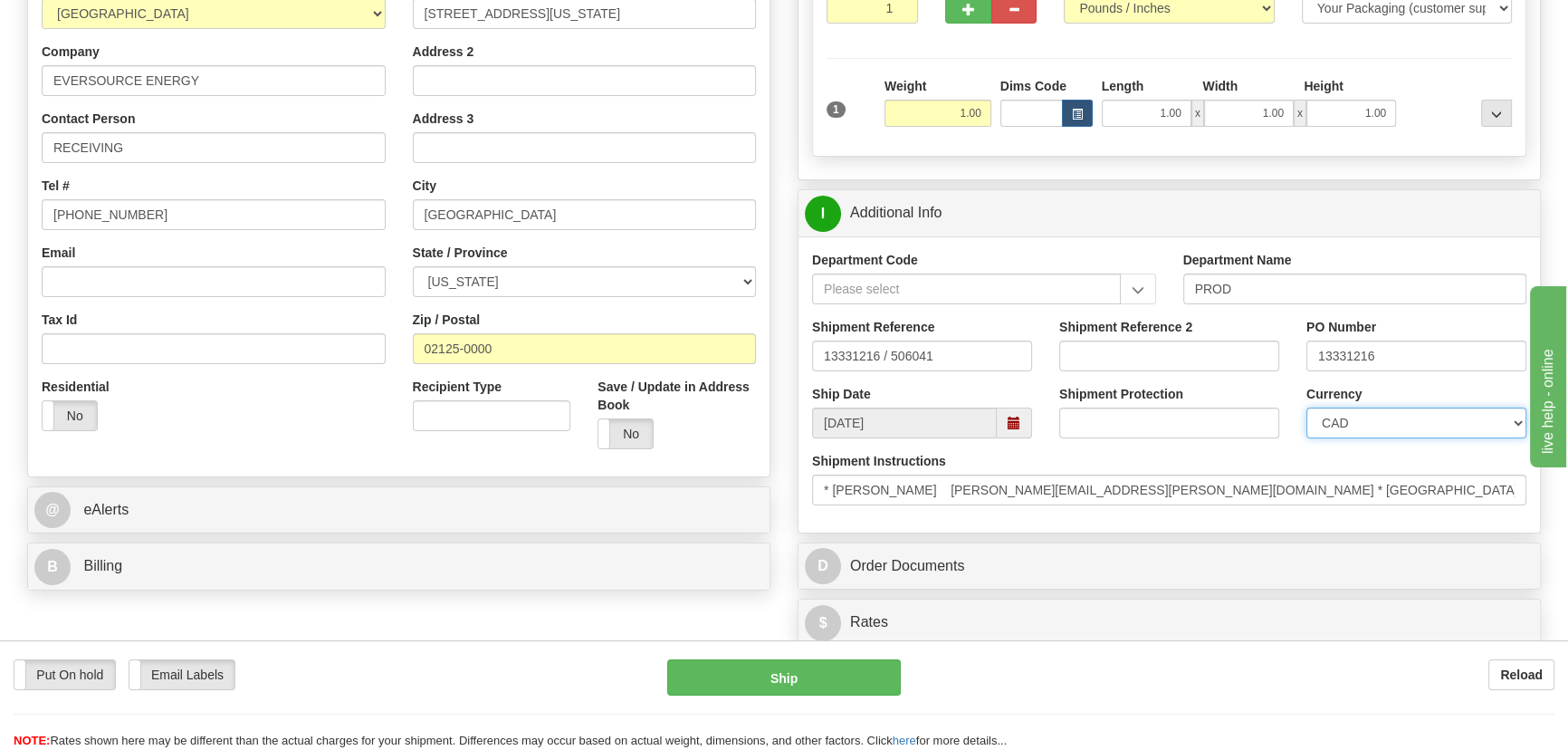
click at [1390, 419] on select "CAD USD EUR ZAR RON ANG ARN AUD AUS AWG BBD BFR BGN BHD BMD BND BRC BRL CHP CKZ…" at bounding box center [1416, 423] width 220 height 31
select select "1"
click at [1307, 408] on select "CAD USD EUR ZAR RON ANG ARN AUD AUS AWG BBD BFR BGN BHD BMD BND BRC BRL CHP CKZ…" at bounding box center [1416, 423] width 220 height 31
click at [1136, 352] on input "Shipment Reference 2" at bounding box center [1168, 355] width 220 height 31
drag, startPoint x: 1173, startPoint y: 357, endPoint x: 951, endPoint y: 348, distance: 222.2
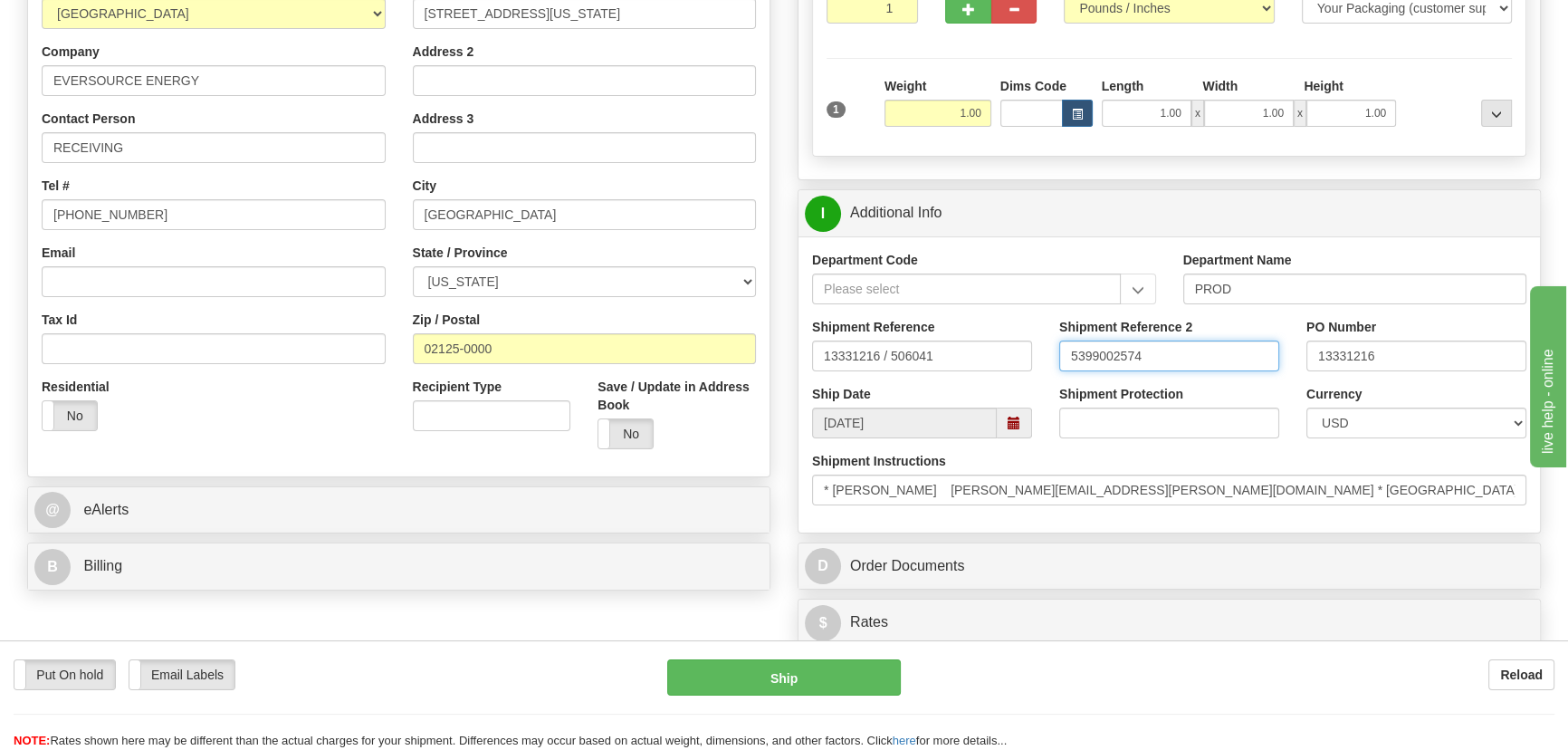
click at [951, 344] on div "Shipment Reference 13331216 / 506041 Shipment Reference 2 5399002574 PO Number …" at bounding box center [1169, 351] width 742 height 67
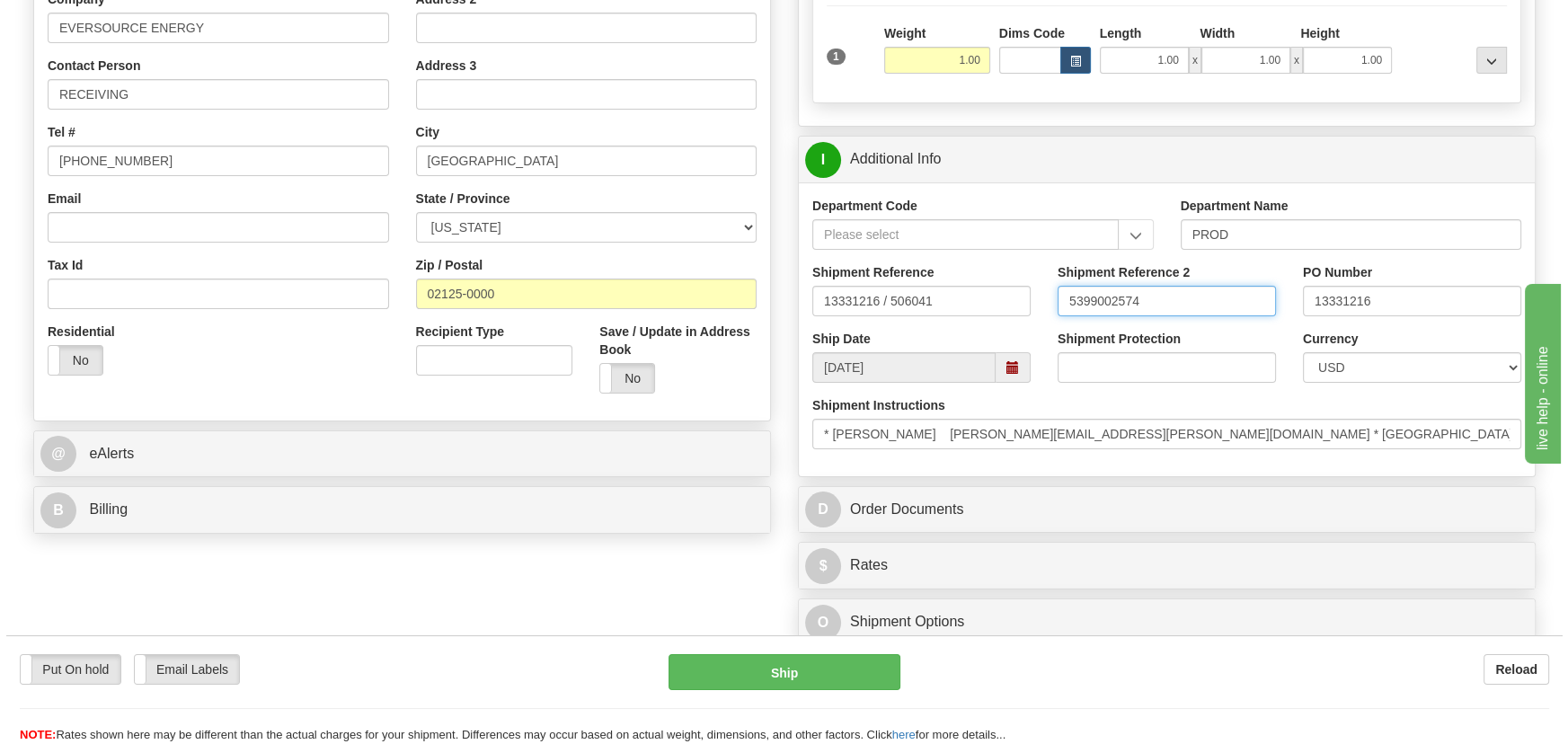
scroll to position [653, 0]
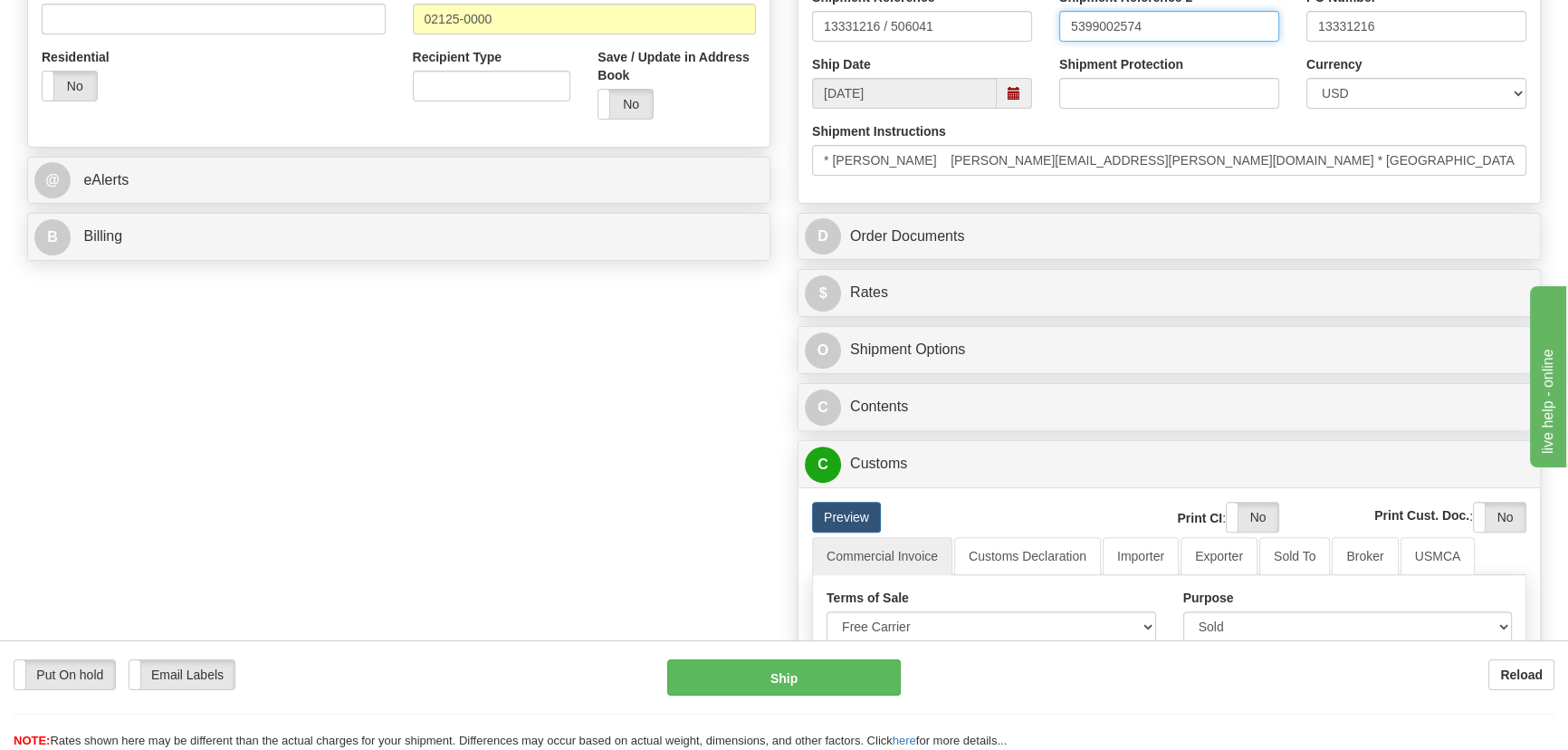
type input "5399002574"
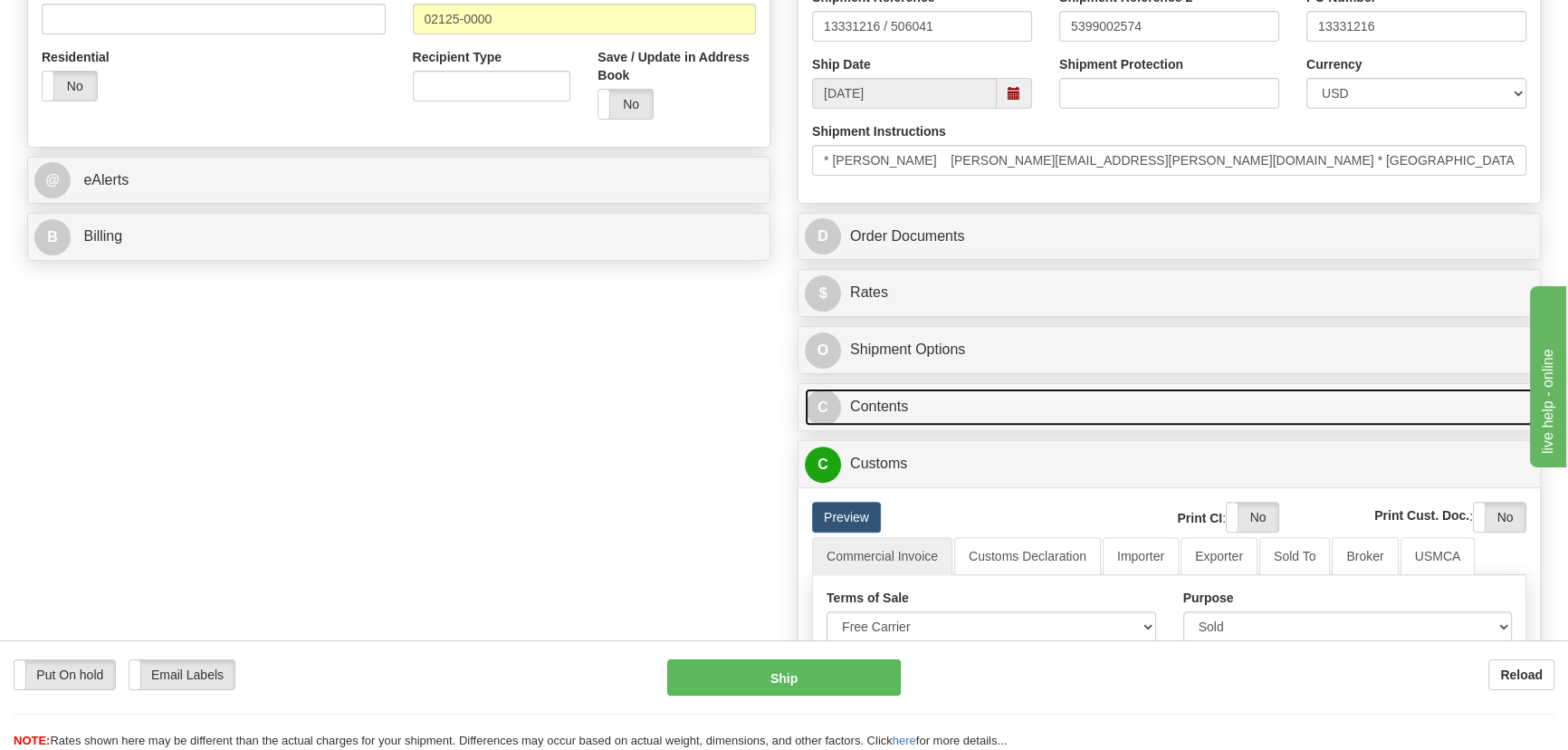
click at [1231, 415] on link "C Contents" at bounding box center [1168, 407] width 729 height 37
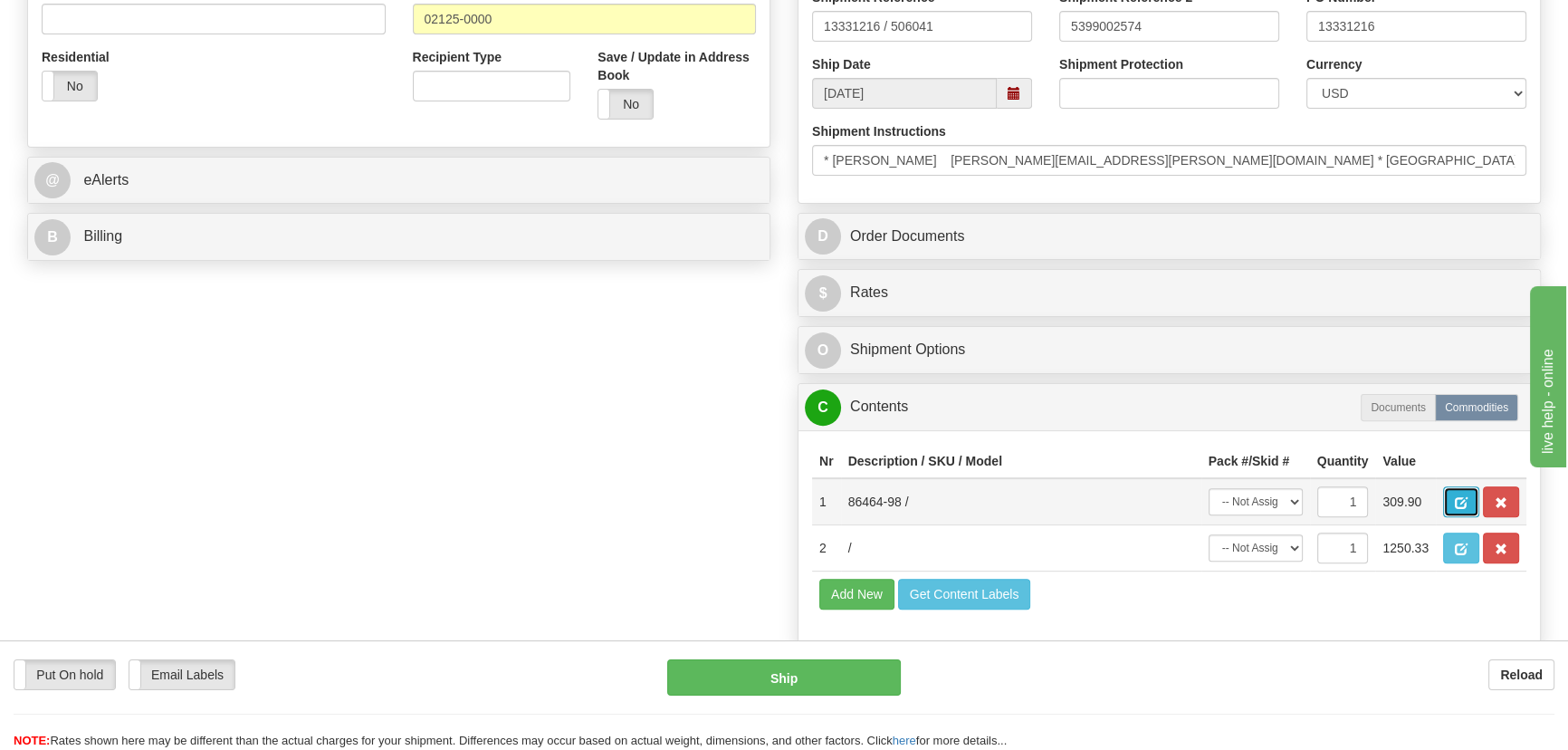
click at [1462, 498] on span "button" at bounding box center [1461, 503] width 13 height 12
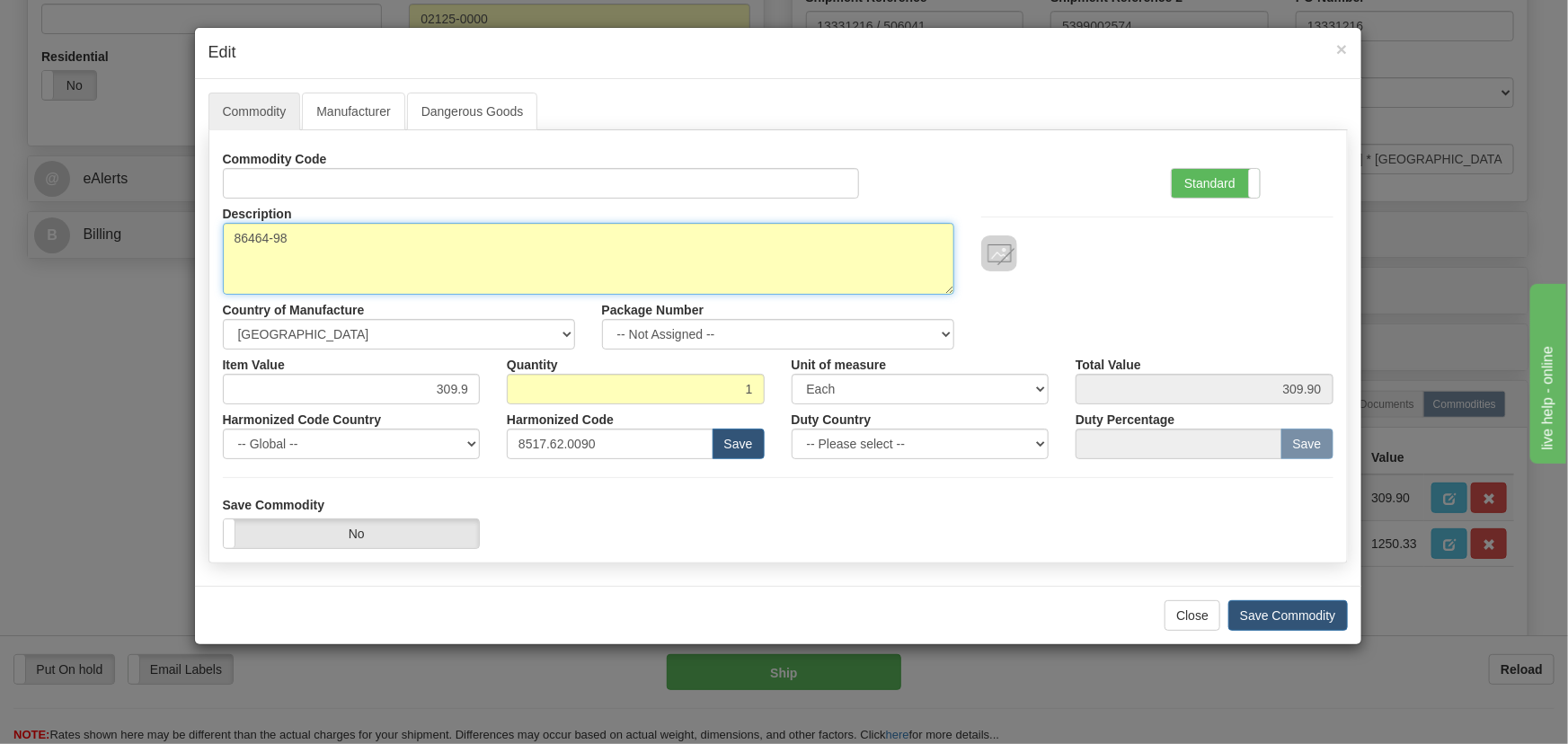
drag, startPoint x: 377, startPoint y: 249, endPoint x: 229, endPoint y: 248, distance: 148.0
click at [107, 255] on div "× Edit Commodity Manufacturer Dangerous Goods Commodity Code Standard Advanced …" at bounding box center [784, 372] width 1568 height 744
paste textarea "E"
drag, startPoint x: 259, startPoint y: 244, endPoint x: 263, endPoint y: 288, distance: 44.2
click at [259, 246] on textarea "86464-98" at bounding box center [588, 259] width 731 height 72
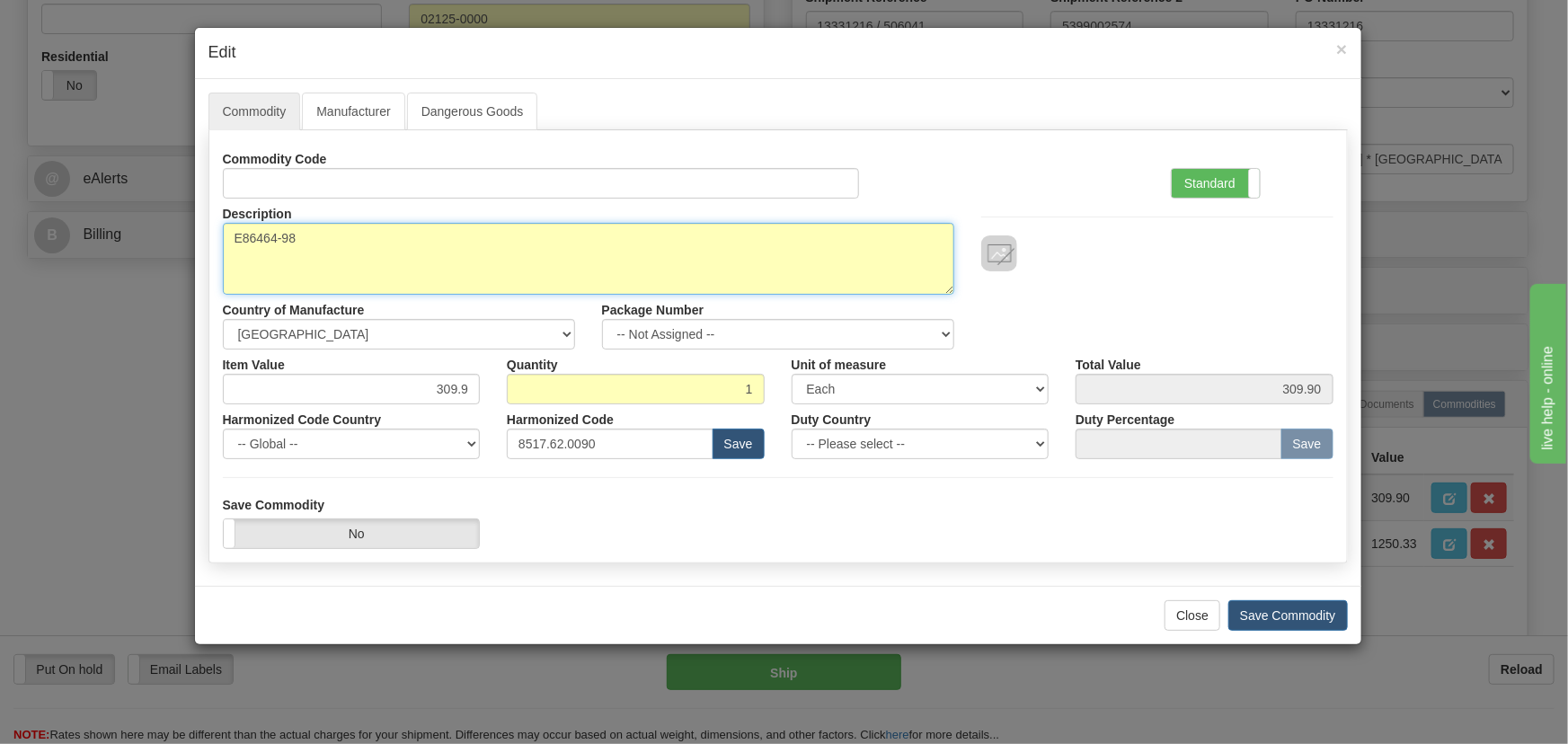
type textarea "E86464-98"
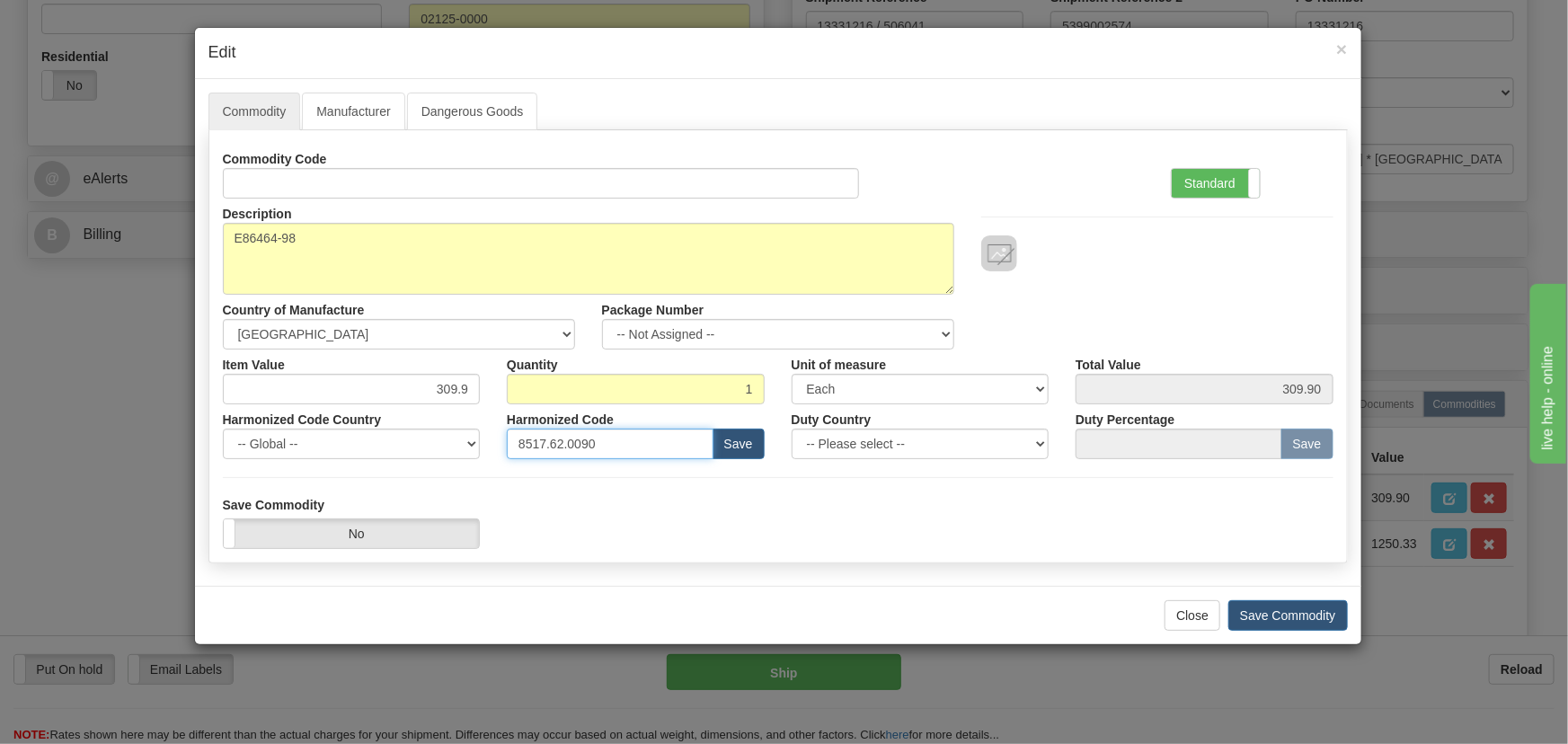
drag, startPoint x: 680, startPoint y: 445, endPoint x: 406, endPoint y: 443, distance: 274.0
click at [406, 439] on div "Harmonized Code Country -- Global -- AFGHANISTAN ALAND ISLANDS ALBANIA ALGERIA …" at bounding box center [778, 432] width 1137 height 55
click at [1232, 180] on label "Standard" at bounding box center [1215, 183] width 88 height 29
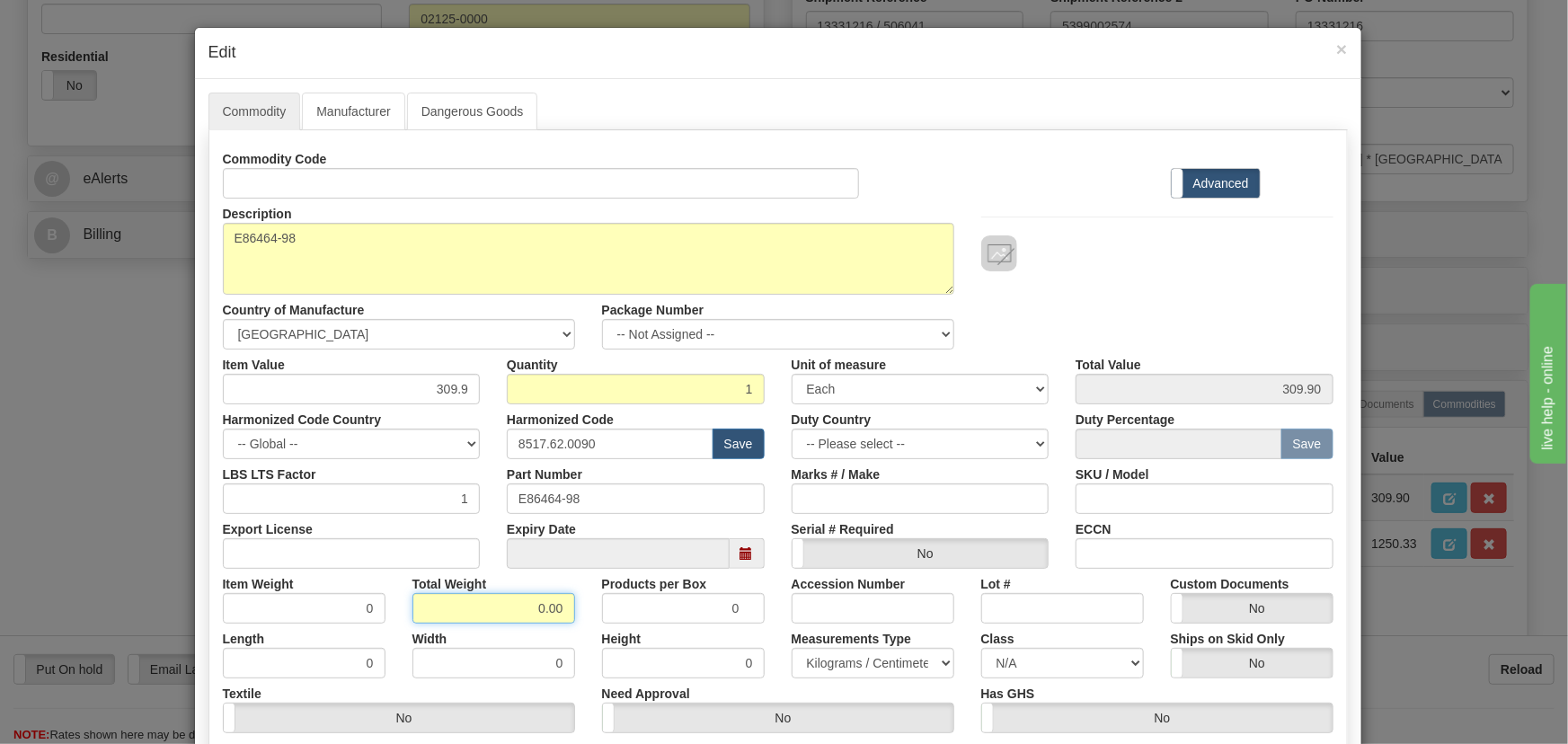
drag, startPoint x: 540, startPoint y: 617, endPoint x: 576, endPoint y: 625, distance: 36.9
click at [573, 627] on div "Commodity Code Standard Advanced Description 86464-98 Country of Manufacture --…" at bounding box center [778, 466] width 1110 height 644
type input ".1"
type input "0.1000"
drag, startPoint x: 430, startPoint y: 396, endPoint x: 493, endPoint y: 409, distance: 64.3
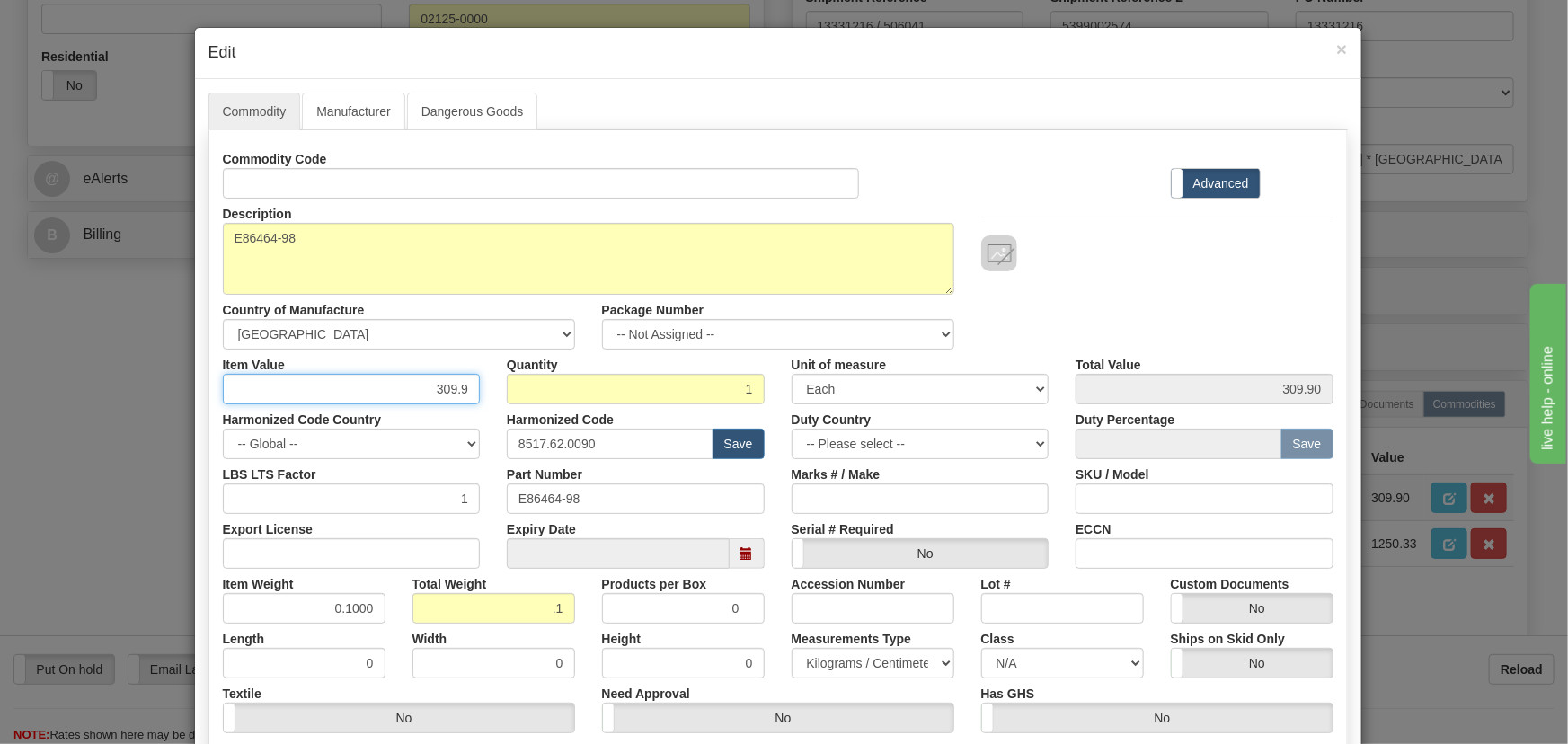
click at [493, 409] on div "Commodity Code Standard Advanced Description 86464-98 Country of Manufacture --…" at bounding box center [778, 466] width 1110 height 644
paste input "642,61"
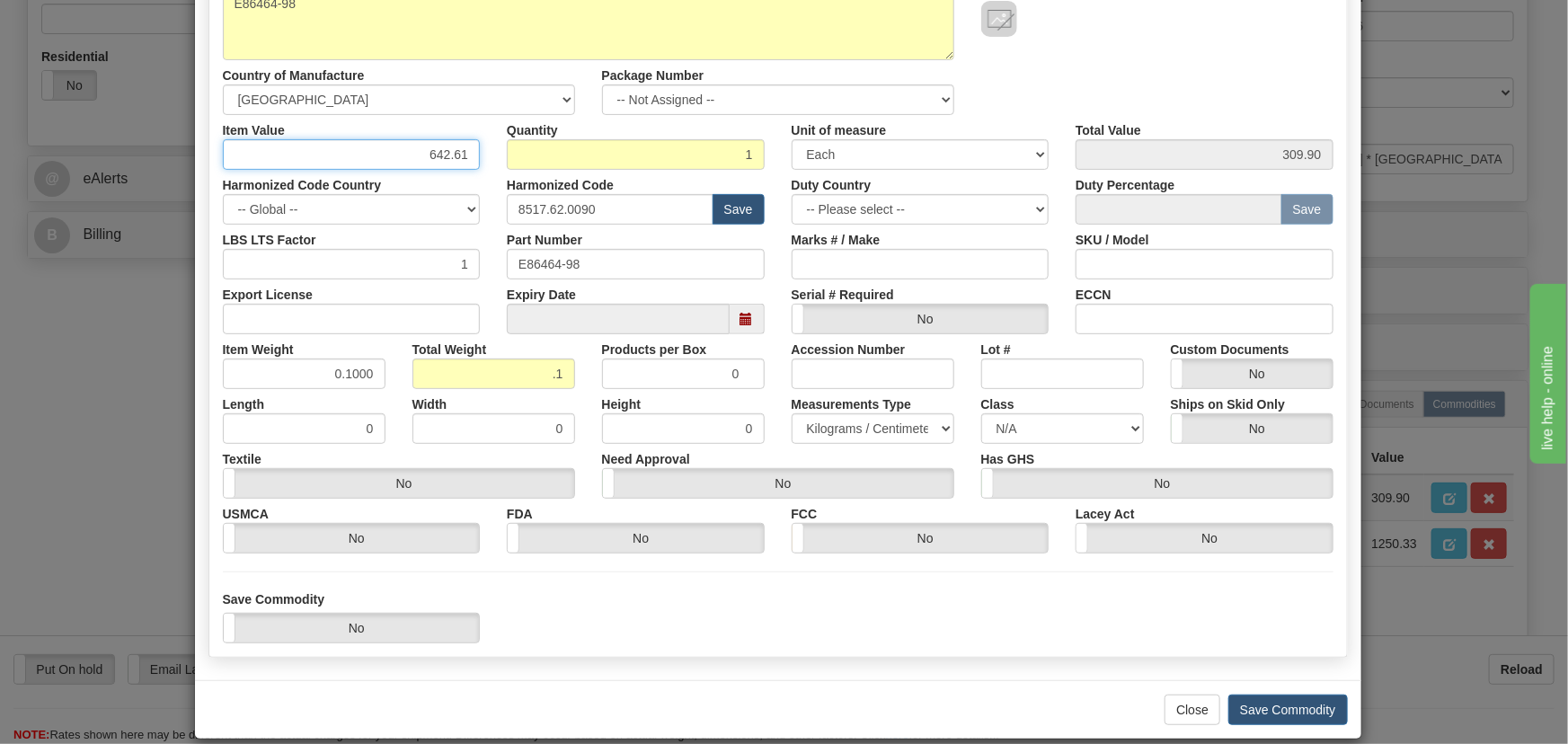
scroll to position [256, 0]
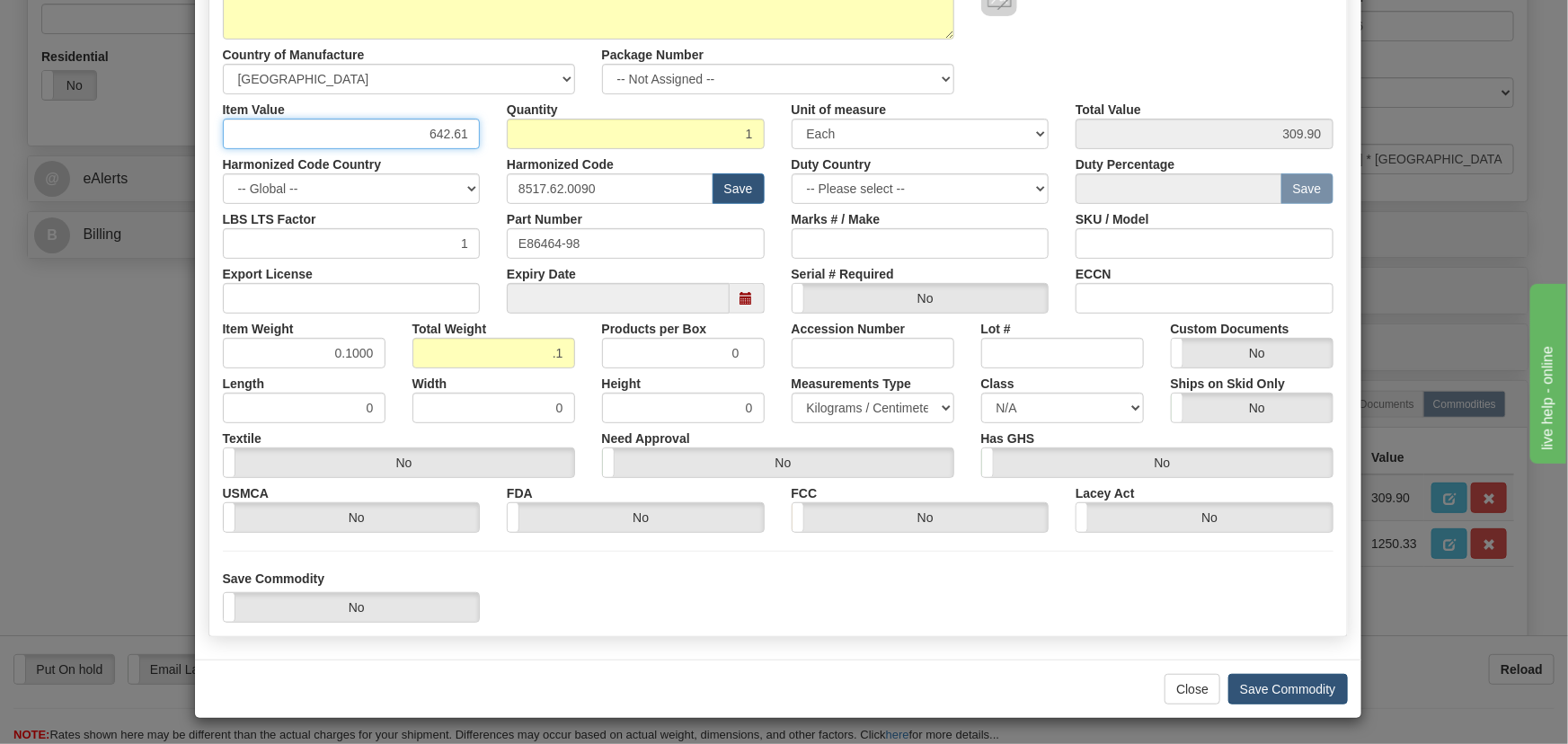
type input "642.61"
click at [1298, 683] on button "Save Commodity" at bounding box center [1287, 689] width 119 height 31
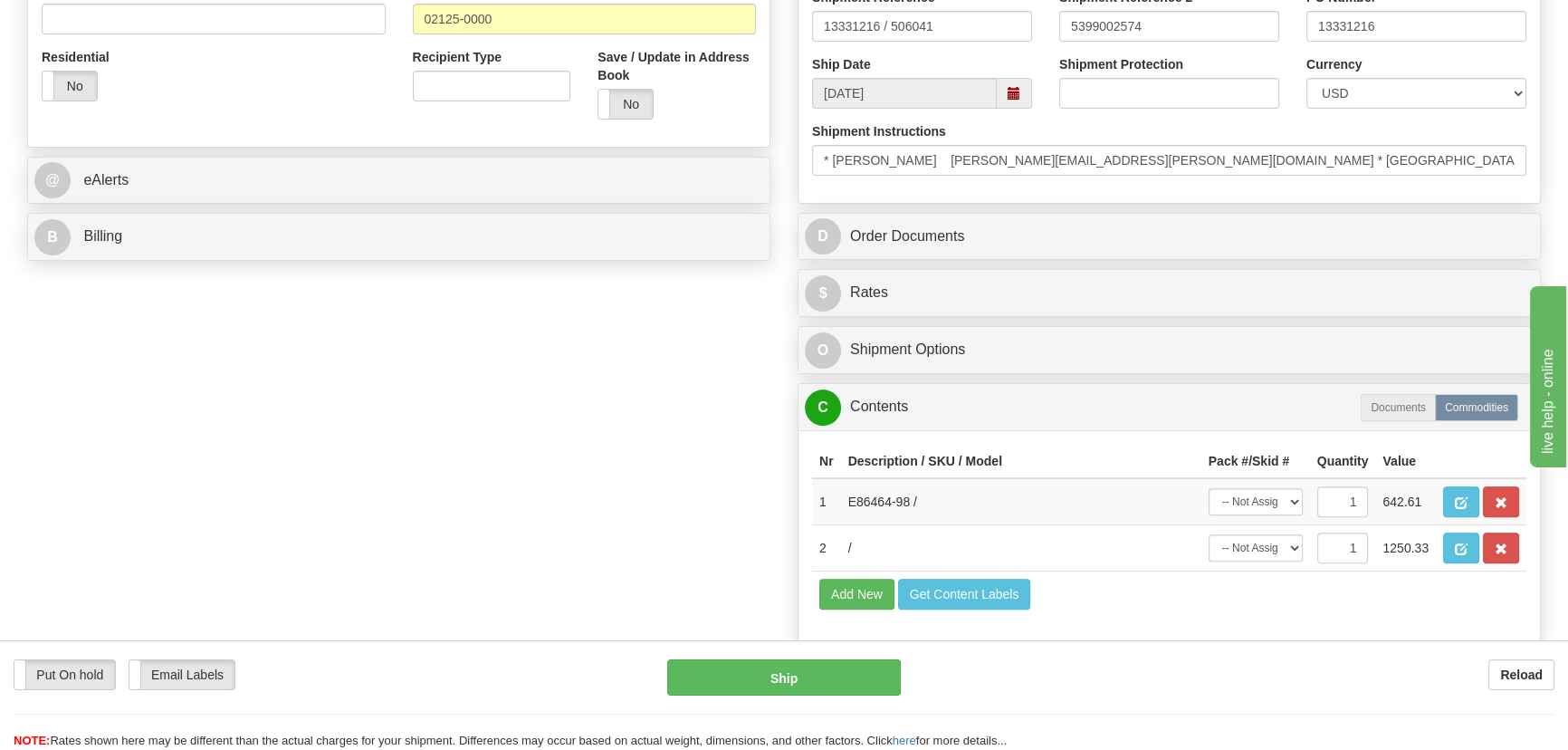
click at [1468, 540] on button "button" at bounding box center [1461, 547] width 36 height 31
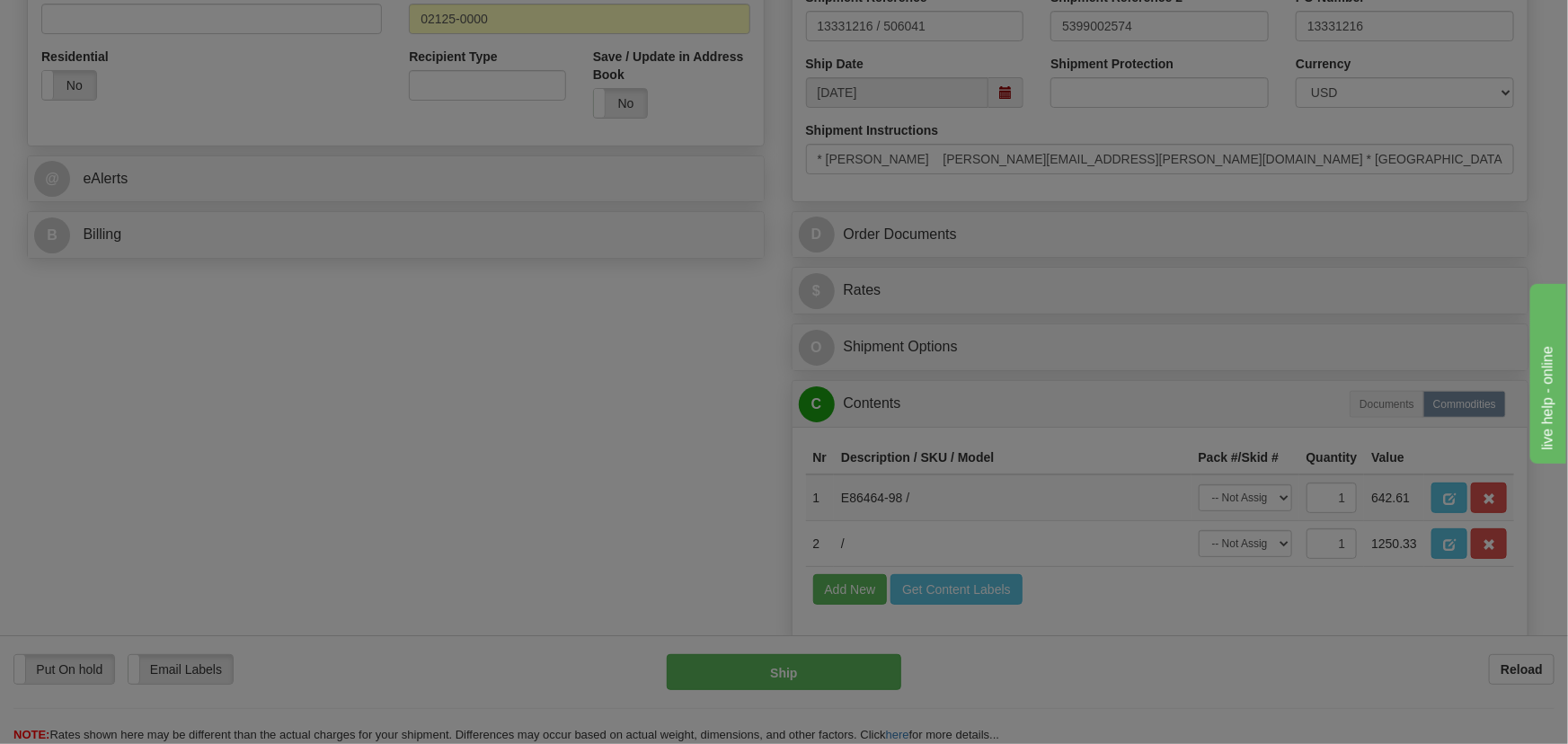
scroll to position [0, 0]
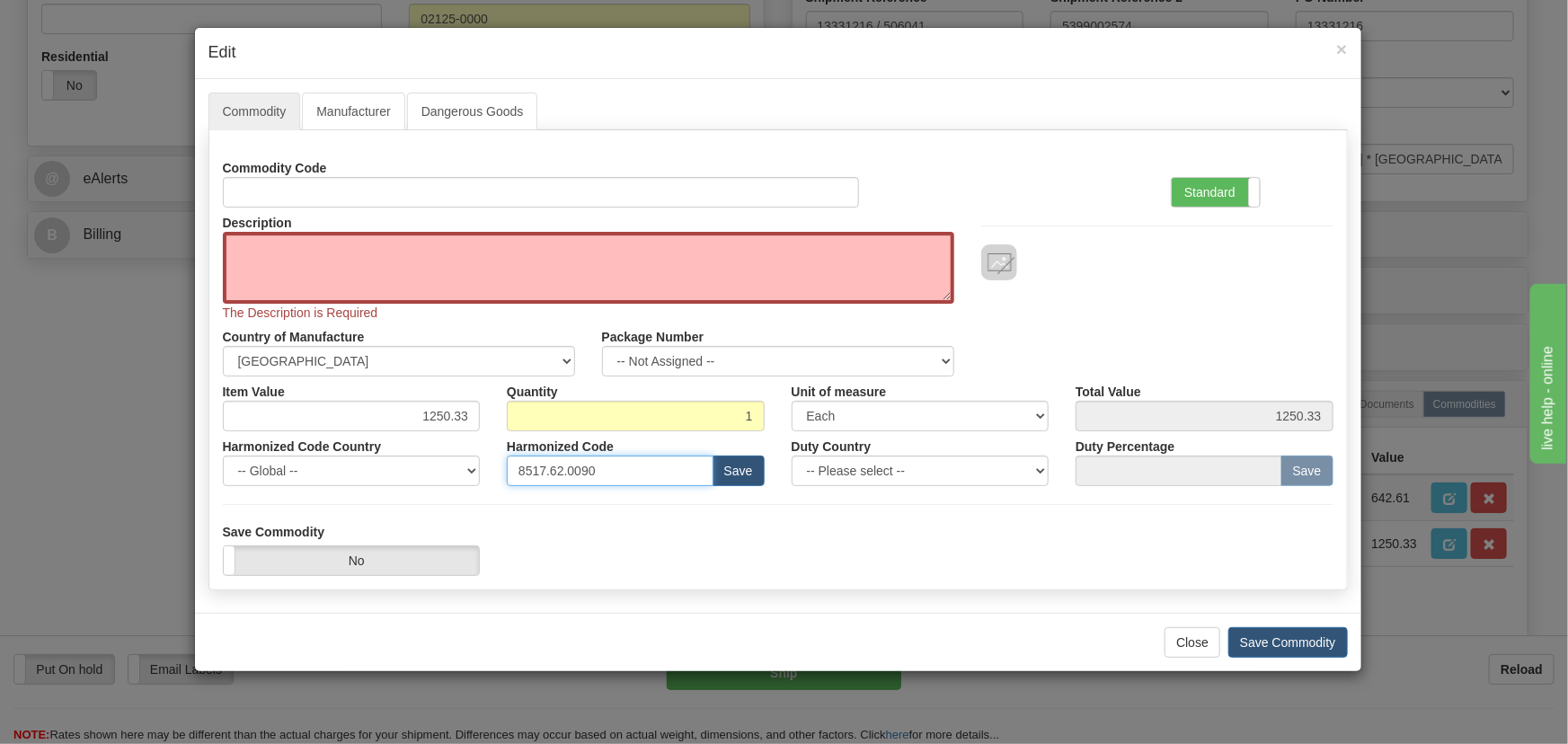
drag, startPoint x: 633, startPoint y: 470, endPoint x: 349, endPoint y: 459, distance: 284.2
click at [349, 459] on div "Harmonized Code Country -- Global -- AFGHANISTAN ALAND ISLANDS ALBANIA ALGERIA …" at bounding box center [778, 459] width 1137 height 55
paste input "EB86464-02"
type input "EB86464-02"
click at [233, 252] on textarea "Description" at bounding box center [588, 267] width 731 height 72
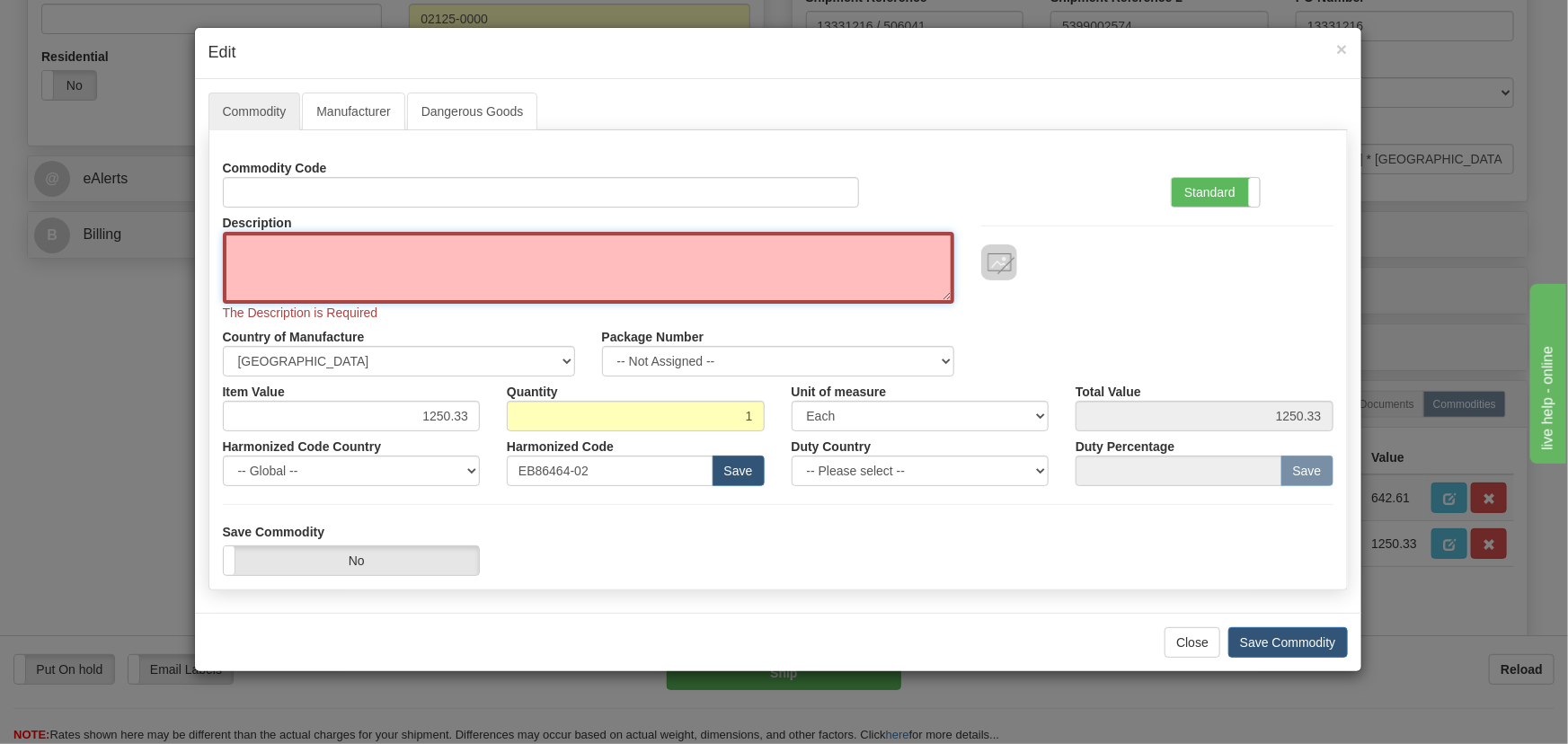
paste textarea "EB86464-02"
click at [261, 252] on textarea "EB86464-02" at bounding box center [588, 267] width 731 height 72
type textarea "EB86464-02"
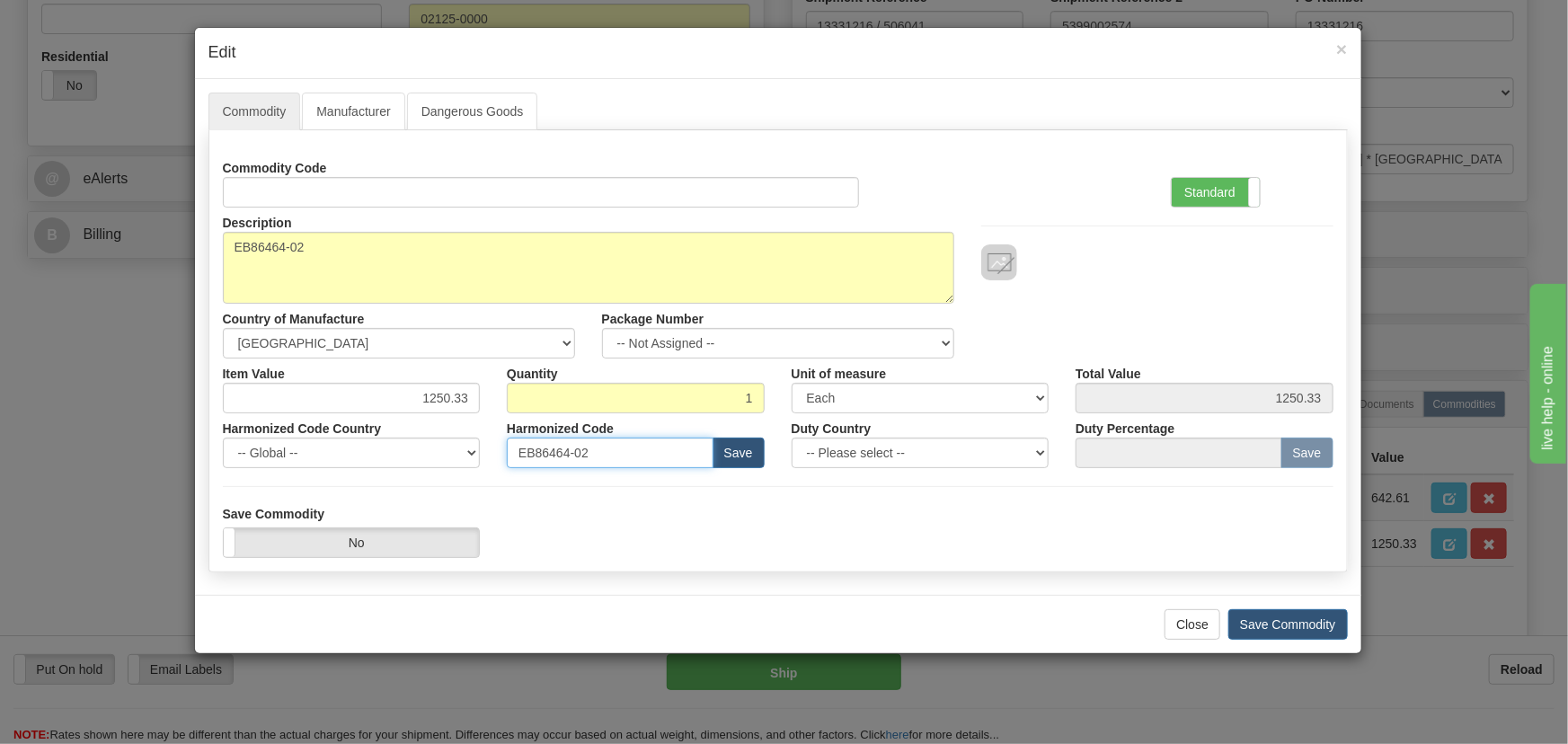
drag, startPoint x: 628, startPoint y: 451, endPoint x: 444, endPoint y: 449, distance: 184.0
click at [445, 449] on div "Harmonized Code Country -- Global -- AFGHANISTAN ALAND ISLANDS ALBANIA ALGERIA …" at bounding box center [778, 441] width 1137 height 55
paste input "8517.79.0000"
type input "8517.79.0000"
click at [1213, 205] on label "Standard" at bounding box center [1215, 191] width 88 height 29
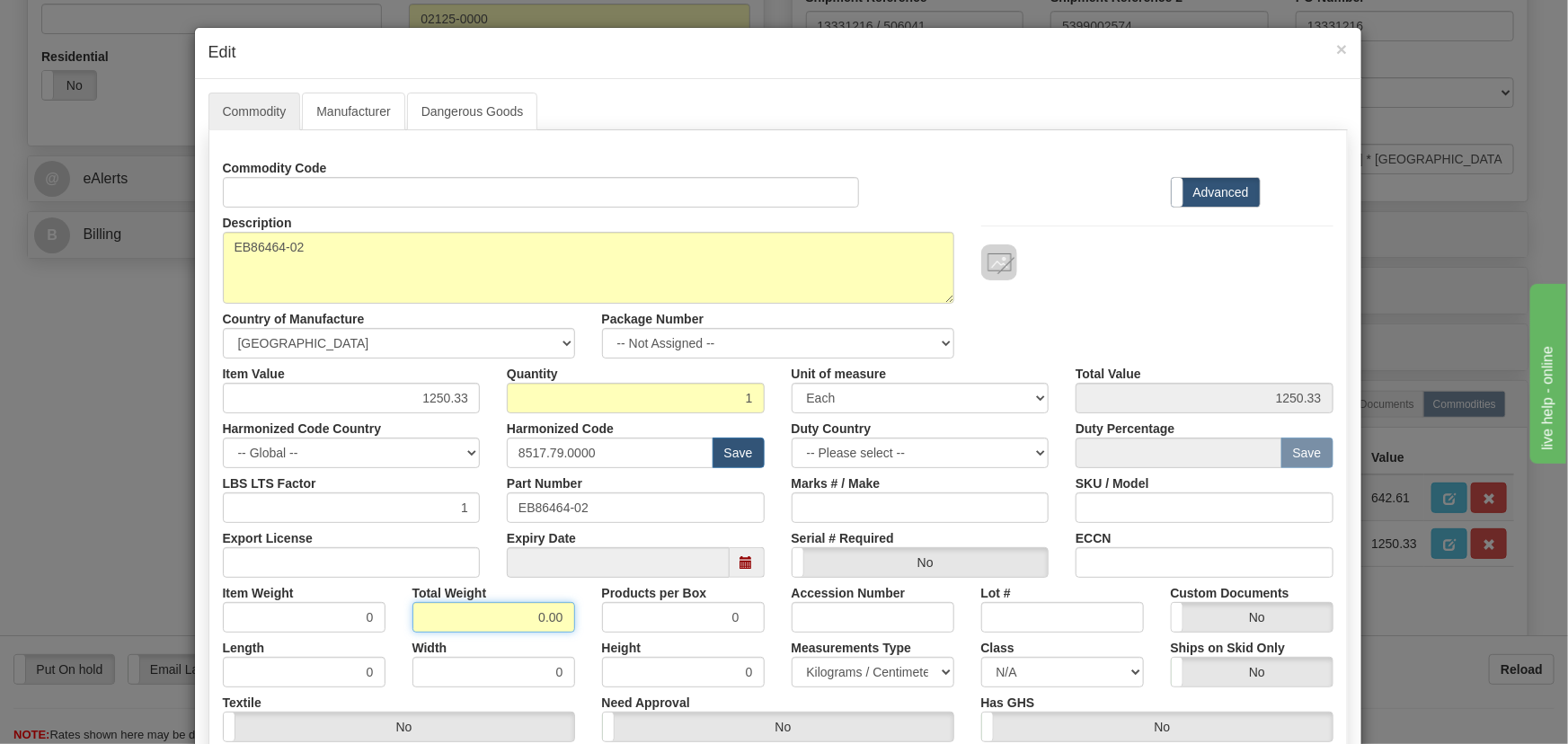
drag, startPoint x: 524, startPoint y: 622, endPoint x: 596, endPoint y: 646, distance: 75.9
click at [596, 646] on div "Commodity Code Standard Advanced Description EB86464-02 Country of Manufacture …" at bounding box center [778, 475] width 1110 height 644
type input ".1"
type input "0.1000"
drag, startPoint x: 419, startPoint y: 395, endPoint x: 479, endPoint y: 412, distance: 62.4
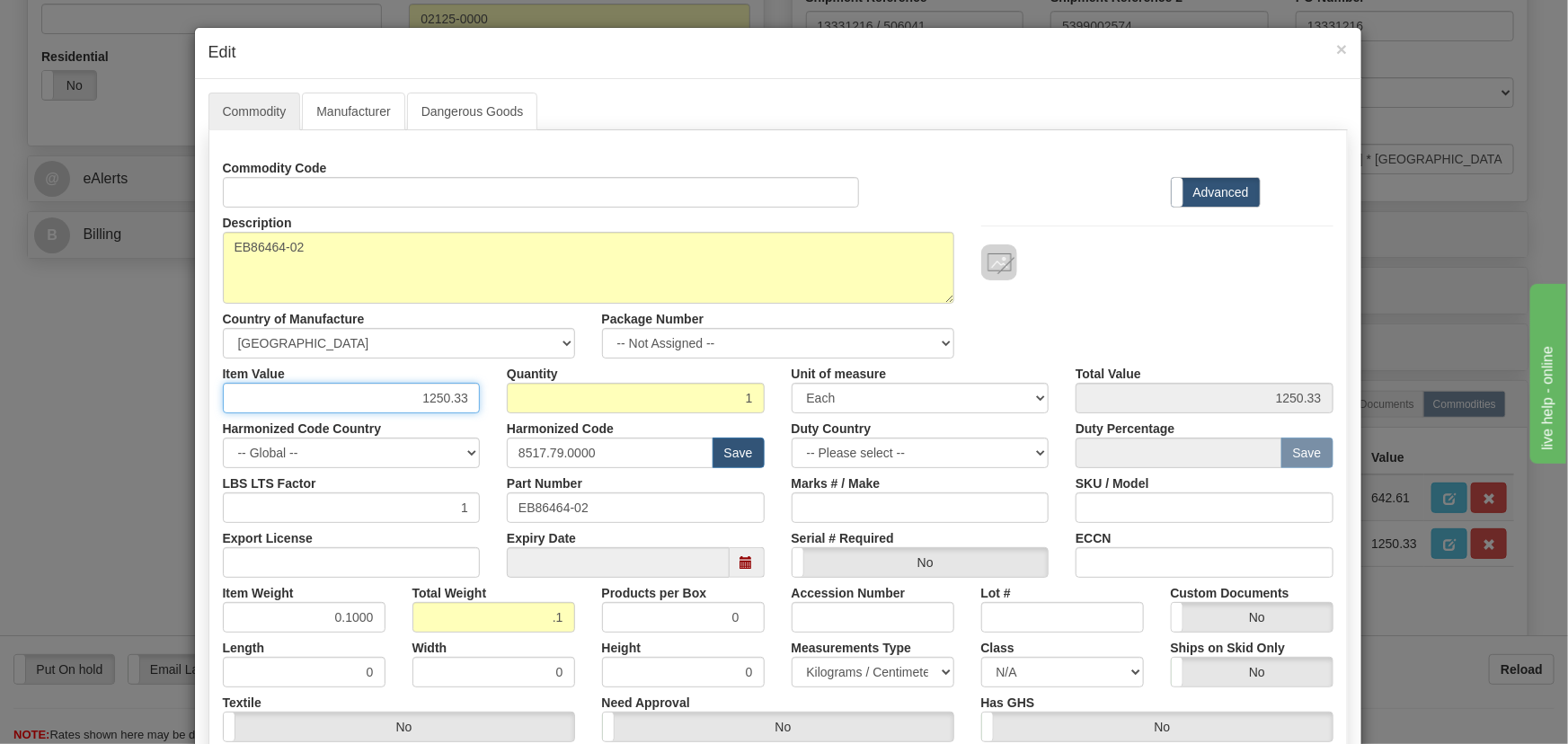
click at [471, 409] on input "1250.33" at bounding box center [351, 398] width 258 height 31
paste input "344,6"
type input "344.63"
click at [1127, 260] on div at bounding box center [1157, 262] width 352 height 36
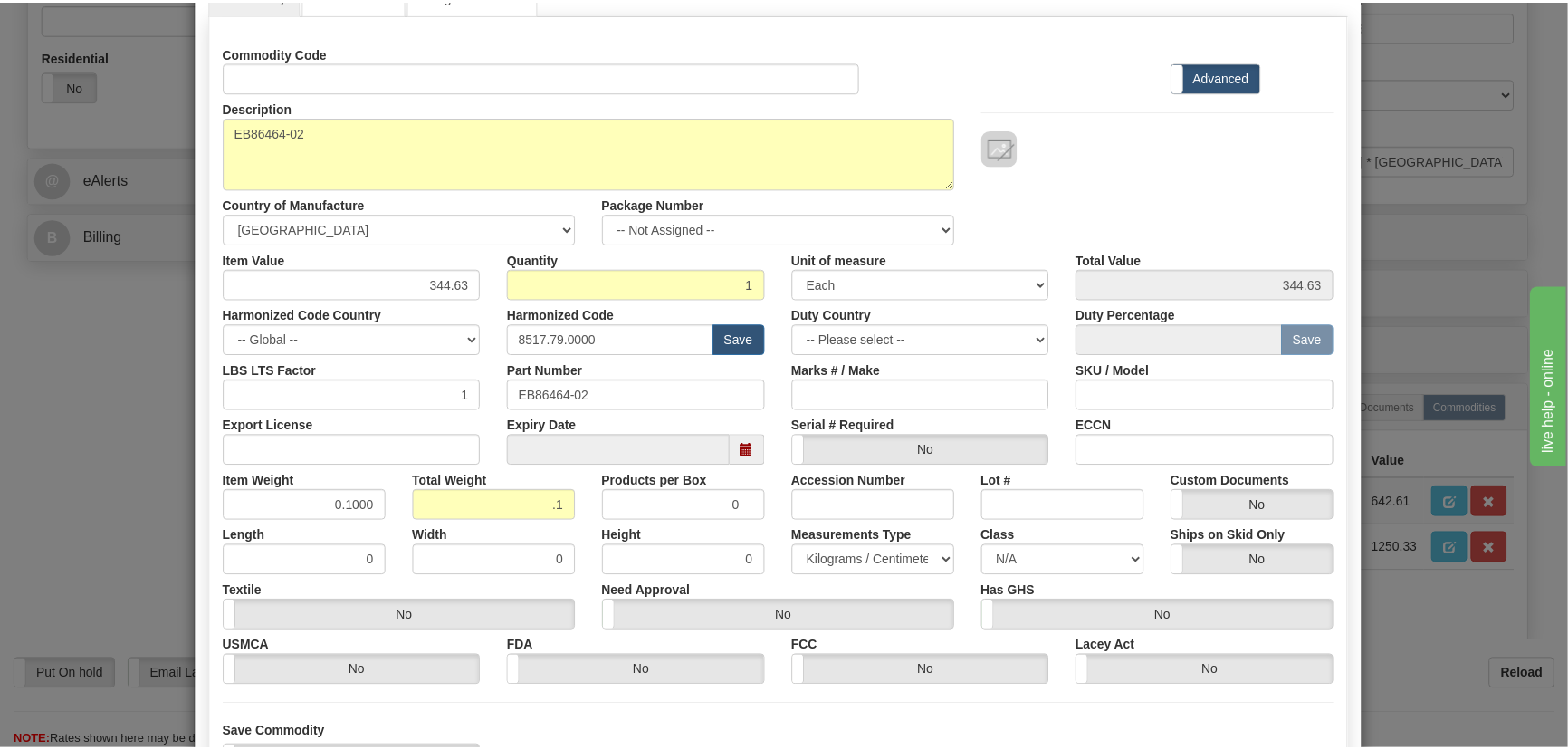
scroll to position [267, 0]
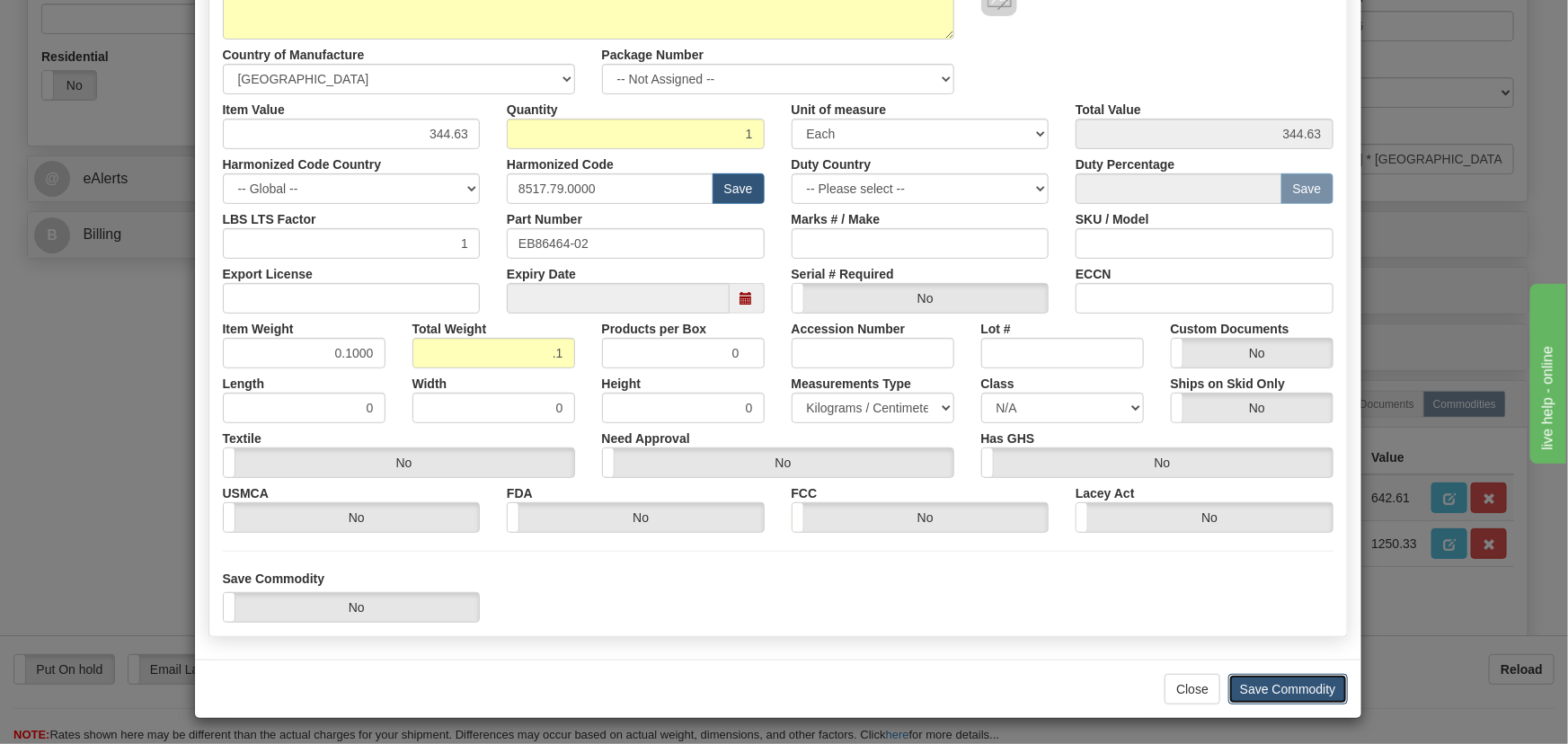
click at [1283, 686] on button "Save Commodity" at bounding box center [1287, 689] width 119 height 31
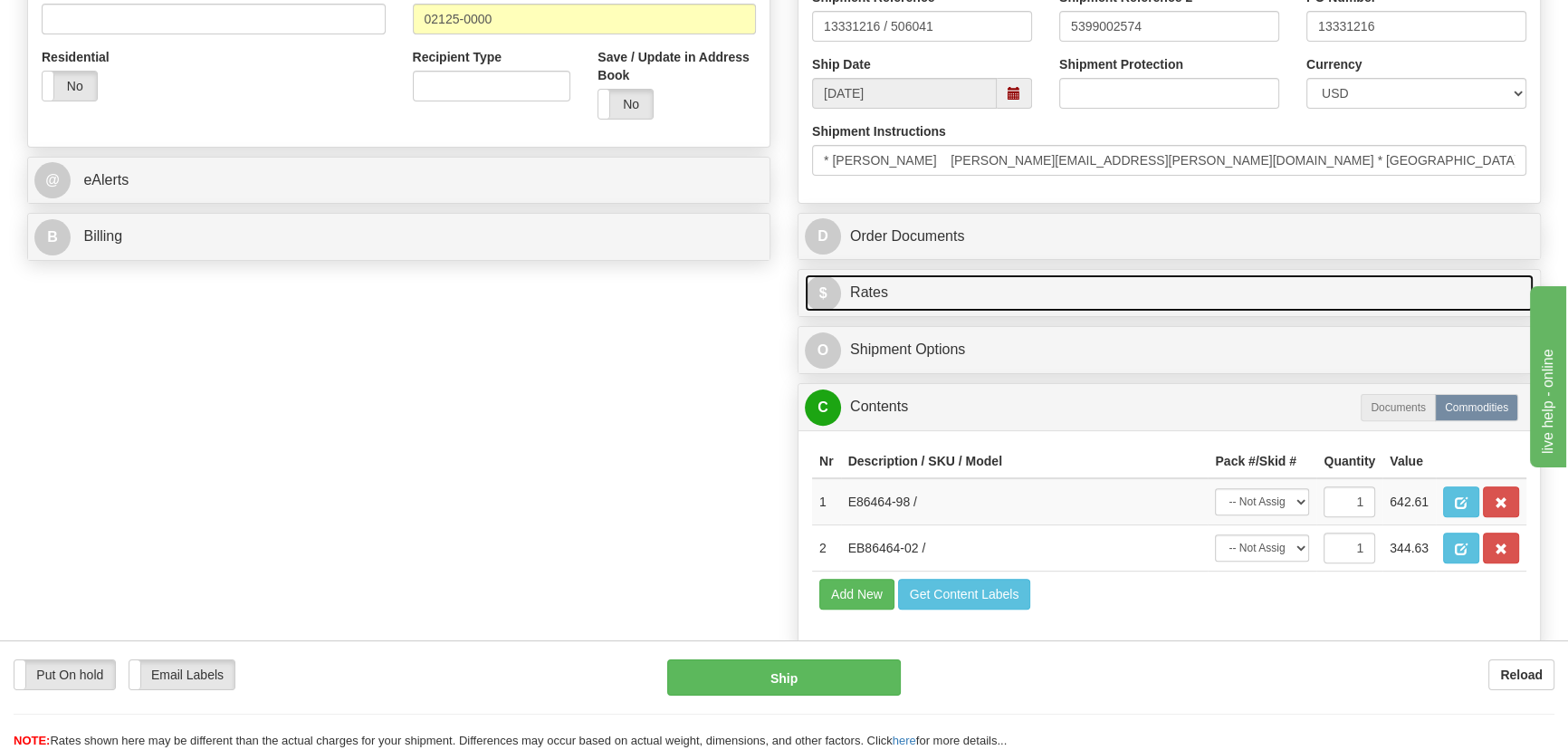
click at [1358, 289] on link "$ Rates" at bounding box center [1168, 292] width 729 height 37
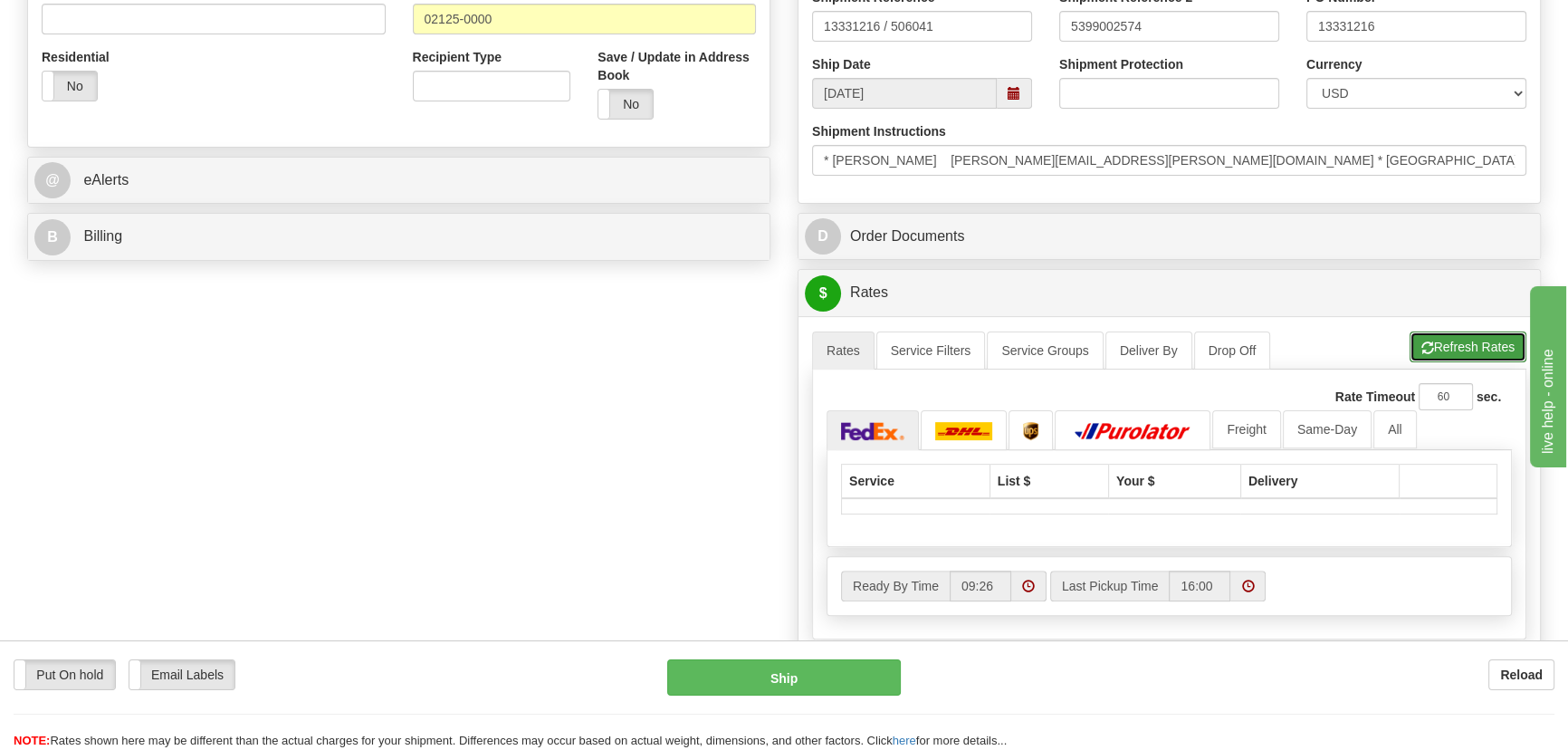
click at [1465, 338] on button "Refresh Rates" at bounding box center [1467, 346] width 116 height 31
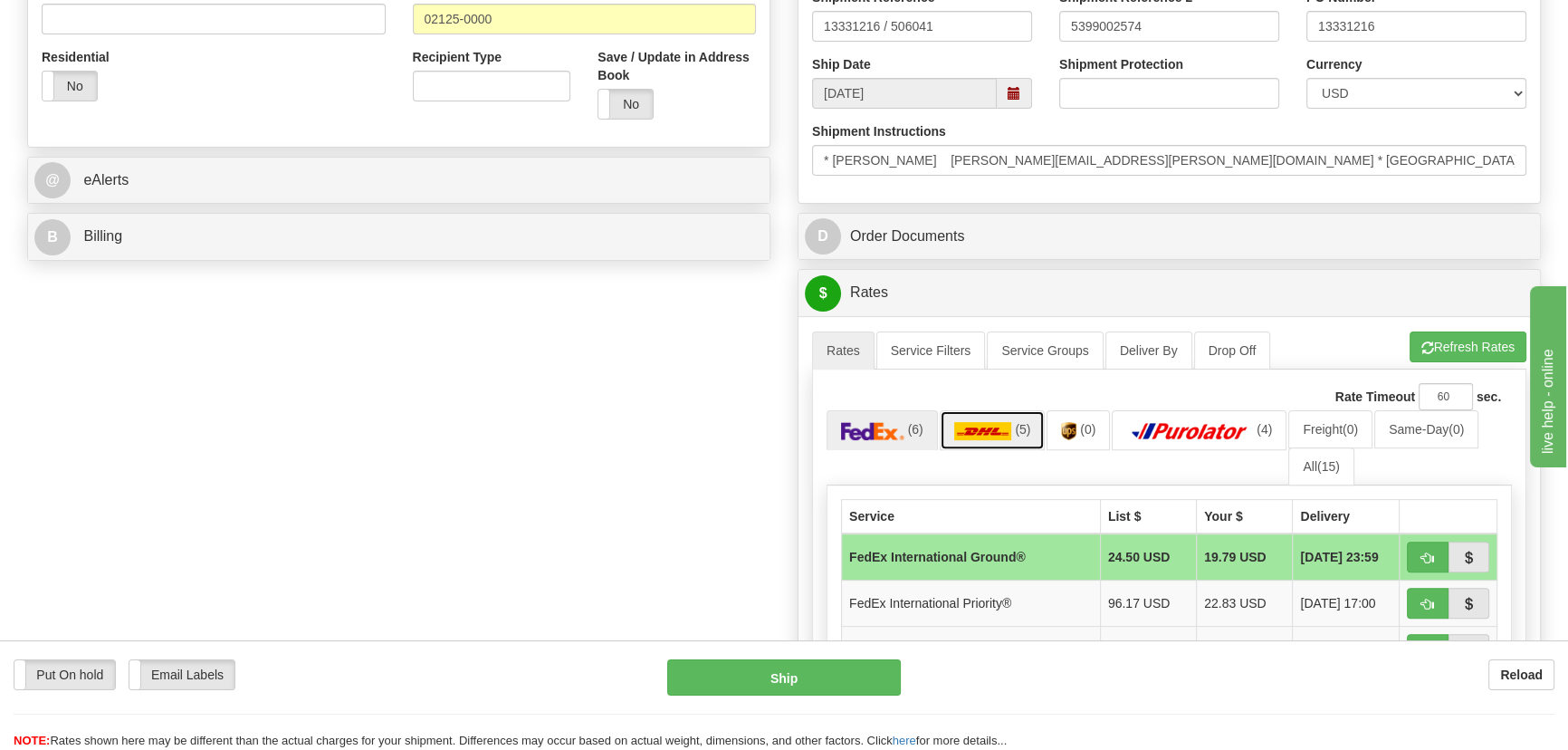
click at [1021, 423] on span "(5)" at bounding box center [1021, 429] width 15 height 15
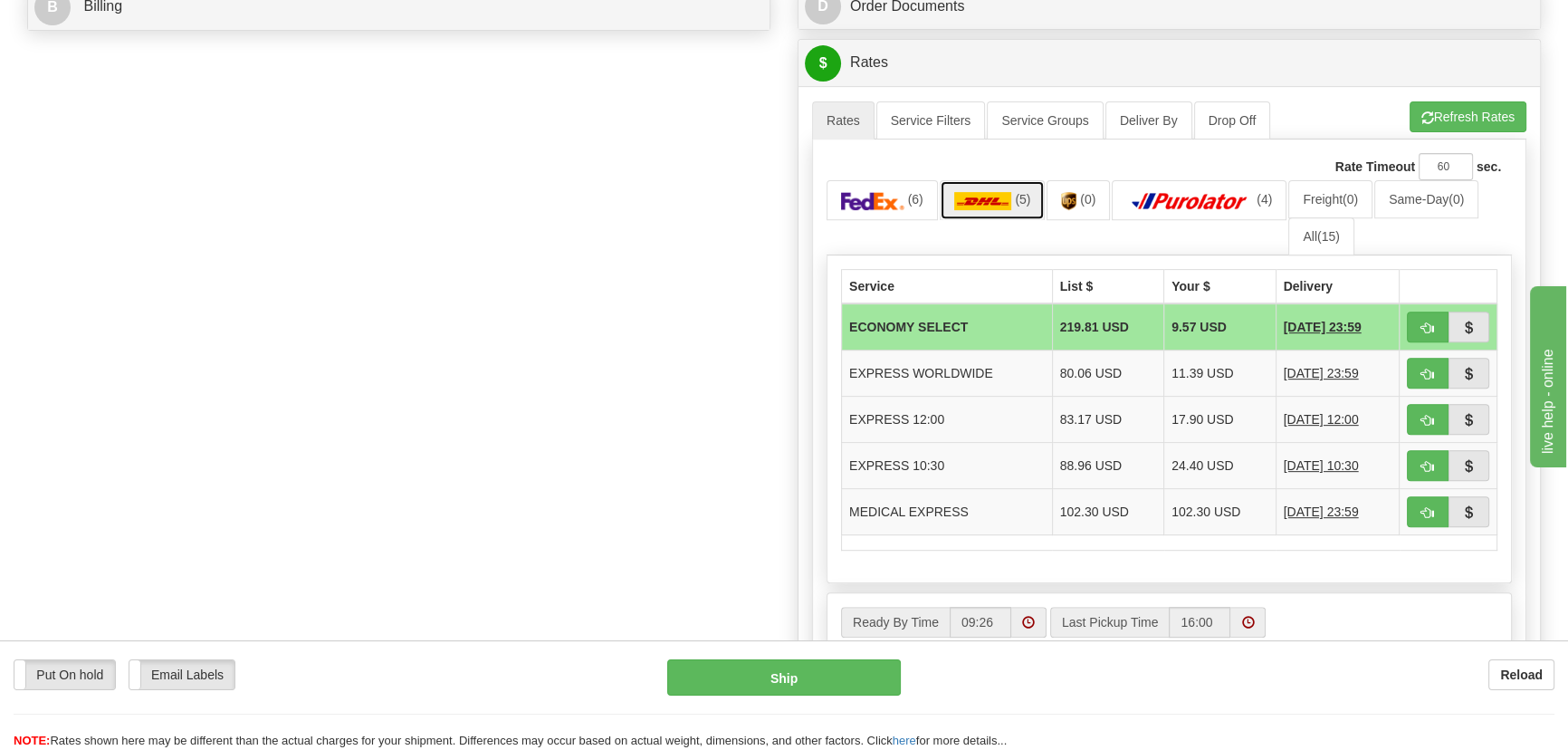
scroll to position [905, 0]
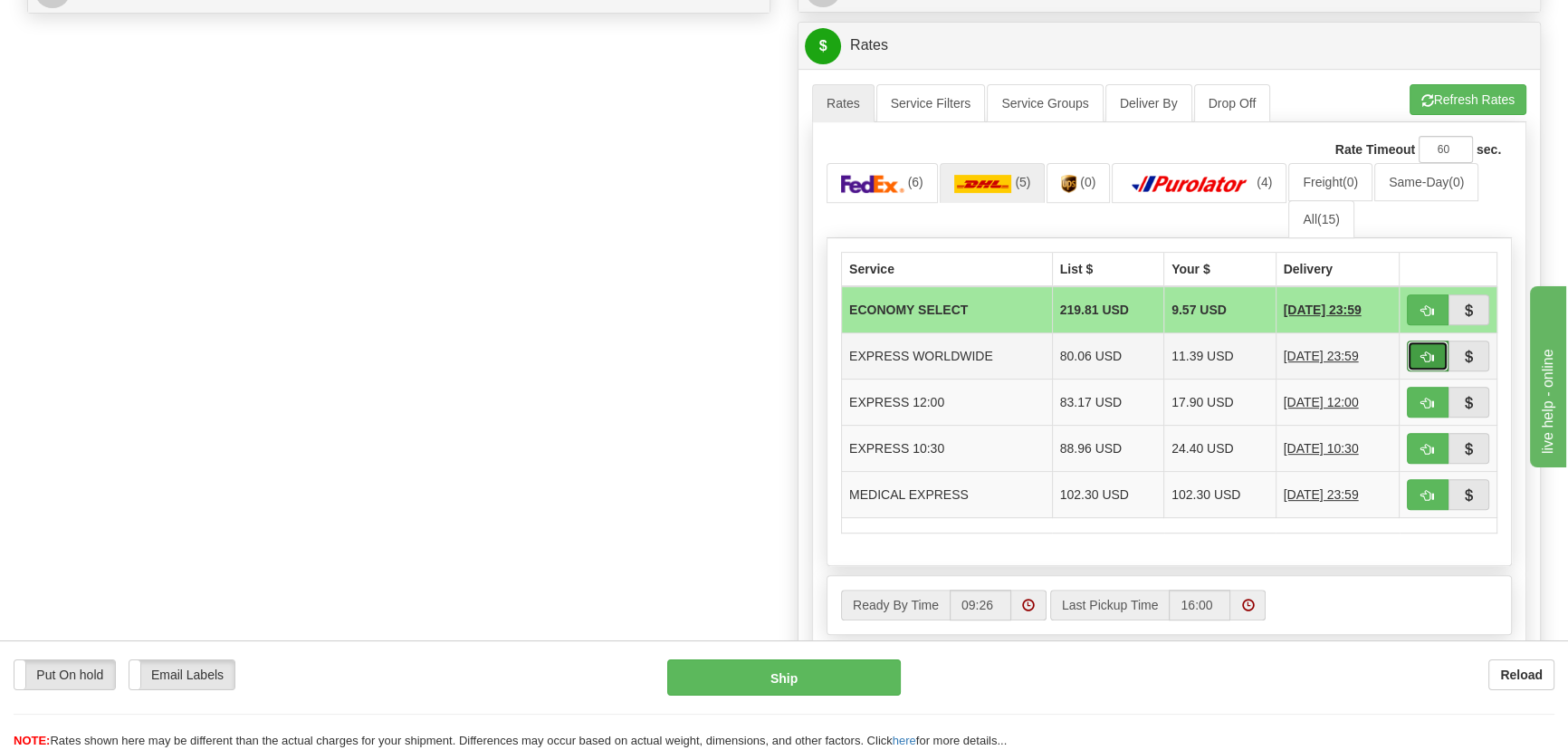
click at [1421, 359] on span "button" at bounding box center [1427, 357] width 13 height 12
type input "P"
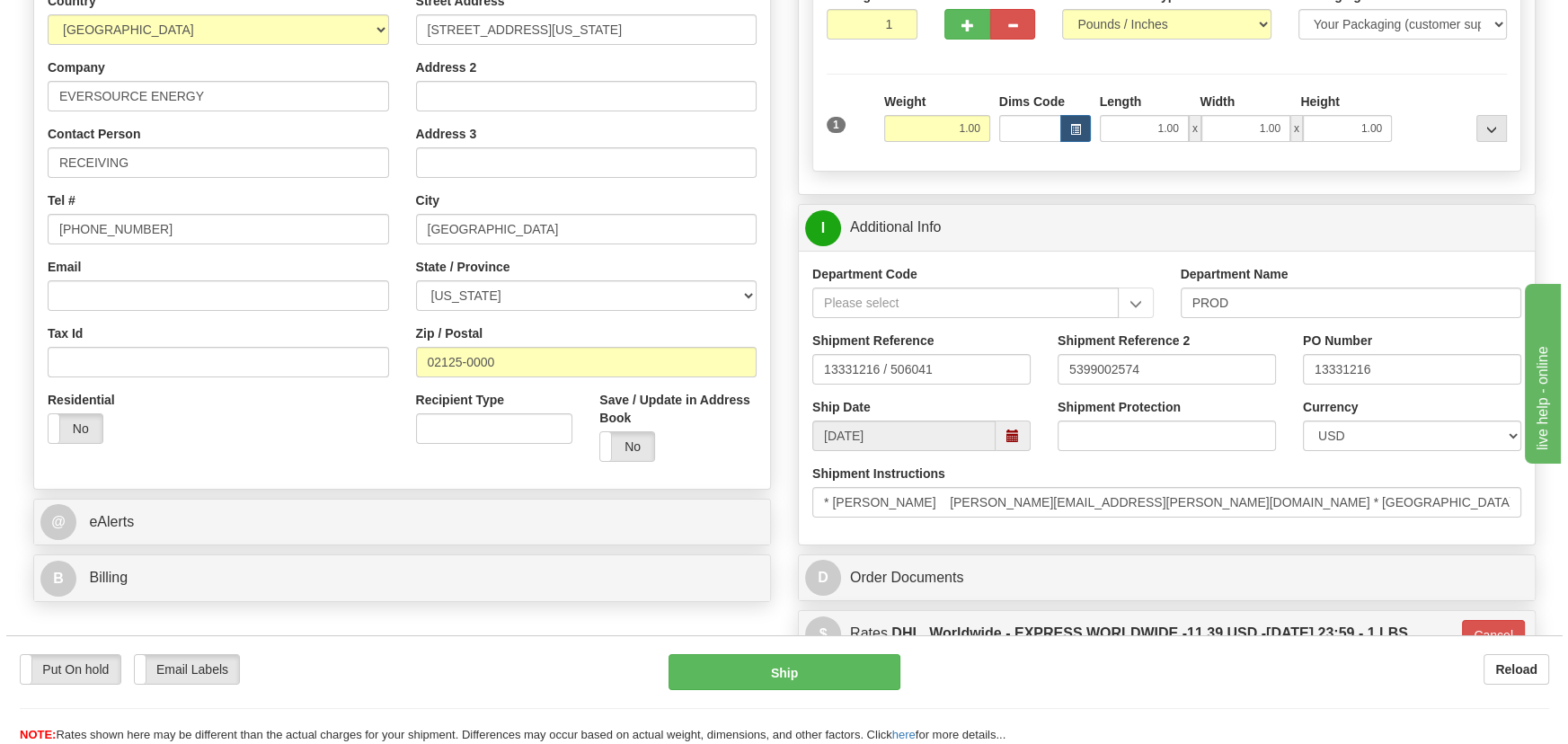
scroll to position [245, 0]
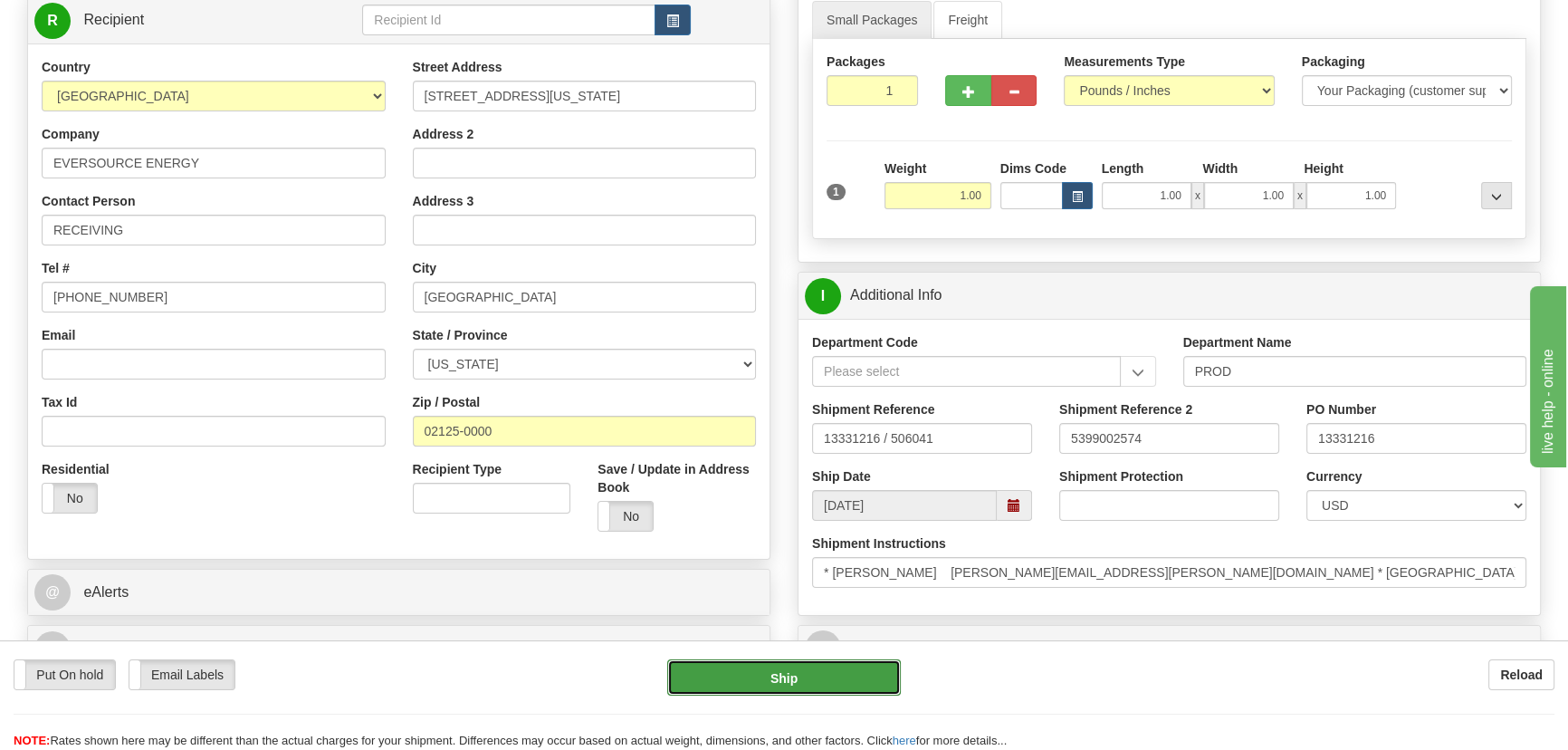
click at [776, 666] on button "Ship" at bounding box center [784, 677] width 235 height 36
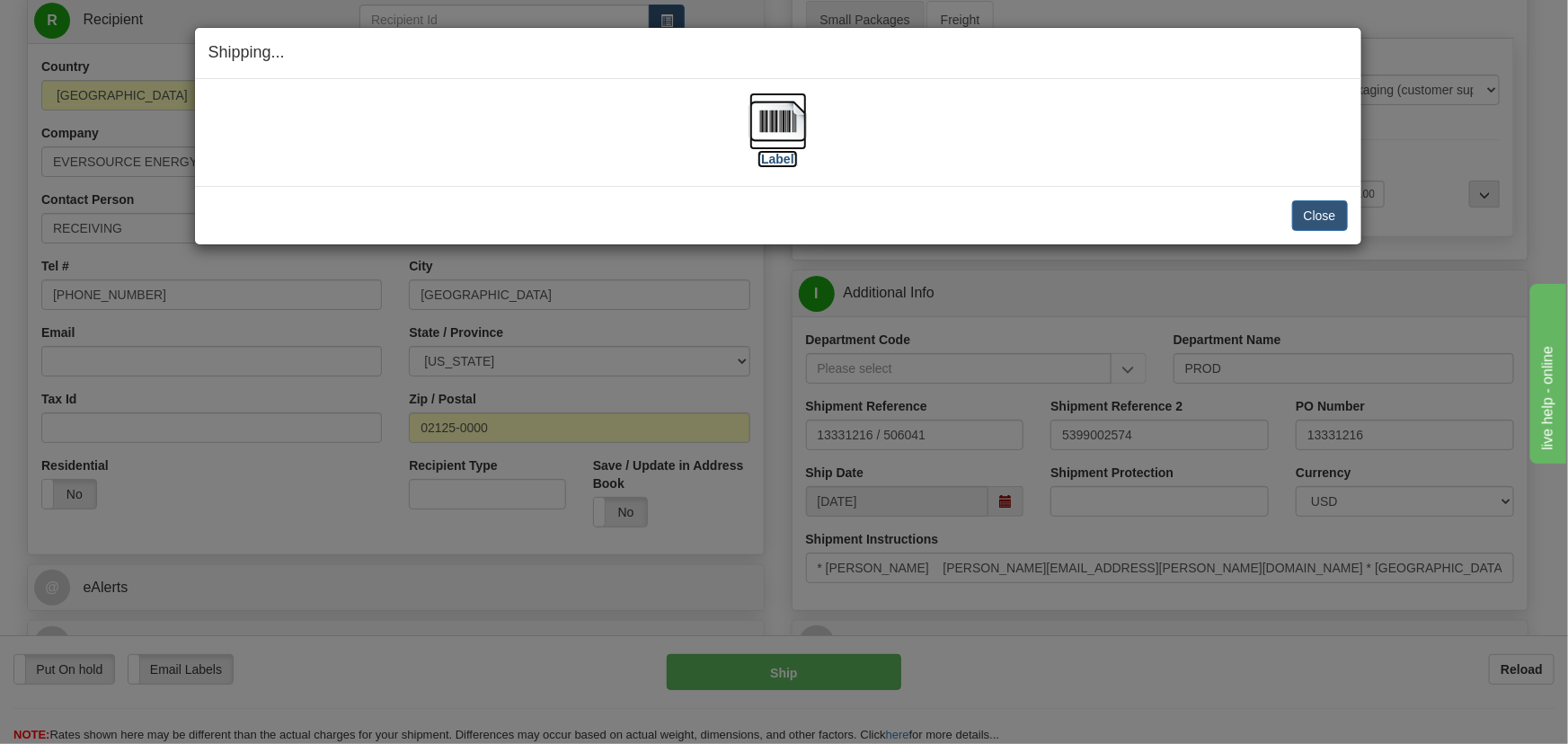
click at [777, 130] on img at bounding box center [778, 121] width 57 height 57
click at [1335, 205] on button "Close" at bounding box center [1319, 215] width 55 height 31
